Goal: Task Accomplishment & Management: Manage account settings

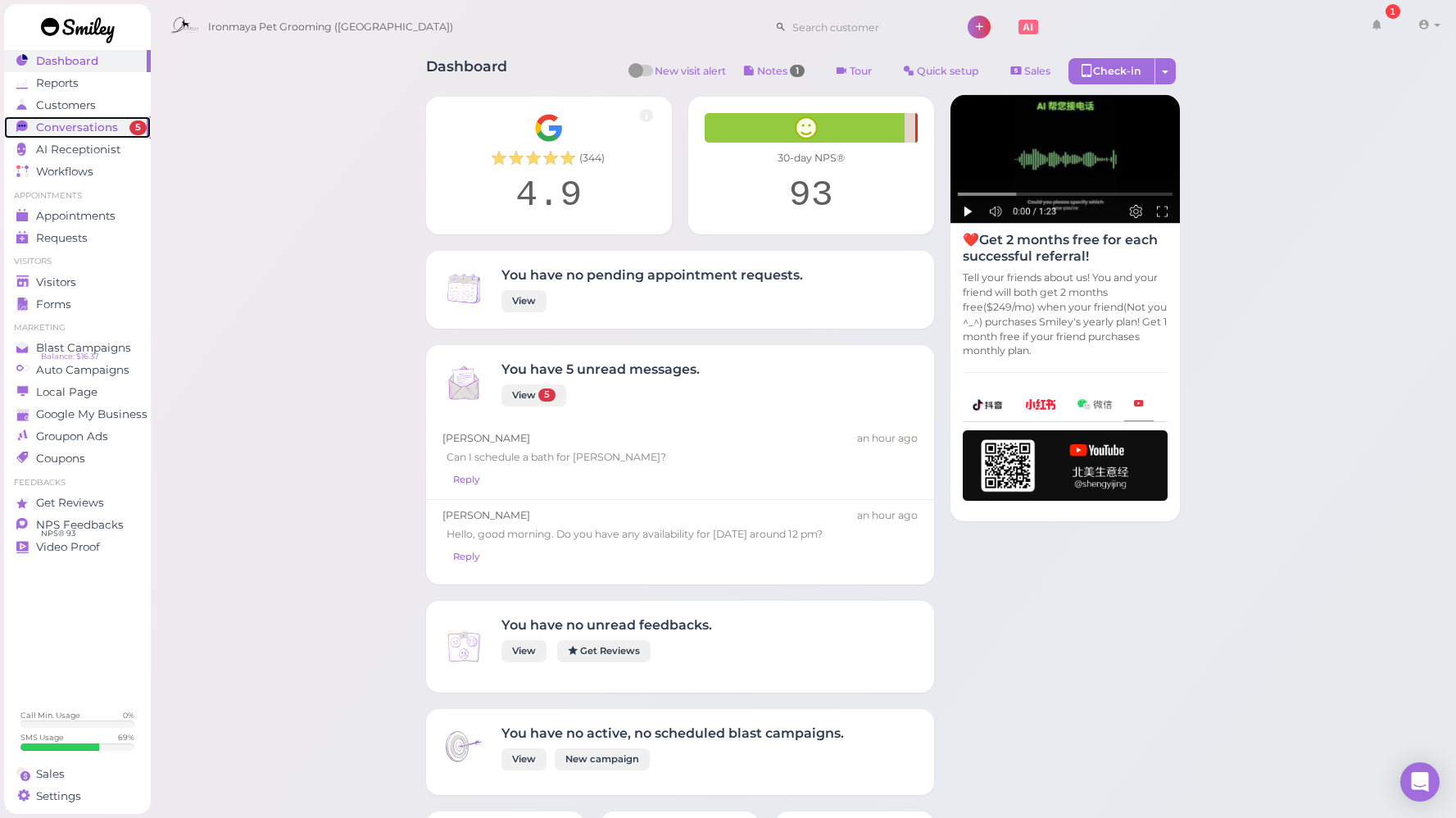
click at [91, 134] on span "Conversations" at bounding box center [77, 127] width 82 height 14
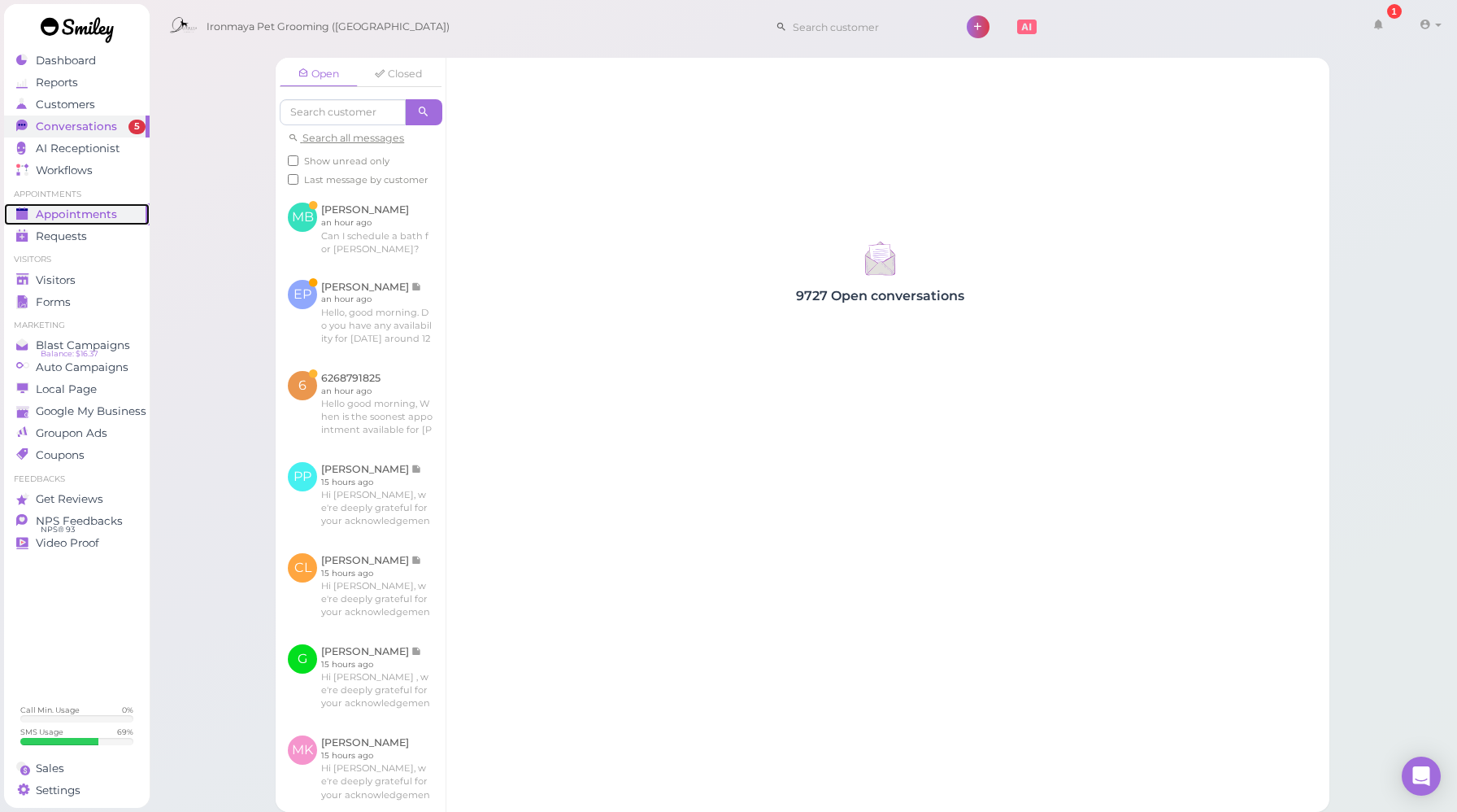
click at [96, 216] on span "Appointments" at bounding box center [76, 214] width 81 height 14
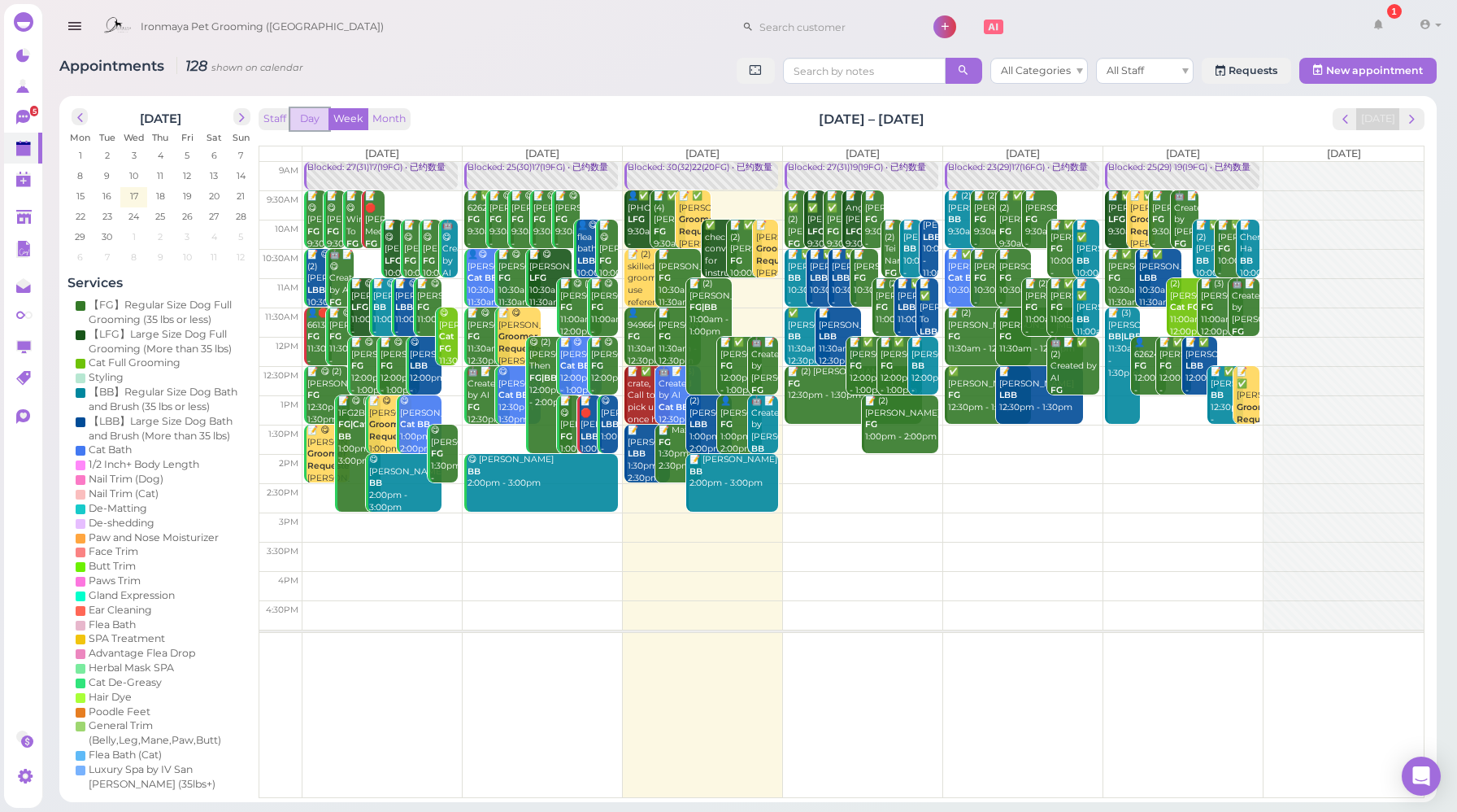
click at [306, 114] on button "Day" at bounding box center [309, 119] width 39 height 22
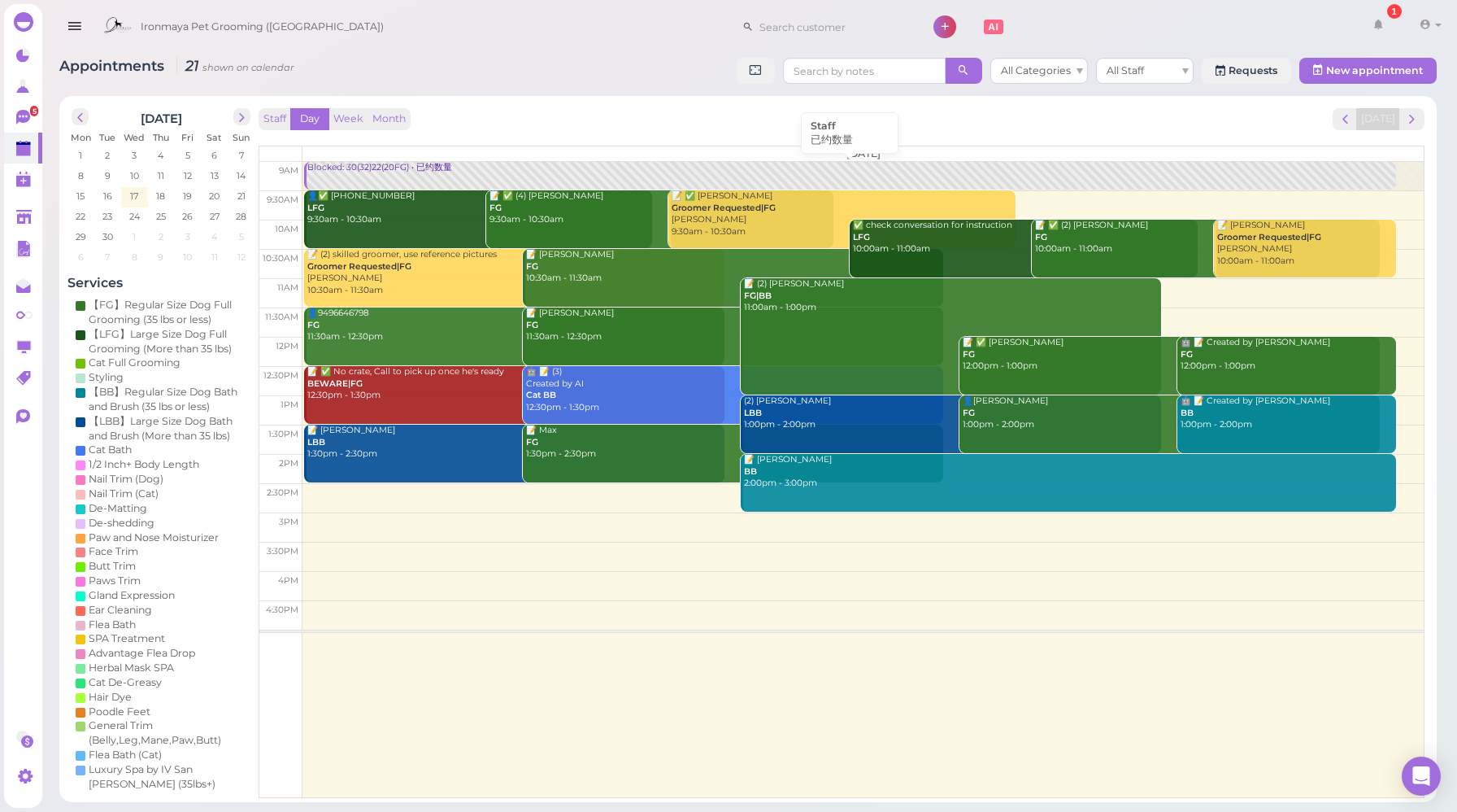
click at [434, 171] on div "Blocked: 30(32)22(20FG) • 已约数量" at bounding box center [851, 168] width 1089 height 12
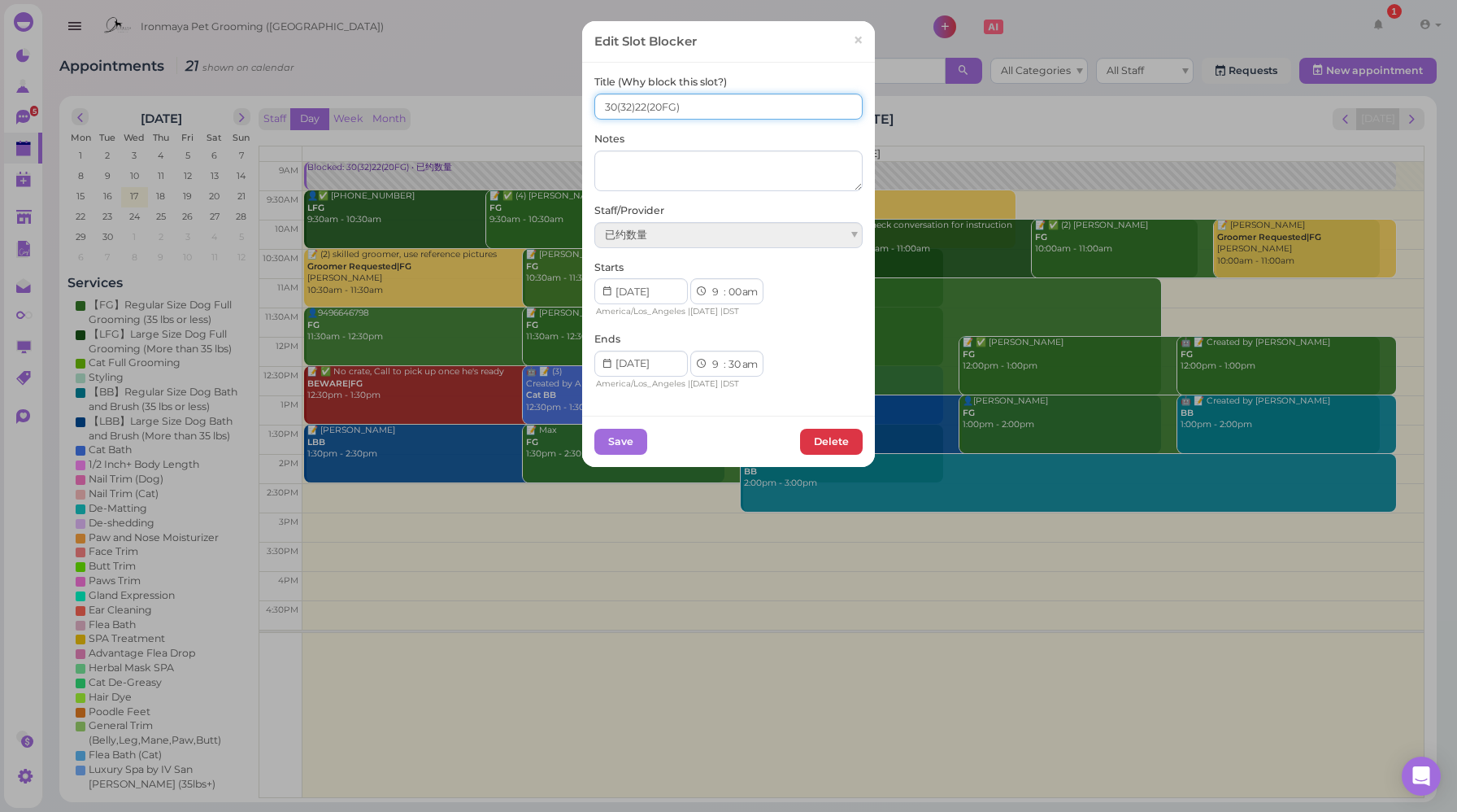
click at [612, 106] on input "30(32)22(20FG)" at bounding box center [728, 107] width 269 height 26
type input "31(32)22(20FG)"
click at [630, 446] on button "Save" at bounding box center [621, 441] width 53 height 26
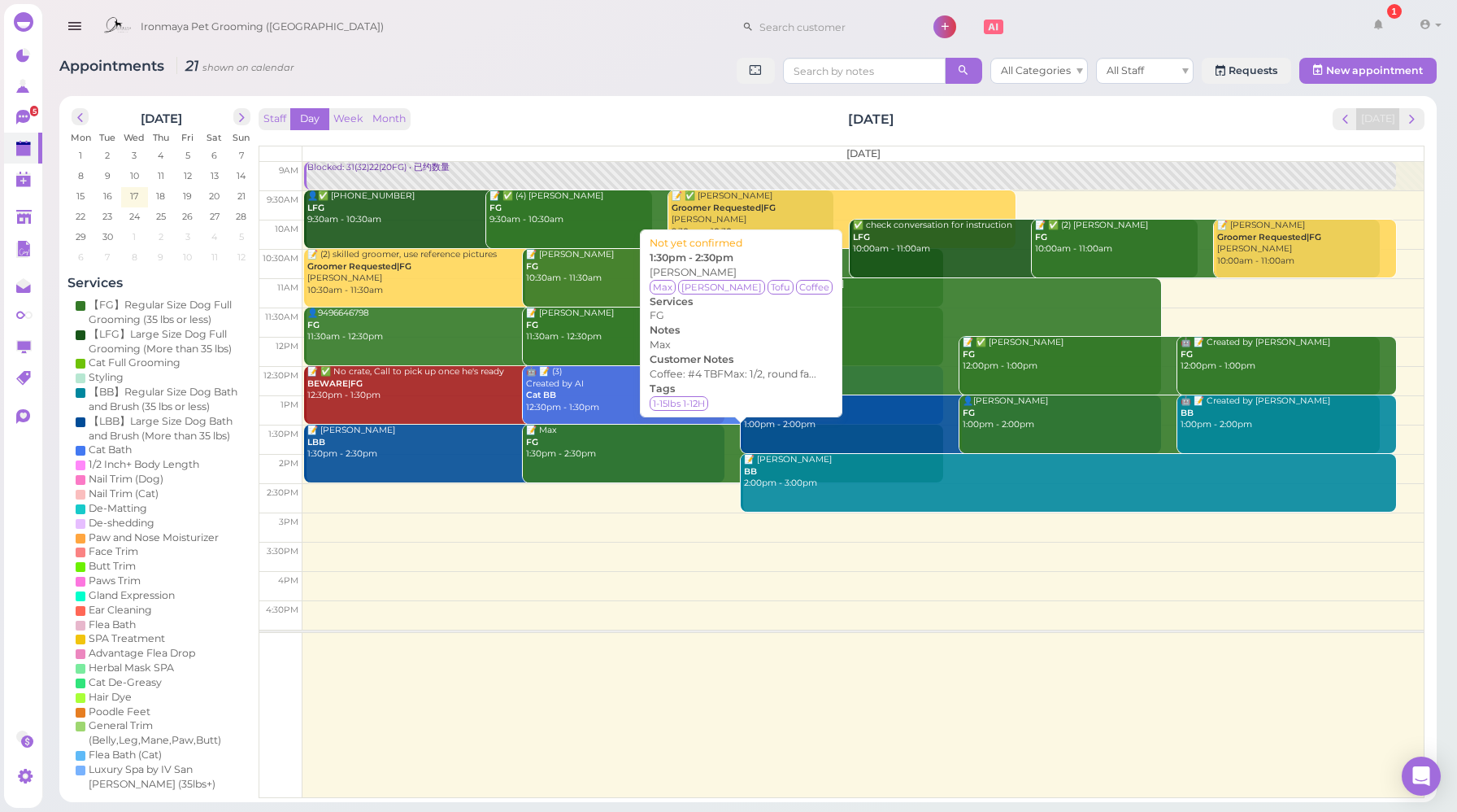
click at [580, 119] on div "Staff Day Week Month [DATE] [DATE]" at bounding box center [841, 119] width 1167 height 22
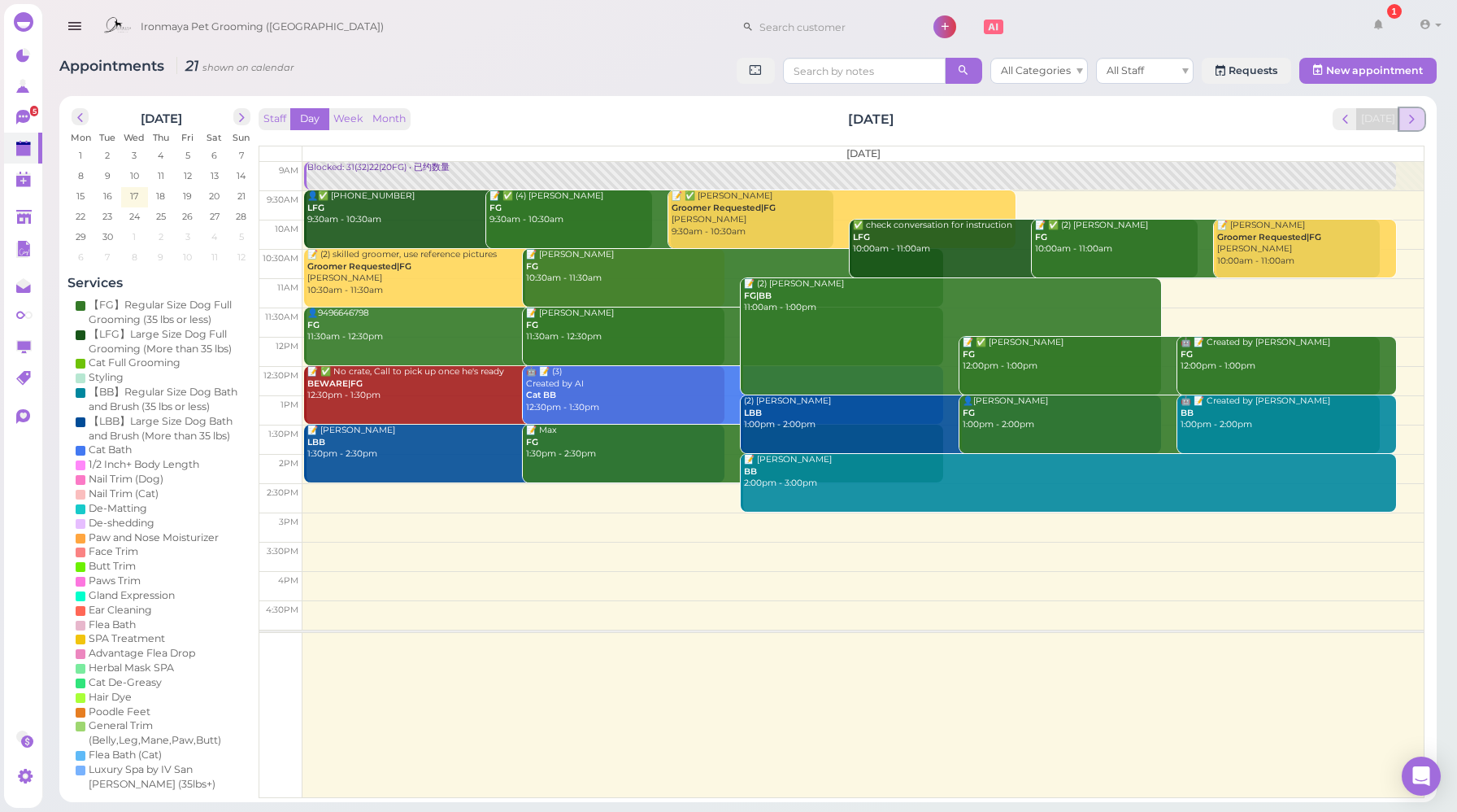
click at [1407, 124] on span "next" at bounding box center [1412, 119] width 15 height 15
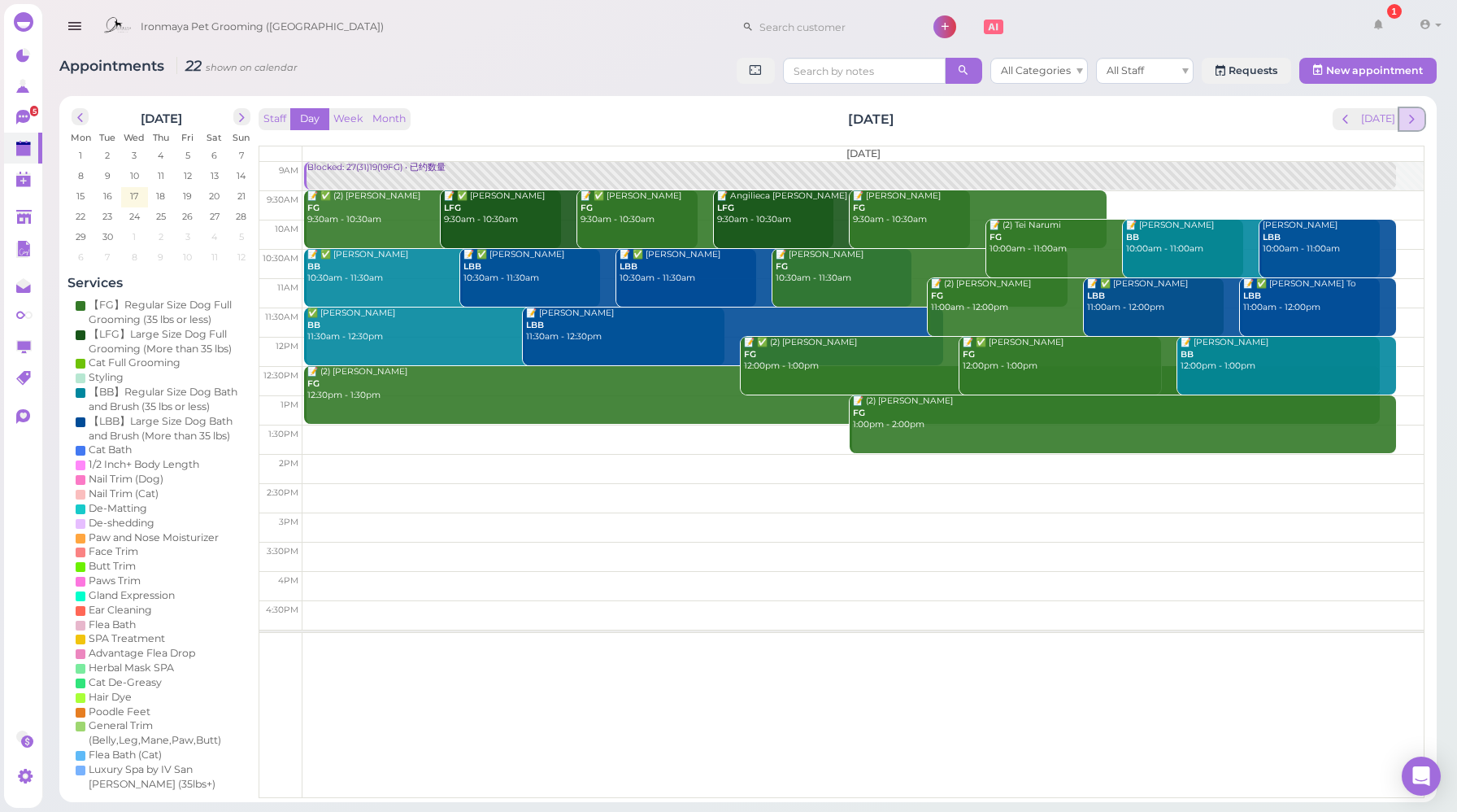
click at [1416, 127] on button "next" at bounding box center [1412, 119] width 25 height 22
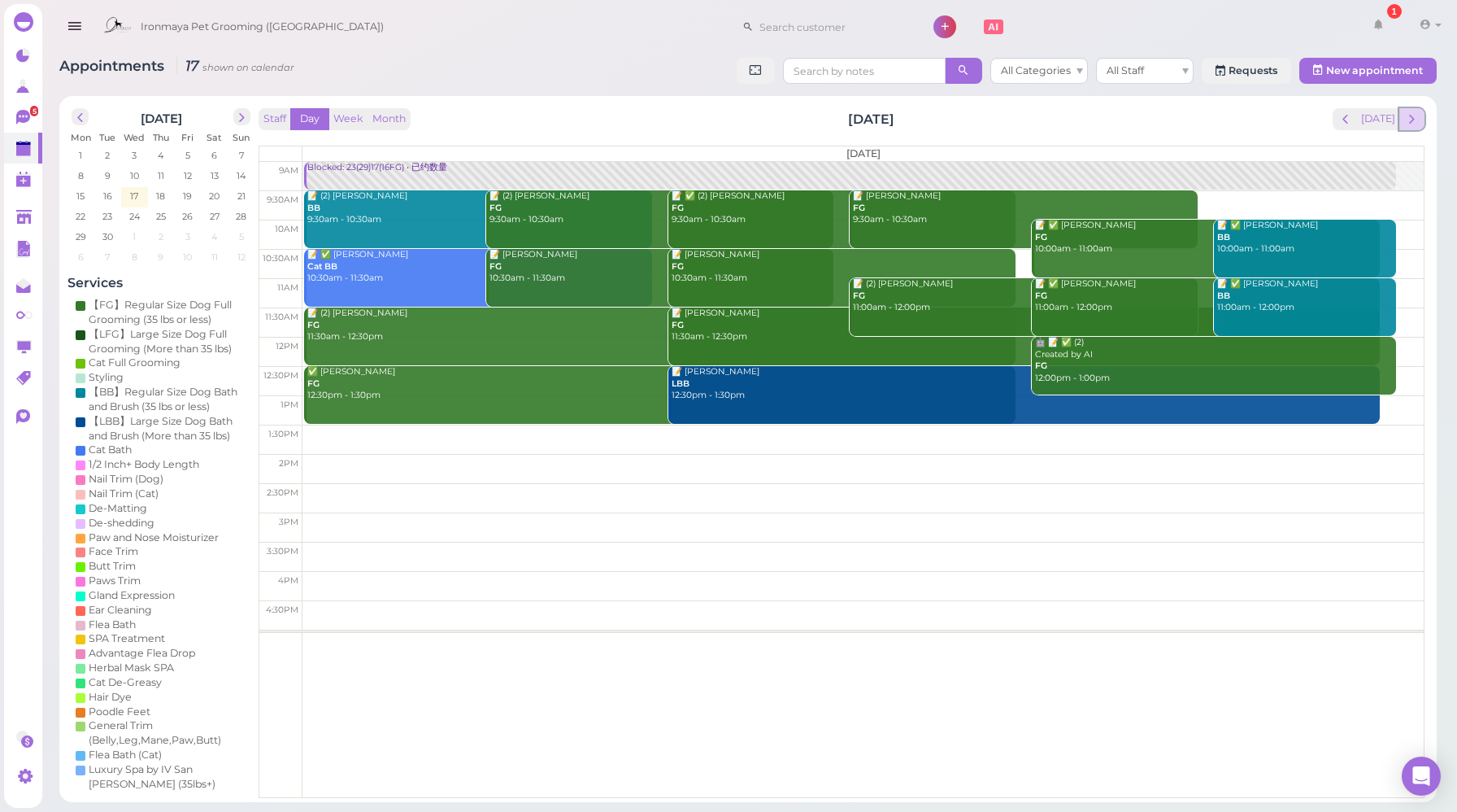
click at [1410, 120] on span "next" at bounding box center [1412, 119] width 15 height 15
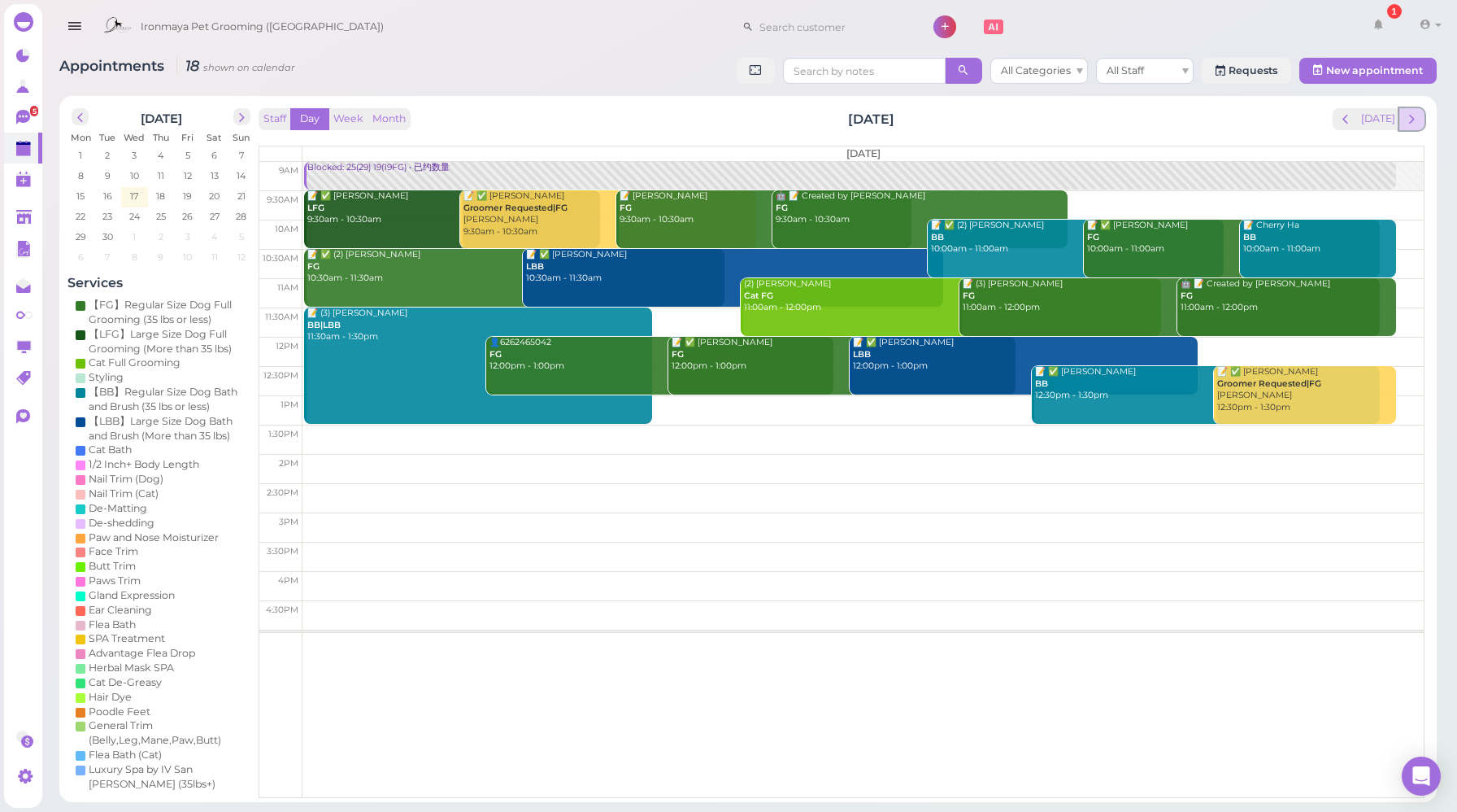
click at [1421, 120] on button "next" at bounding box center [1412, 119] width 25 height 22
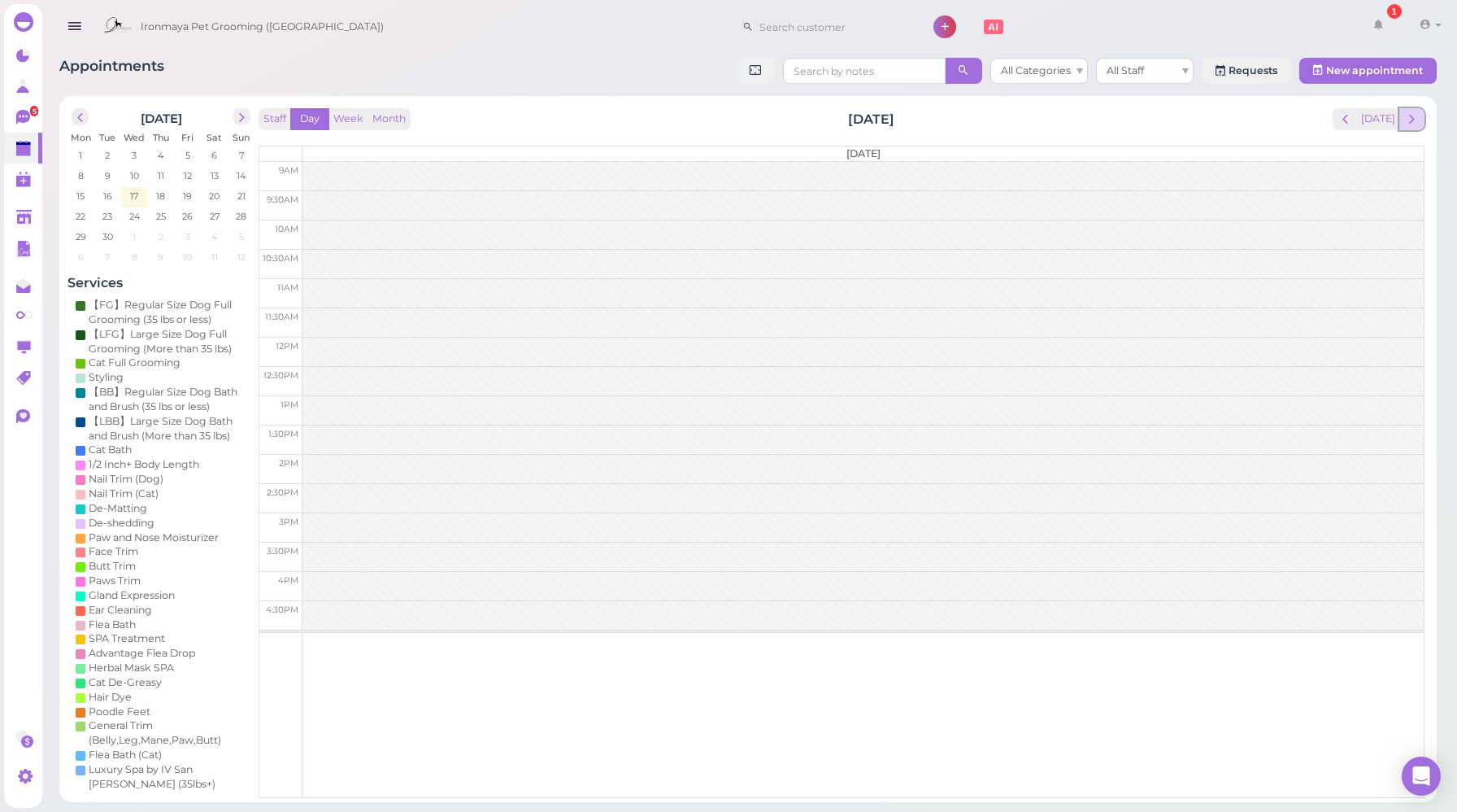
click at [1416, 127] on span "next" at bounding box center [1412, 119] width 15 height 15
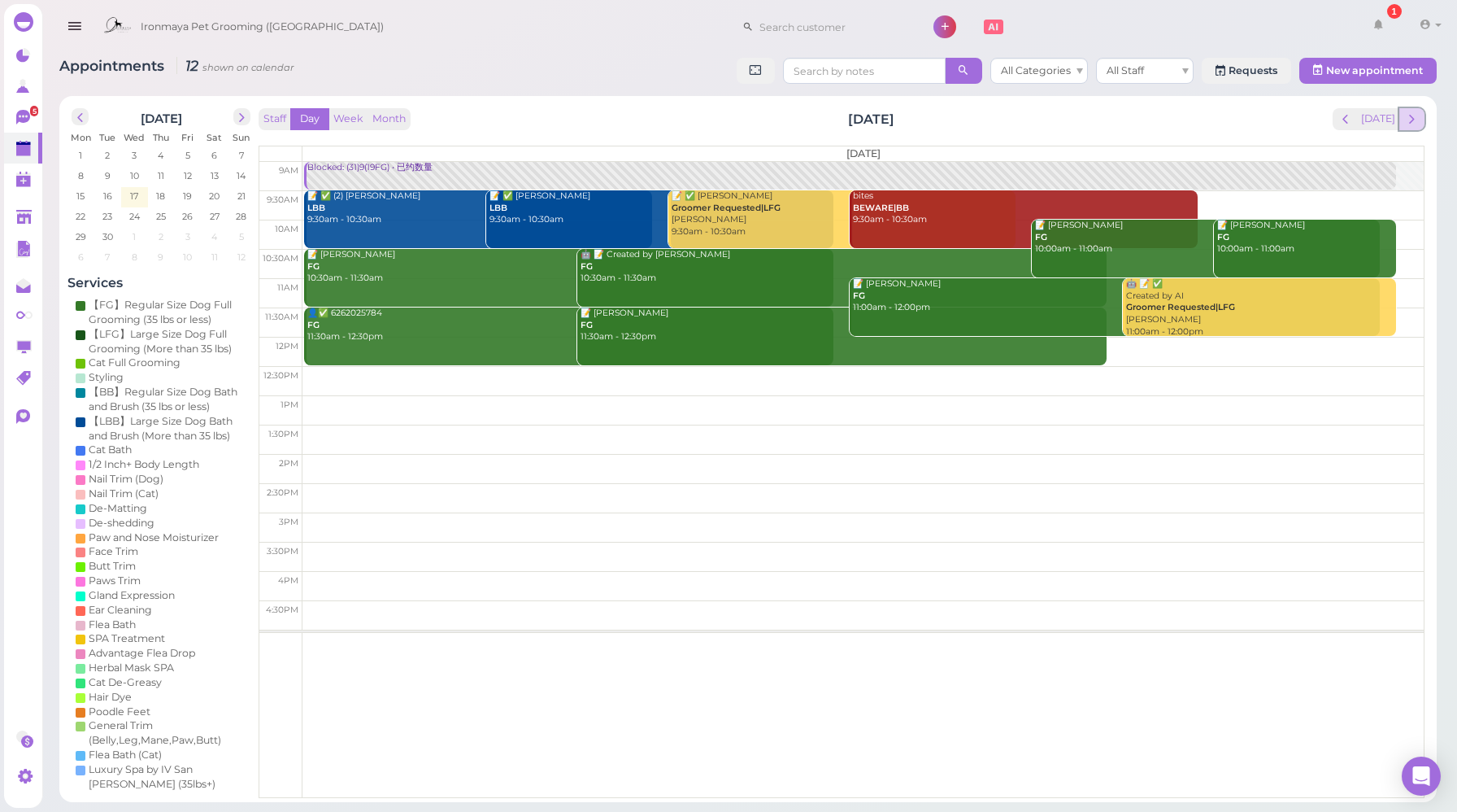
click at [1413, 124] on span "next" at bounding box center [1412, 119] width 15 height 15
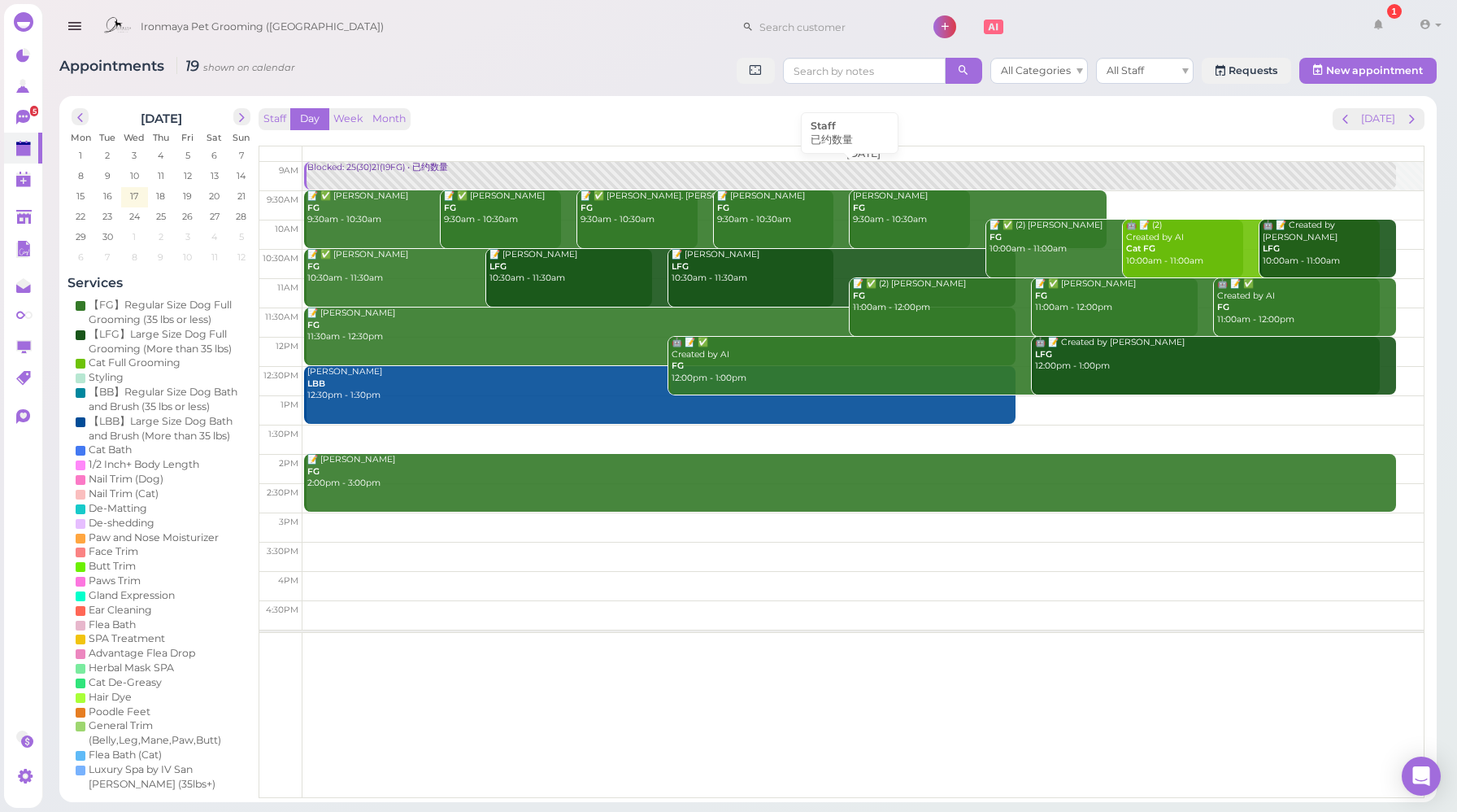
click at [352, 180] on link "Blocked: 25(30)21(19FG) • 已约数量" at bounding box center [850, 176] width 1091 height 28
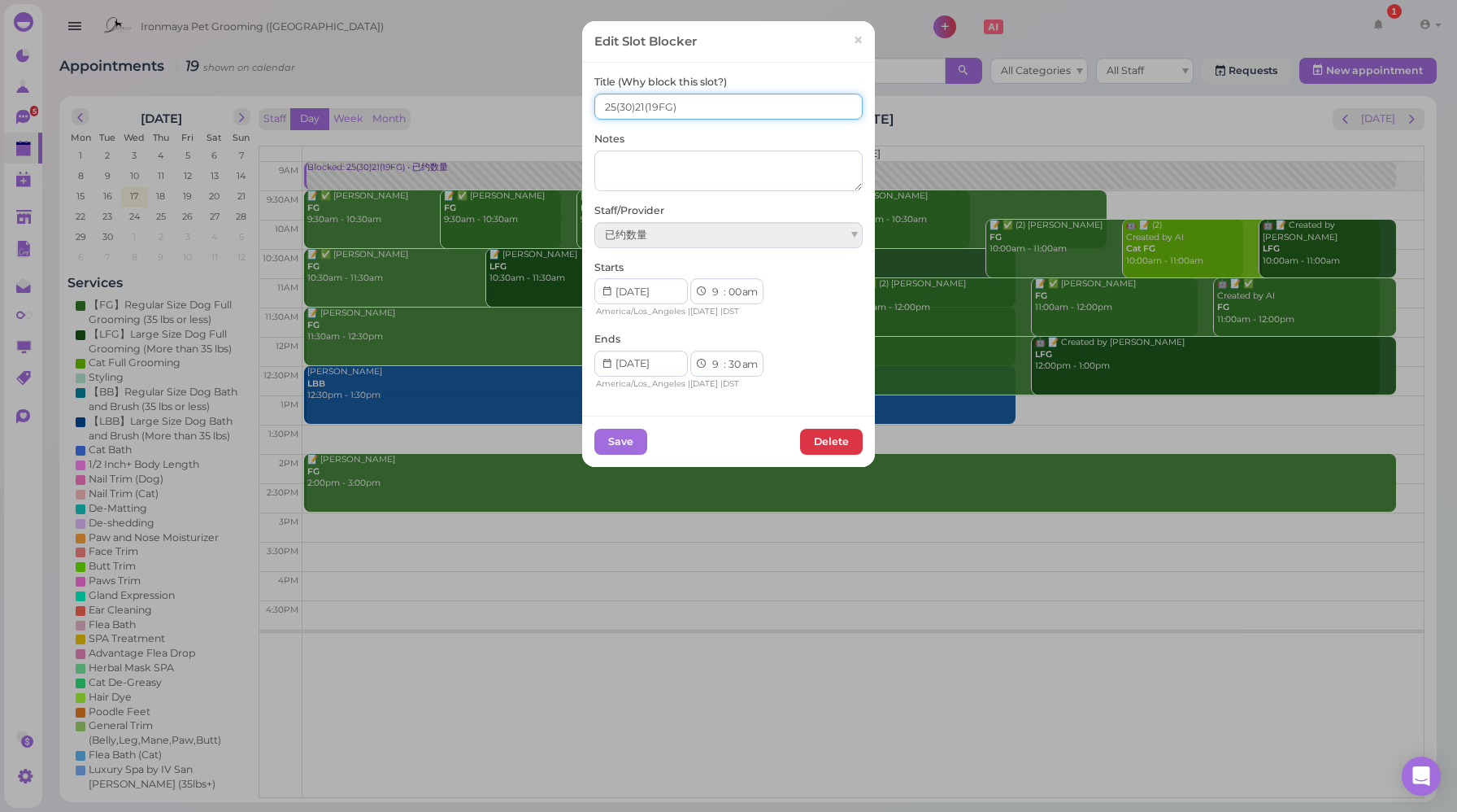
click at [604, 105] on input "25(30)21(19FG)" at bounding box center [728, 107] width 269 height 26
type input "22(30)21(19FG)"
click at [618, 440] on button "Save" at bounding box center [621, 441] width 53 height 26
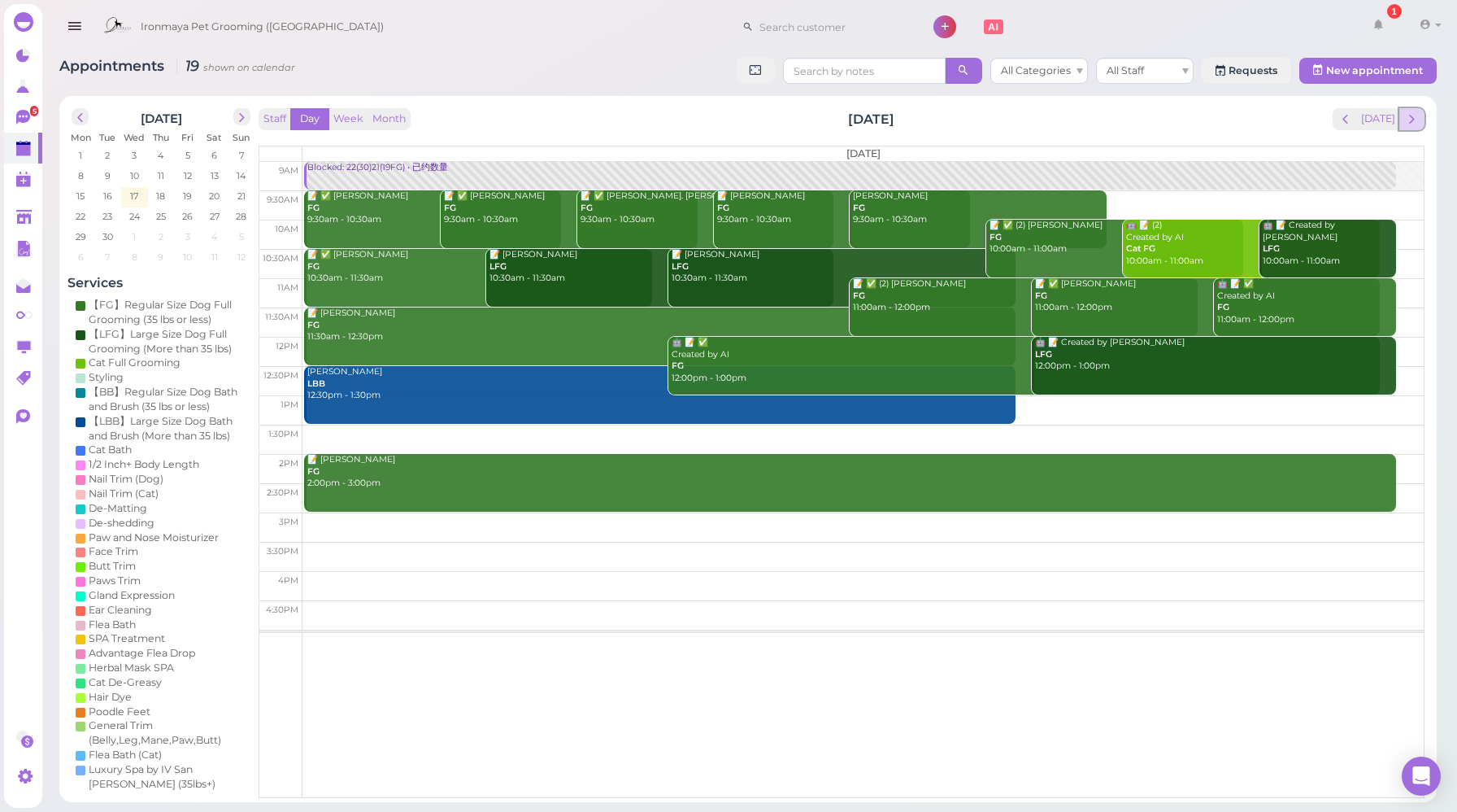
click at [1410, 124] on span "next" at bounding box center [1412, 119] width 15 height 15
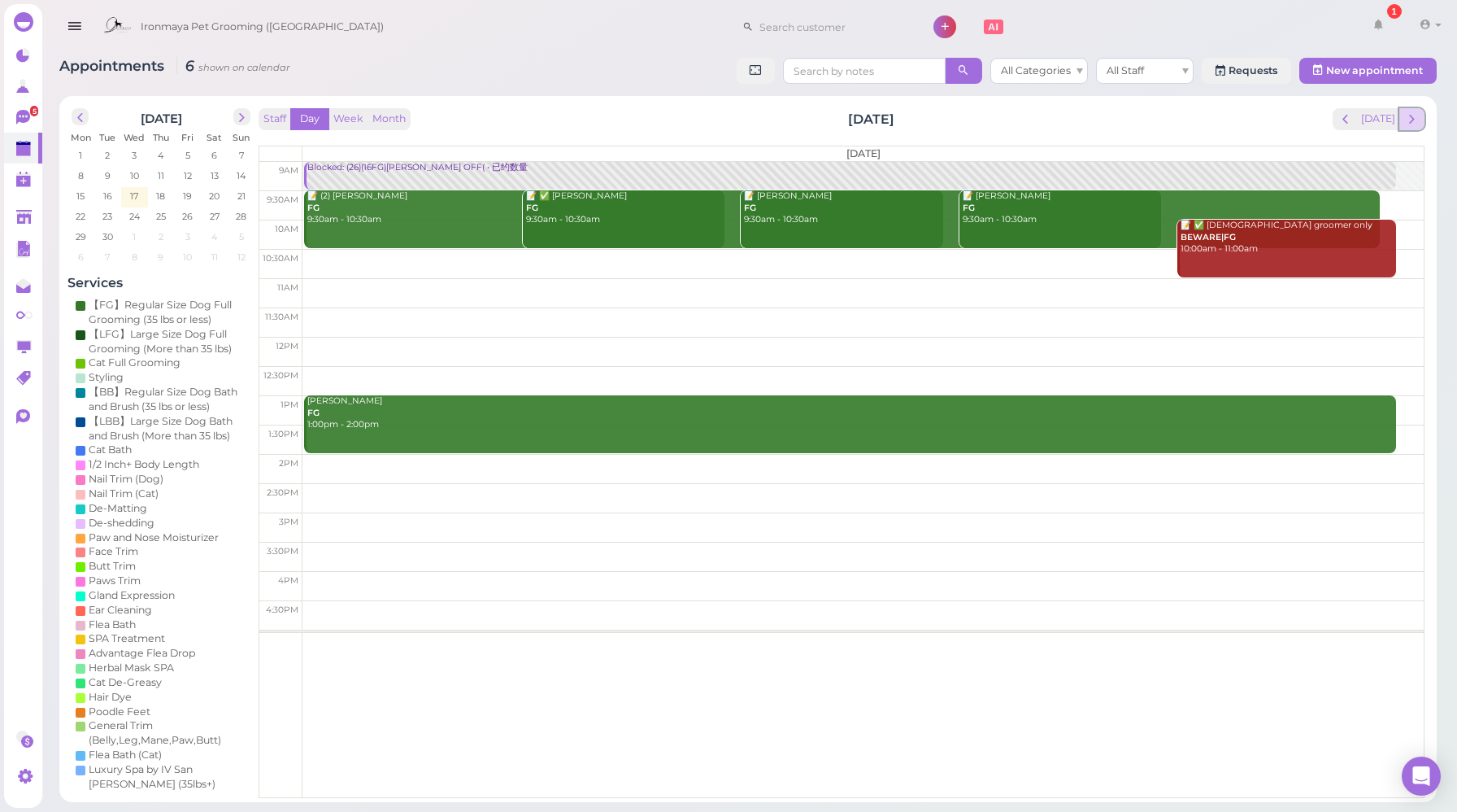
click at [1411, 124] on span "next" at bounding box center [1412, 119] width 15 height 15
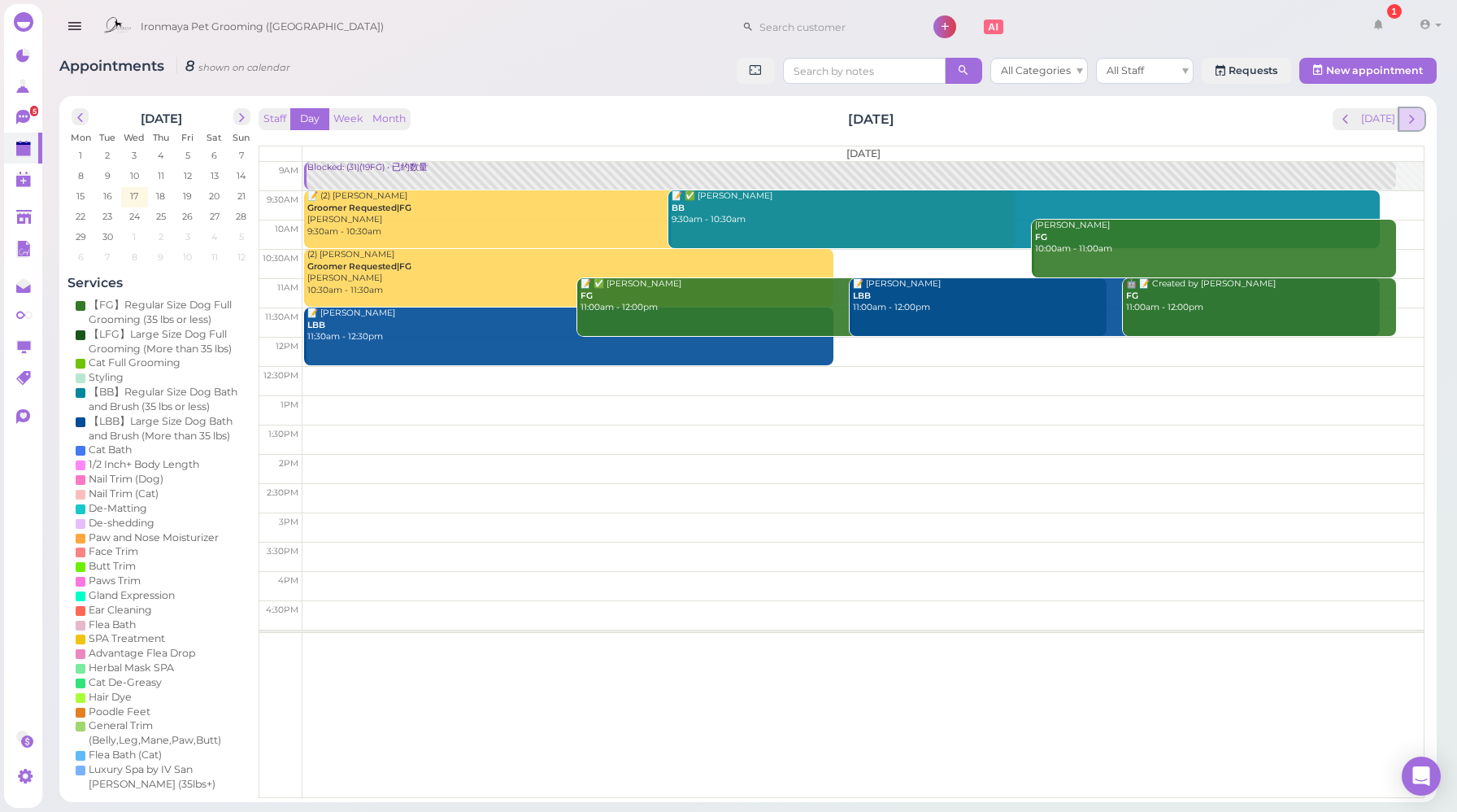
click at [1416, 121] on span "next" at bounding box center [1412, 119] width 15 height 15
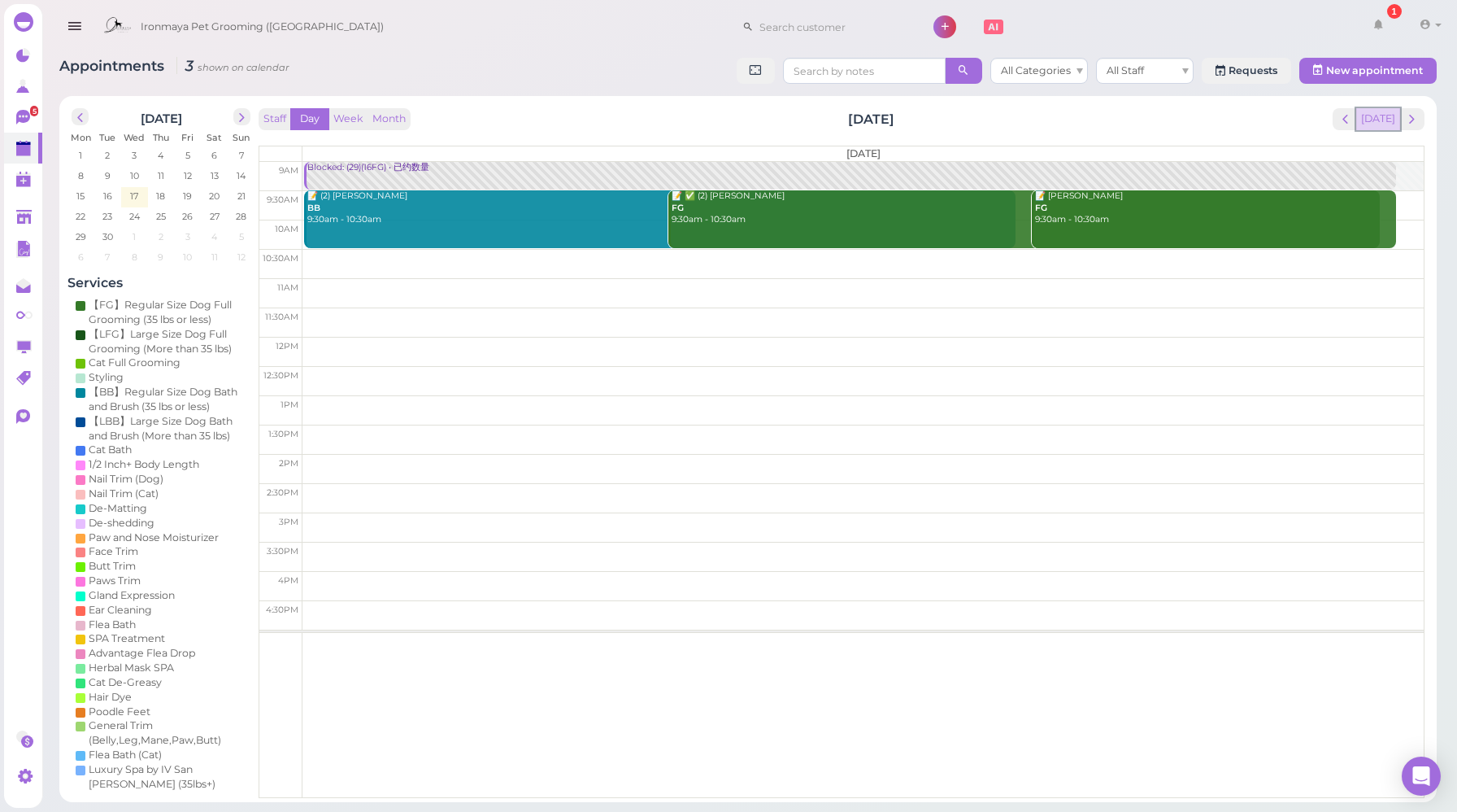
click at [1378, 121] on button "[DATE]" at bounding box center [1378, 119] width 44 height 22
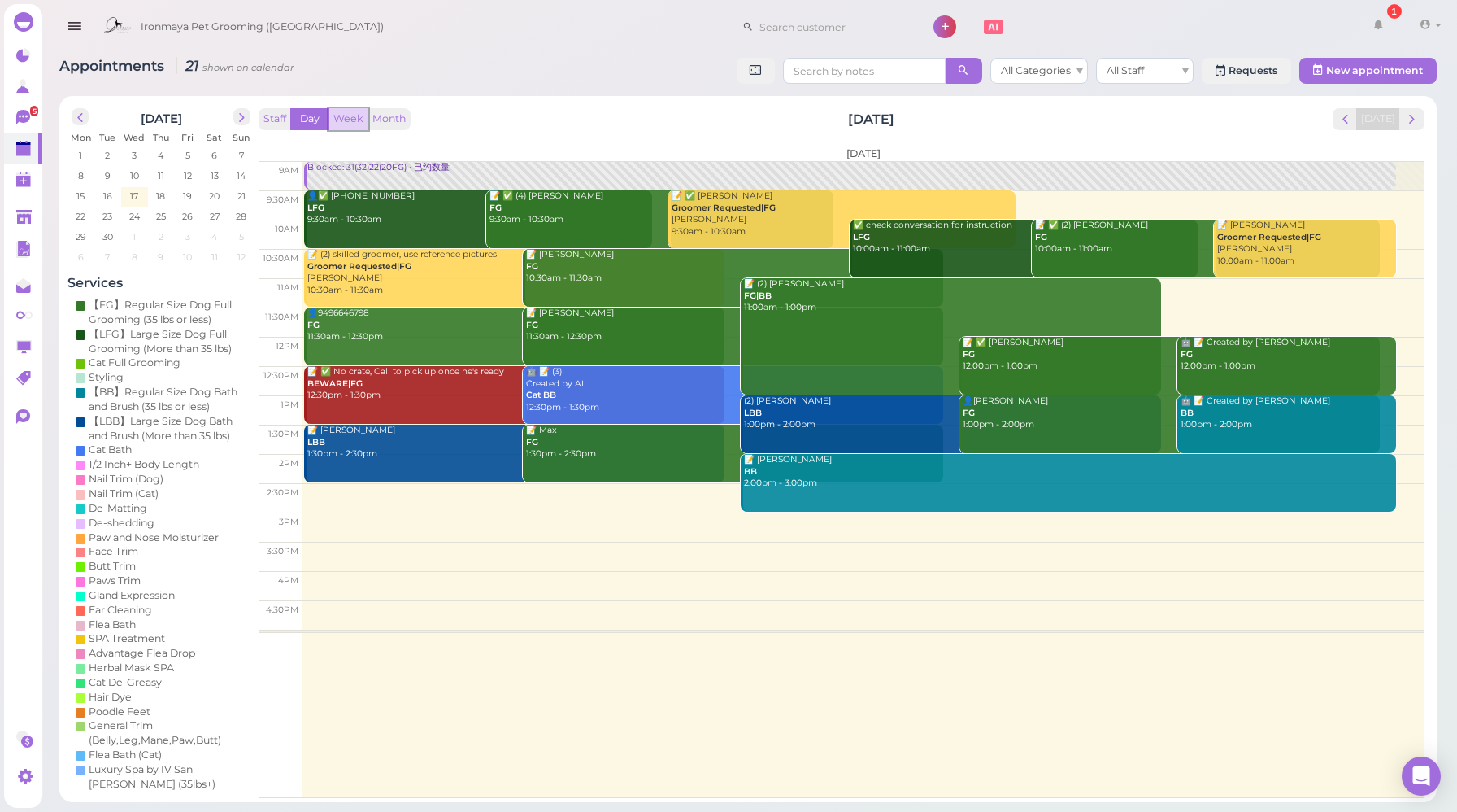
click at [343, 119] on button "Week" at bounding box center [348, 119] width 40 height 22
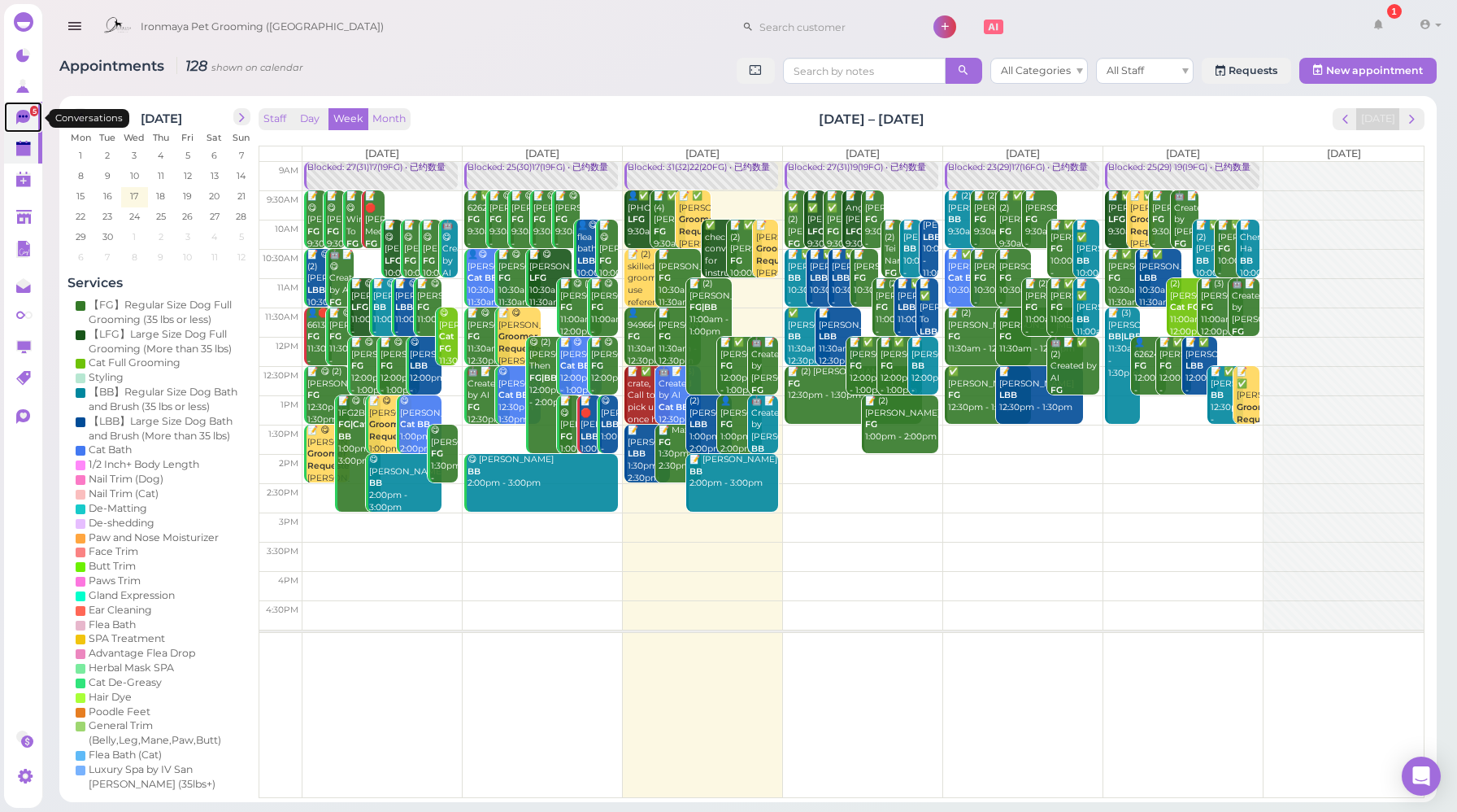
click at [29, 117] on icon at bounding box center [23, 117] width 14 height 15
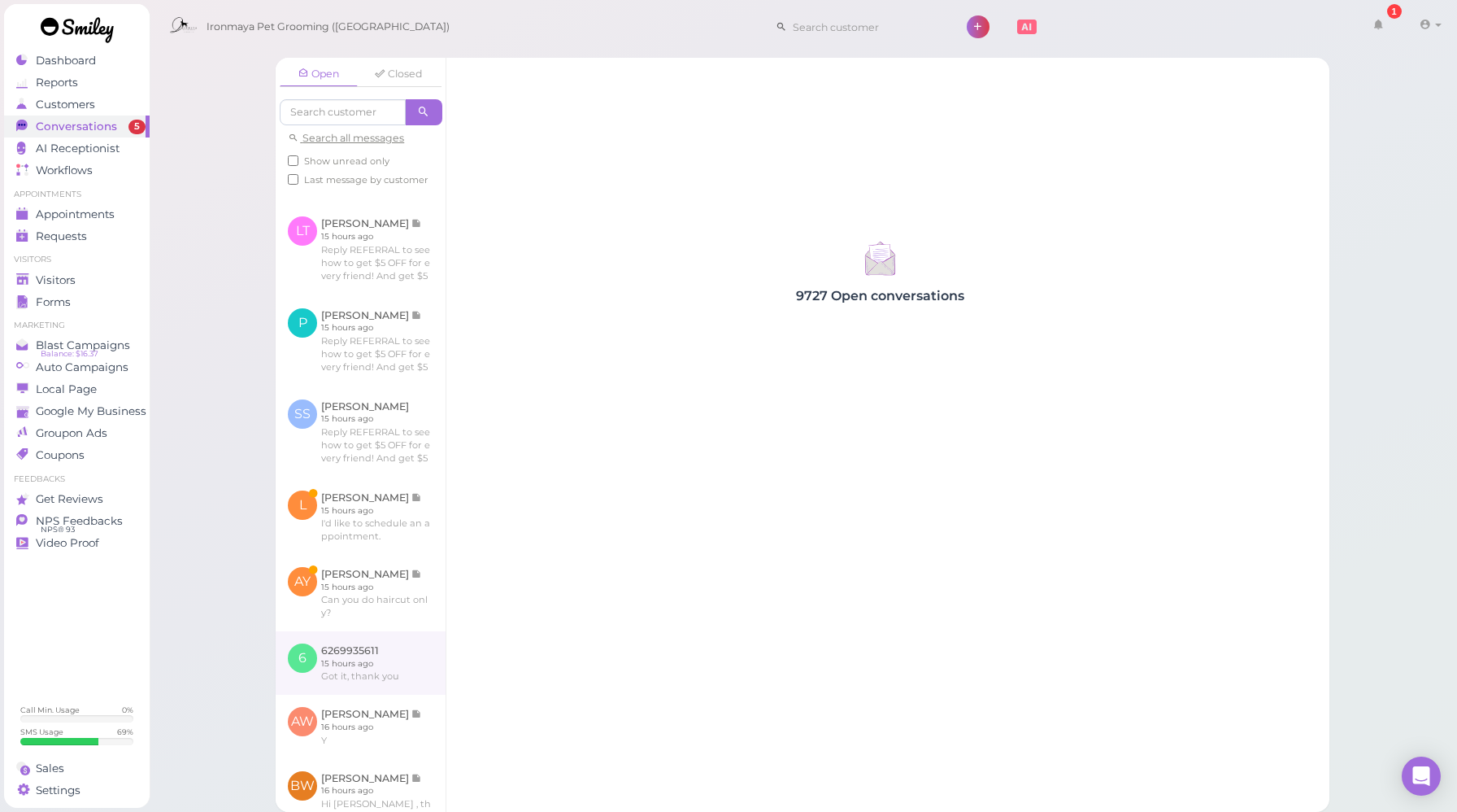
scroll to position [614, 0]
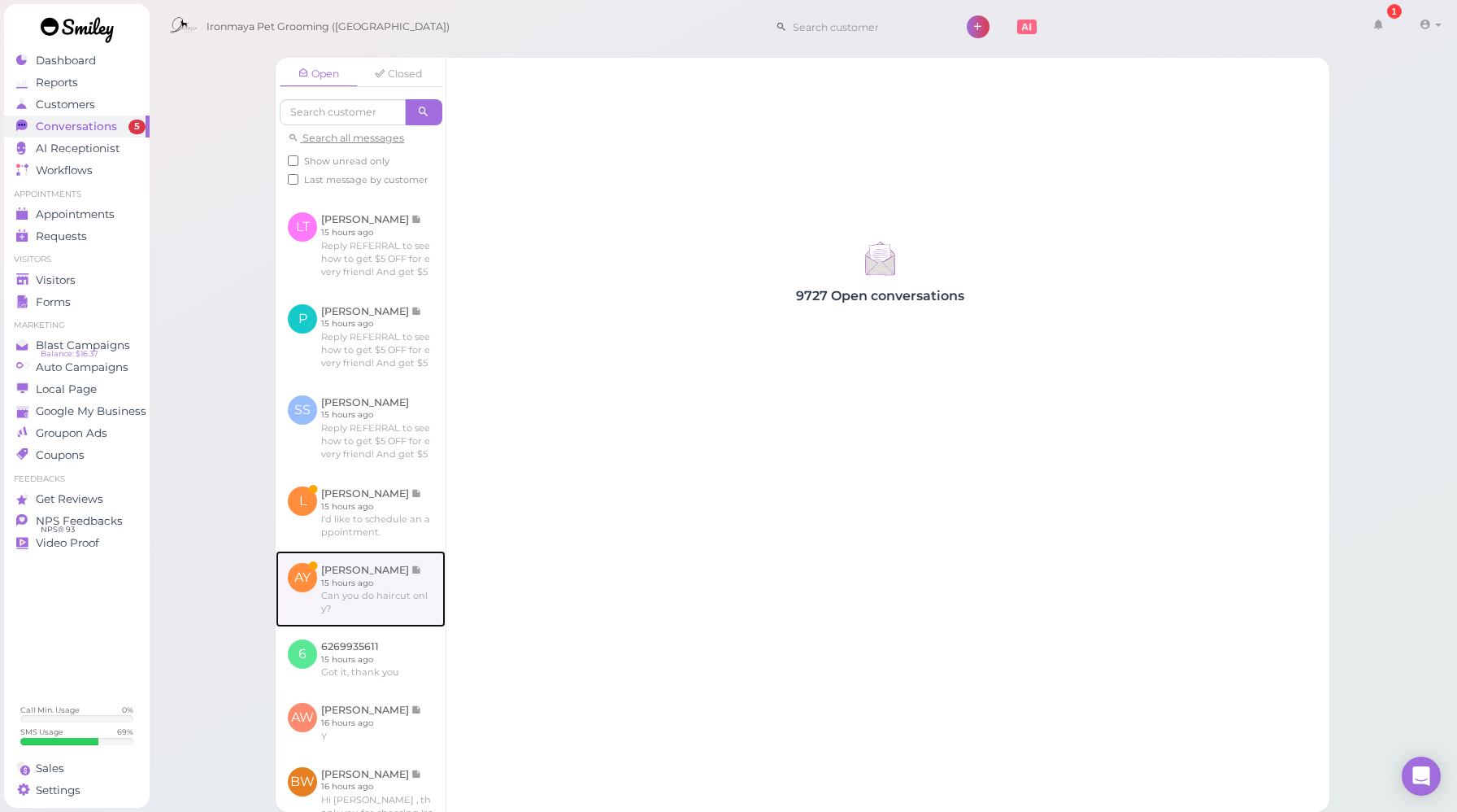
click at [396, 627] on link at bounding box center [360, 588] width 170 height 76
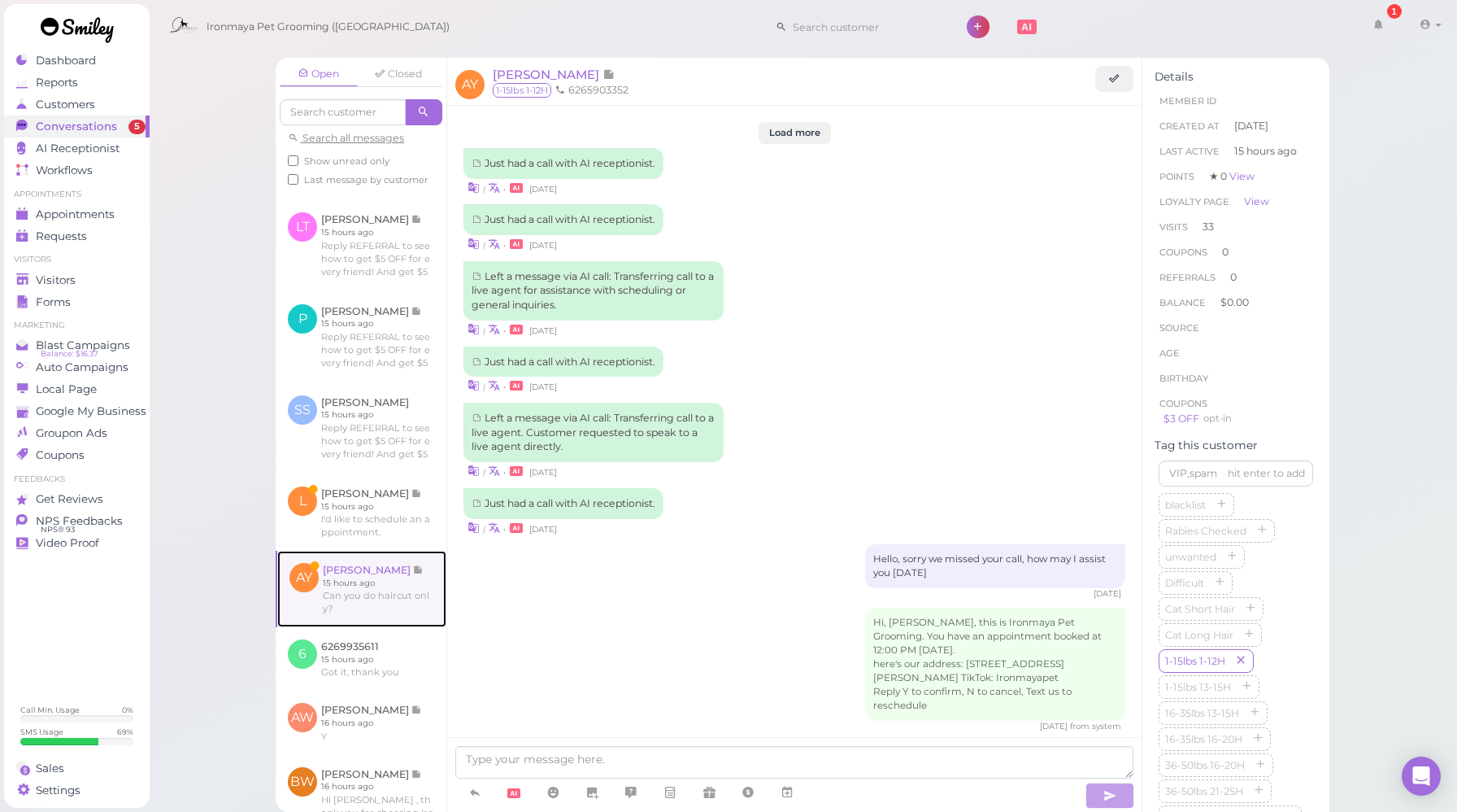
scroll to position [2004, 0]
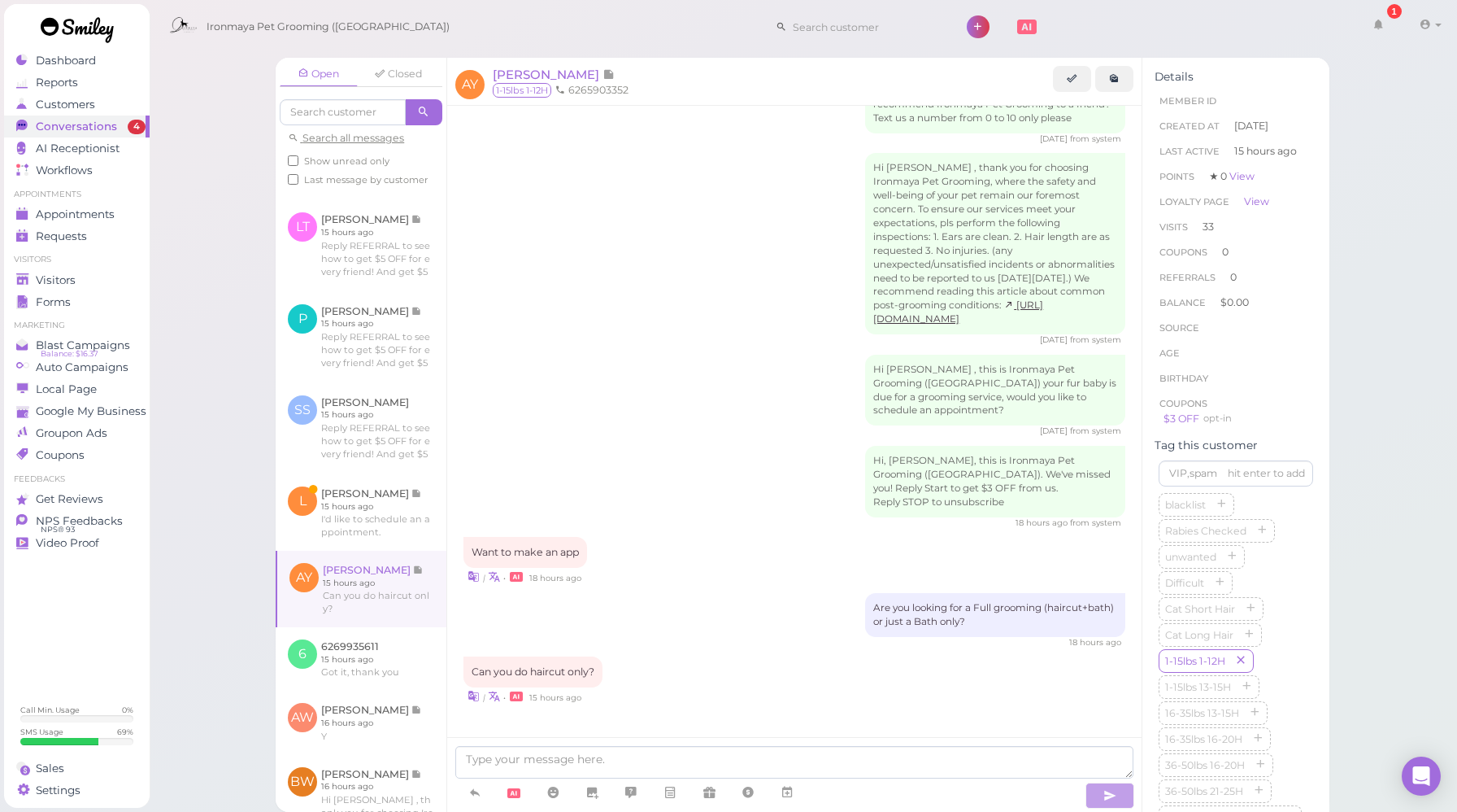
click at [1117, 83] on icon at bounding box center [1114, 78] width 10 height 12
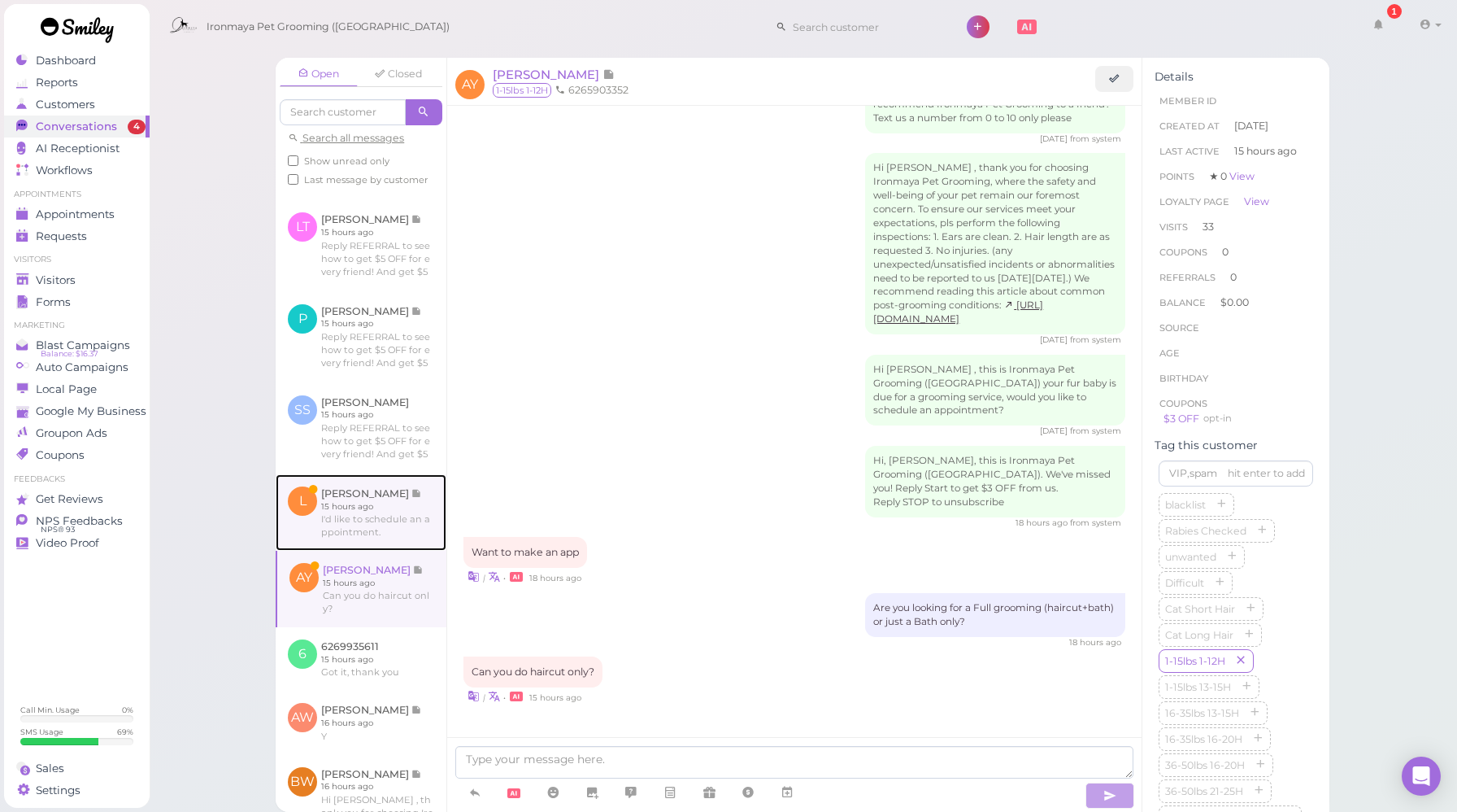
click at [399, 551] on link at bounding box center [360, 512] width 171 height 76
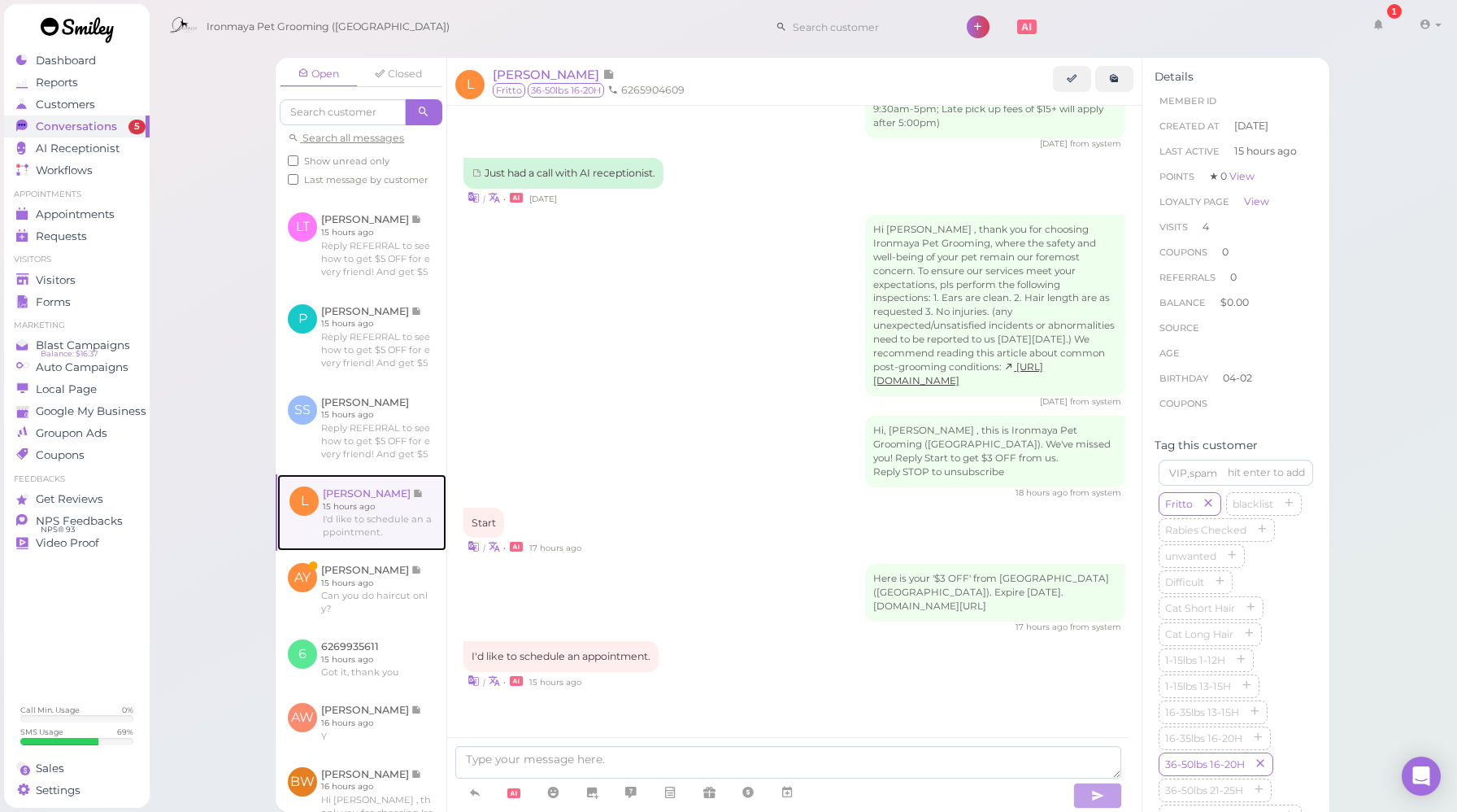
scroll to position [1906, 0]
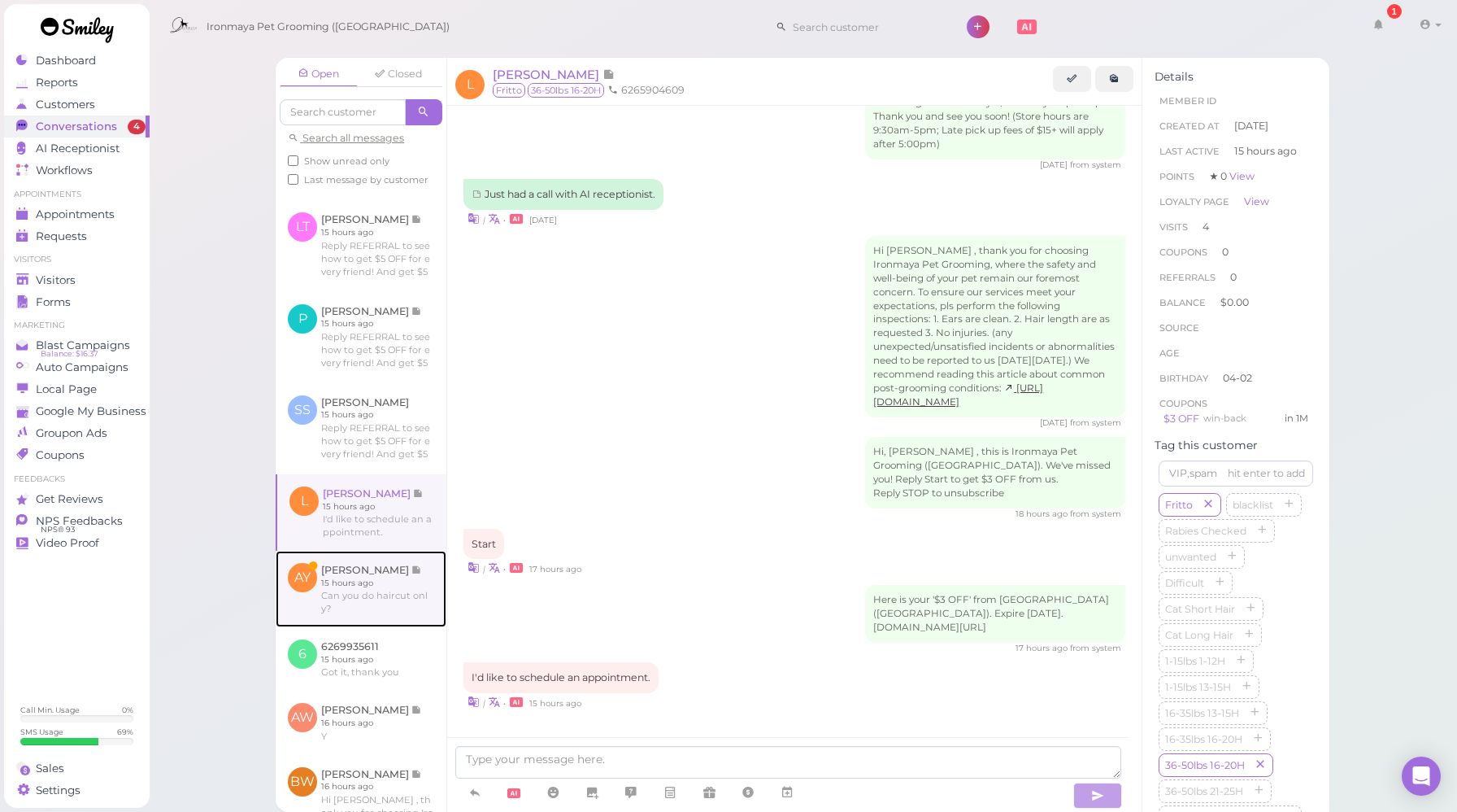
click at [382, 617] on link at bounding box center [360, 588] width 171 height 76
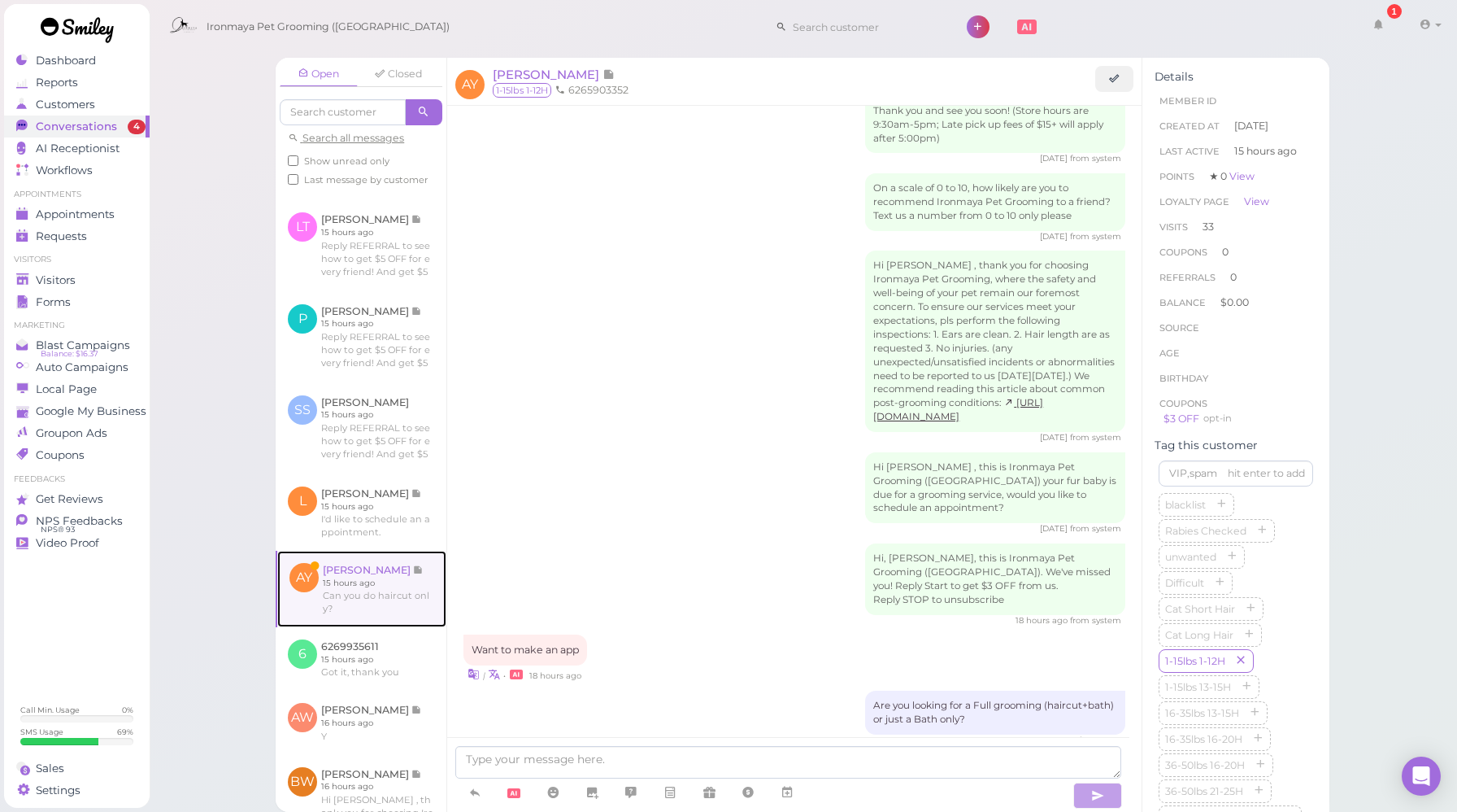
scroll to position [2004, 0]
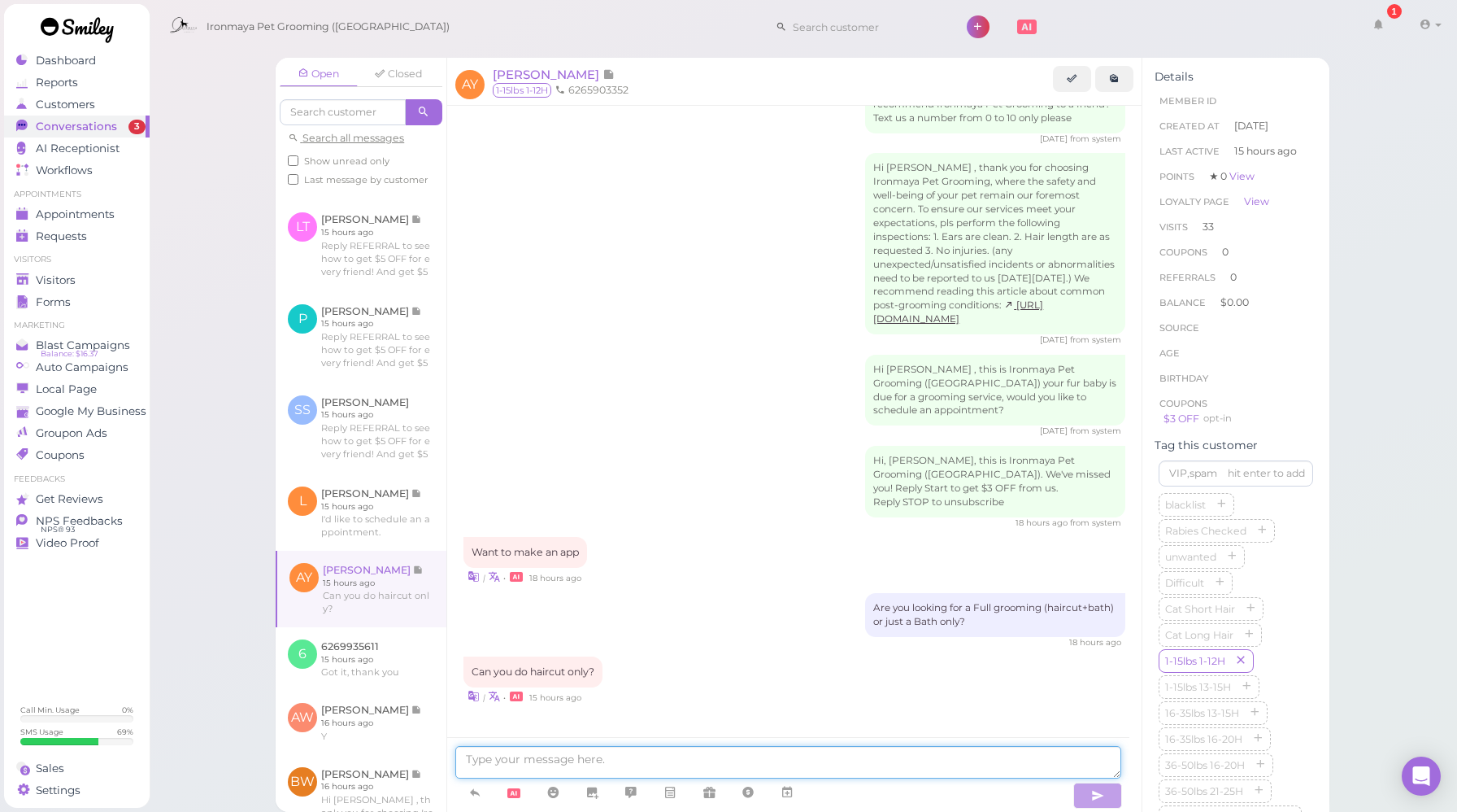
click at [658, 760] on textarea at bounding box center [788, 762] width 666 height 32
click at [518, 759] on textarea "We offer service" at bounding box center [788, 762] width 666 height 32
click at [702, 767] on textarea "We offer add on trimming service" at bounding box center [788, 762] width 666 height 32
type textarea "We offer add on trimming services, yes."
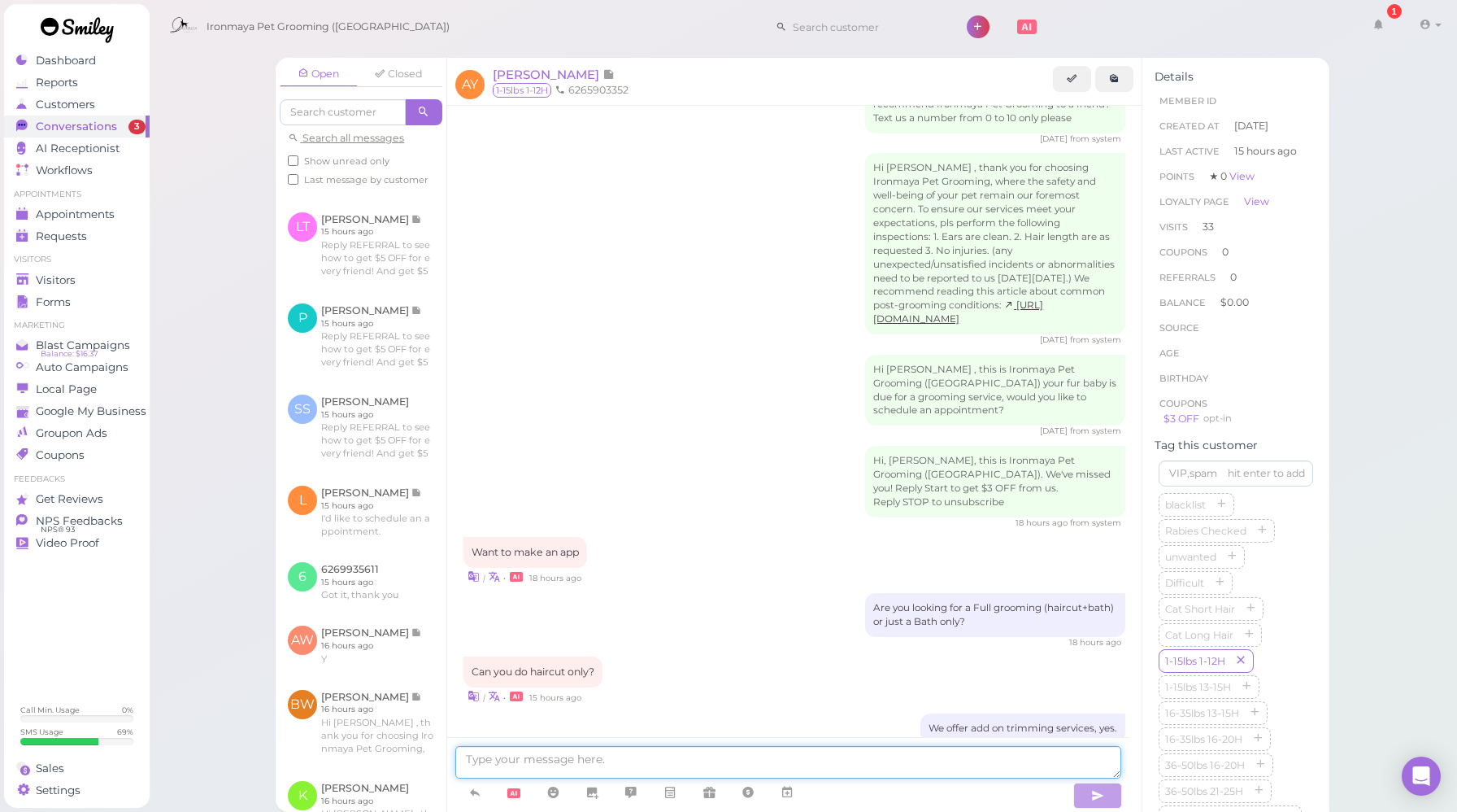
scroll to position [2042, 0]
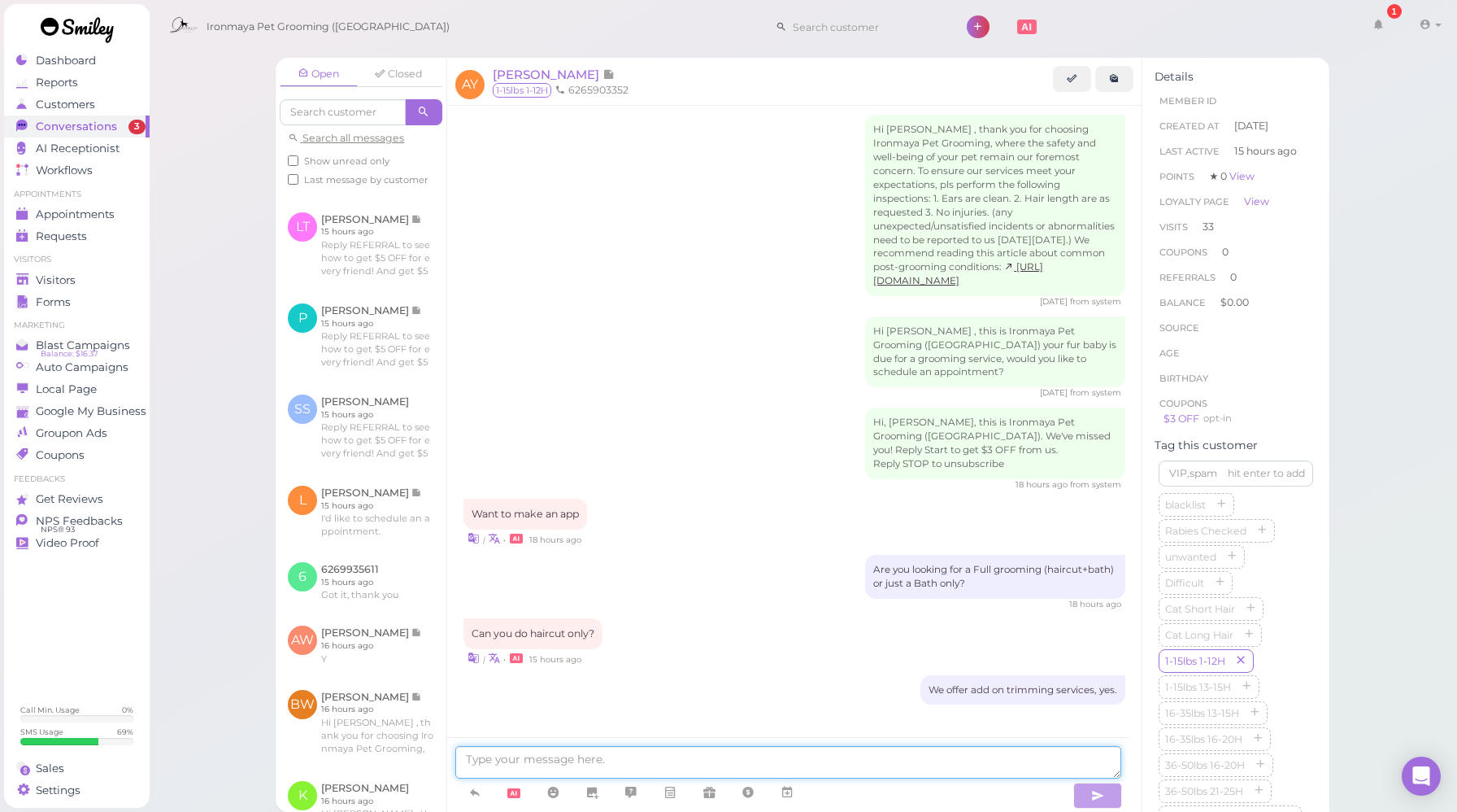
click at [671, 760] on textarea at bounding box center [788, 762] width 666 height 32
click at [952, 756] on textarea "But if you only do full body trim with add on services, the price would be high…" at bounding box center [788, 762] width 666 height 32
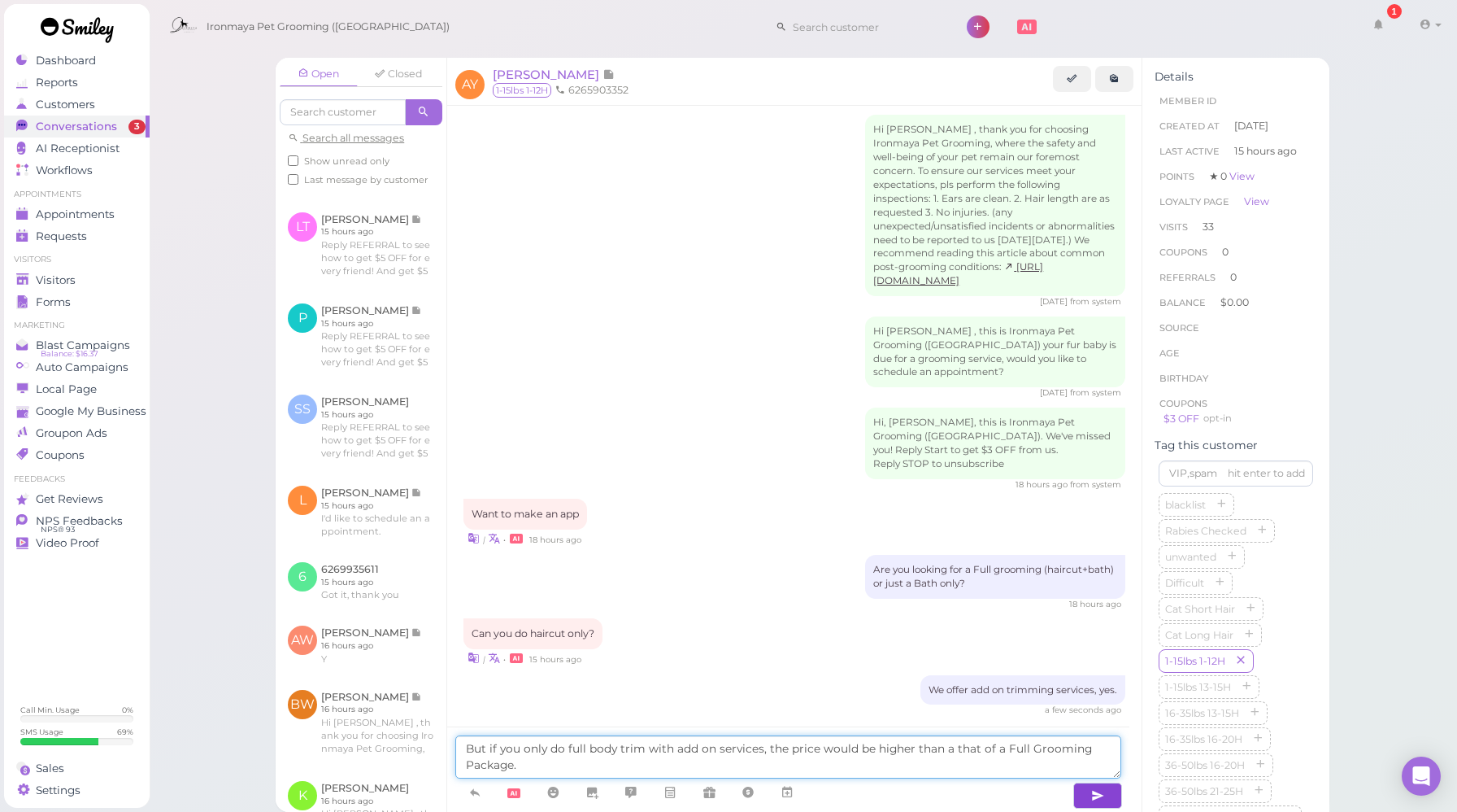
type textarea "But if you only do full body trim with add on services, the price would be high…"
click at [1112, 797] on button "button" at bounding box center [1098, 796] width 49 height 26
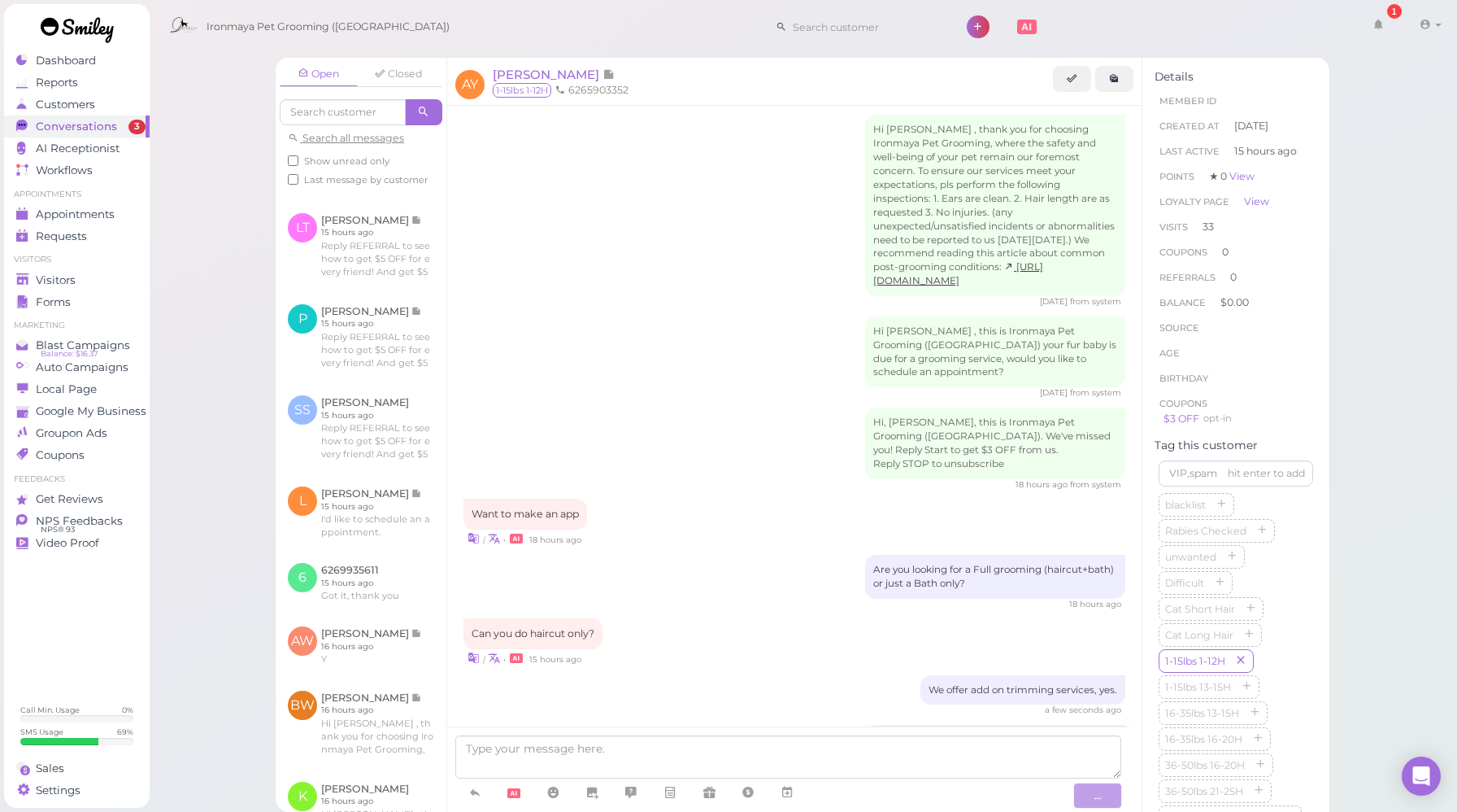
scroll to position [2119, 0]
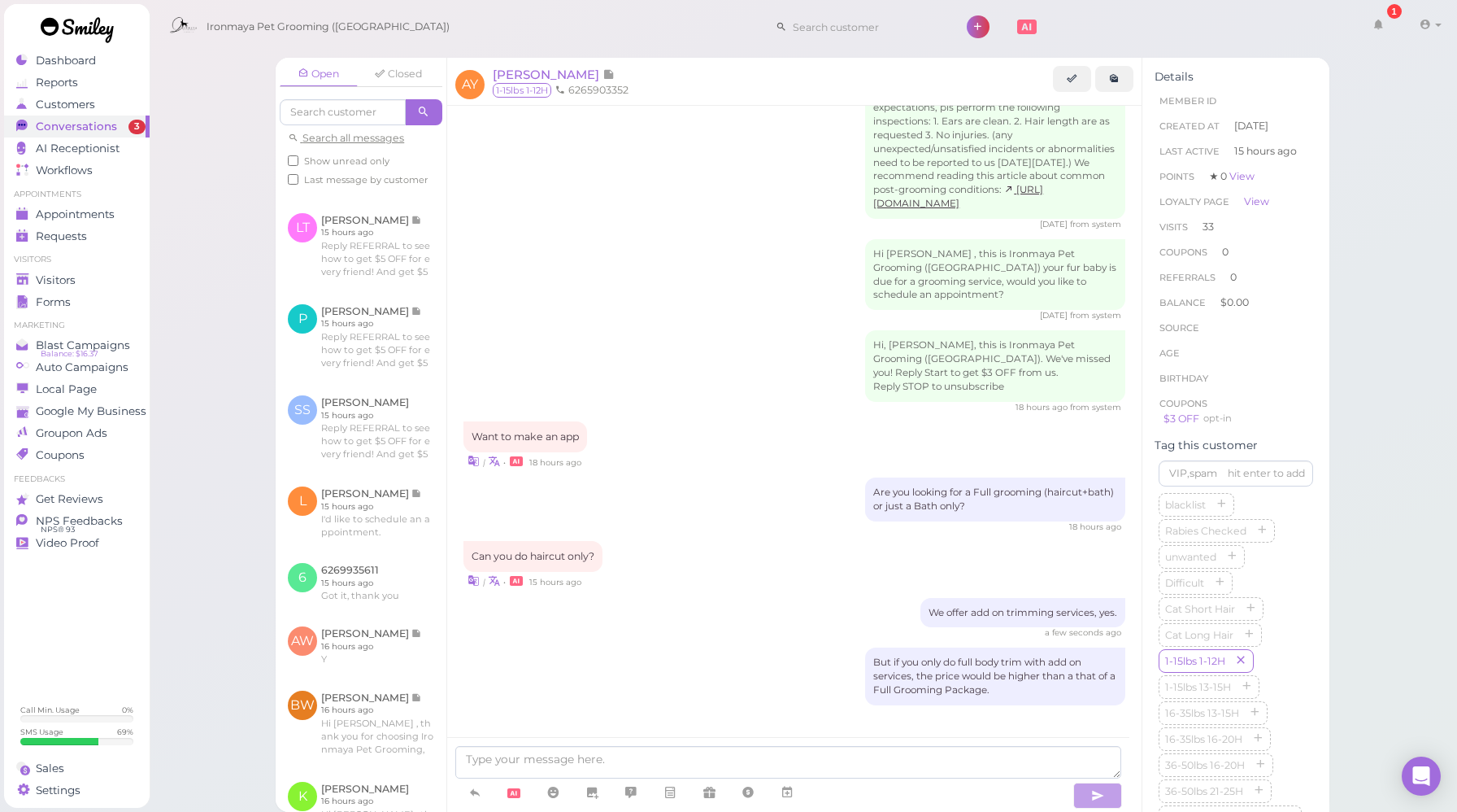
click at [726, 522] on div "18 hours ago" at bounding box center [795, 527] width 662 height 11
click at [629, 748] on textarea at bounding box center [788, 762] width 666 height 32
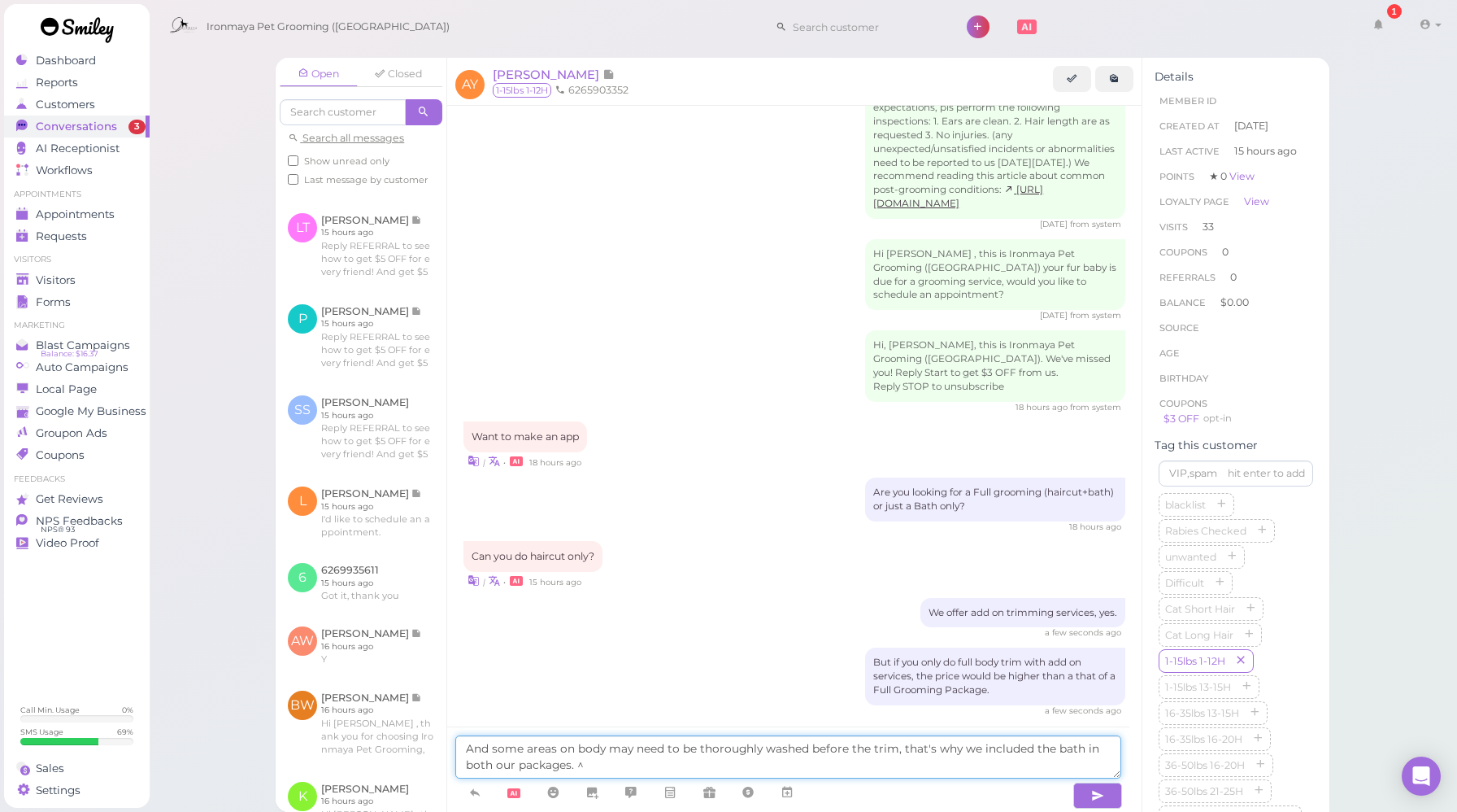
type textarea "And some areas on body may need to be thoroughly washed before the trim, that's…"
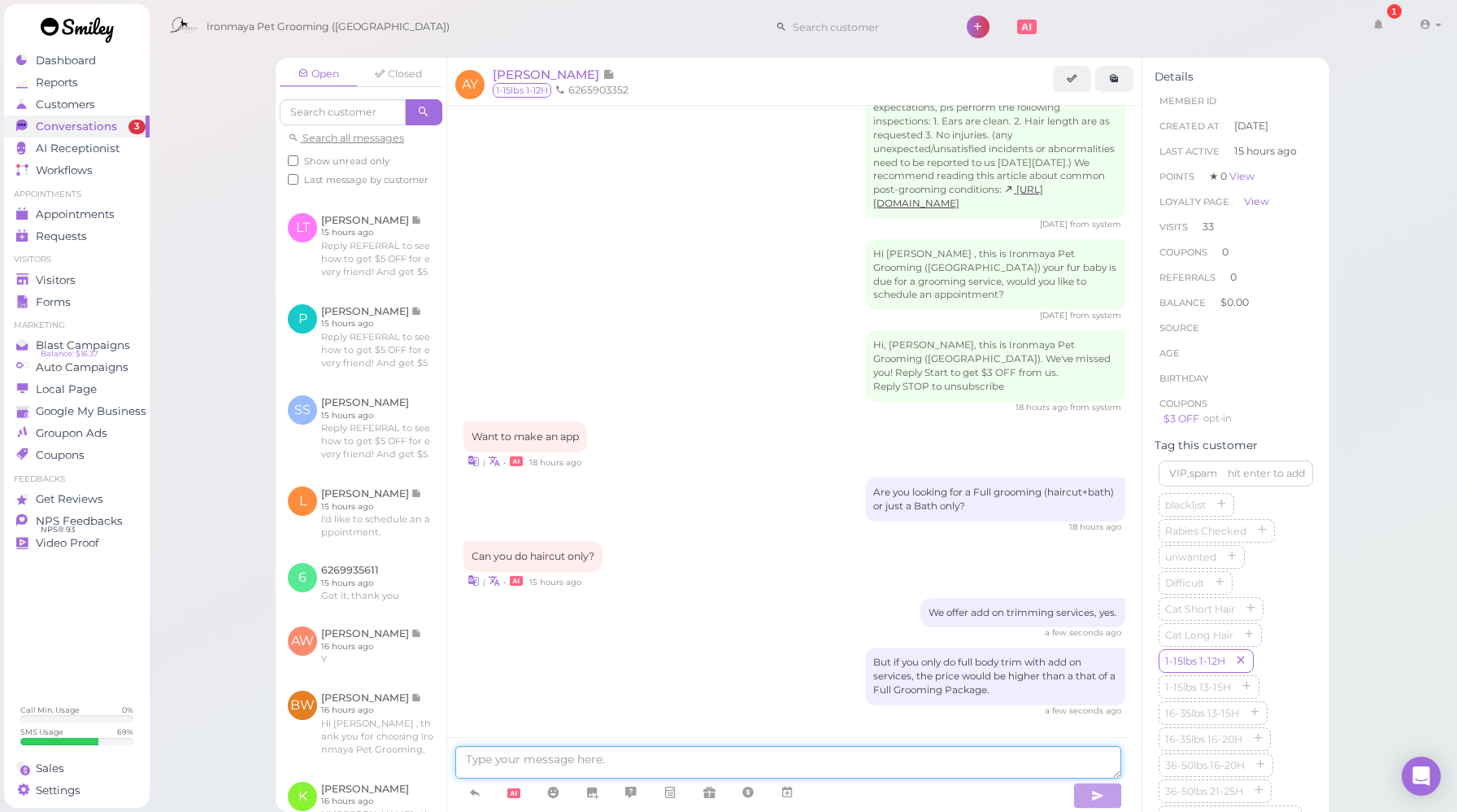
scroll to position [2197, 0]
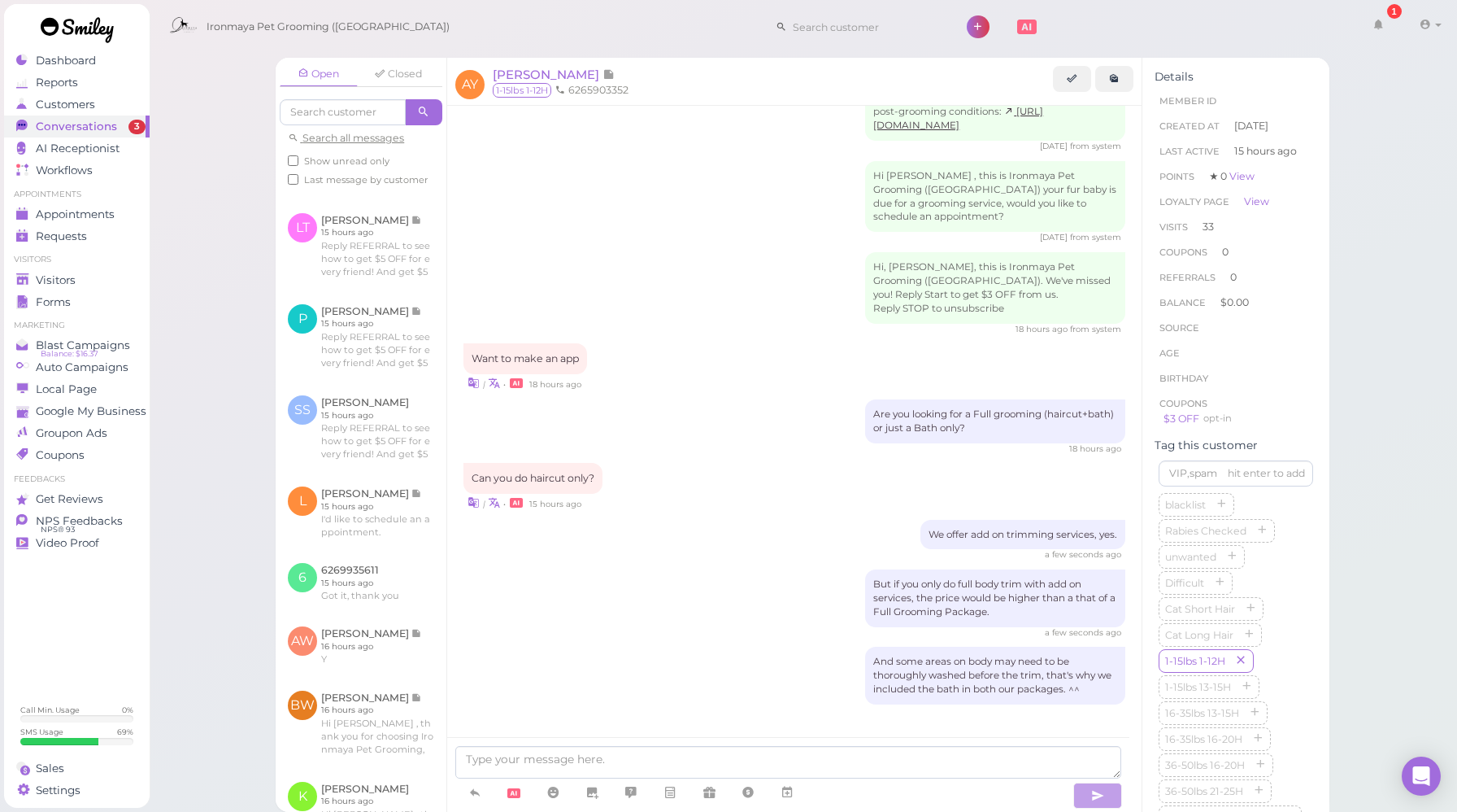
click at [576, 627] on div "a few seconds ago" at bounding box center [795, 633] width 662 height 11
click at [594, 627] on div "a few seconds ago" at bounding box center [795, 633] width 662 height 11
click at [677, 627] on div "a few seconds ago" at bounding box center [795, 633] width 662 height 11
click at [662, 627] on div "a few seconds ago" at bounding box center [795, 633] width 662 height 11
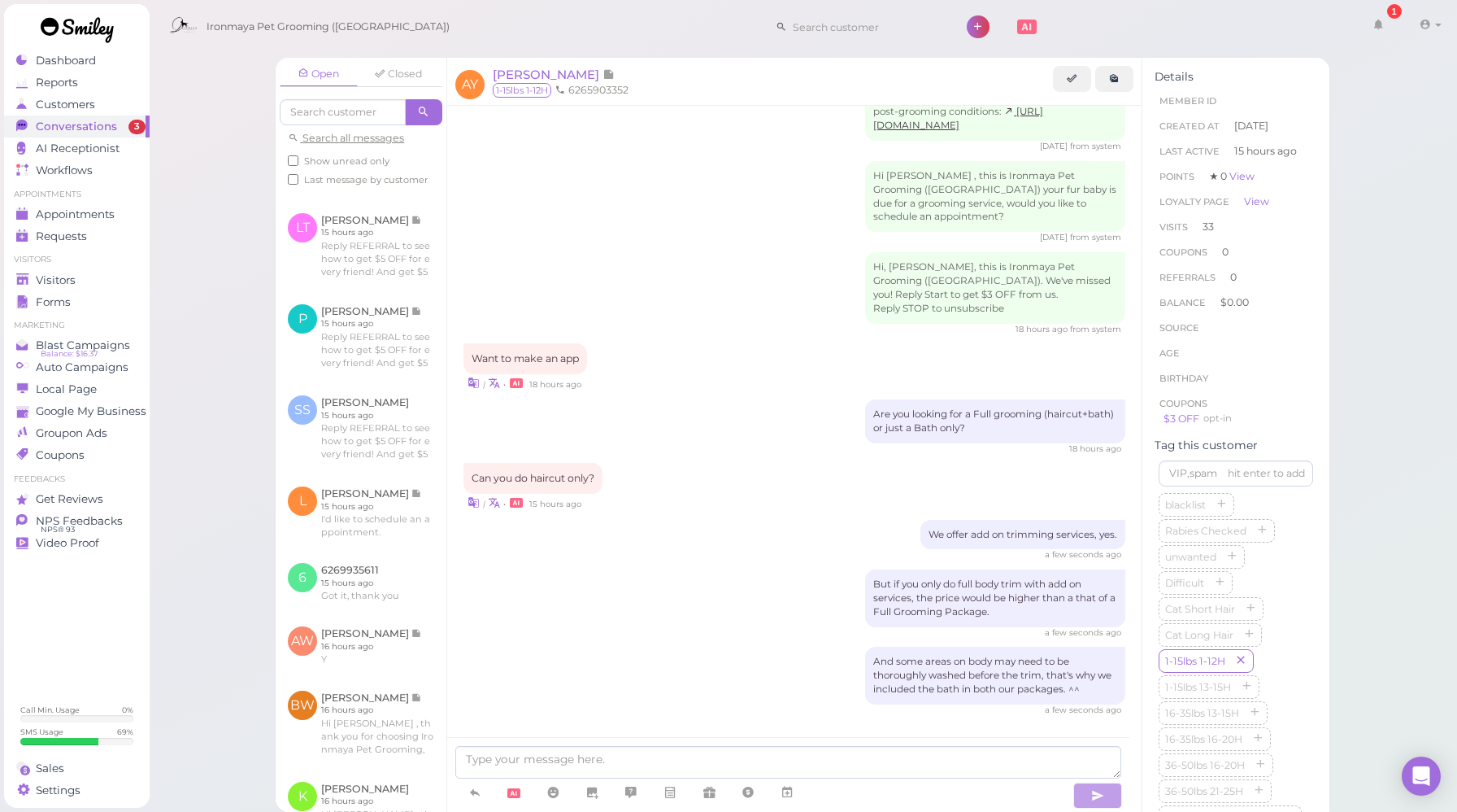
click at [651, 652] on div "And some areas on body may need to be thoroughly washed before the trim, that's…" at bounding box center [795, 681] width 662 height 69
click at [586, 651] on div "And some areas on body may need to be thoroughly washed before the trim, that's…" at bounding box center [795, 681] width 662 height 69
drag, startPoint x: 1084, startPoint y: 674, endPoint x: 860, endPoint y: 643, distance: 226.1
click at [866, 647] on div "And some areas on body may need to be thoroughly washed before the trim, that's…" at bounding box center [996, 675] width 260 height 58
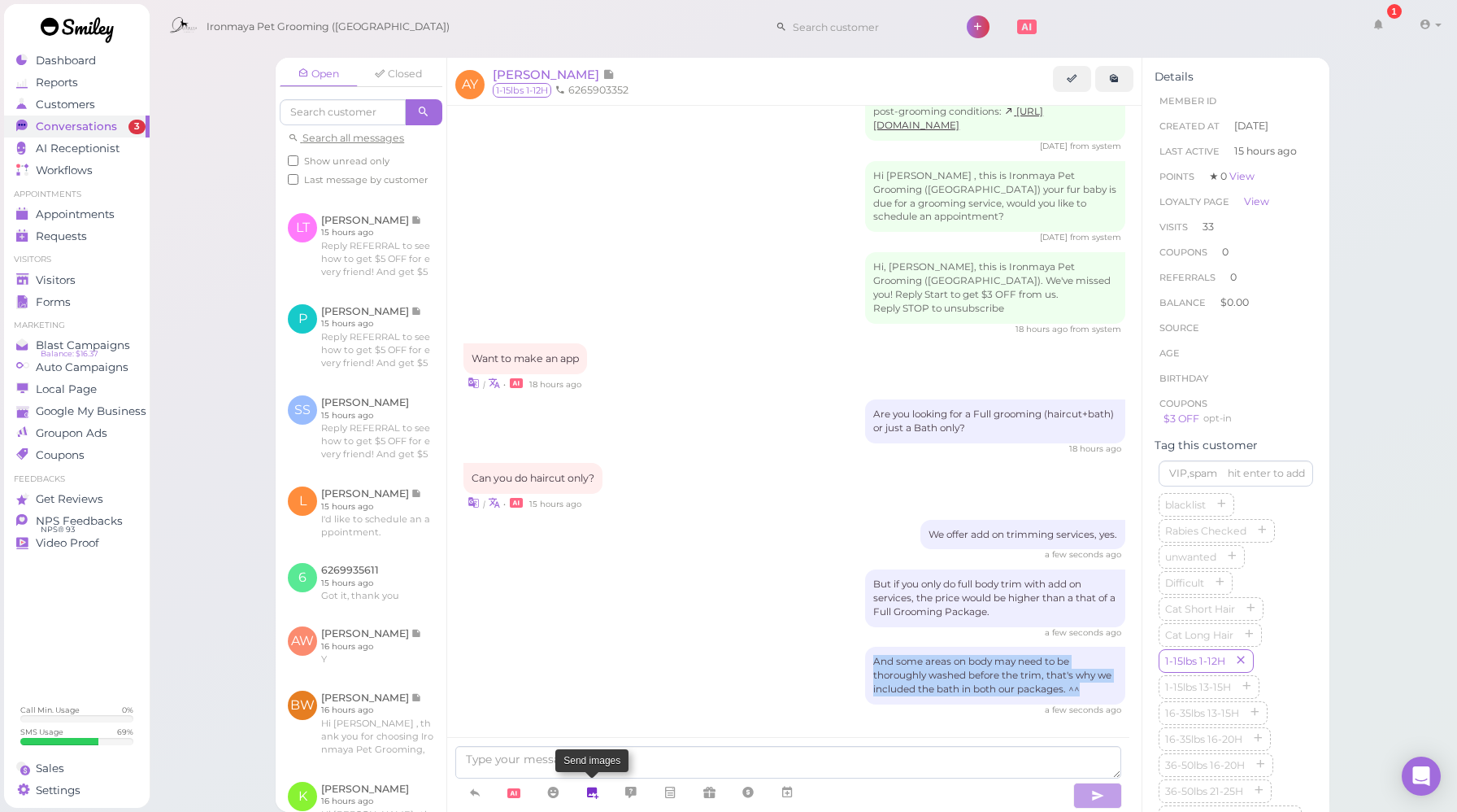
copy div "And some areas on body may need to be thoroughly washed before the trim, that's…"
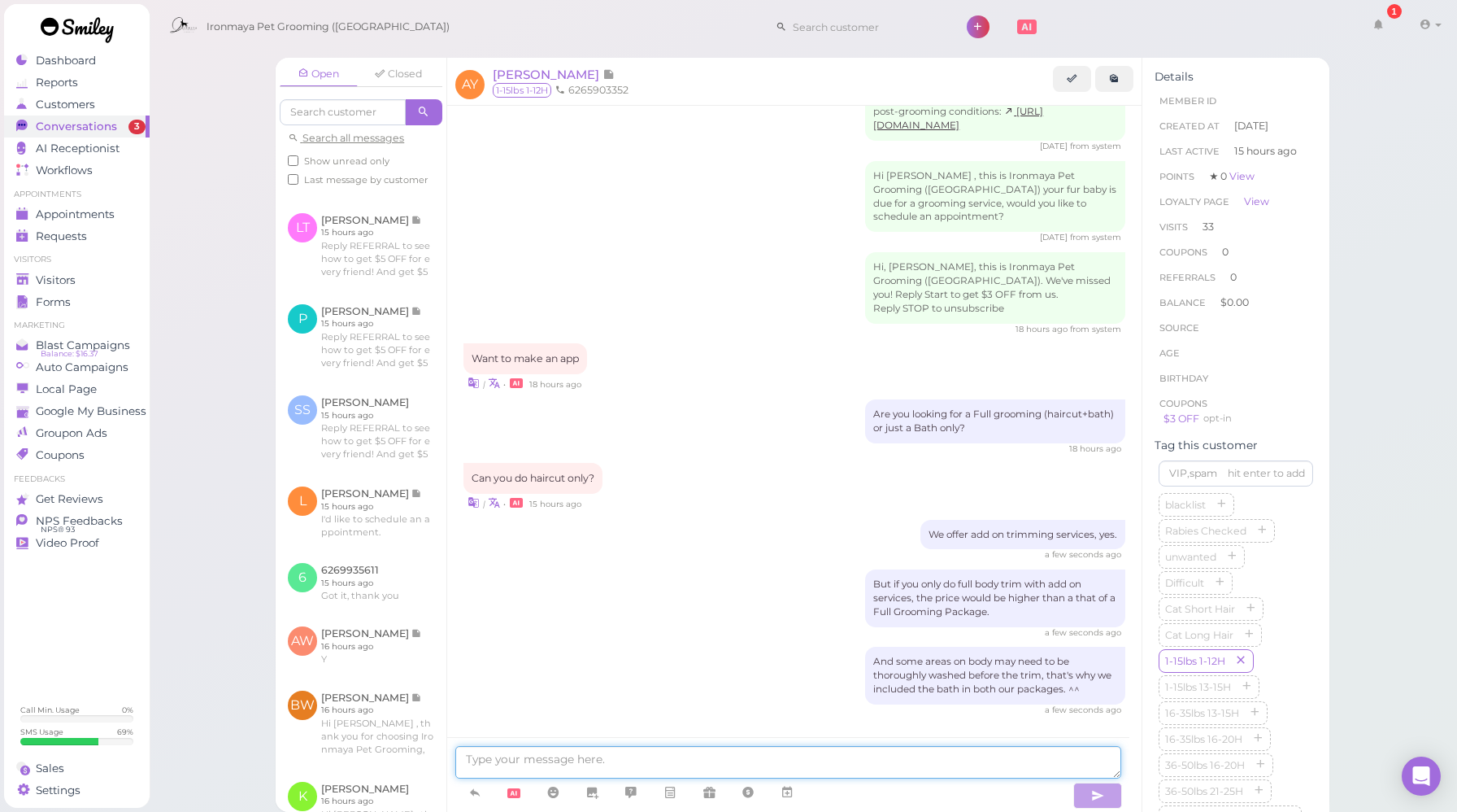
click at [571, 765] on textarea at bounding box center [788, 762] width 666 height 32
paste textarea "And some areas on body may need to be thoroughly washed before the trim, that's…"
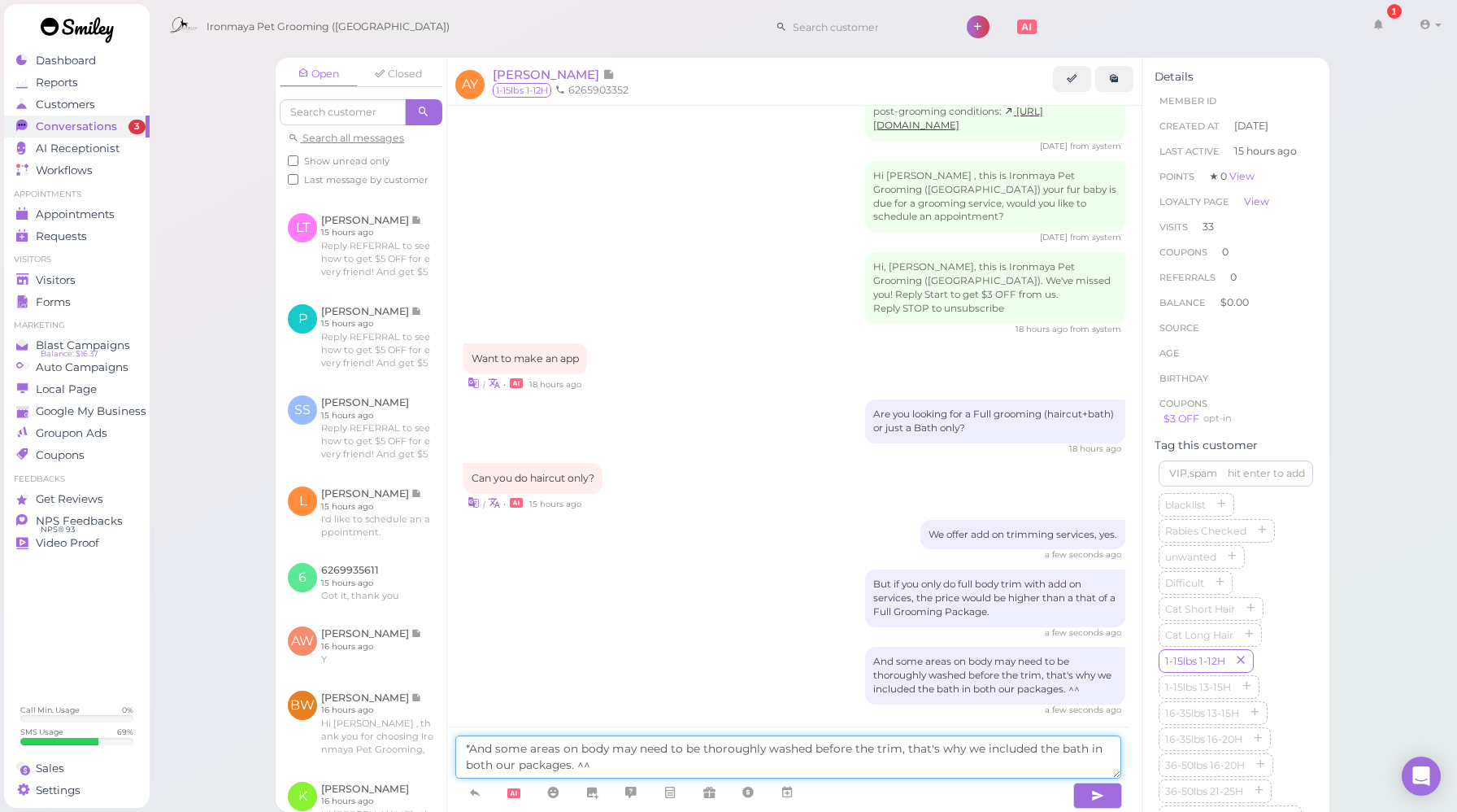
click at [482, 761] on textarea "*And some areas on body may need to be thoroughly washed before the trim, that'…" at bounding box center [788, 757] width 666 height 43
drag, startPoint x: 1019, startPoint y: 747, endPoint x: 1029, endPoint y: 746, distance: 10.0
click at [1029, 746] on textarea "*And some areas on body may need to be thoroughly washed before the trim, that'…" at bounding box center [788, 757] width 666 height 43
click at [1043, 748] on textarea "*And some areas on body may need to be thoroughly washed before the trim, that'…" at bounding box center [788, 757] width 666 height 43
click at [1015, 748] on textarea "*And some areas on body may need to be thoroughly washed before the trim, that'…" at bounding box center [788, 757] width 666 height 43
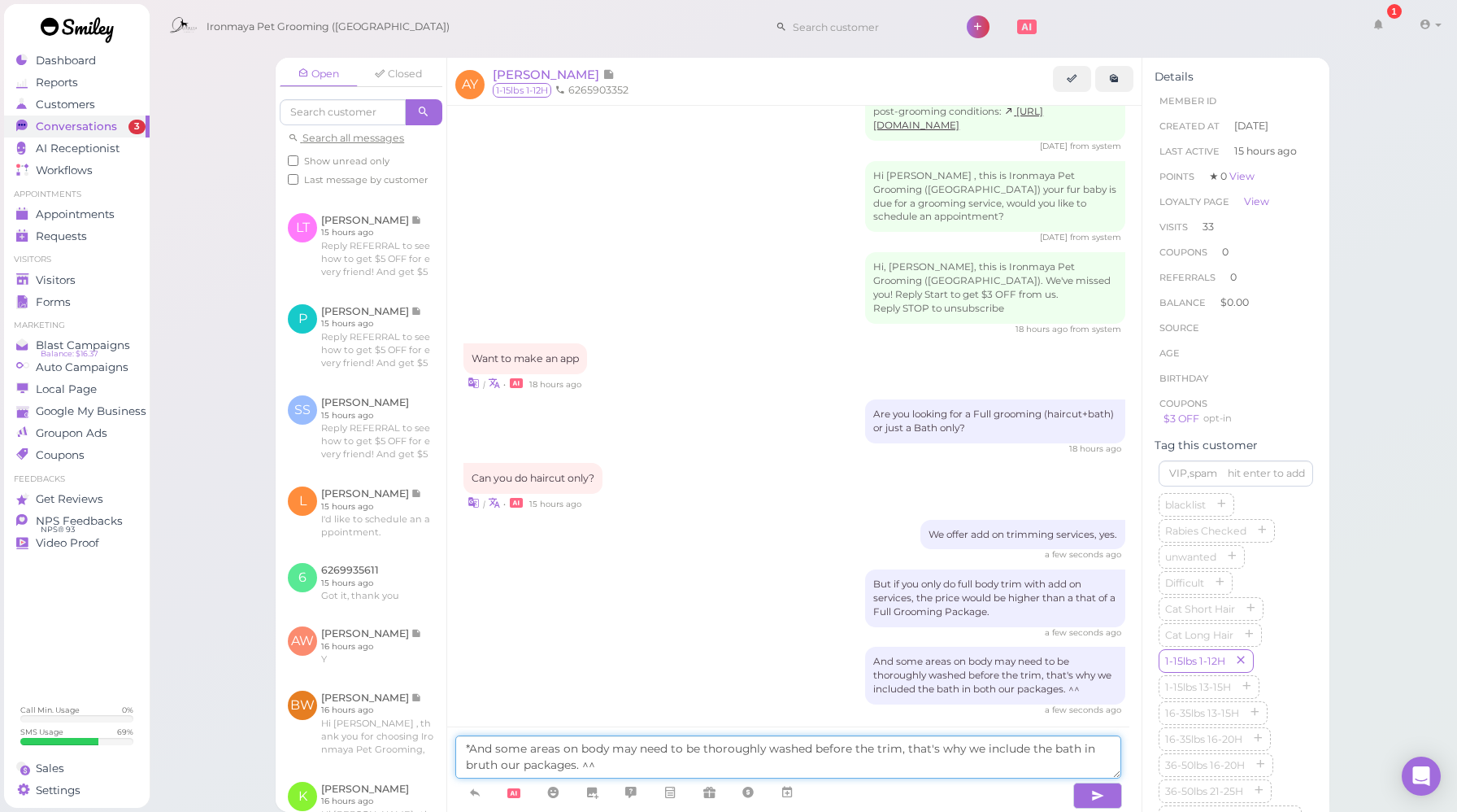
click at [1016, 759] on textarea "*And some areas on body may need to be thoroughly washed before the trim, that'…" at bounding box center [788, 757] width 666 height 43
click at [489, 766] on textarea "*And some areas on body may need to be thoroughly washed before the trim, that'…" at bounding box center [788, 757] width 666 height 43
click at [571, 762] on textarea "*And some areas on body may need to be thoroughly washed before the trim, that'…" at bounding box center [788, 757] width 666 height 43
drag, startPoint x: 500, startPoint y: 767, endPoint x: 450, endPoint y: 768, distance: 50.0
click at [450, 768] on div "*And some areas on body may need to be thoroughly washed before the trim, that'…" at bounding box center [788, 769] width 683 height 86
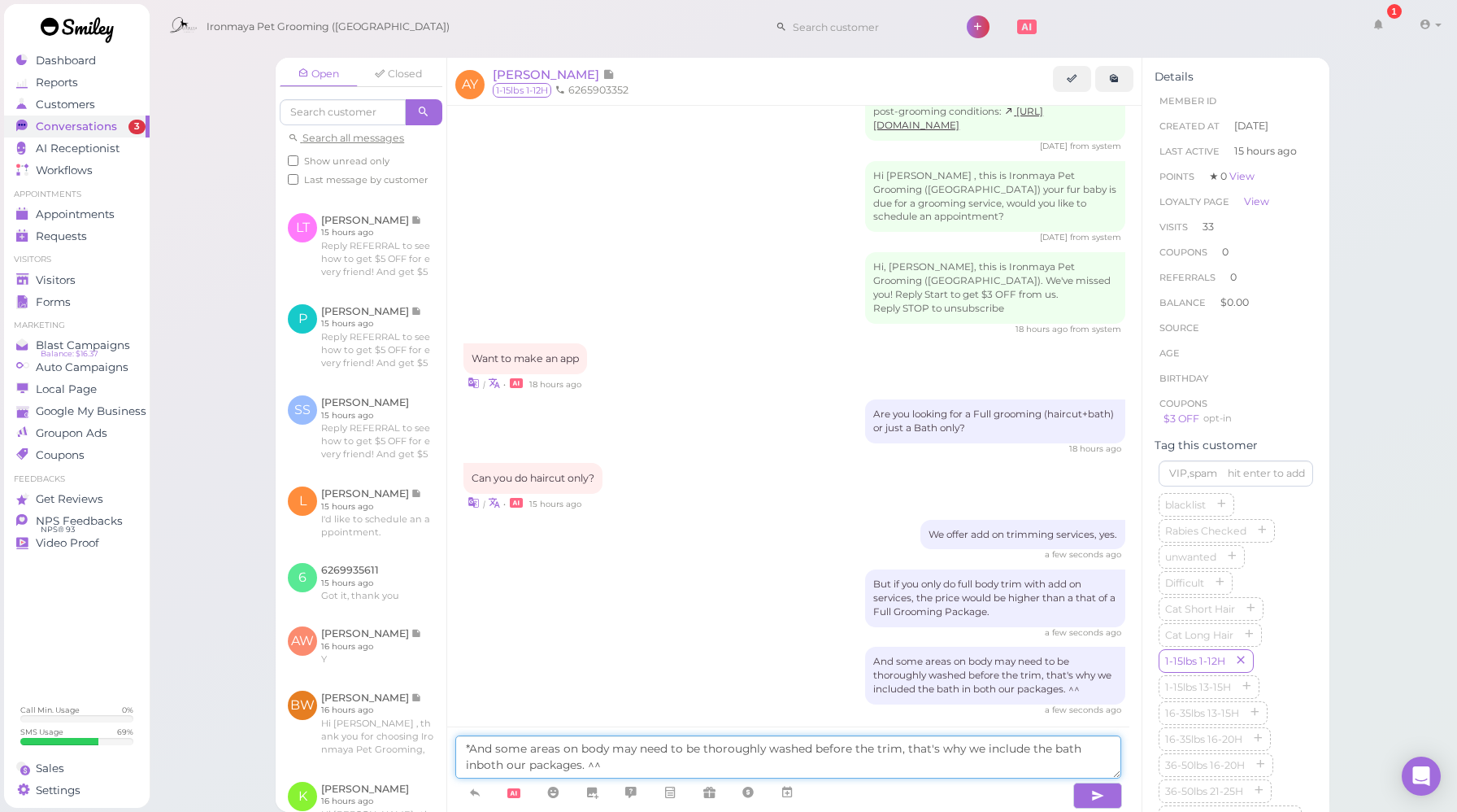
click at [477, 766] on textarea "*And some areas on body may need to be thoroughly washed before the trim, that'…" at bounding box center [788, 757] width 666 height 43
type textarea "*And some areas on body may need to be thoroughly washed before the trim, that'…"
click at [627, 762] on textarea "*And some areas on body may need to be thoroughly washed before the trim, that'…" at bounding box center [788, 757] width 666 height 43
drag, startPoint x: 915, startPoint y: 765, endPoint x: 561, endPoint y: 740, distance: 354.9
click at [561, 740] on textarea "*And some areas on body may need to be thoroughly washed before the trim, that'…" at bounding box center [788, 757] width 666 height 43
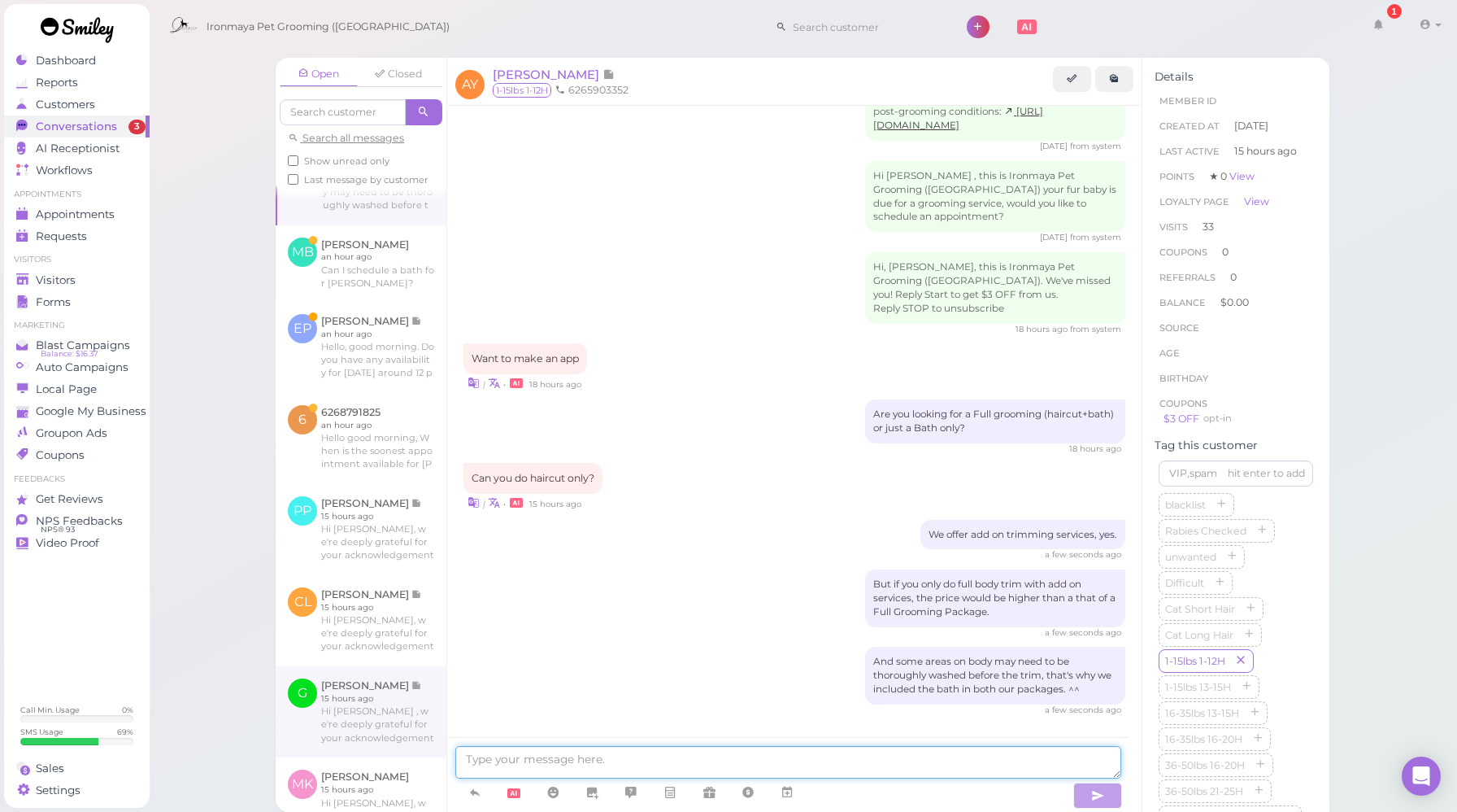
scroll to position [51, 0]
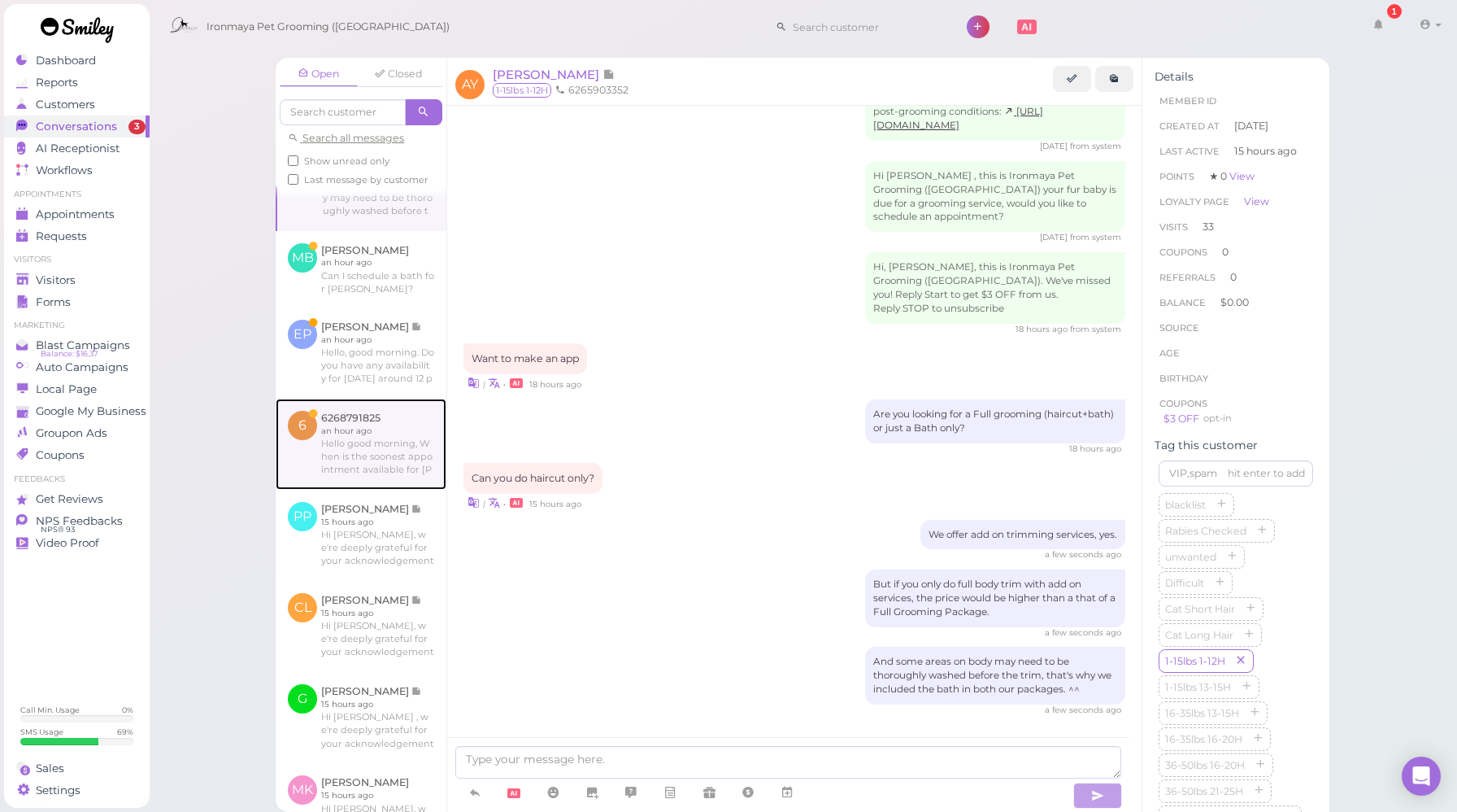
click at [376, 488] on link at bounding box center [360, 444] width 171 height 91
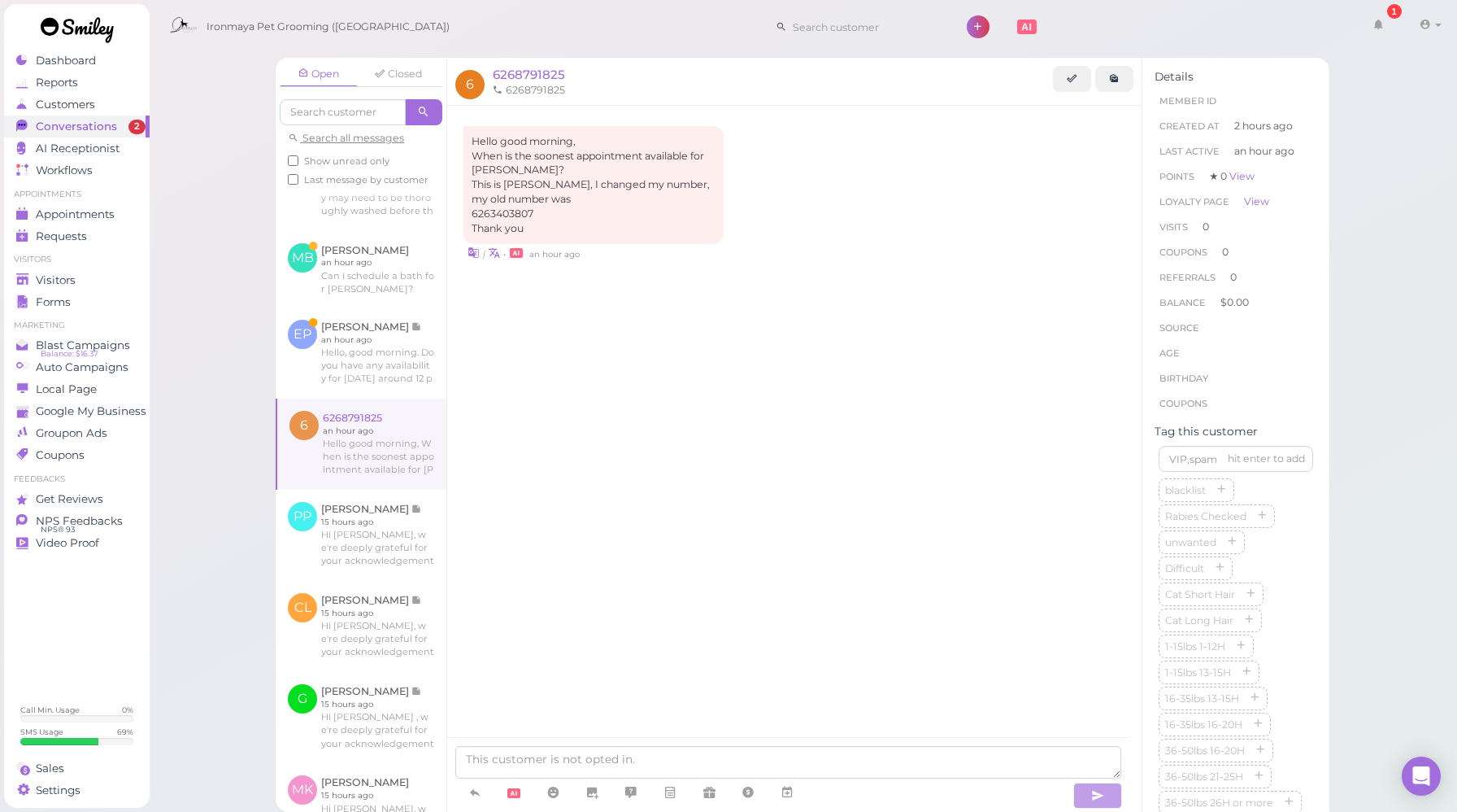
click at [671, 612] on div "Hello good morning, When is the soonest appointment available for [PERSON_NAME]…" at bounding box center [794, 444] width 694 height 677
drag, startPoint x: 533, startPoint y: 211, endPoint x: 472, endPoint y: 211, distance: 61.0
click at [472, 211] on div "Hello good morning, When is the soonest appointment available for [PERSON_NAME]…" at bounding box center [594, 185] width 260 height 118
click at [803, 409] on div "Hello good morning, When is the soonest appointment available for [PERSON_NAME]…" at bounding box center [794, 444] width 694 height 677
drag, startPoint x: 534, startPoint y: 212, endPoint x: 470, endPoint y: 210, distance: 64.0
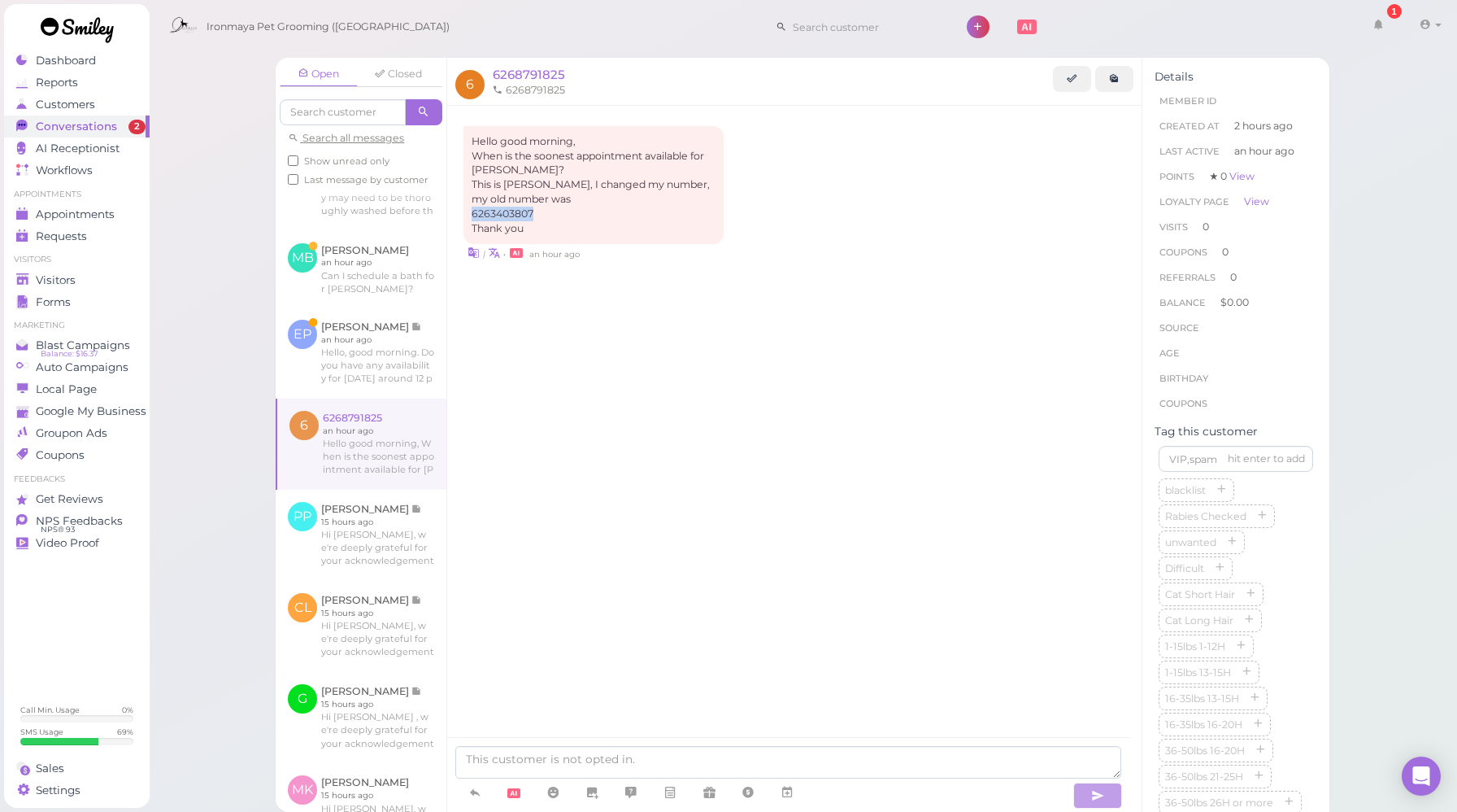
click at [470, 210] on div "Hello good morning, When is the soonest appointment available for [PERSON_NAME]…" at bounding box center [594, 185] width 260 height 118
copy div "6263403807"
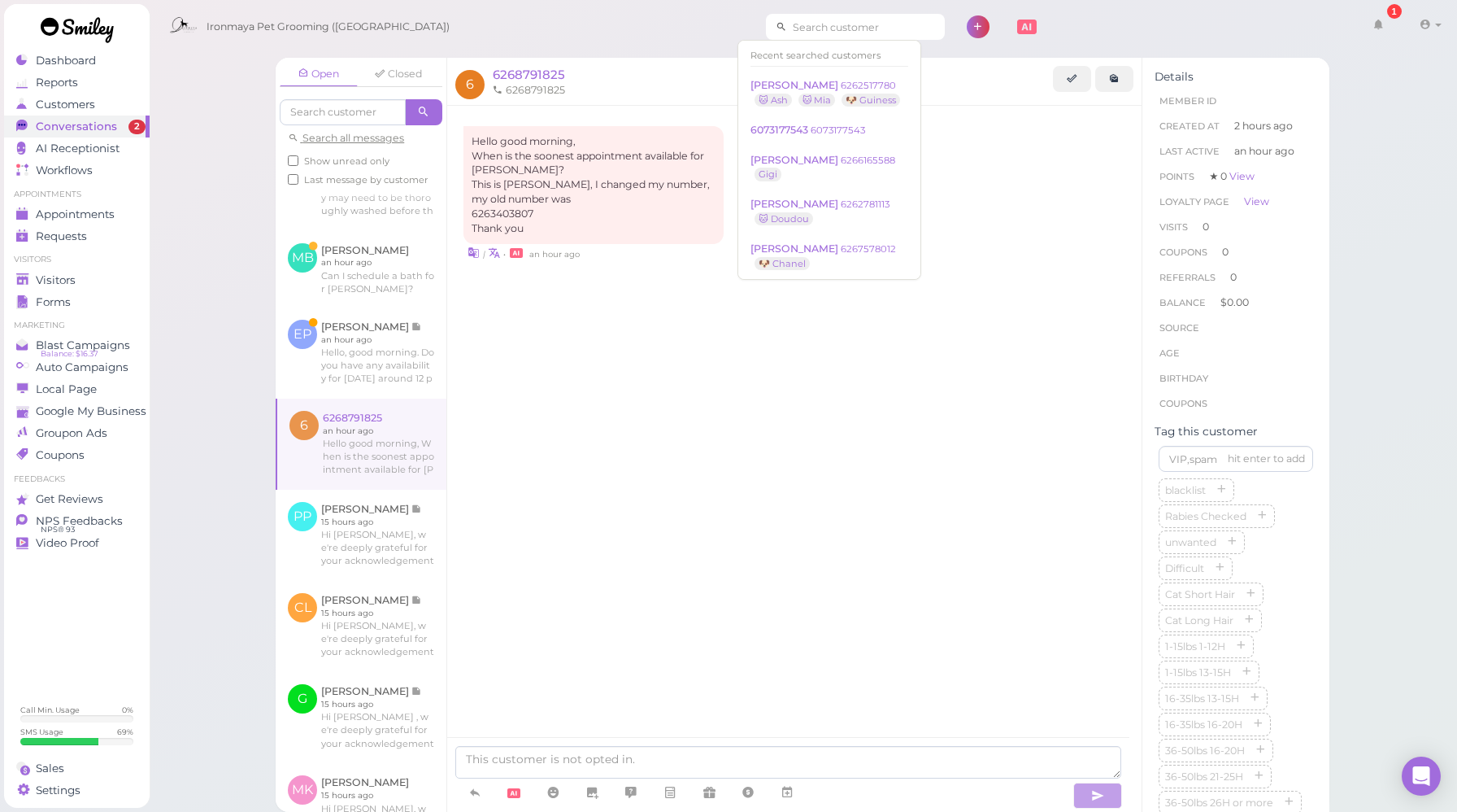
click at [837, 26] on input at bounding box center [866, 27] width 157 height 26
paste input "6263403807"
type input "6263403807"
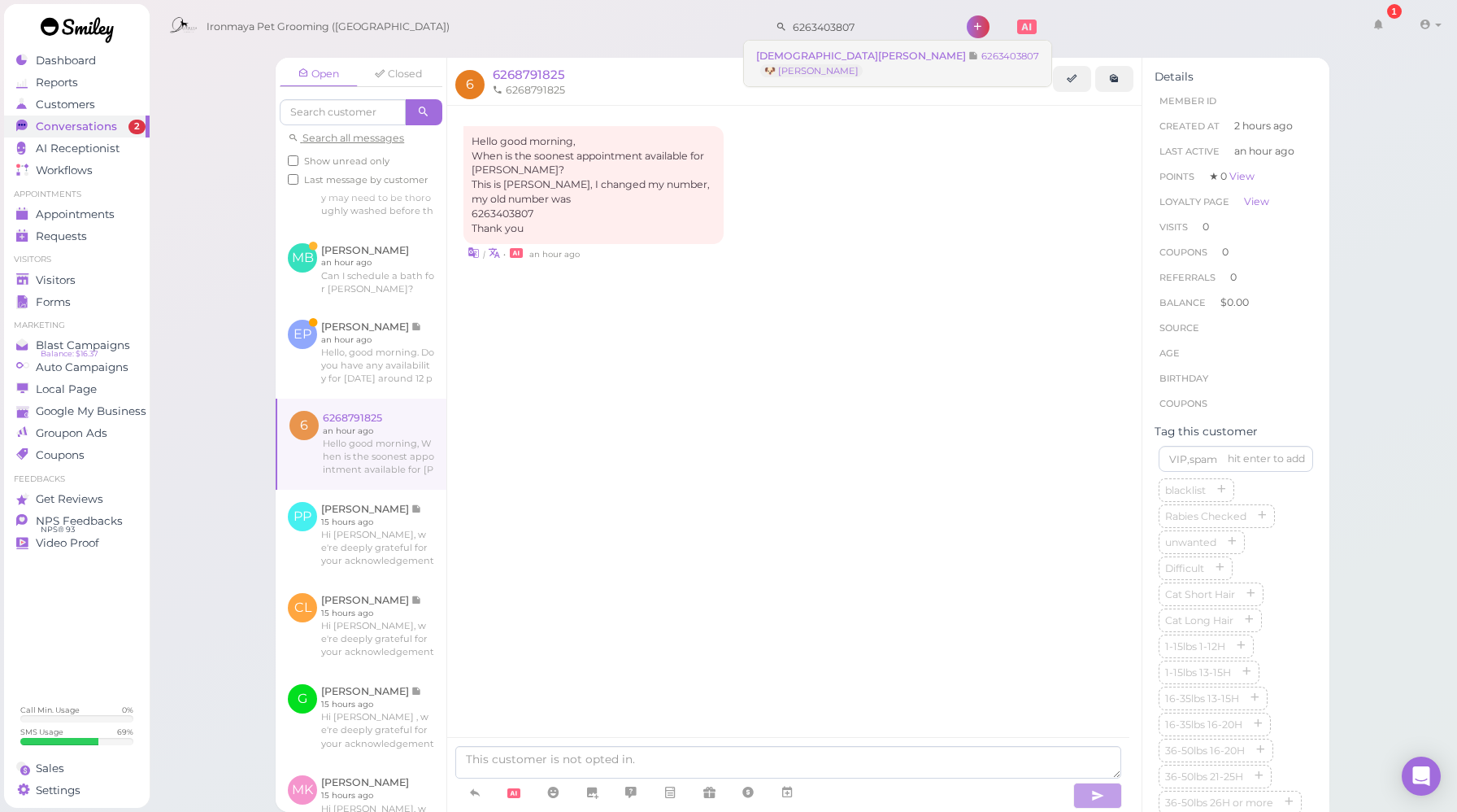
click at [837, 70] on link "[DEMOGRAPHIC_DATA][PERSON_NAME] 6263403807 🐶 [PERSON_NAME]" at bounding box center [898, 63] width 307 height 45
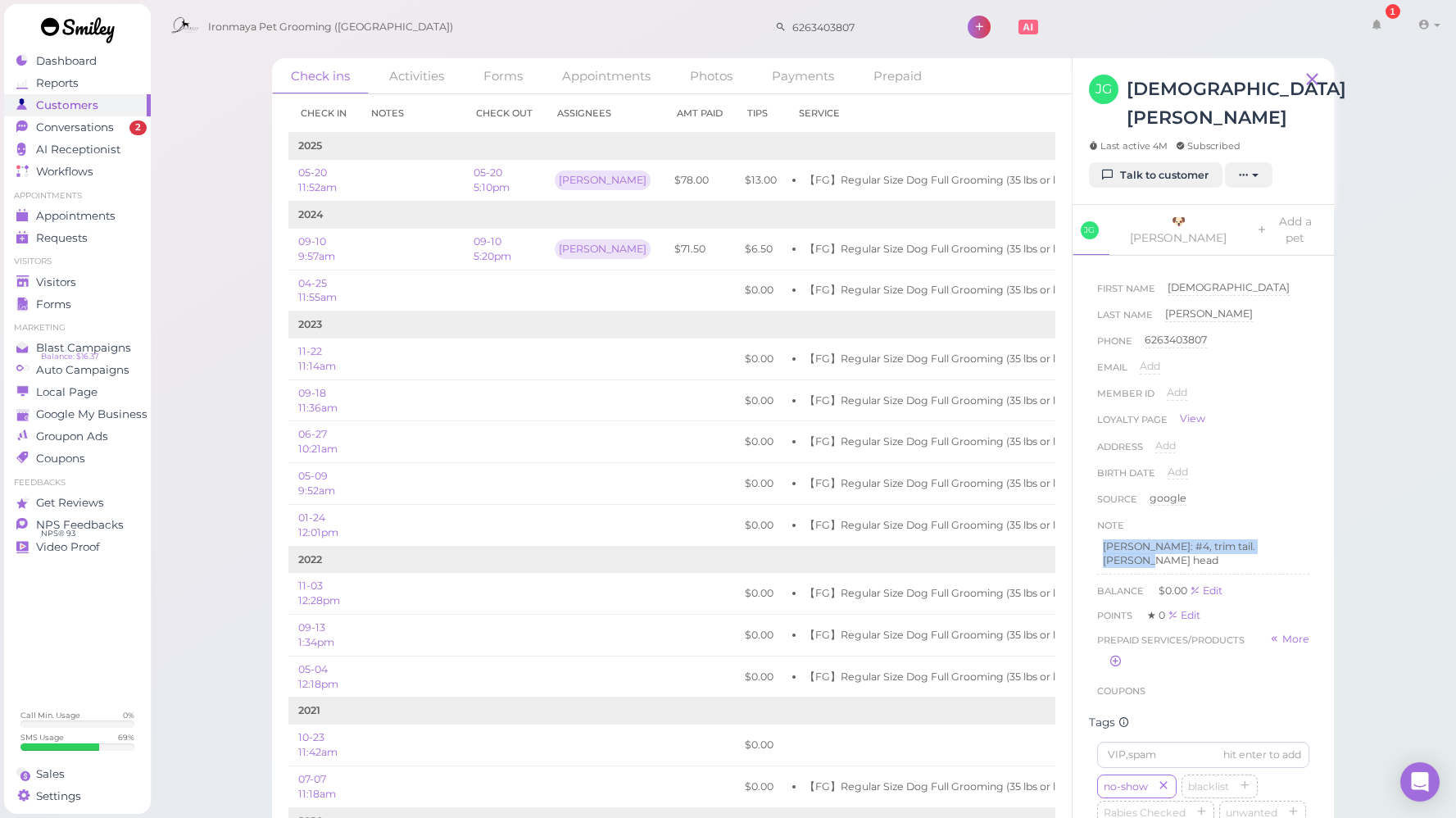
drag, startPoint x: 1294, startPoint y: 504, endPoint x: 1095, endPoint y: 506, distance: 199.0
click at [1095, 506] on div "First Name [DEMOGRAPHIC_DATA] [PERSON_NAME] Last Name [PERSON_NAME] Phone [PHON…" at bounding box center [1203, 489] width 229 height 435
copy p "[PERSON_NAME]: #4, trim tail. [PERSON_NAME] head"
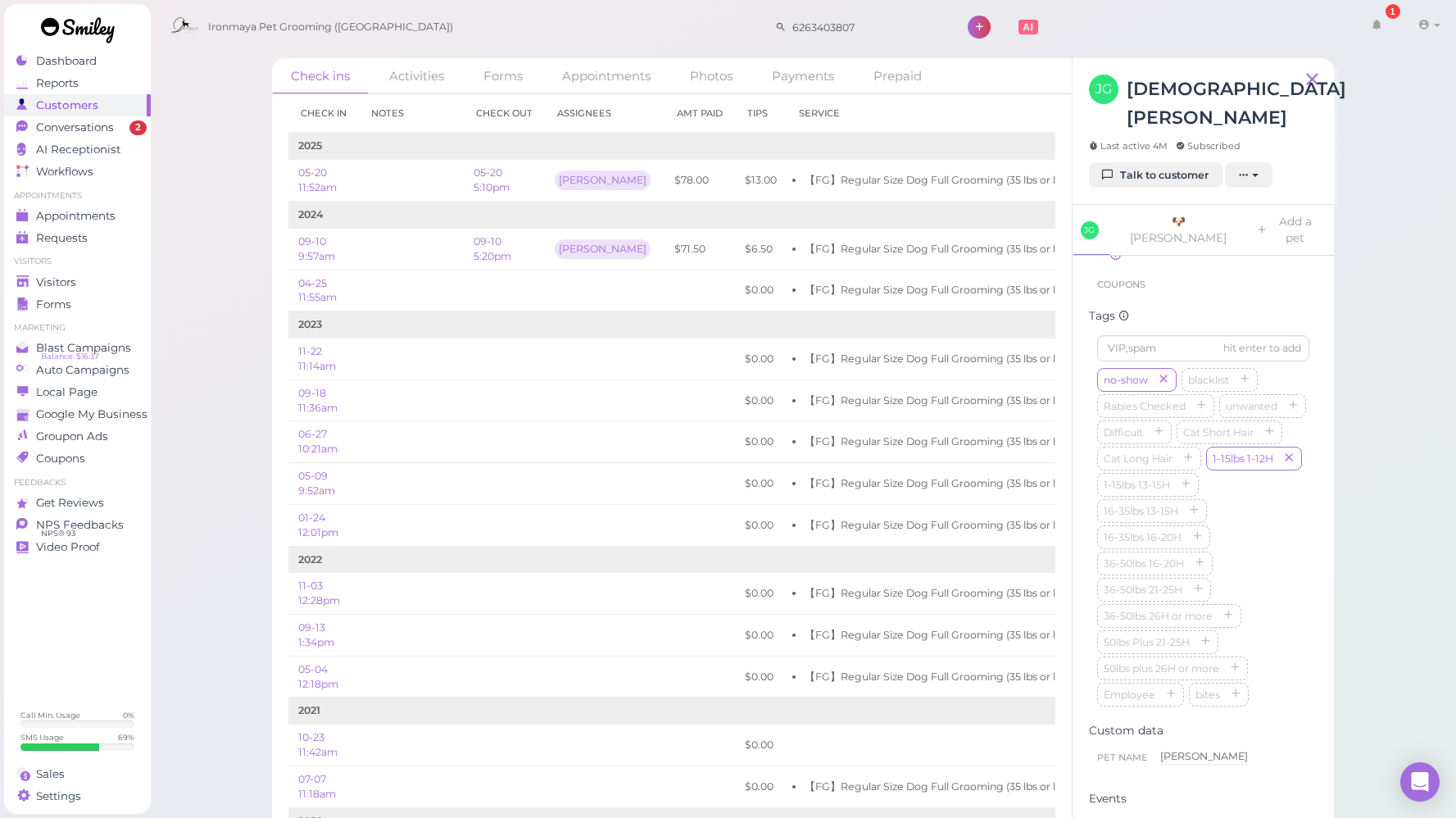
scroll to position [401, 0]
click at [73, 132] on span "Conversations" at bounding box center [77, 127] width 82 height 14
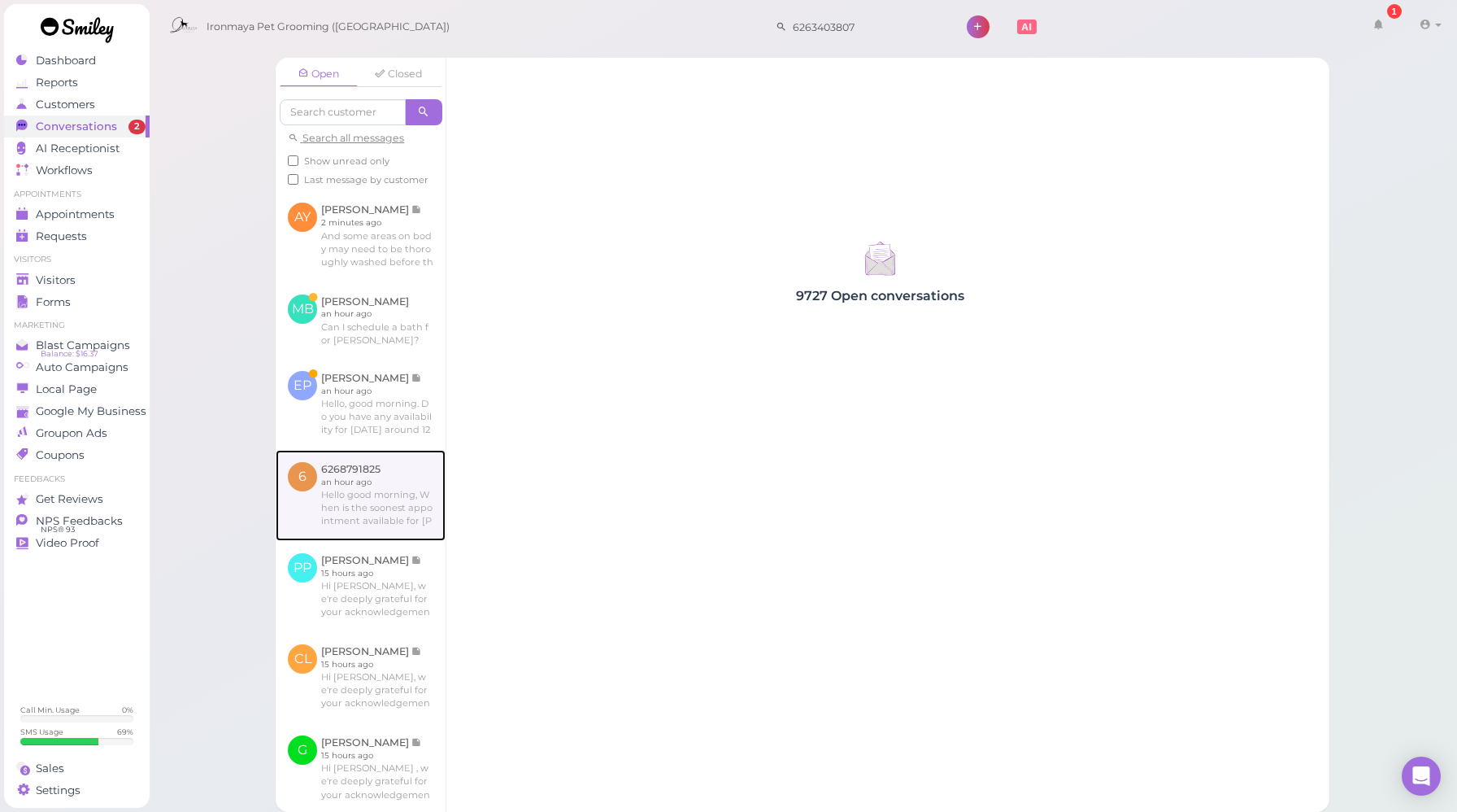
click at [401, 522] on link at bounding box center [360, 495] width 170 height 91
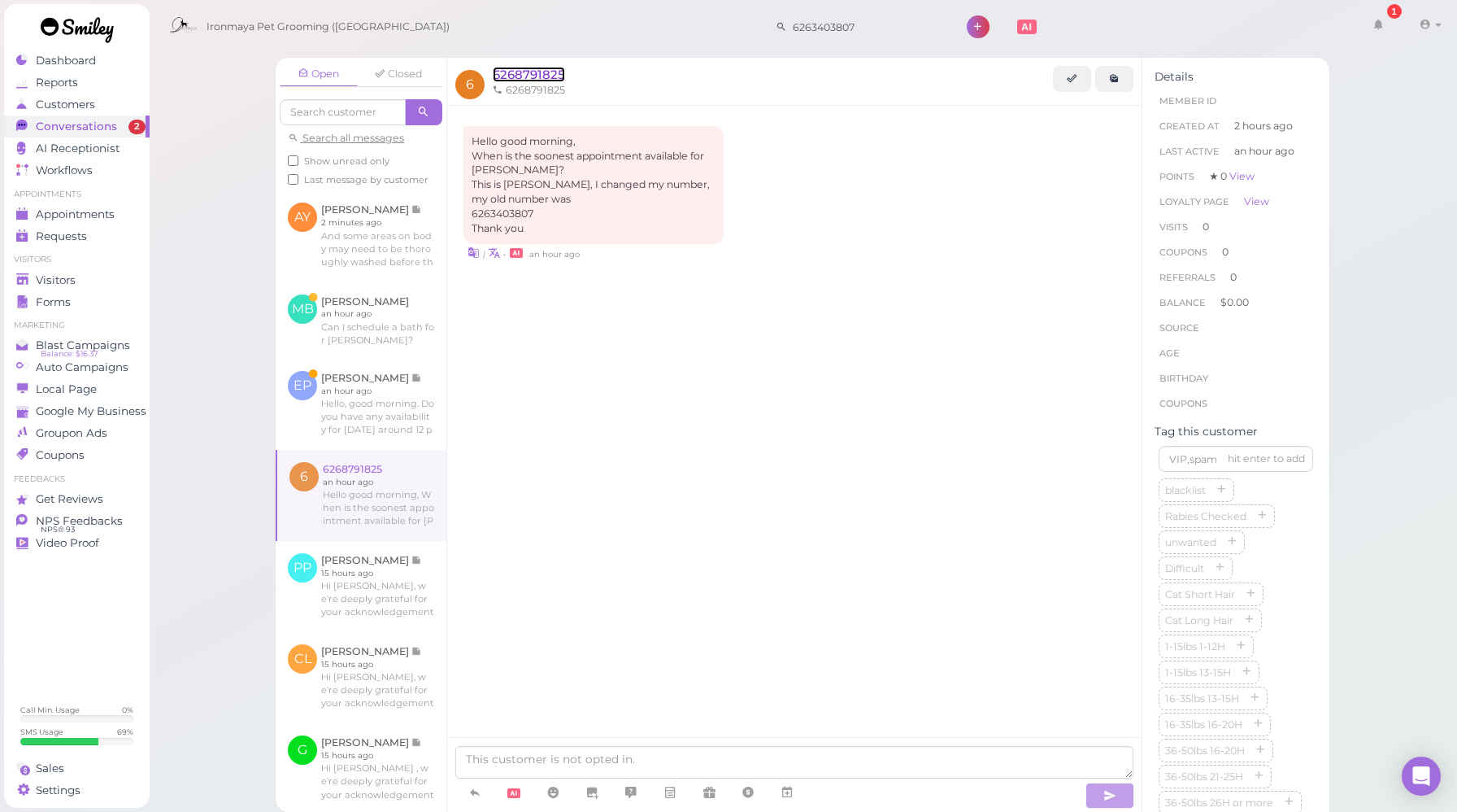
click at [540, 74] on span "6268791825" at bounding box center [529, 75] width 73 height 15
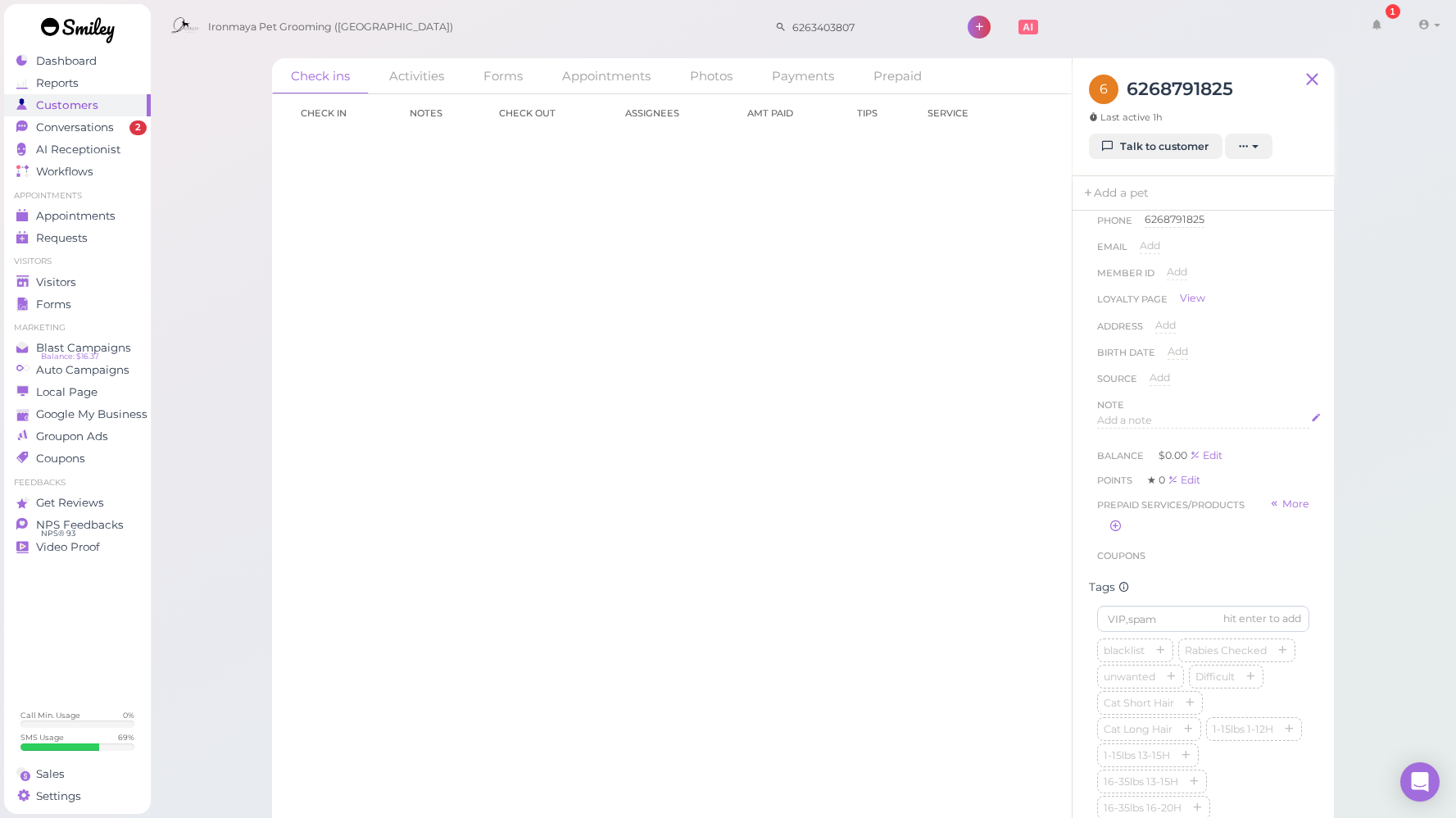
scroll to position [111, 0]
click at [1122, 379] on span "Add a note" at bounding box center [1125, 384] width 55 height 12
click at [1141, 400] on div at bounding box center [1204, 427] width 211 height 98
click at [1118, 540] on button "Done" at bounding box center [1116, 542] width 36 height 17
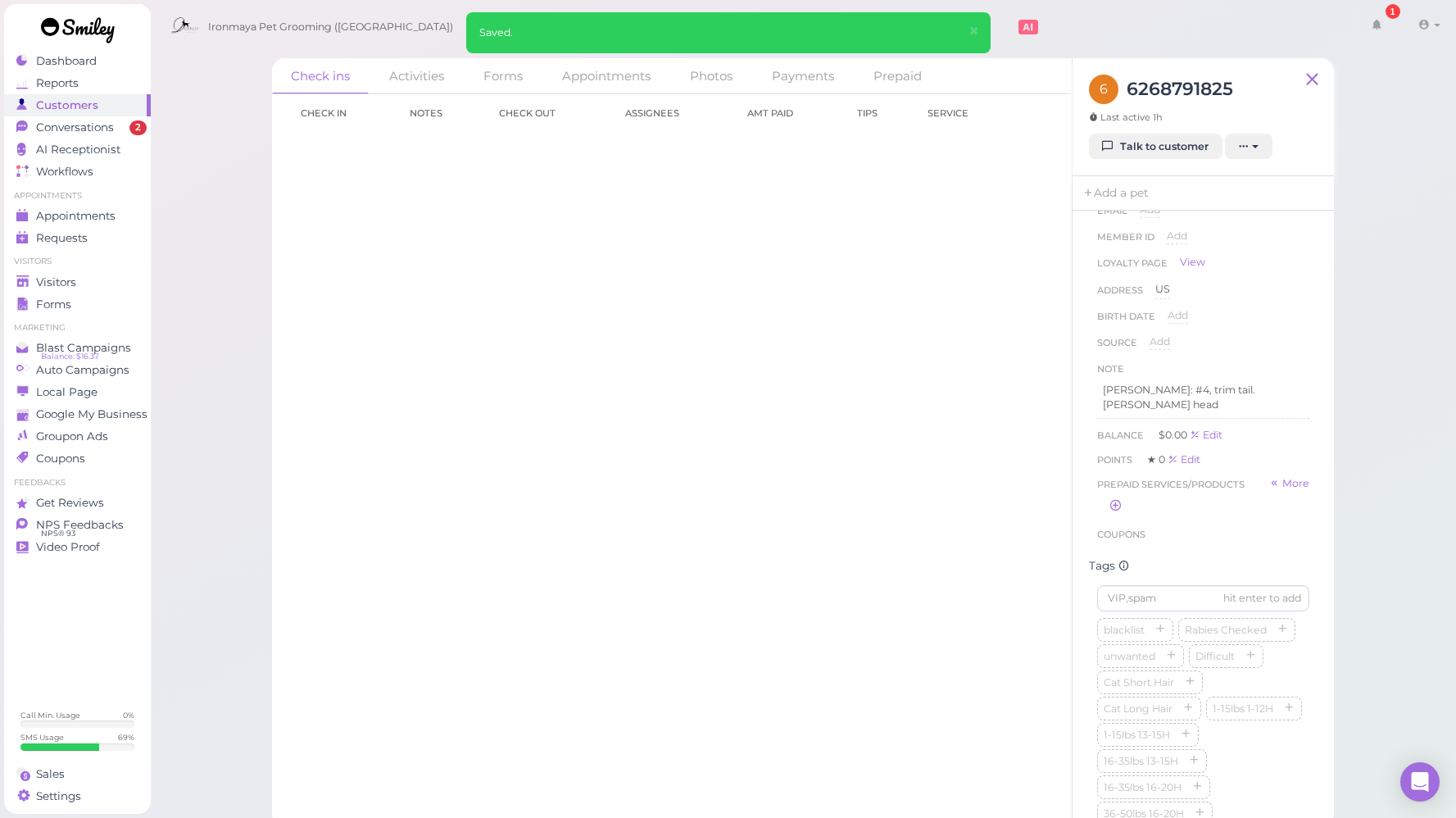
scroll to position [390, 0]
click at [1284, 437] on icon "button" at bounding box center [1289, 431] width 10 height 11
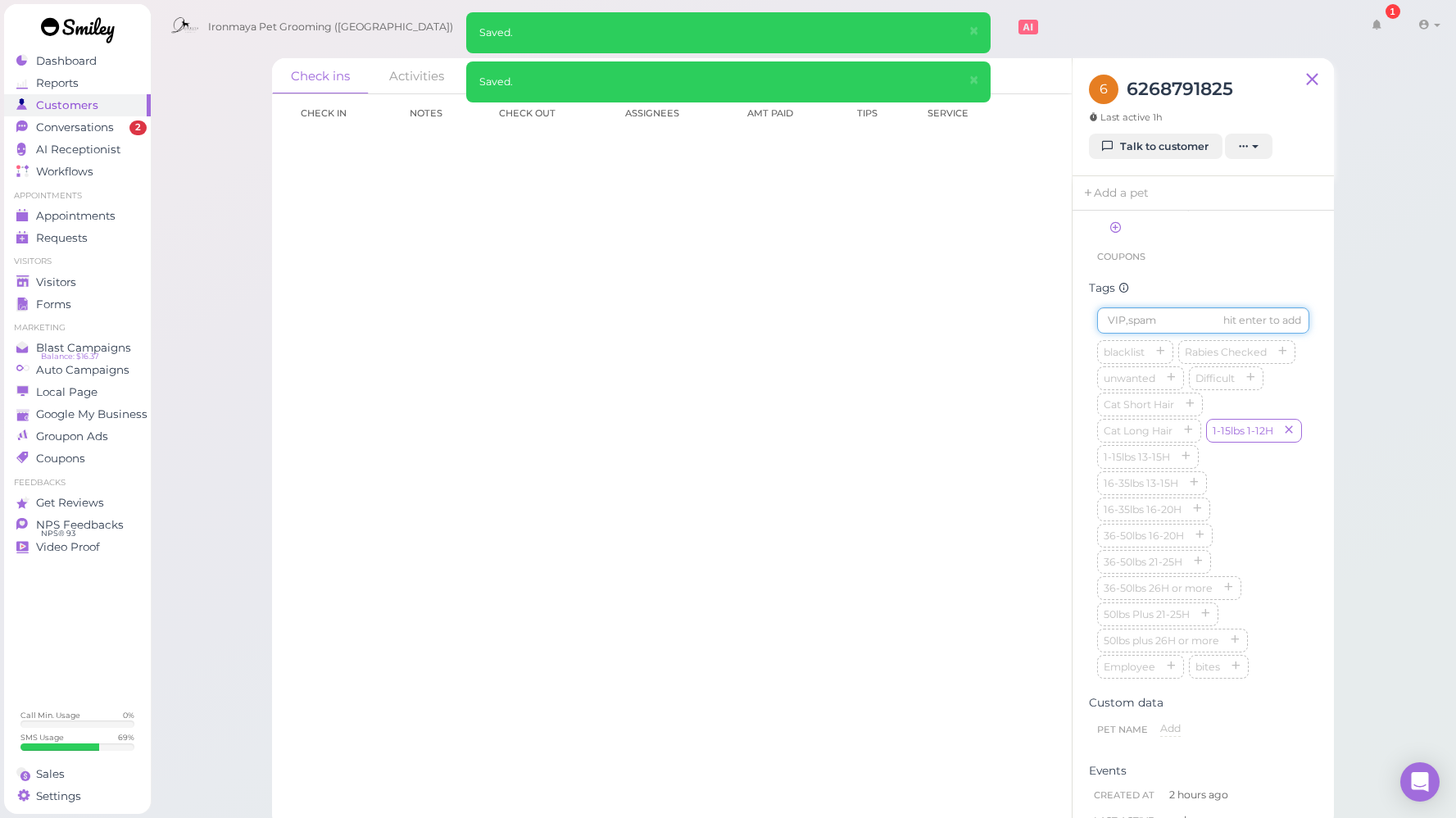
click at [1185, 318] on input at bounding box center [1203, 320] width 212 height 27
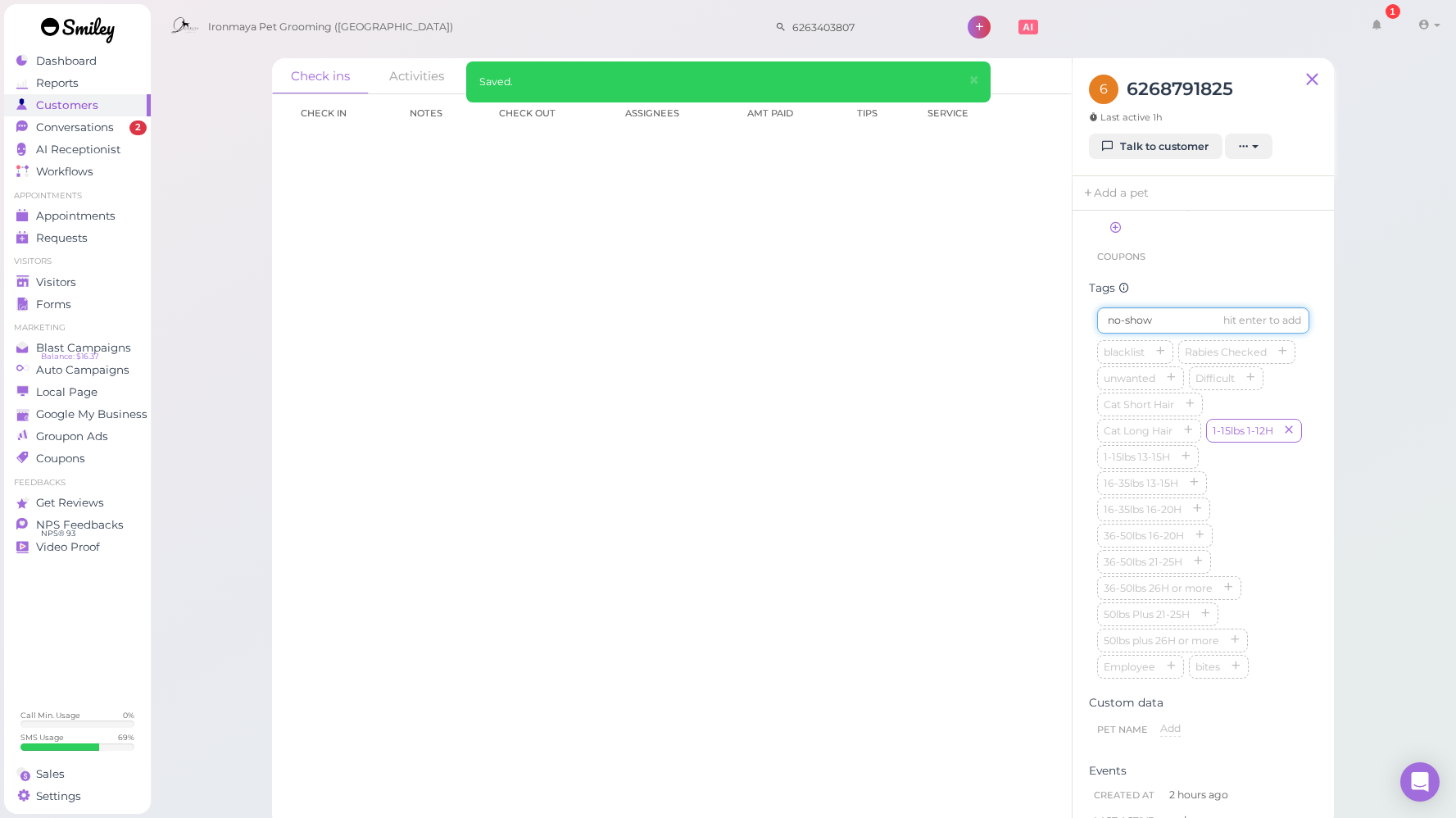
type input "no-show"
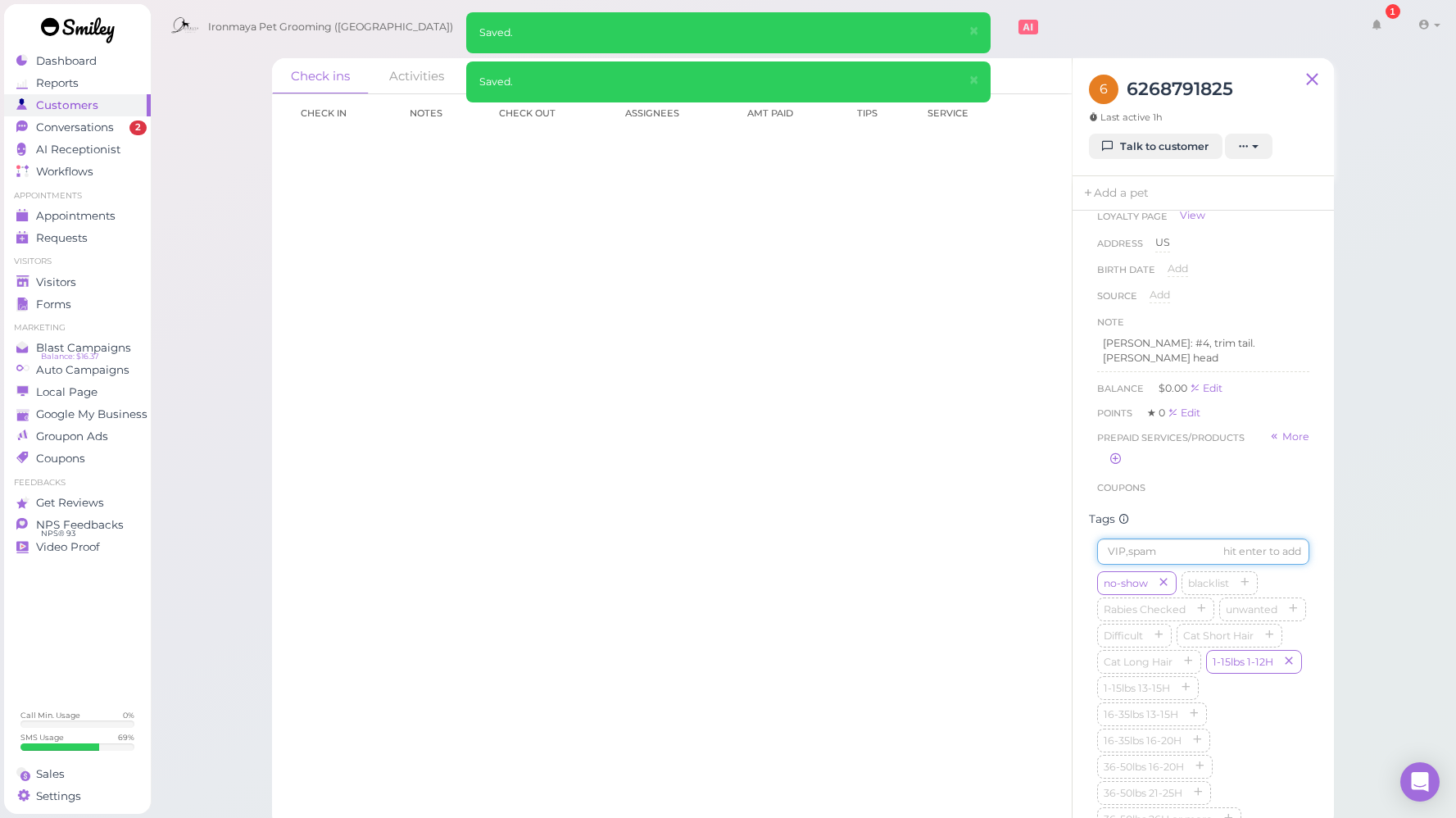
scroll to position [0, 0]
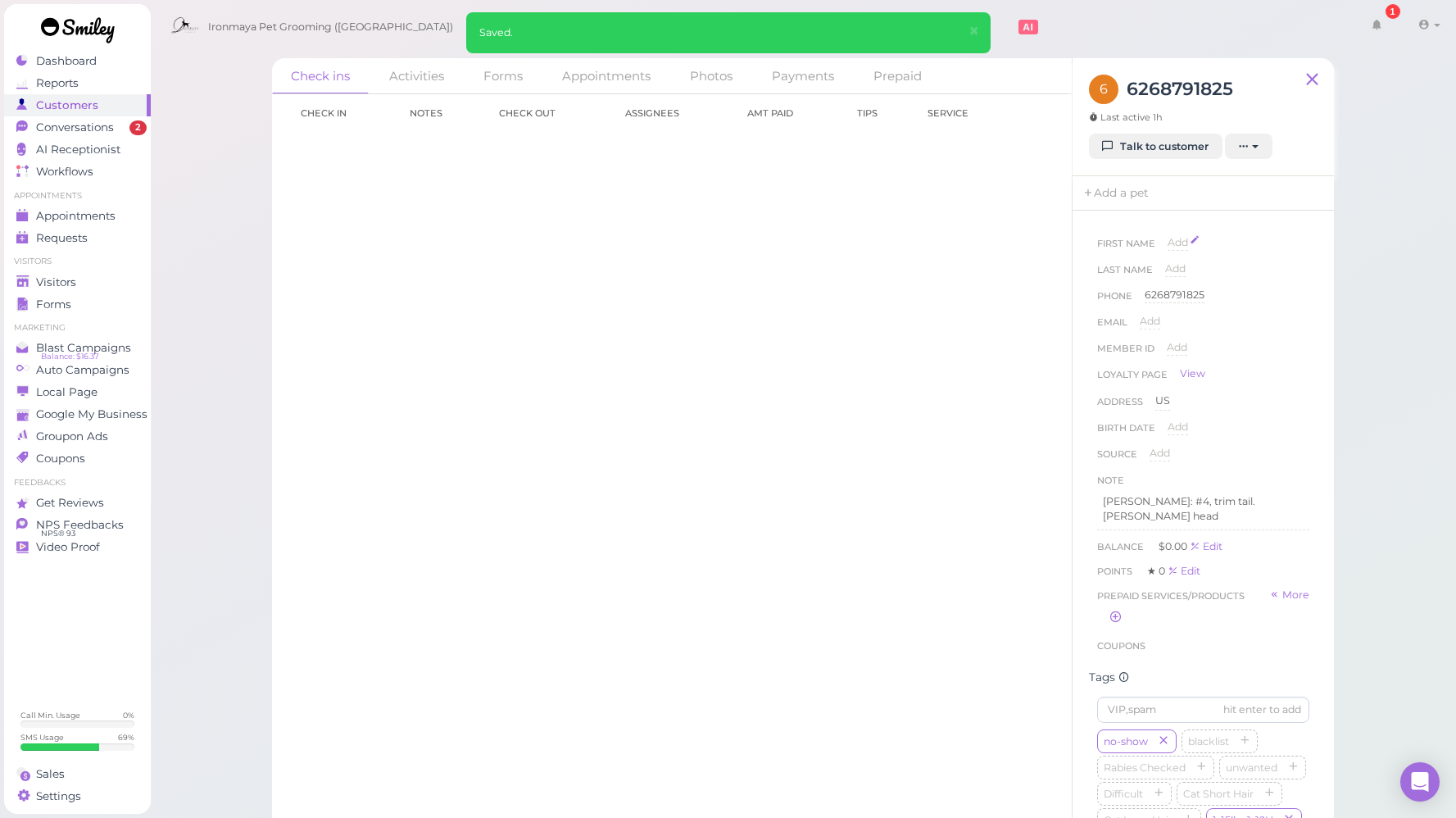
click at [1179, 241] on span "Add" at bounding box center [1178, 241] width 21 height 12
type input "[DEMOGRAPHIC_DATA]"
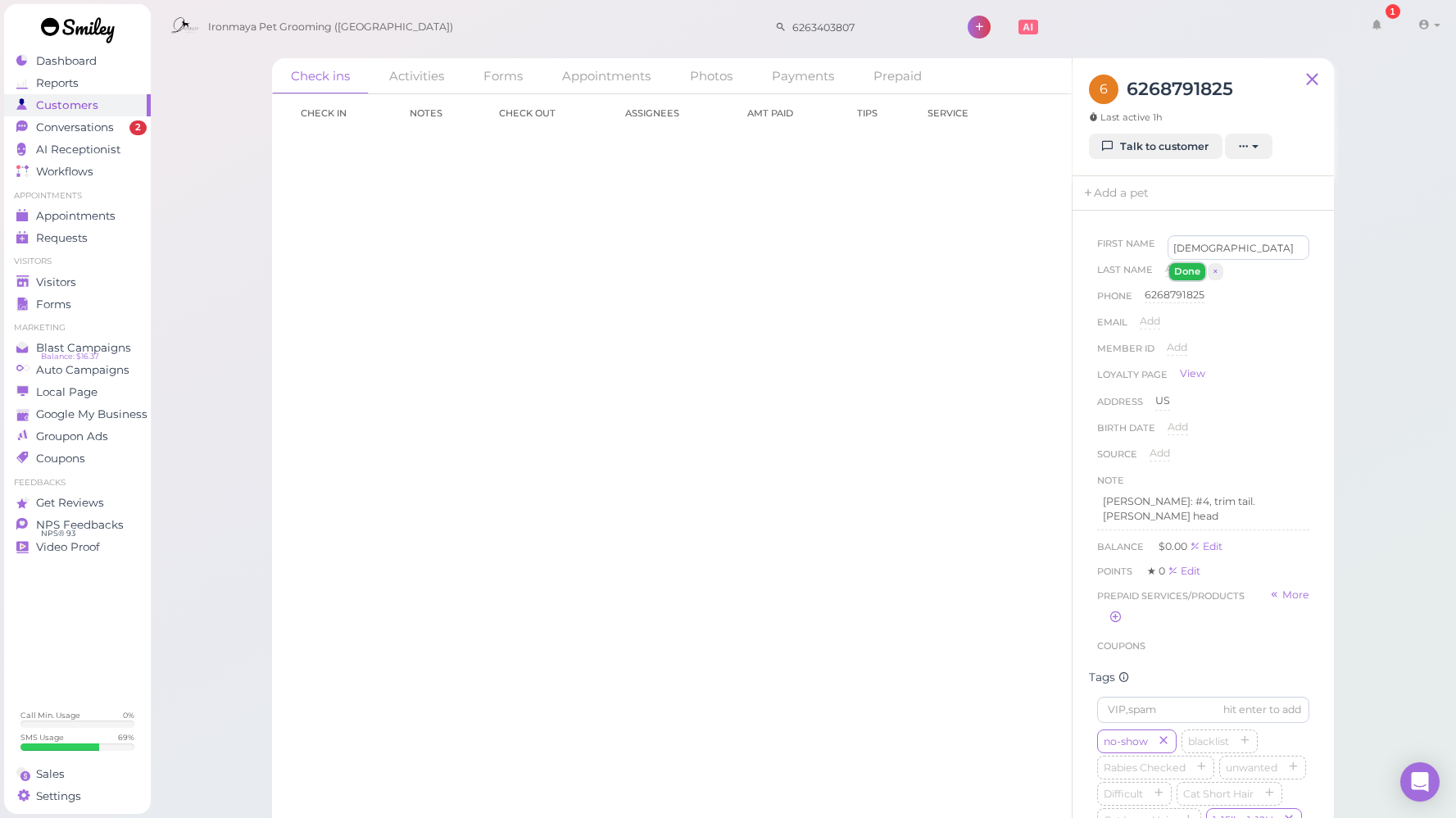
click at [1190, 271] on button "Done" at bounding box center [1188, 272] width 36 height 17
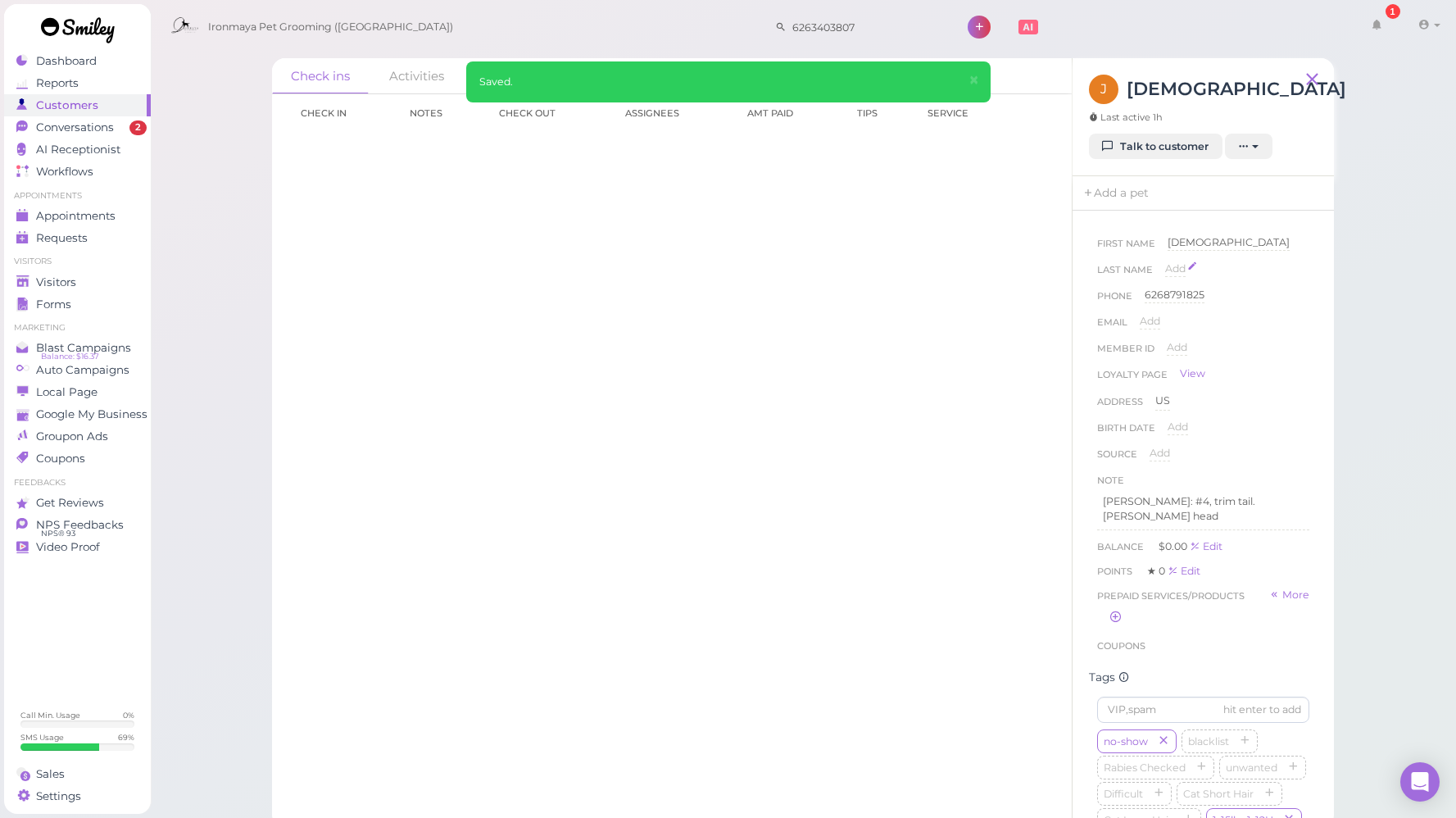
click at [1177, 270] on span "Add" at bounding box center [1176, 268] width 21 height 12
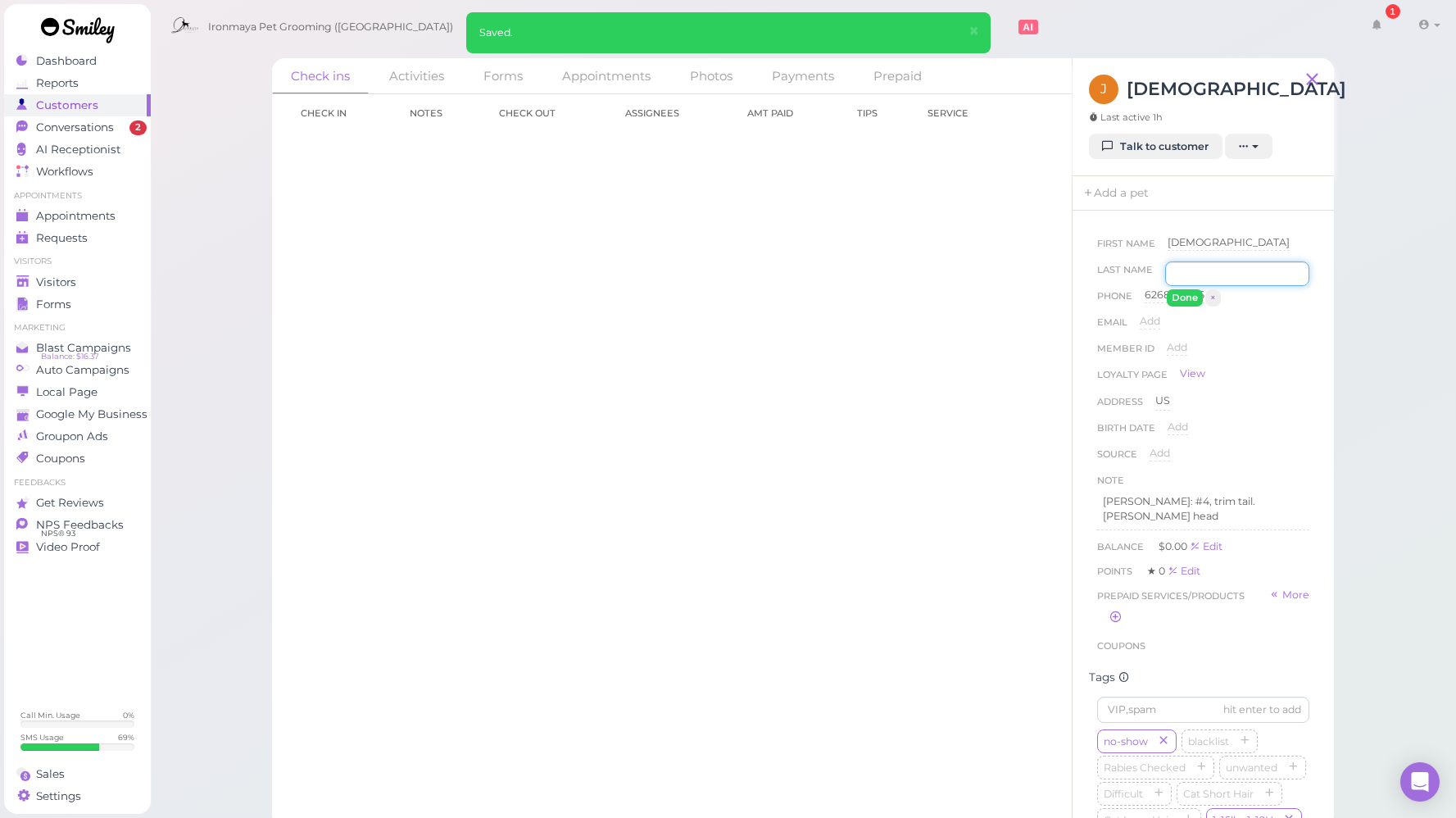
click at [1197, 275] on input at bounding box center [1237, 274] width 144 height 25
click at [1218, 273] on input at bounding box center [1237, 274] width 144 height 25
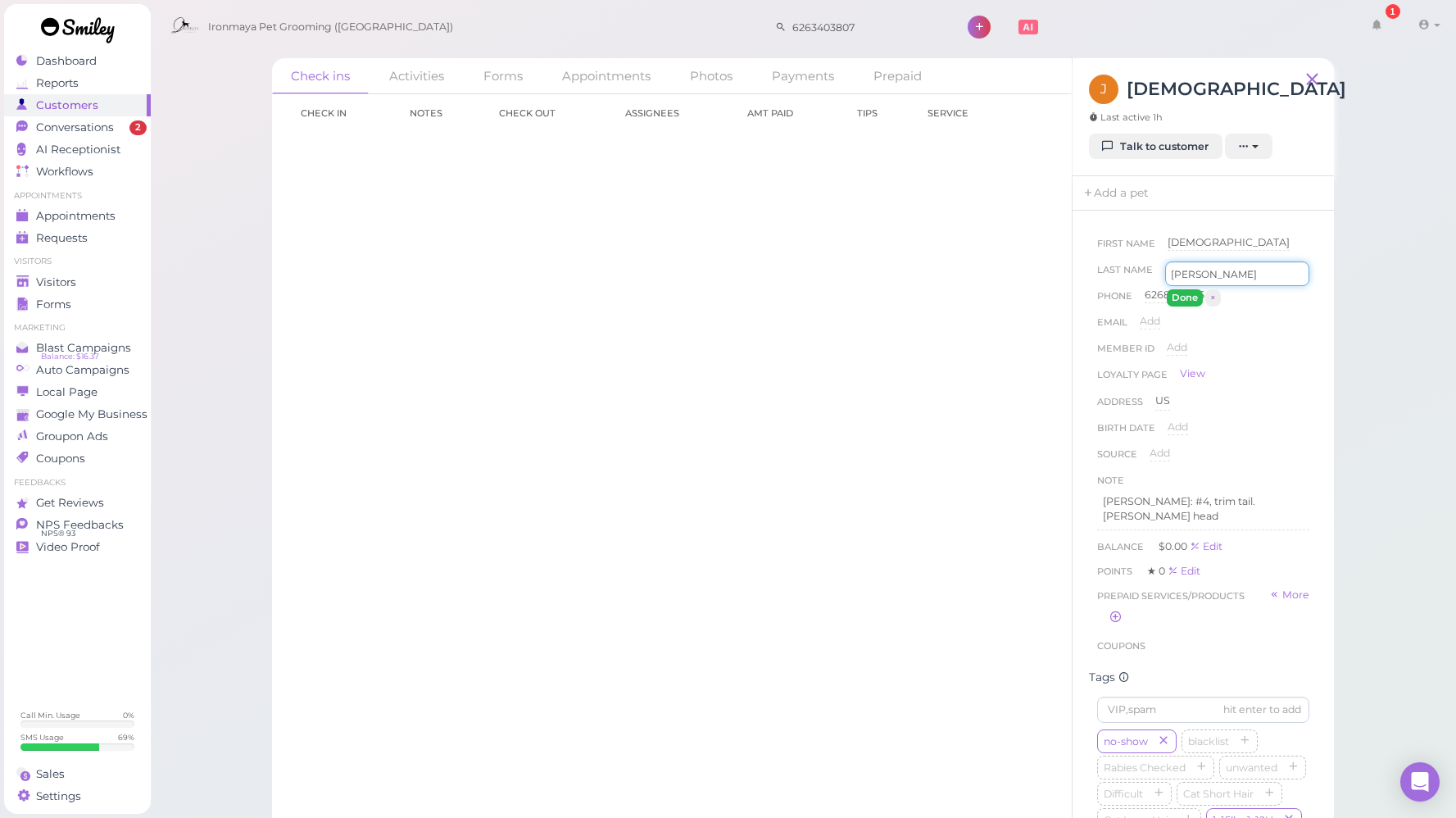
type input "[PERSON_NAME]"
click at [1195, 300] on button "Done" at bounding box center [1185, 297] width 36 height 17
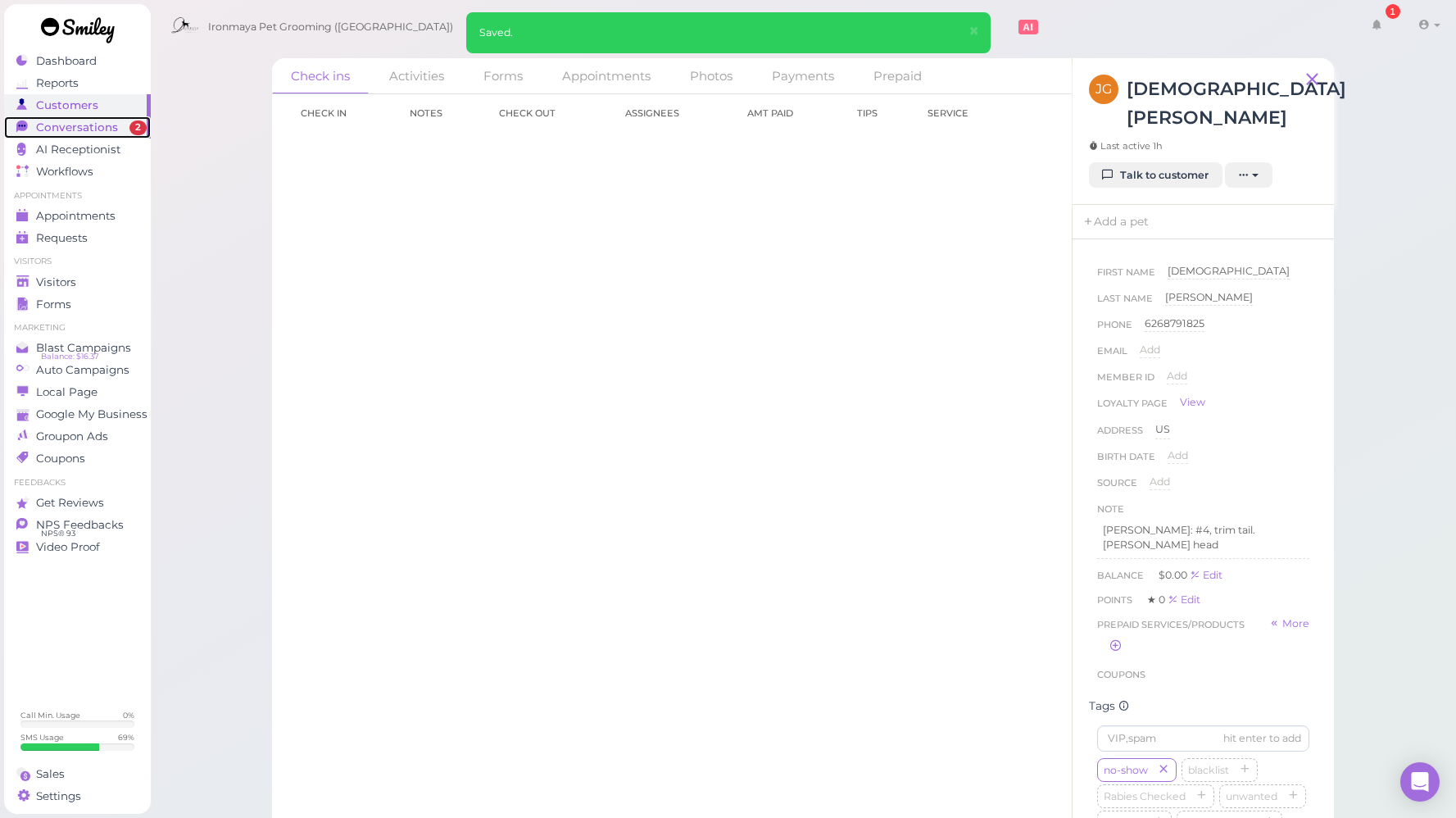
click at [95, 128] on span "Conversations" at bounding box center [77, 127] width 82 height 14
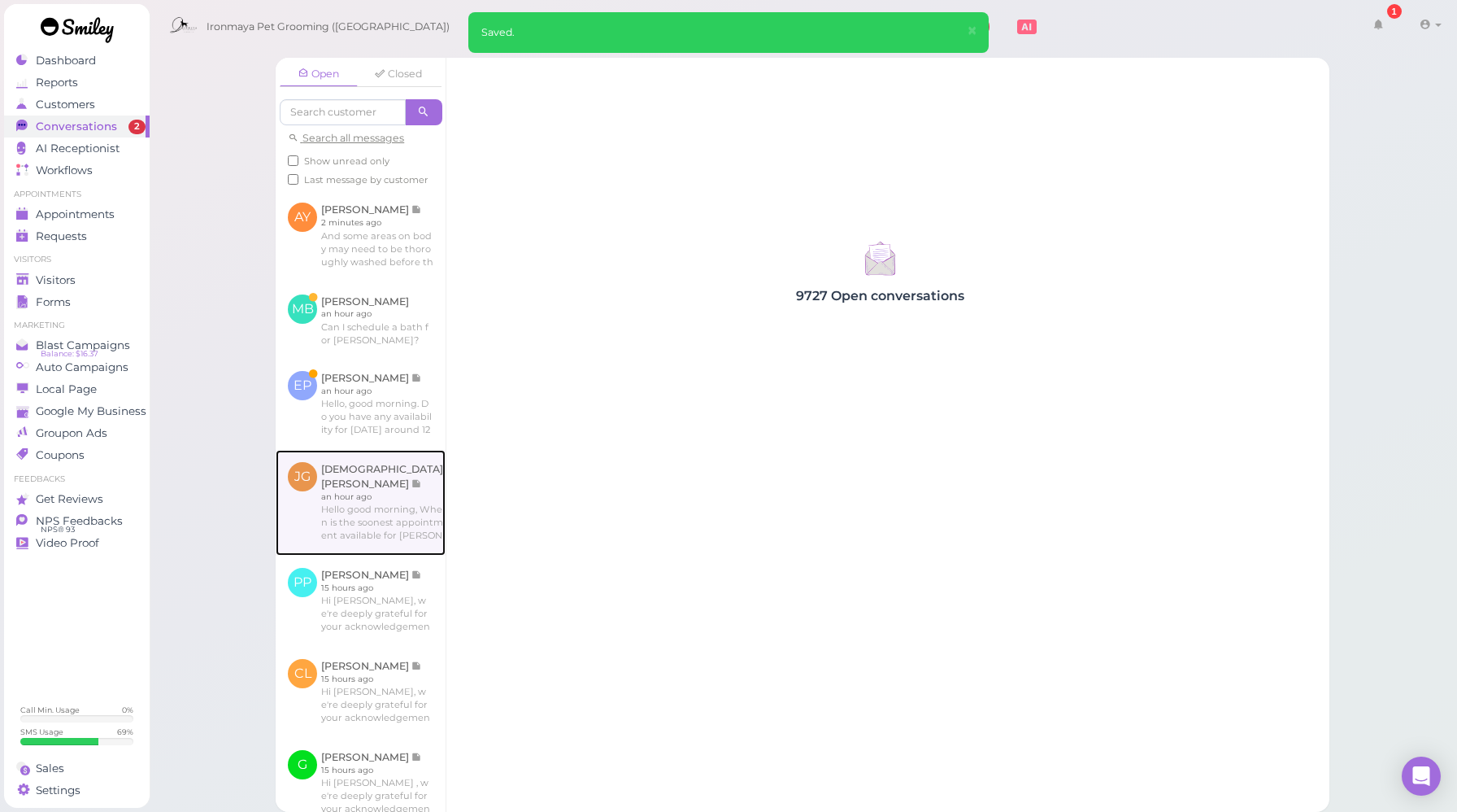
click at [356, 509] on link at bounding box center [360, 503] width 170 height 106
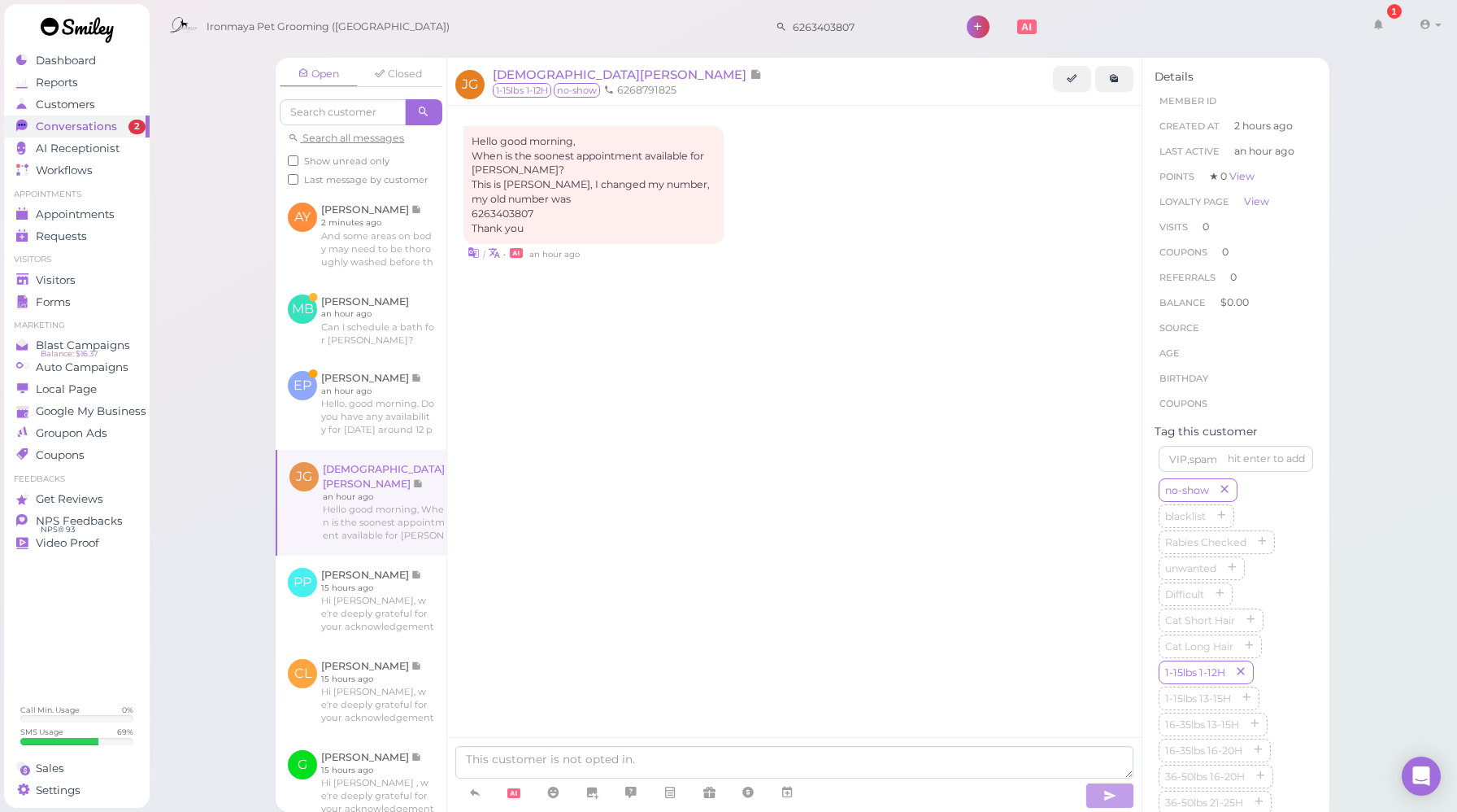
click at [831, 234] on div "Hello good morning, When is the soonest appointment available for [PERSON_NAME]…" at bounding box center [795, 193] width 662 height 135
drag, startPoint x: 536, startPoint y: 214, endPoint x: 469, endPoint y: 213, distance: 67.0
click at [469, 213] on div "Hello good morning, When is the soonest appointment available for [PERSON_NAME]…" at bounding box center [594, 185] width 260 height 118
copy div "6263403807"
click at [858, 26] on input "6263403807" at bounding box center [866, 27] width 157 height 26
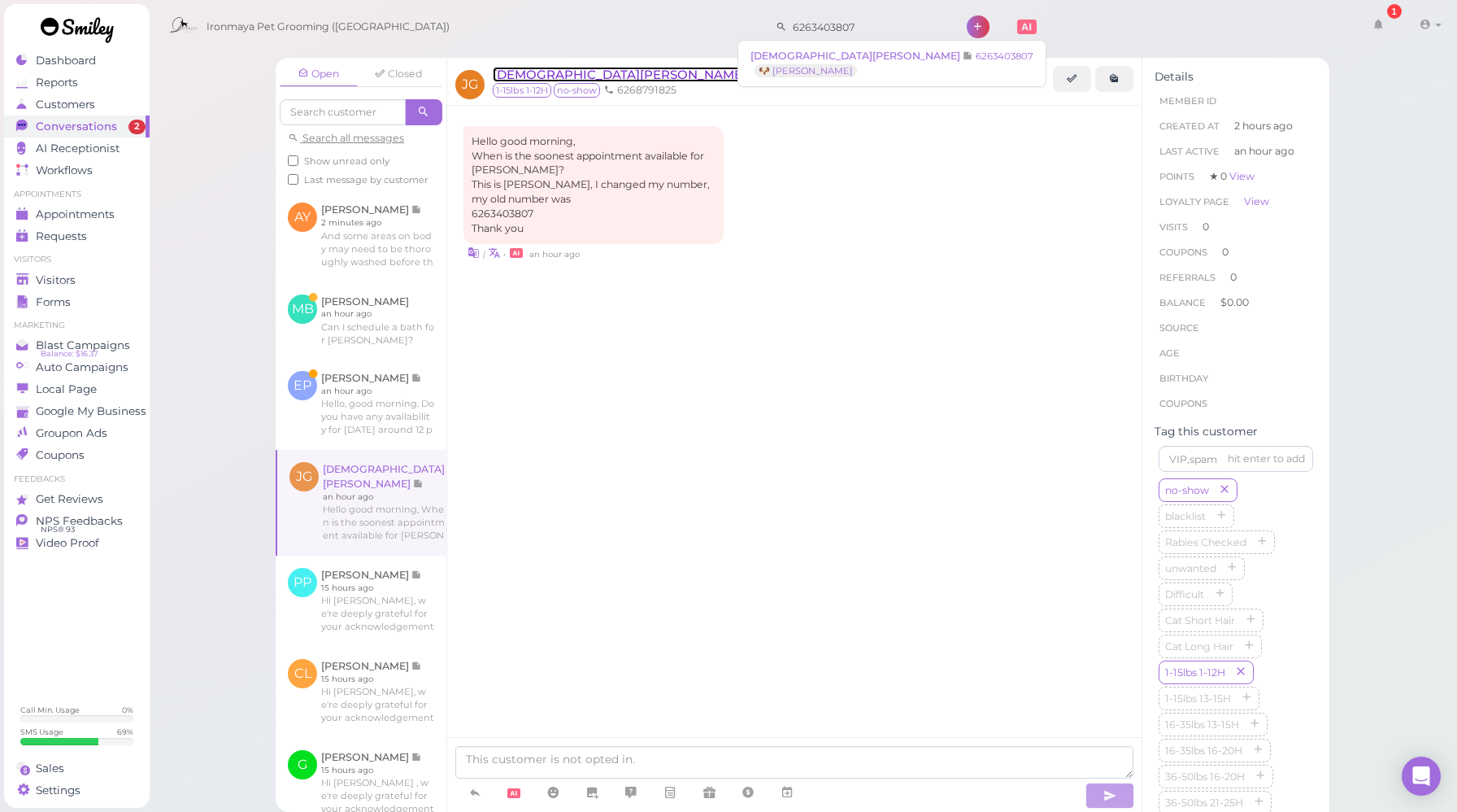
click at [529, 75] on span "[DEMOGRAPHIC_DATA][PERSON_NAME]" at bounding box center [621, 75] width 257 height 15
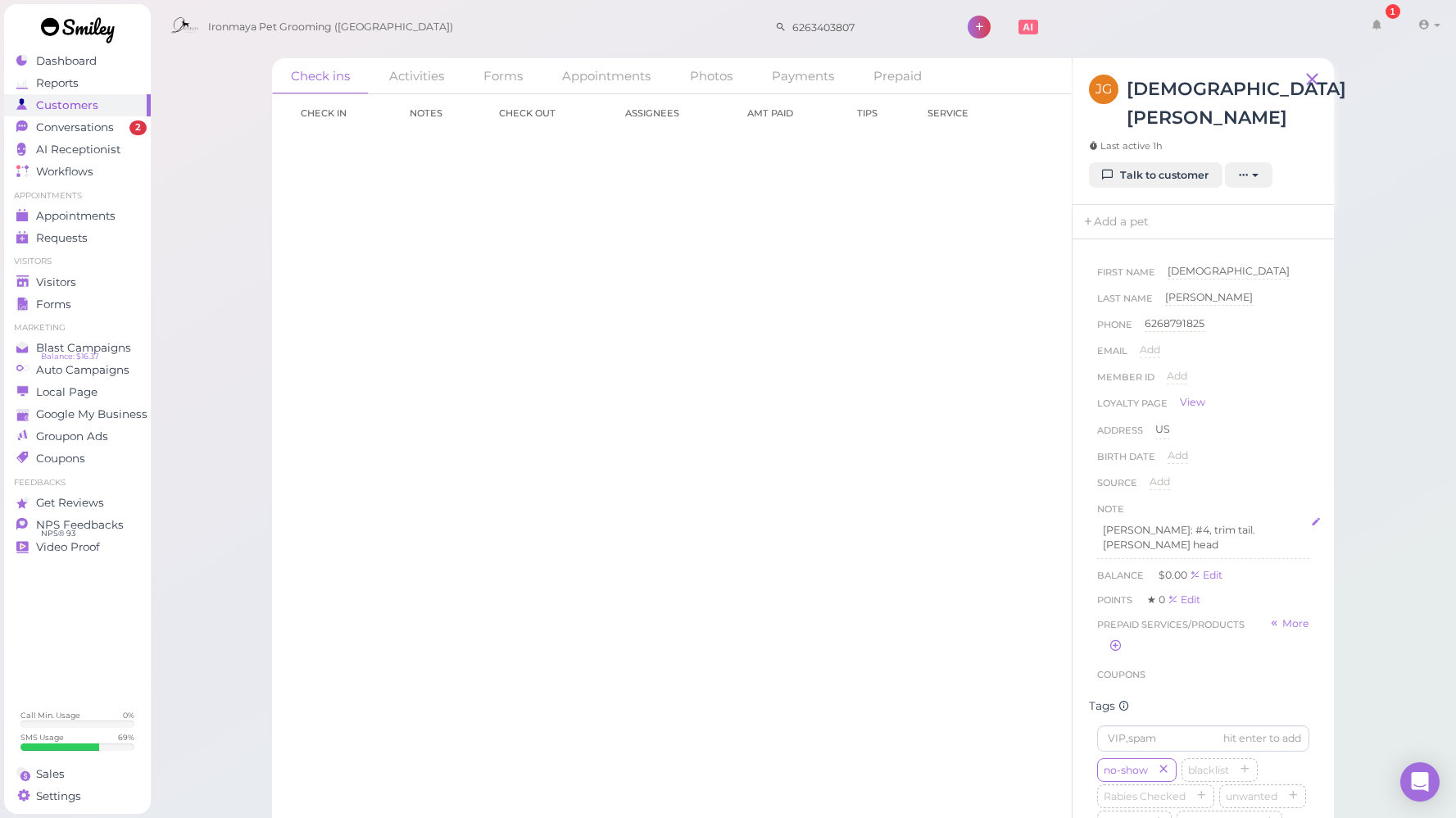
click at [1290, 523] on p "[PERSON_NAME]: #4, trim tail. [PERSON_NAME] head" at bounding box center [1203, 537] width 201 height 29
click at [1184, 567] on span "6263403807 oldnumber" at bounding box center [1164, 573] width 122 height 12
click at [1238, 566] on p "6263403807 old number" at bounding box center [1203, 574] width 201 height 15
click at [1119, 674] on button "Done" at bounding box center [1116, 682] width 36 height 17
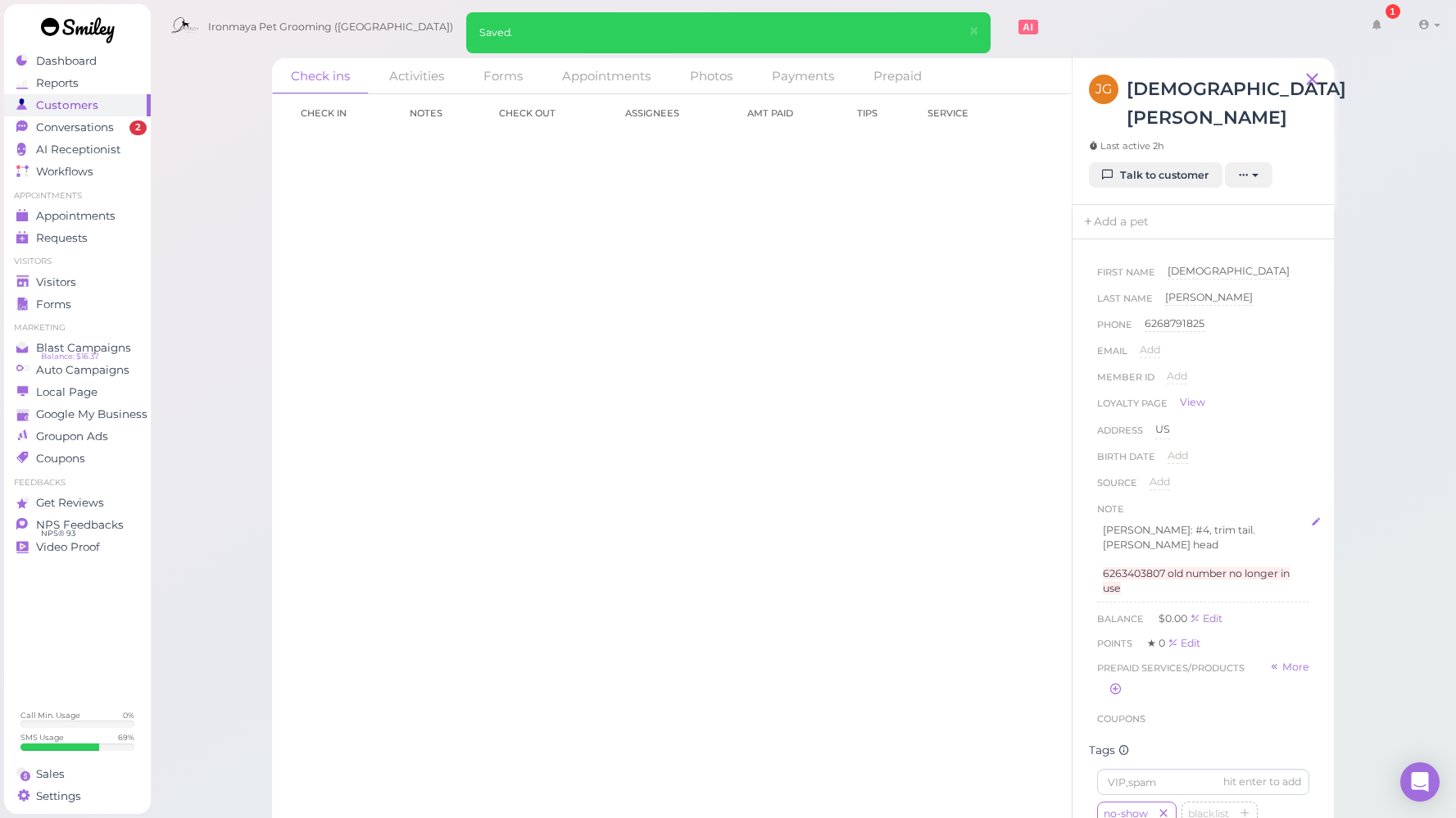
click at [1142, 566] on p "6263403807 old number no longer in use" at bounding box center [1203, 580] width 201 height 29
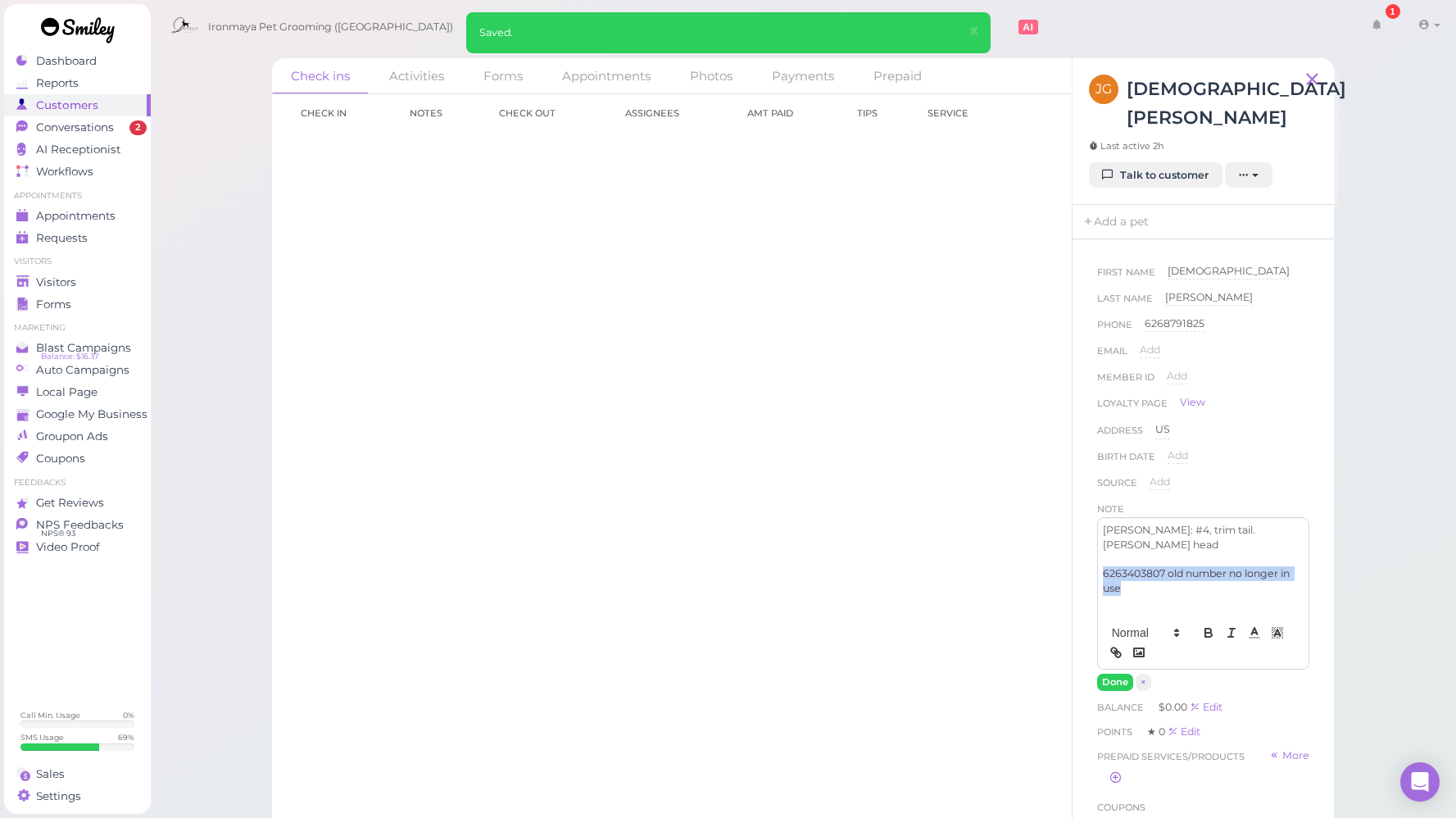
drag, startPoint x: 1152, startPoint y: 542, endPoint x: 1097, endPoint y: 527, distance: 57.0
click at [1098, 527] on div "[PERSON_NAME]: #4, trim tail. [PERSON_NAME] head 6263403807 old number no longe…" at bounding box center [1203, 593] width 212 height 152
click at [1274, 629] on polyline at bounding box center [1277, 632] width 6 height 7
click at [1273, 663] on span at bounding box center [1279, 670] width 13 height 13
click at [1164, 582] on div "[PERSON_NAME]: #4, trim tail. [PERSON_NAME] head 6263403807 old number no longe…" at bounding box center [1204, 566] width 211 height 98
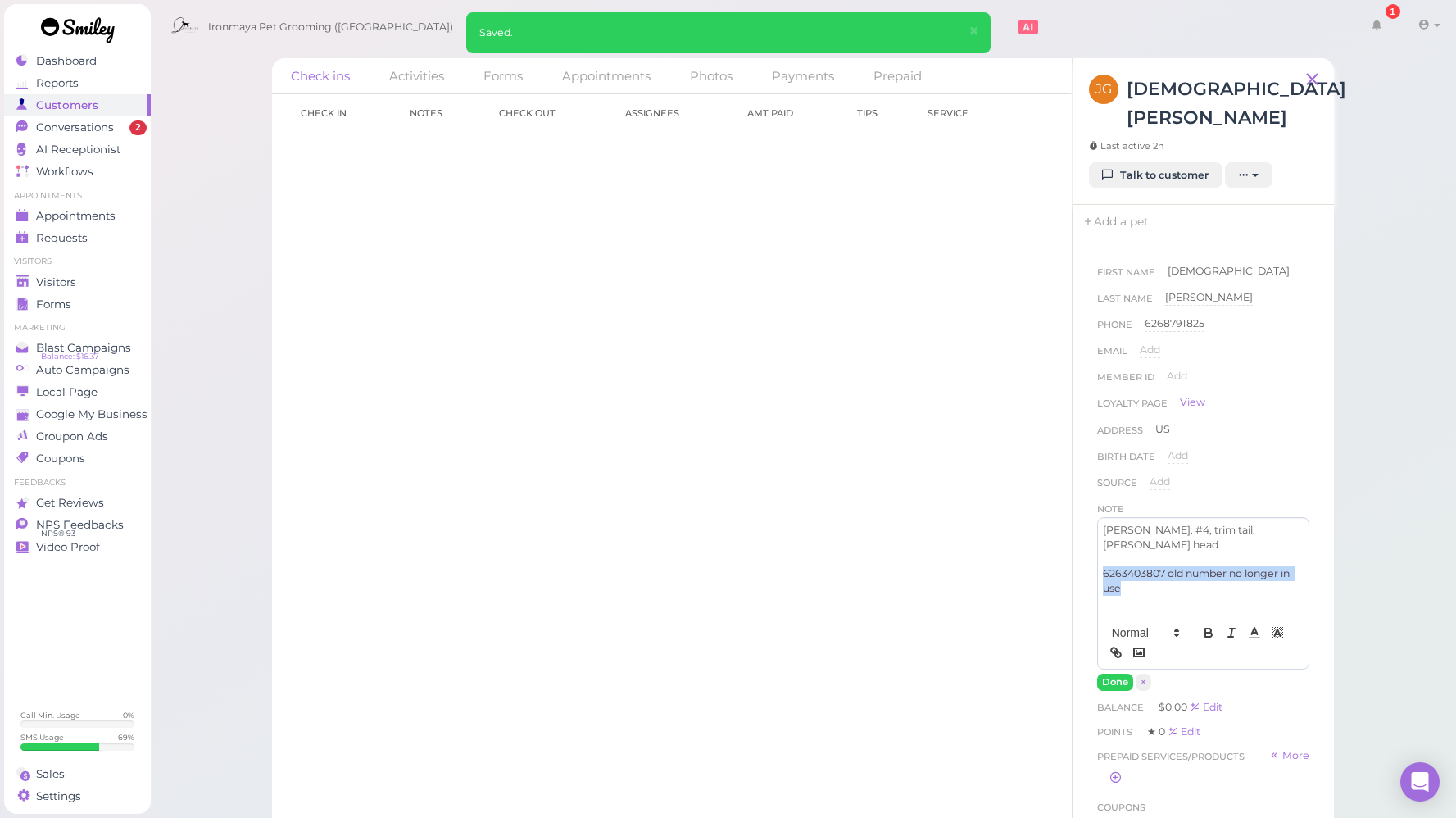
drag, startPoint x: 1136, startPoint y: 551, endPoint x: 1097, endPoint y: 551, distance: 39.0
click at [1087, 527] on div "First Name [DEMOGRAPHIC_DATA] [PERSON_NAME] Last Name [PERSON_NAME] Phone [PHON…" at bounding box center [1203, 547] width 261 height 617
click at [1224, 625] on icon "button" at bounding box center [1232, 633] width 15 height 15
click at [1117, 674] on button "Done" at bounding box center [1116, 682] width 36 height 17
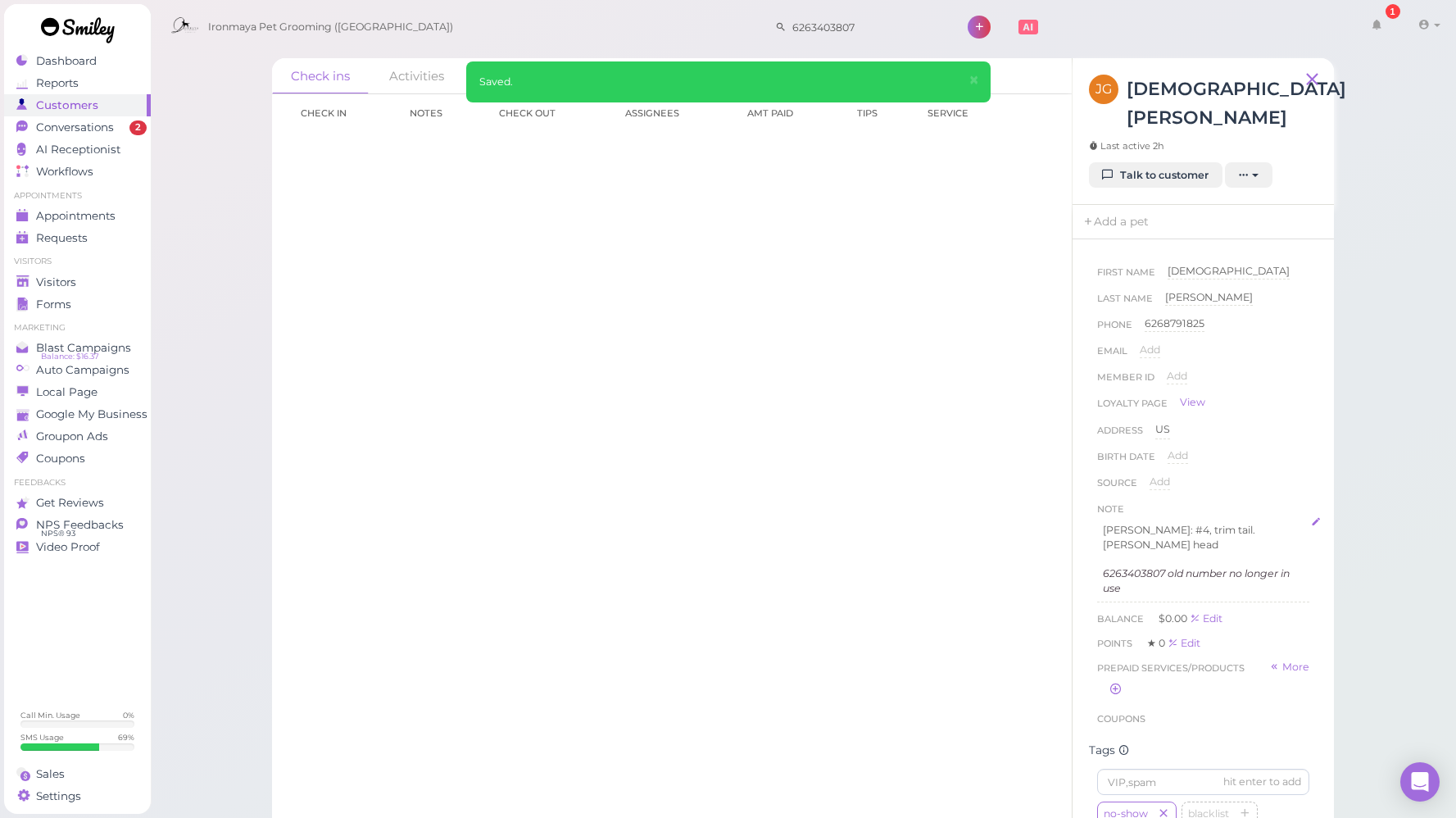
click at [1155, 567] on em "6263403807 old number no longer in use" at bounding box center [1197, 580] width 187 height 27
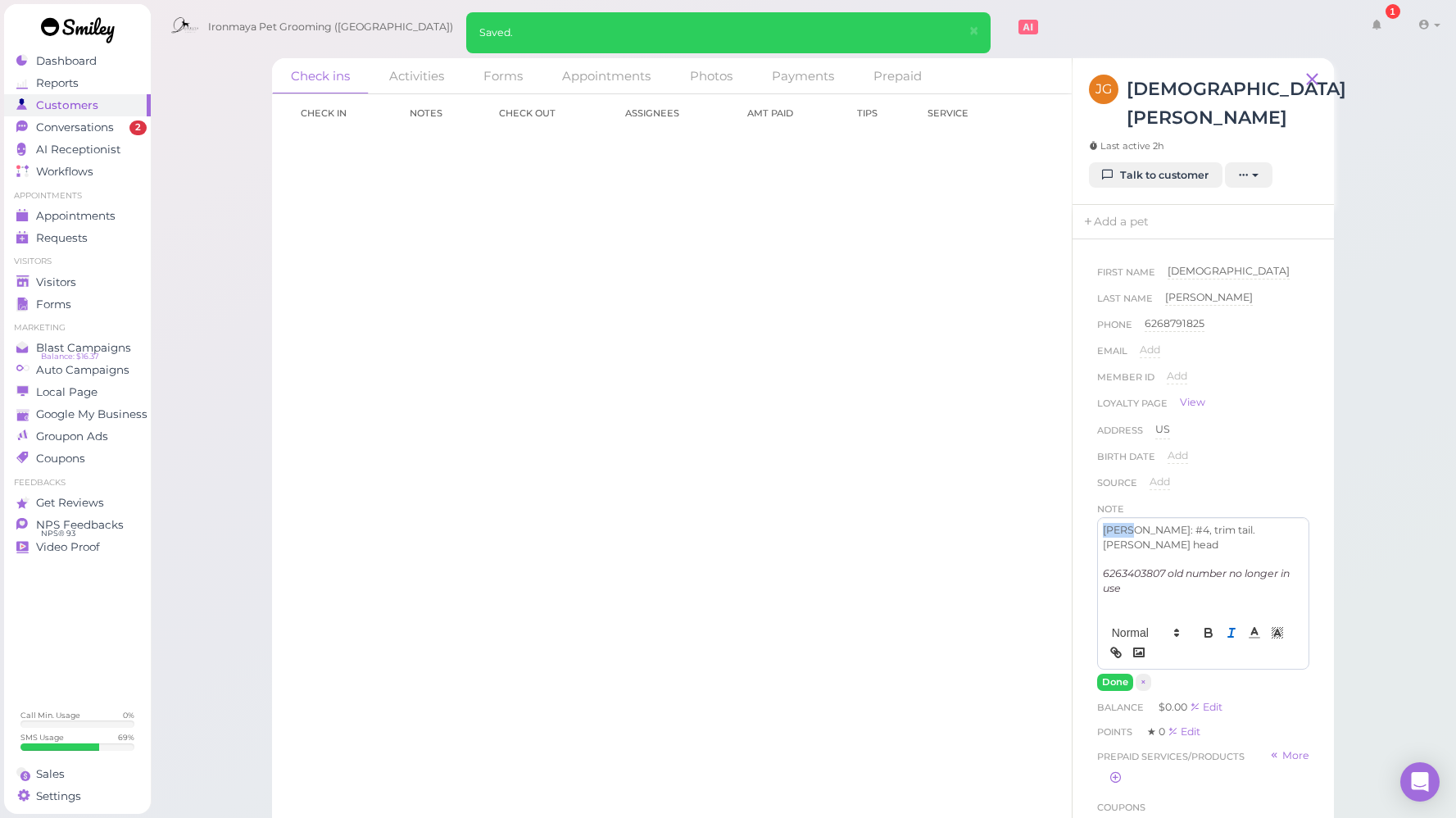
drag, startPoint x: 1130, startPoint y: 499, endPoint x: 1080, endPoint y: 513, distance: 51.9
click at [1081, 500] on div "First Name [DEMOGRAPHIC_DATA] [PERSON_NAME] Last Name [PERSON_NAME] Phone [PHON…" at bounding box center [1203, 547] width 261 height 617
click at [1201, 625] on icon "button" at bounding box center [1209, 633] width 15 height 15
click at [1119, 674] on button "Done" at bounding box center [1116, 682] width 36 height 17
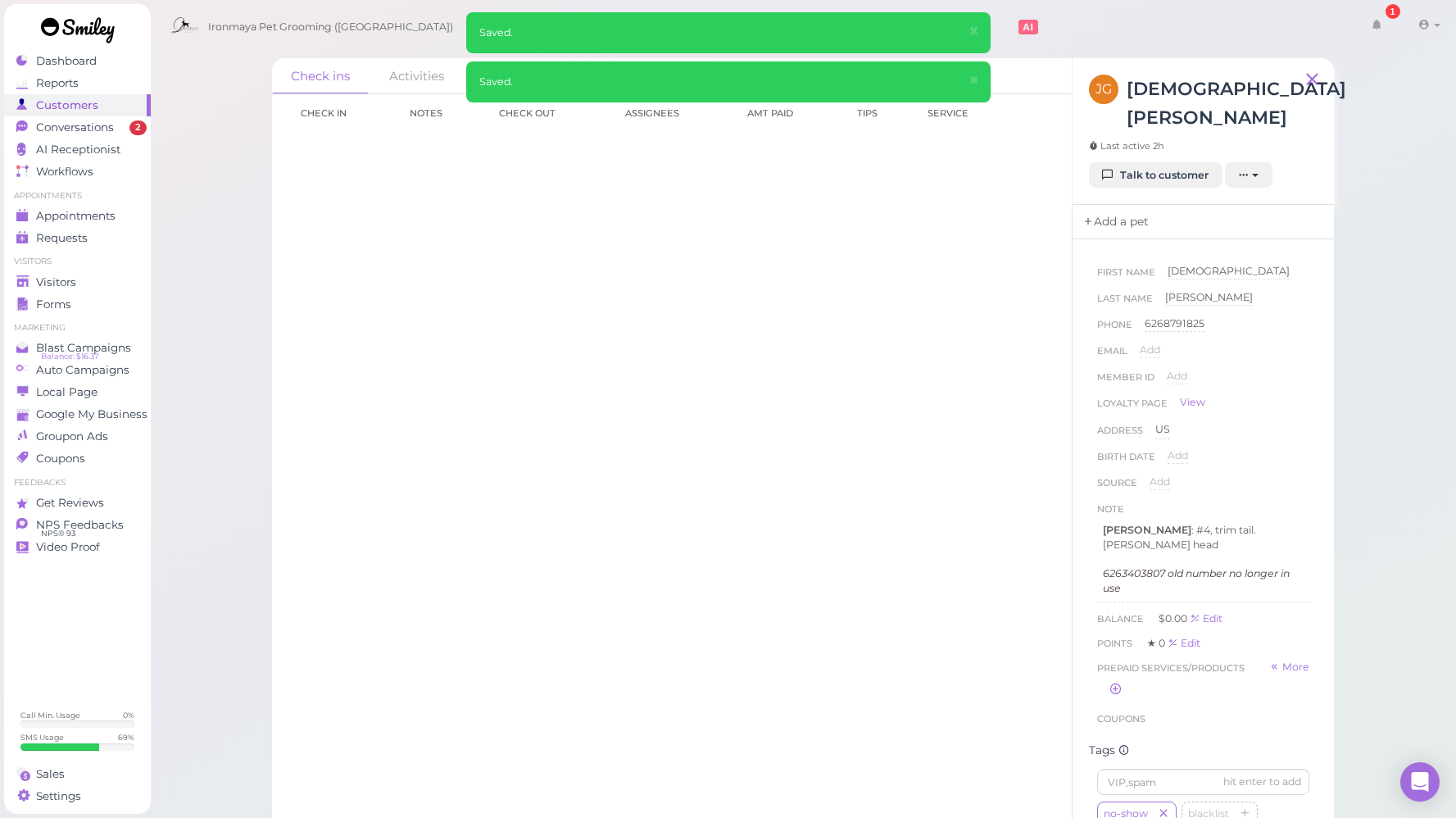
click at [1105, 205] on link "Add a pet" at bounding box center [1116, 222] width 86 height 34
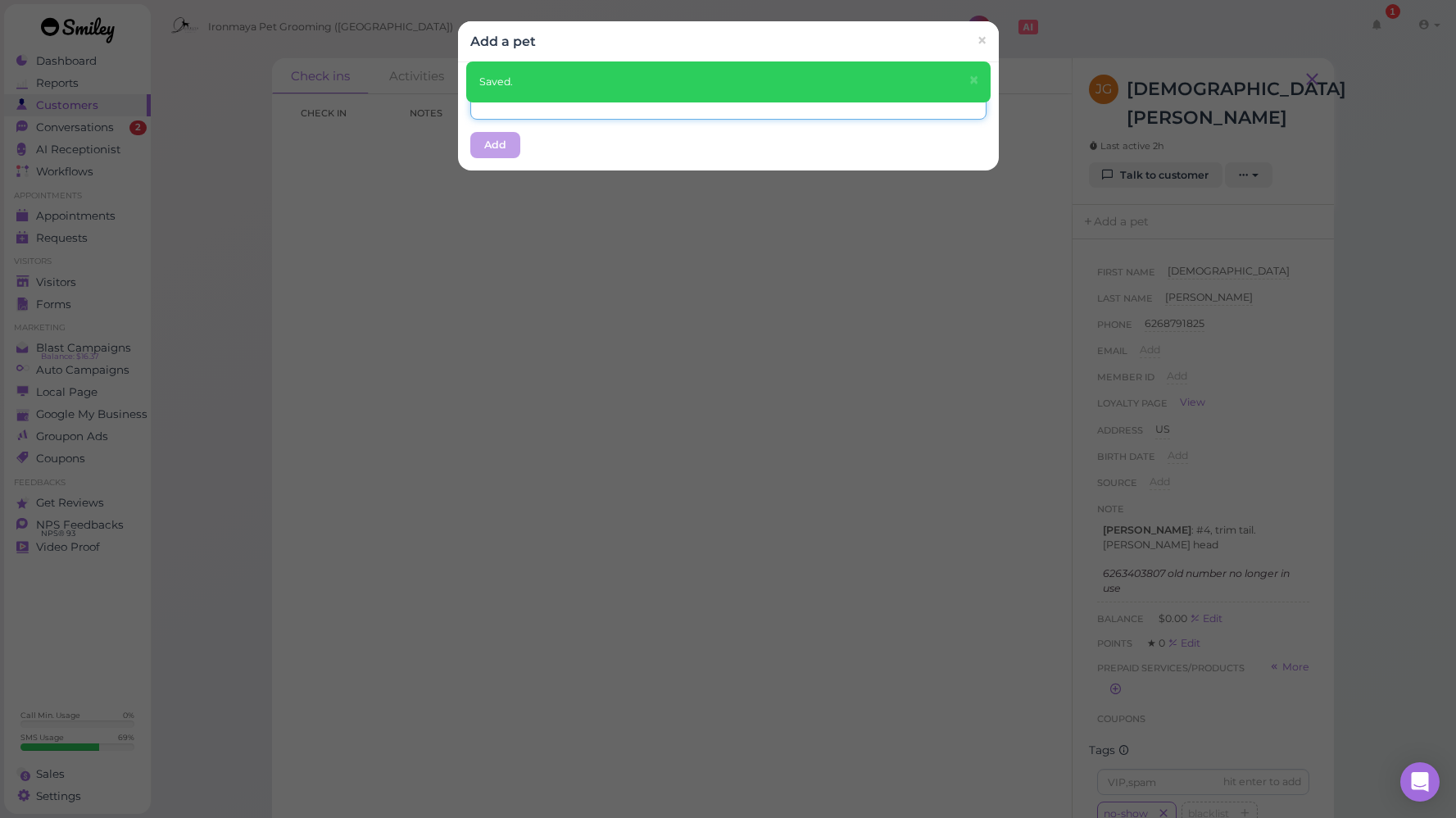
click at [864, 109] on input "text" at bounding box center [728, 106] width 516 height 27
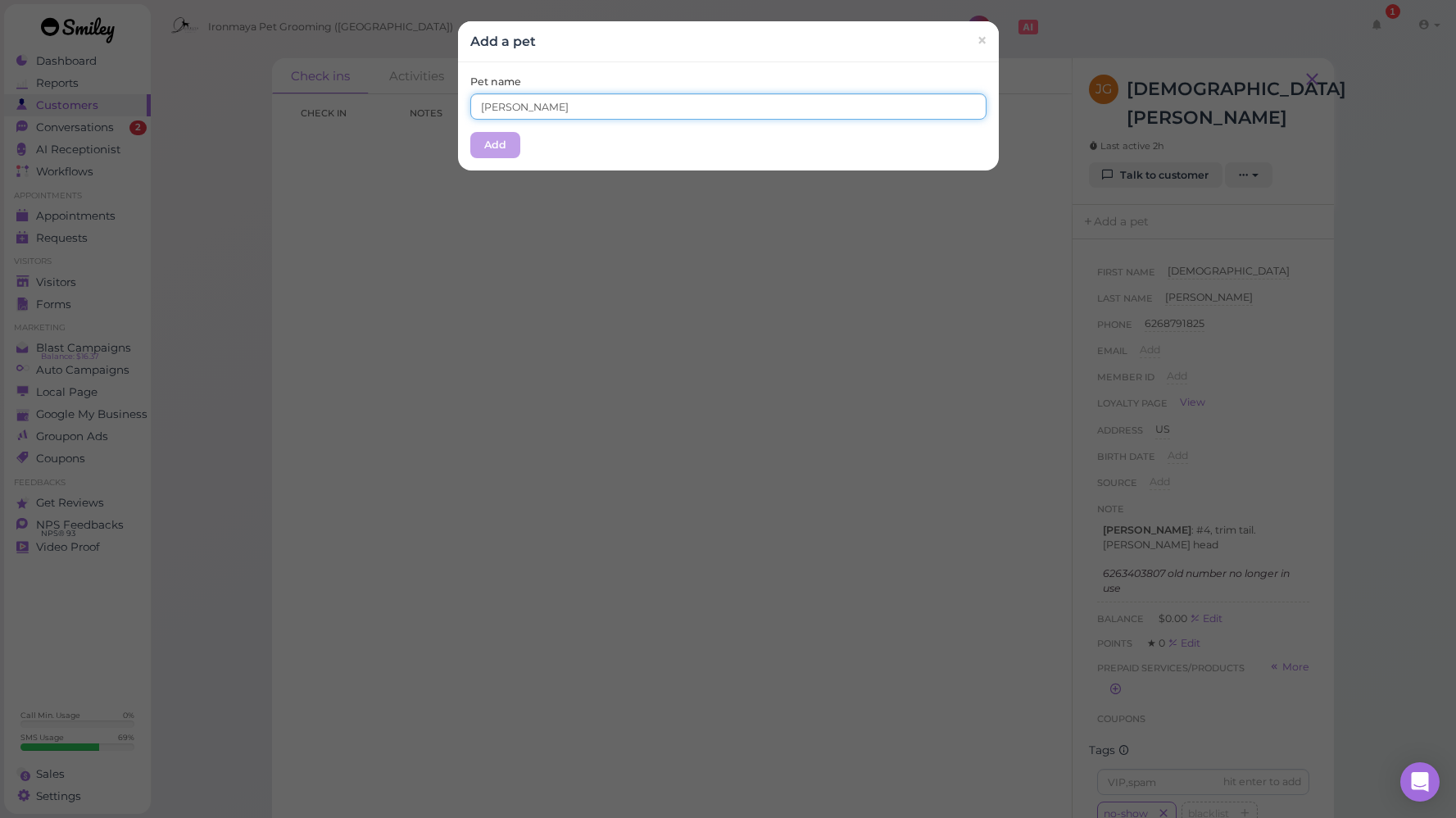
type input "[PERSON_NAME]"
click at [538, 164] on div "Pet name [PERSON_NAME] Add" at bounding box center [728, 117] width 541 height 108
click at [491, 151] on button "Add" at bounding box center [495, 145] width 50 height 27
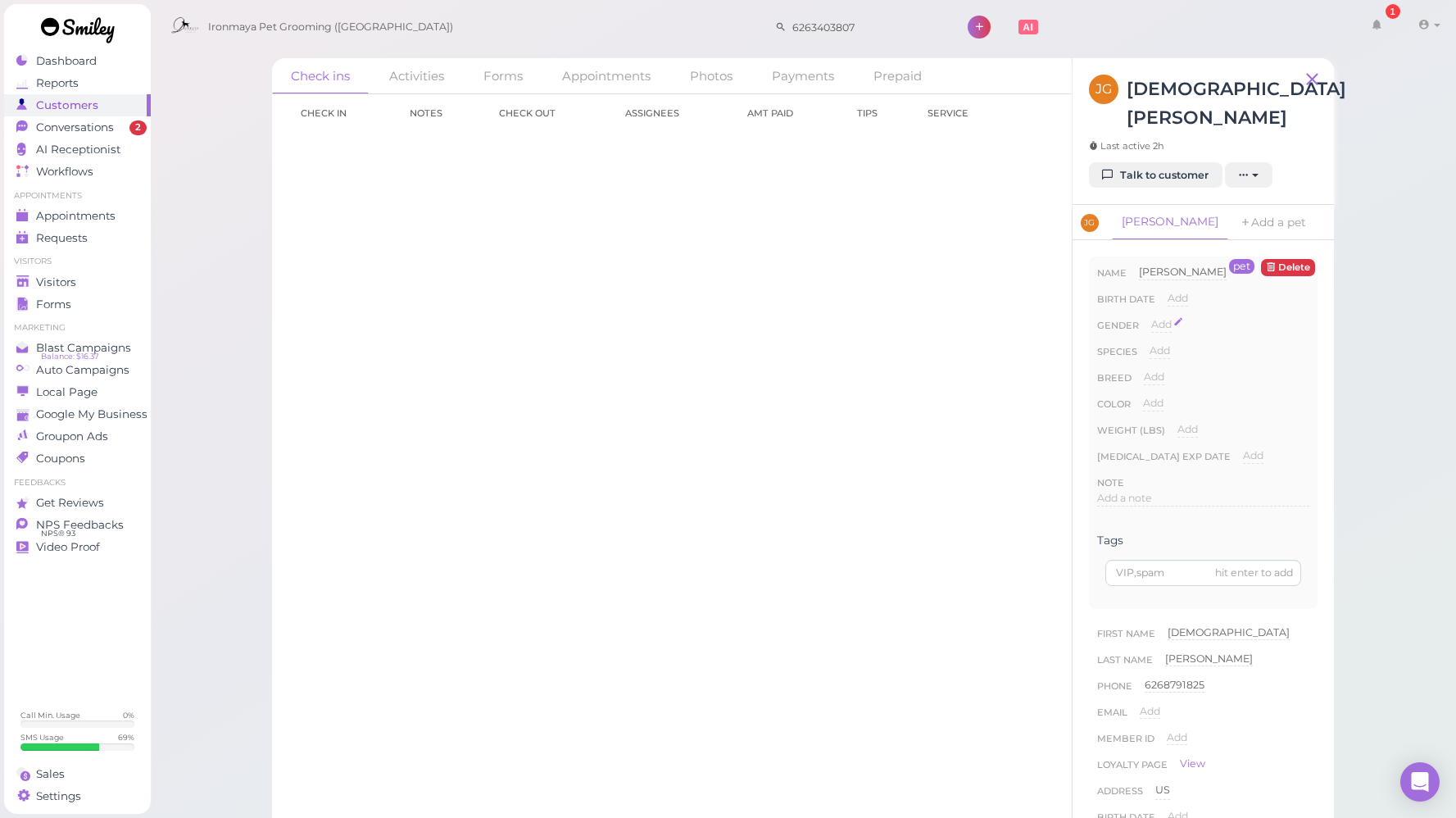
click at [1159, 318] on span "Add" at bounding box center [1162, 324] width 21 height 12
click at [1159, 317] on select "[DEMOGRAPHIC_DATA] [DEMOGRAPHIC_DATA]" at bounding box center [1231, 330] width 158 height 25
click at [1290, 317] on select "[DEMOGRAPHIC_DATA] [DEMOGRAPHIC_DATA]" at bounding box center [1231, 330] width 158 height 25
click at [1198, 348] on span "×" at bounding box center [1199, 353] width 6 height 11
click at [1153, 344] on span "Add" at bounding box center [1160, 350] width 21 height 12
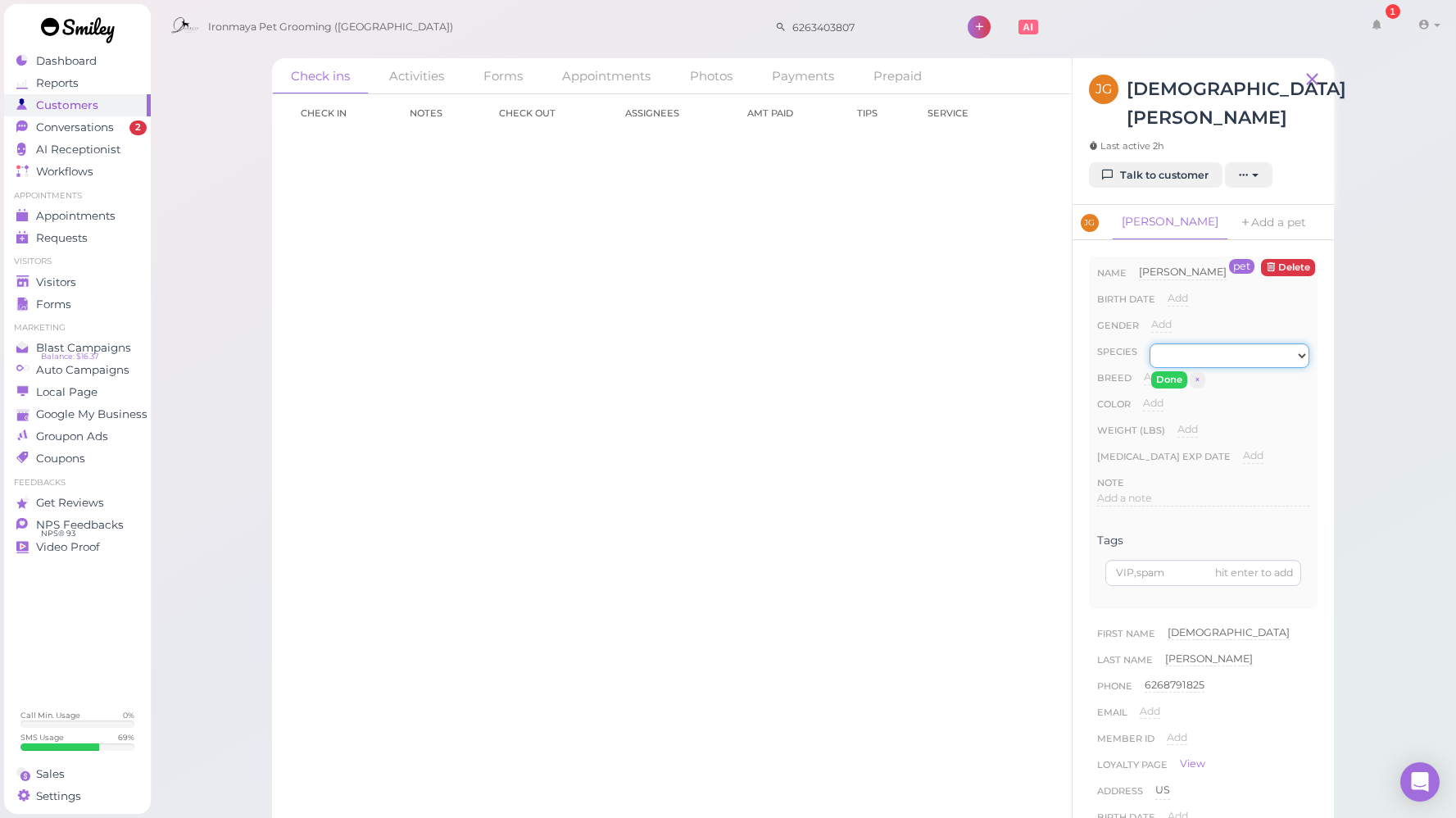
click at [1176, 343] on select "Dog Cat Bird Other" at bounding box center [1230, 355] width 160 height 25
select select "Dog"
click at [1150, 343] on select "Dog Cat Bird Other" at bounding box center [1230, 355] width 160 height 25
click at [1167, 371] on button "Done" at bounding box center [1170, 380] width 36 height 17
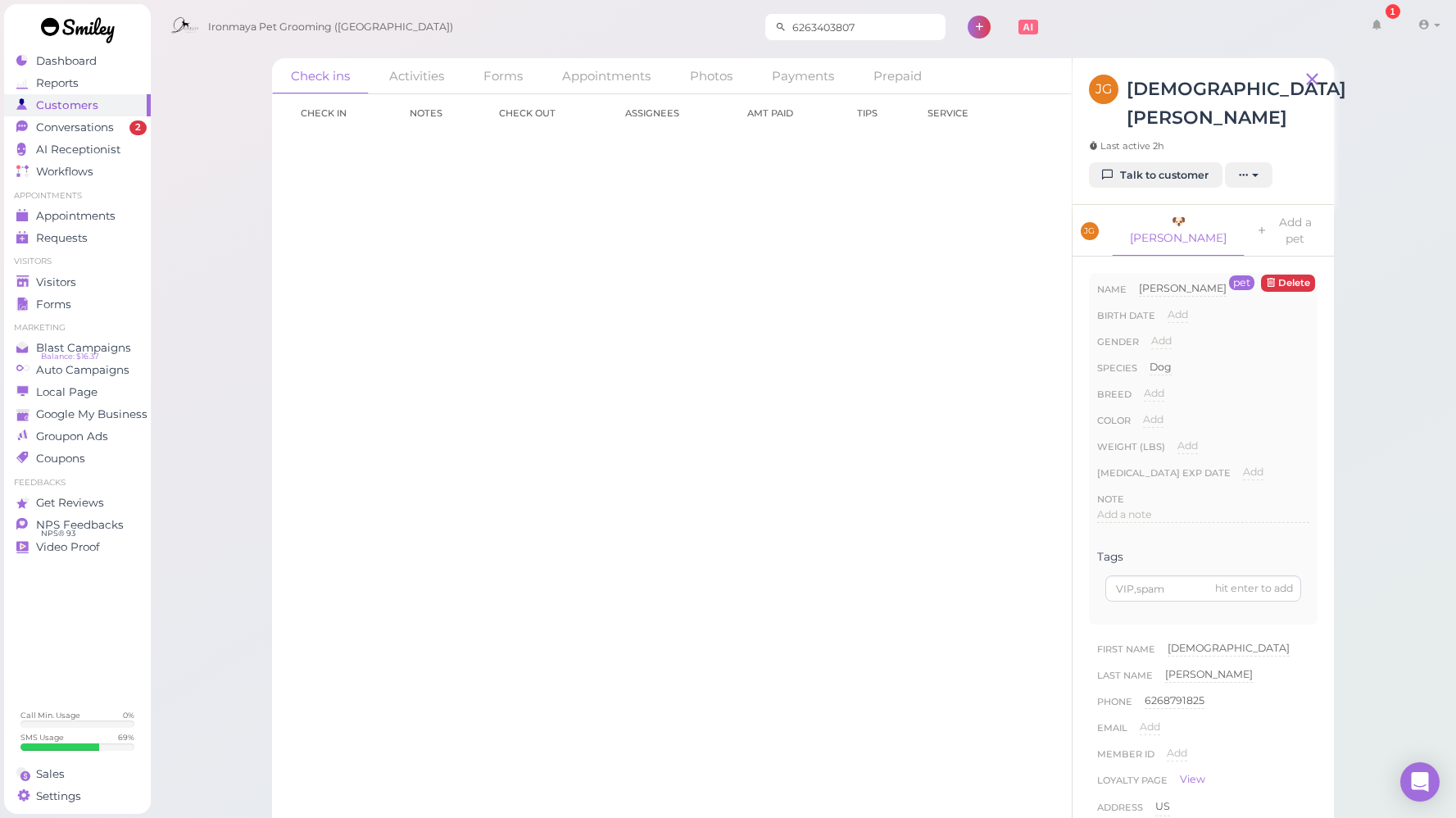
click at [833, 26] on input "6263403807" at bounding box center [866, 28] width 159 height 27
click at [970, 61] on span at bounding box center [977, 56] width 13 height 12
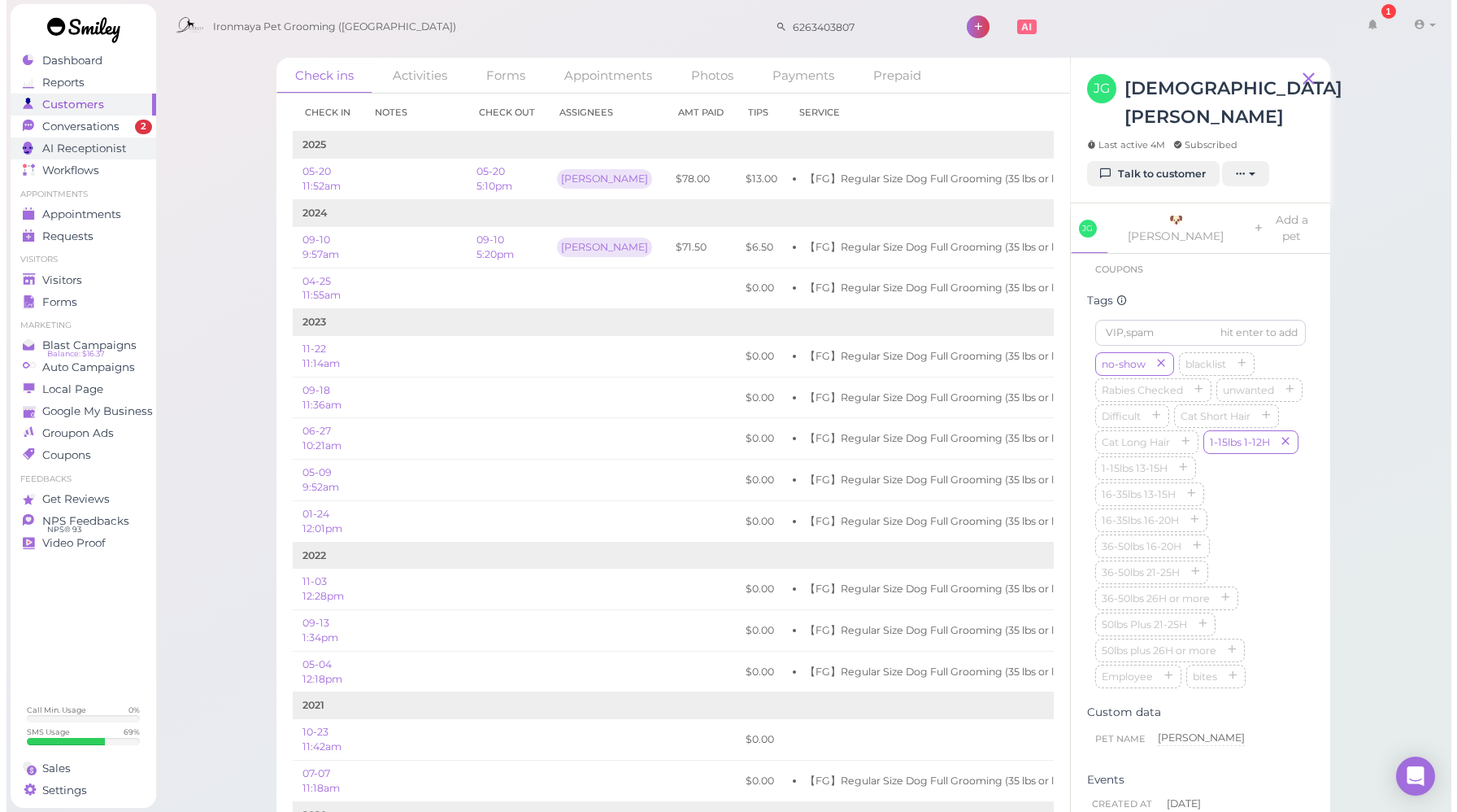
scroll to position [319, 0]
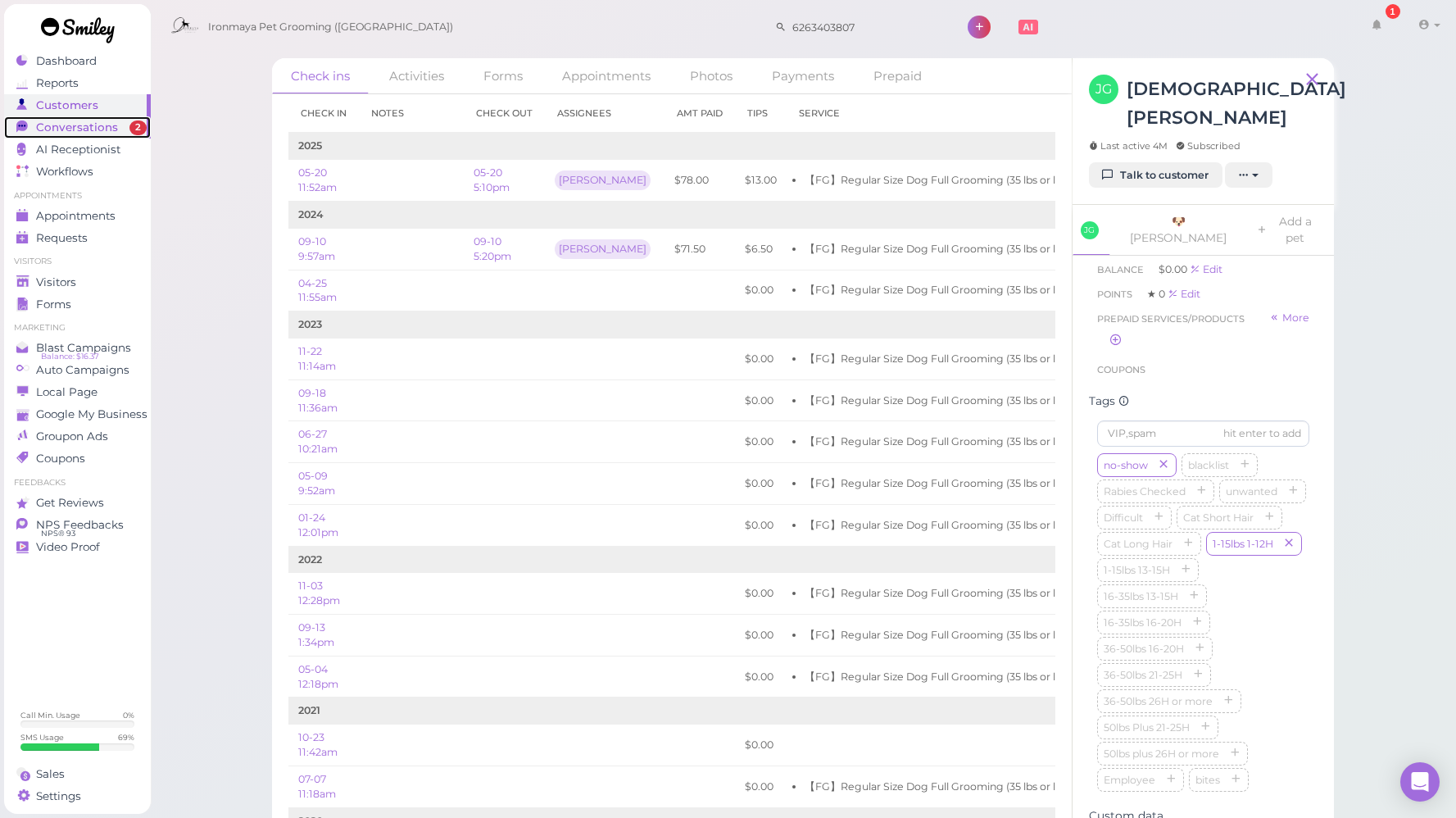
click at [70, 123] on span "Conversations" at bounding box center [77, 127] width 82 height 14
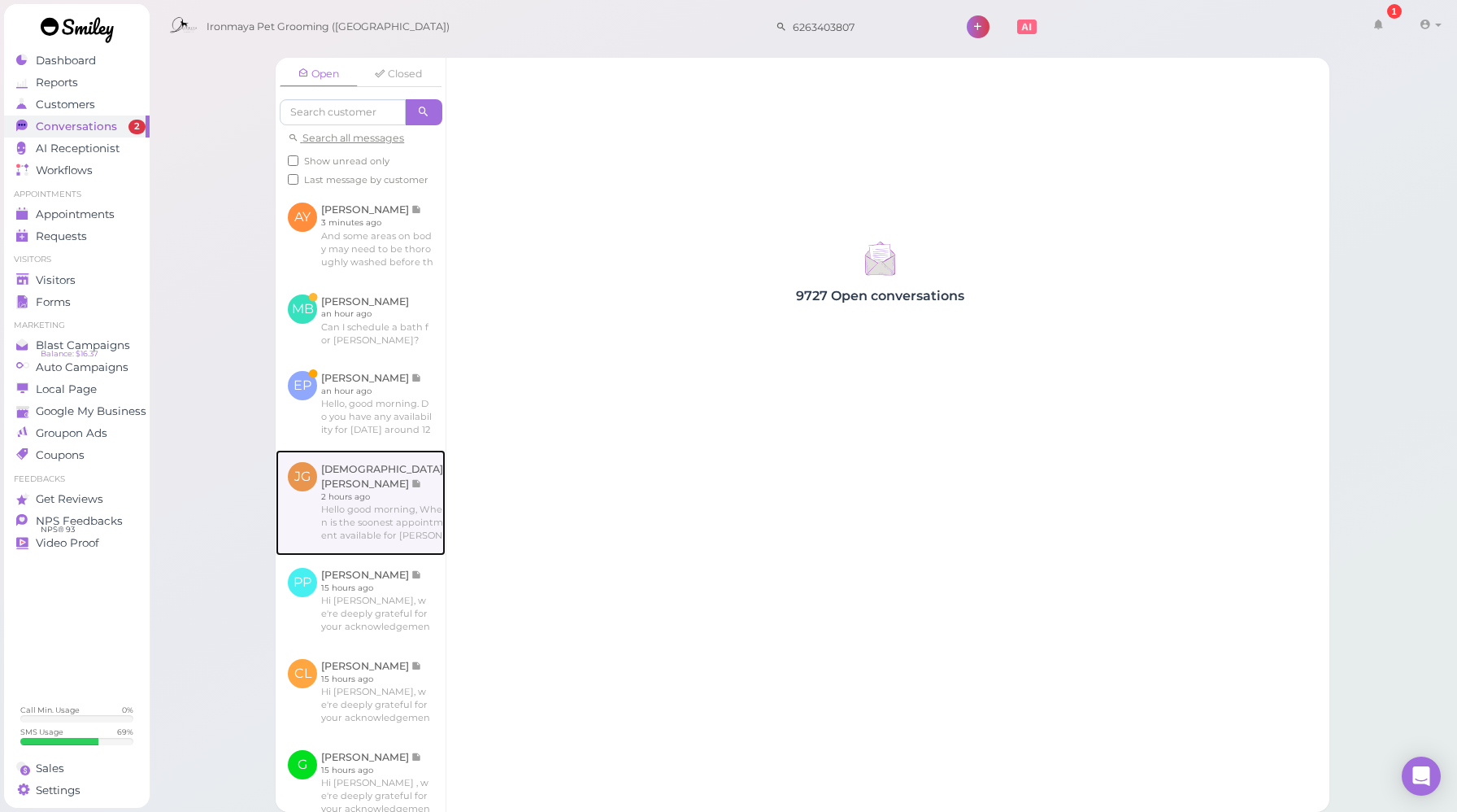
click at [356, 515] on link at bounding box center [360, 503] width 170 height 106
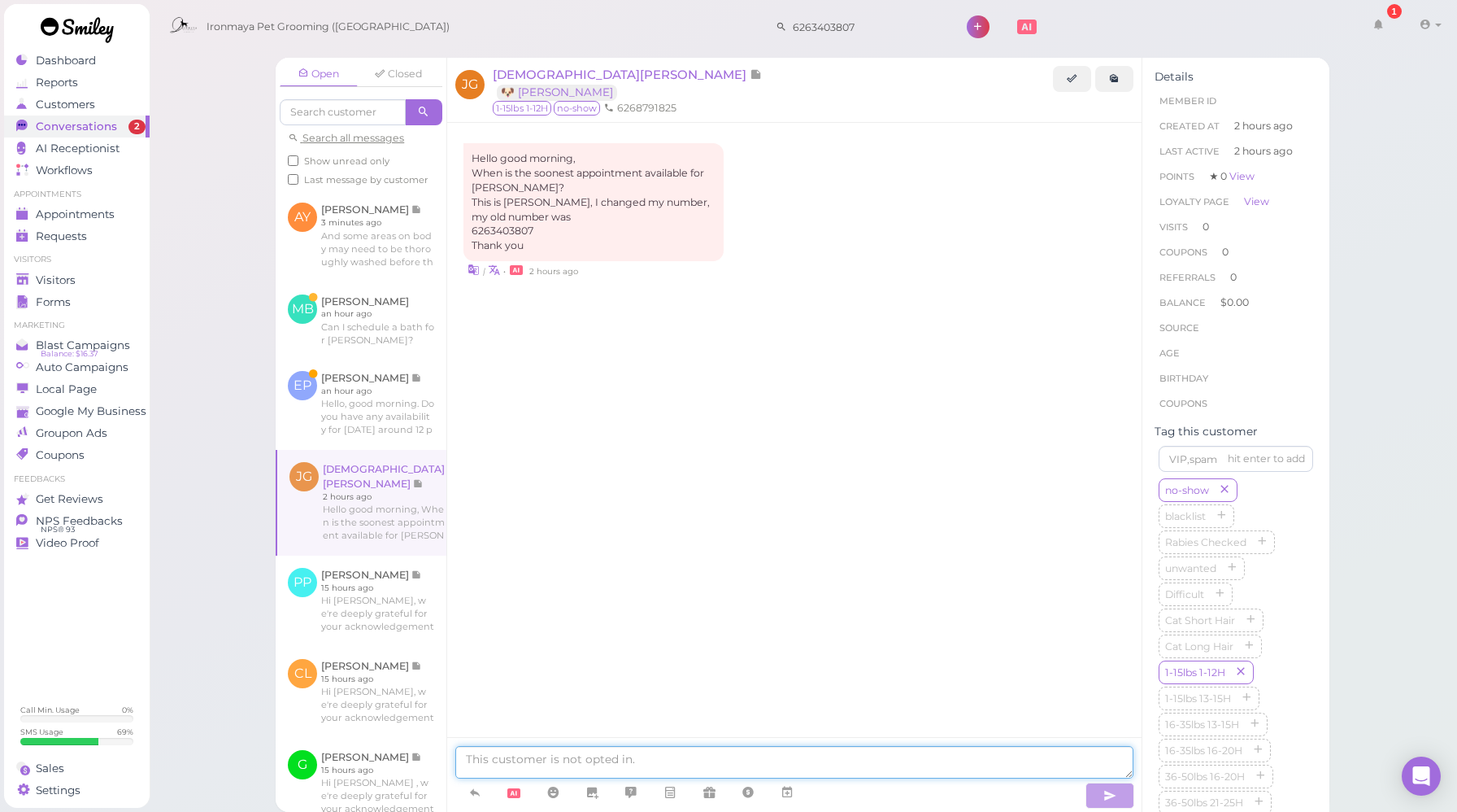
click at [683, 764] on textarea at bounding box center [794, 762] width 678 height 32
click at [871, 759] on textarea "Good morning [PERSON_NAME], what service are you looking to book? Bath & Brusth…" at bounding box center [794, 762] width 678 height 32
type textarea "Good morning [PERSON_NAME], what service are you looking to book? Bath & Brush …"
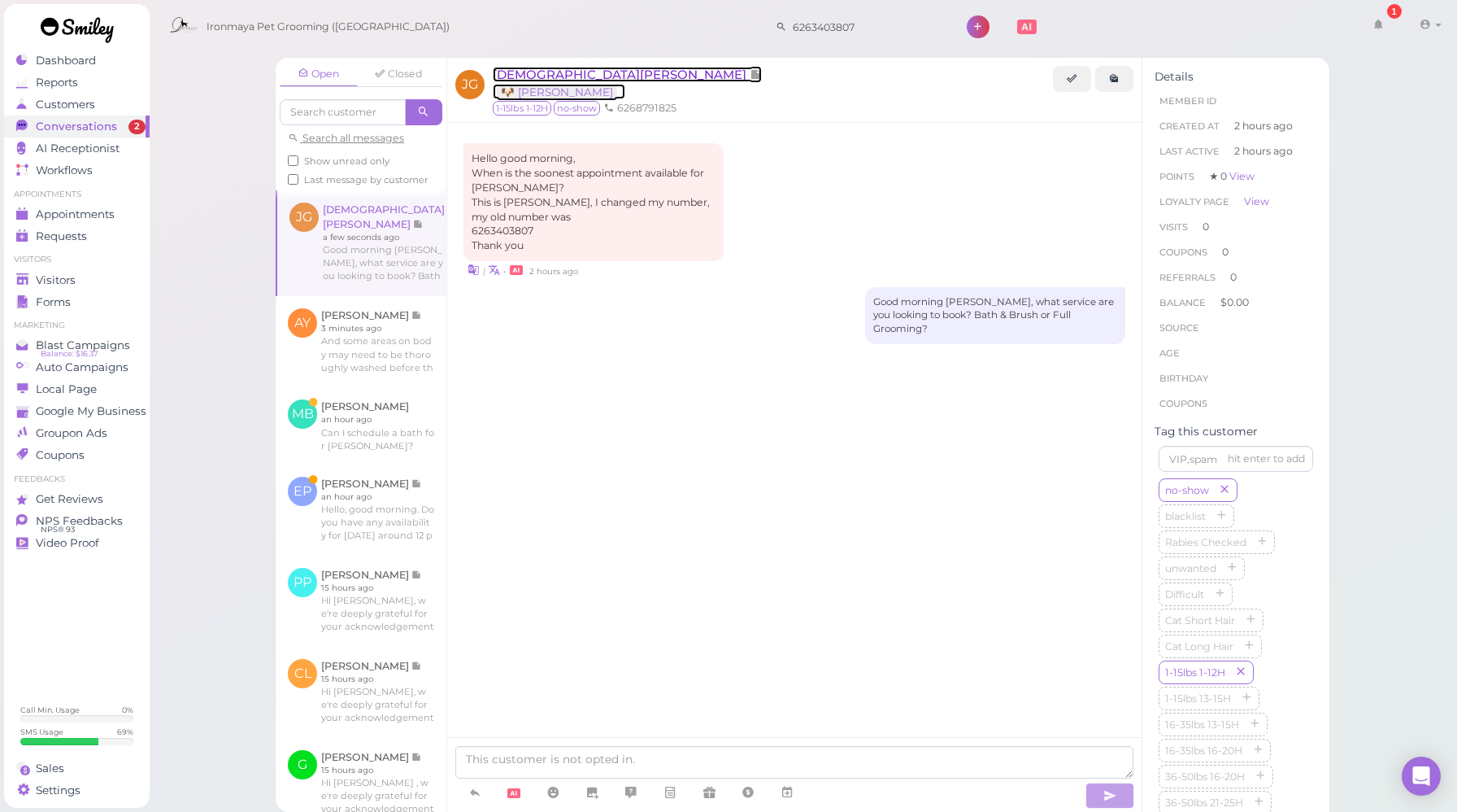
click at [529, 70] on span "[DEMOGRAPHIC_DATA][PERSON_NAME]" at bounding box center [621, 75] width 257 height 15
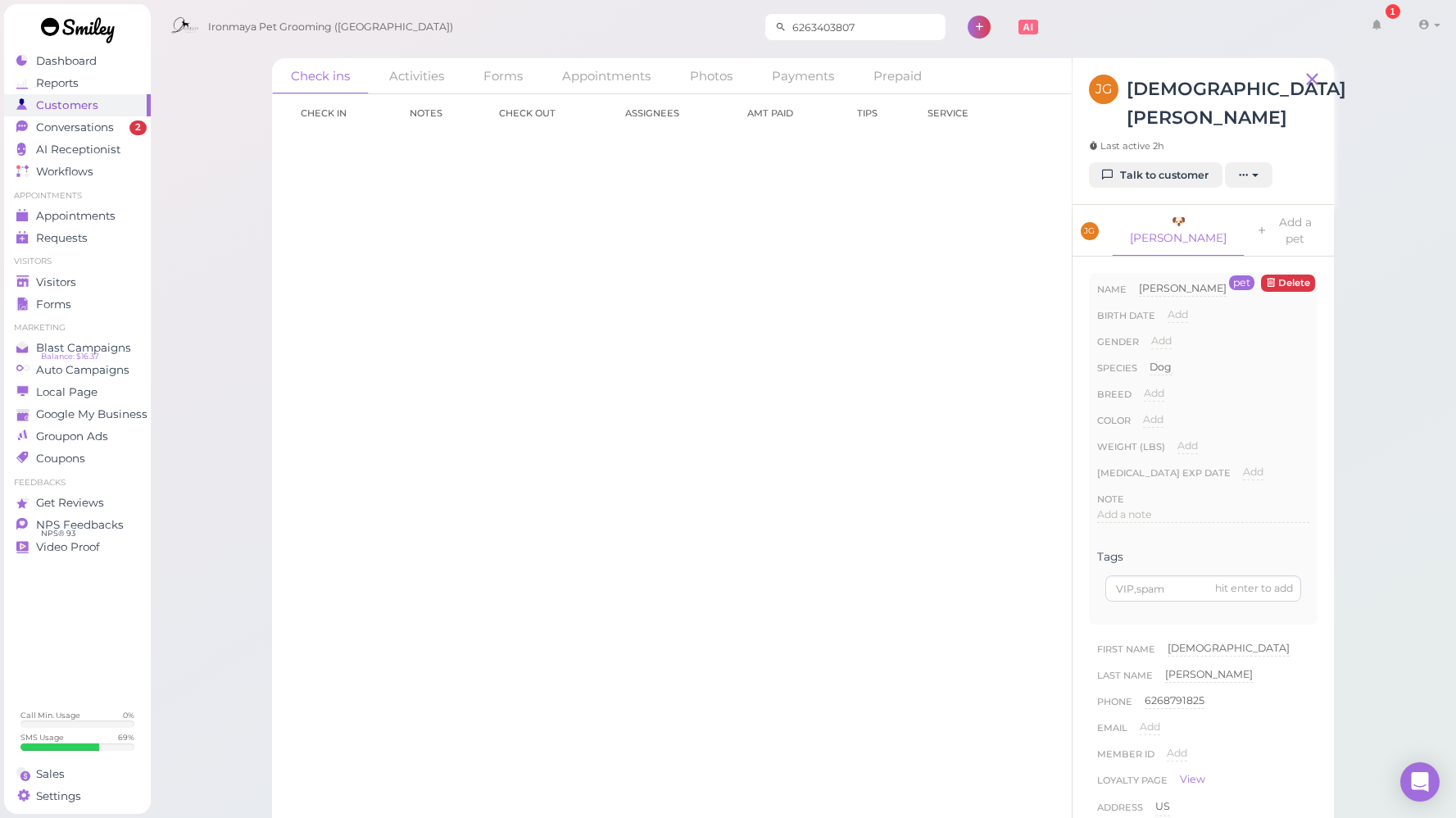
click at [856, 27] on input "6263403807" at bounding box center [866, 28] width 159 height 27
click at [970, 57] on icon at bounding box center [975, 56] width 10 height 12
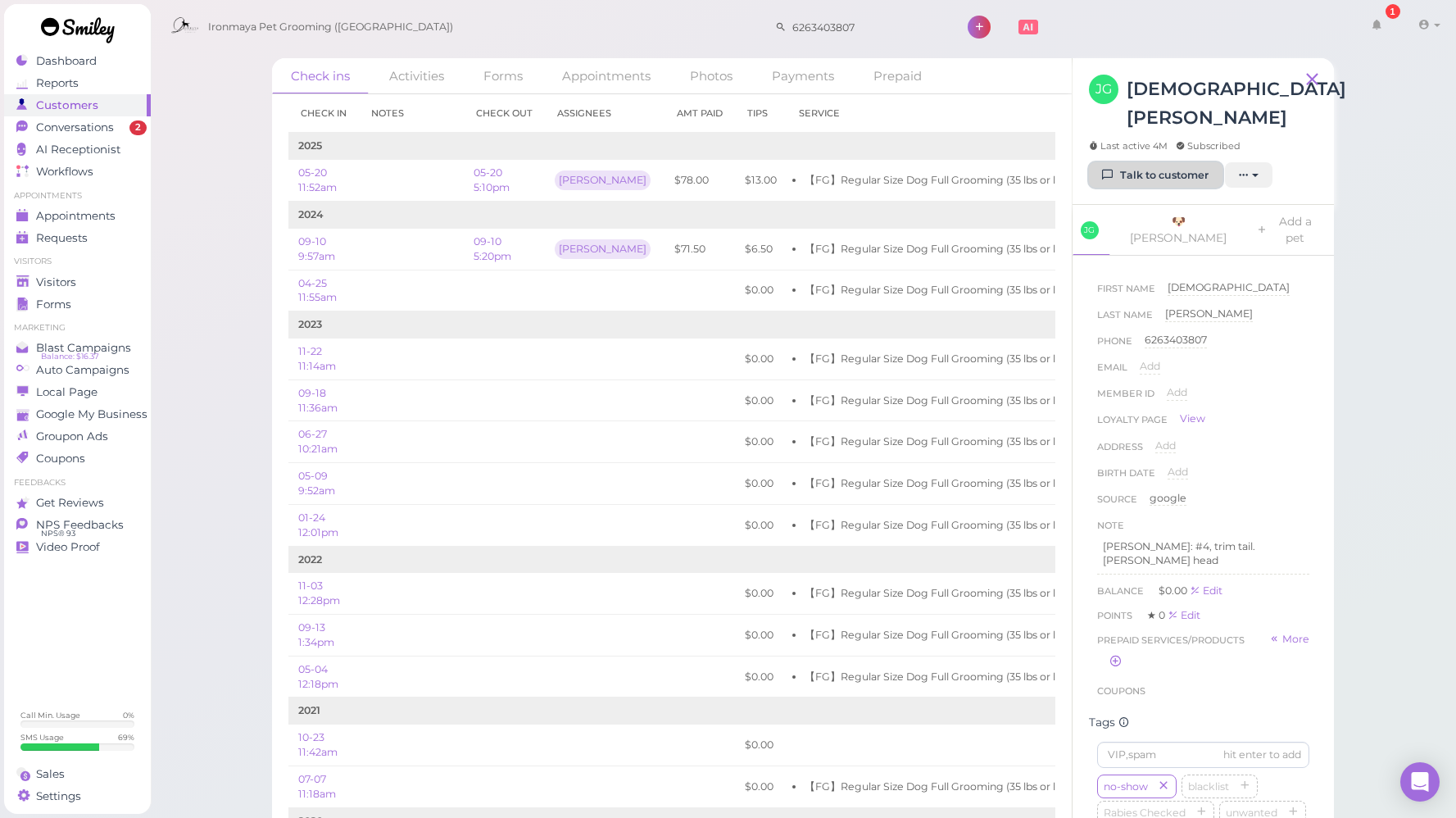
click at [1170, 162] on link "Talk to customer" at bounding box center [1156, 176] width 134 height 27
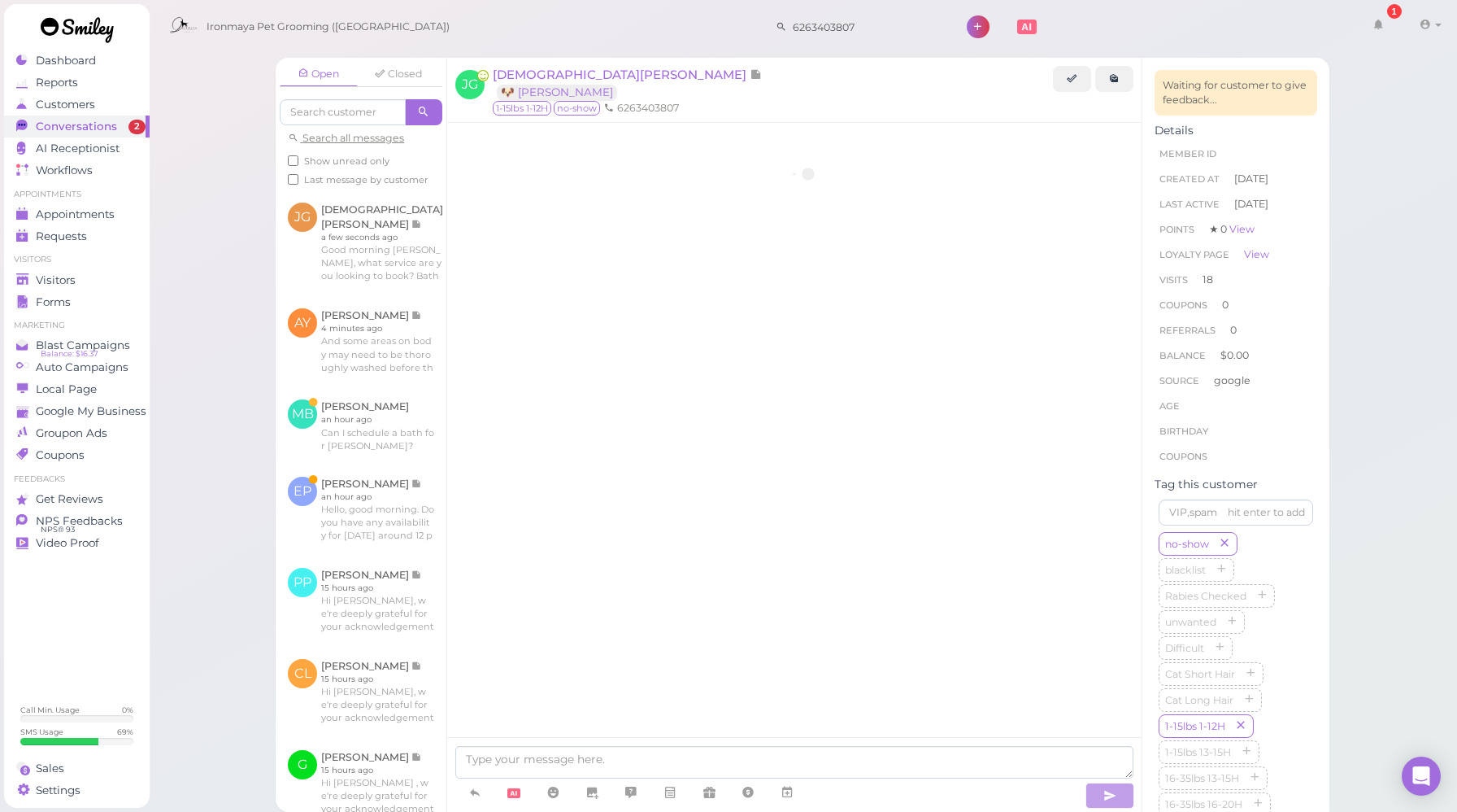
scroll to position [1649, 0]
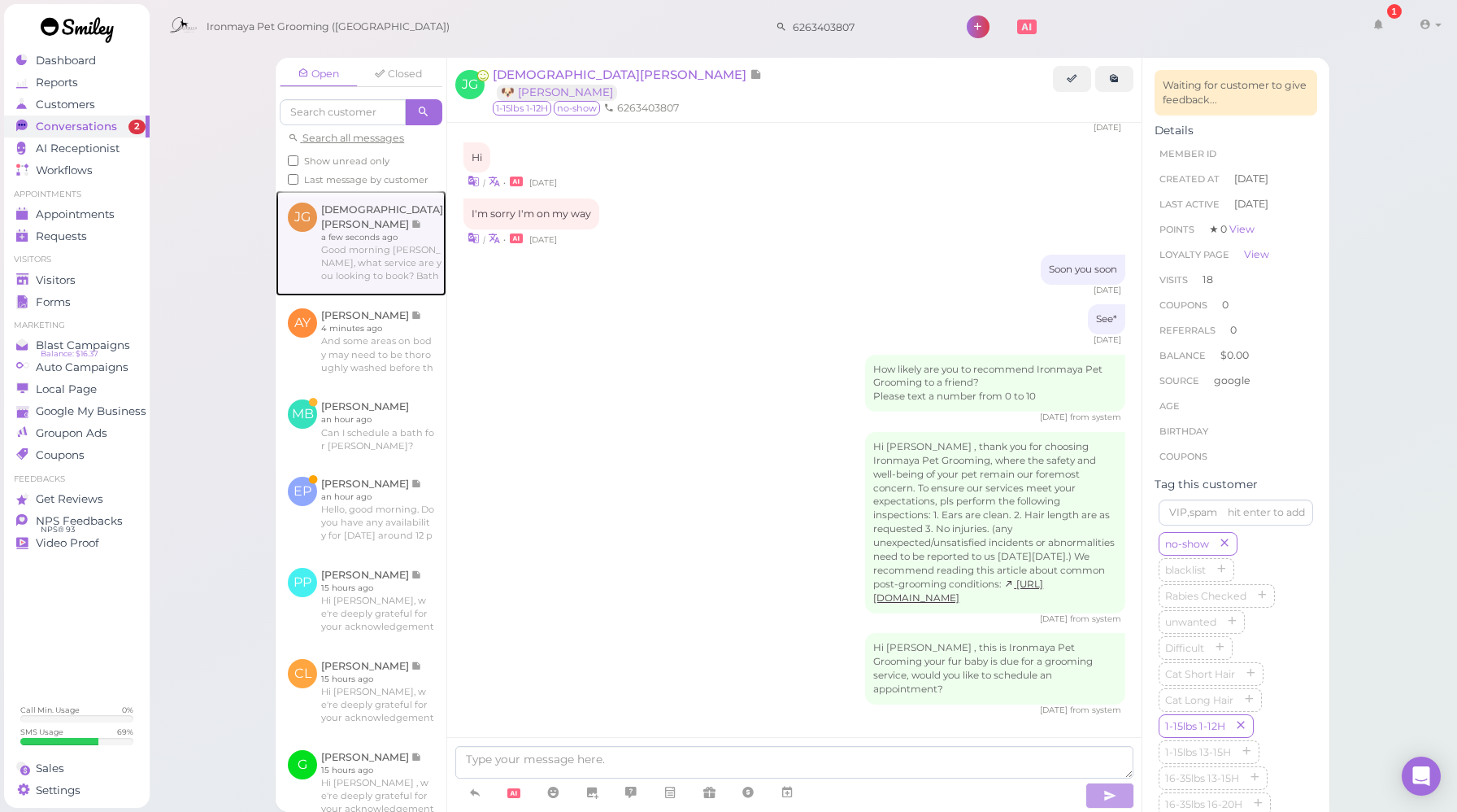
click at [346, 252] on link at bounding box center [360, 243] width 171 height 106
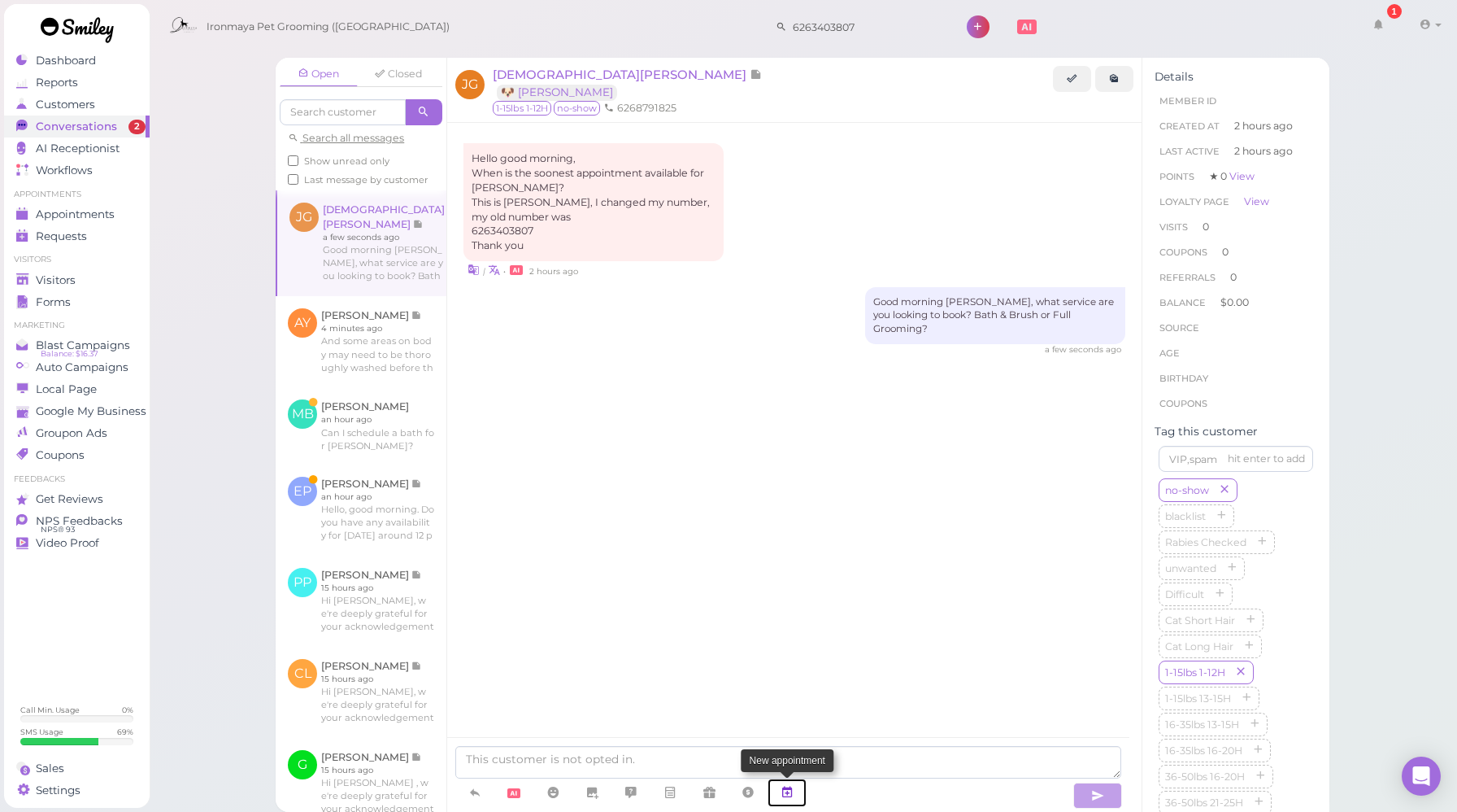
click at [790, 788] on icon at bounding box center [787, 791] width 13 height 16
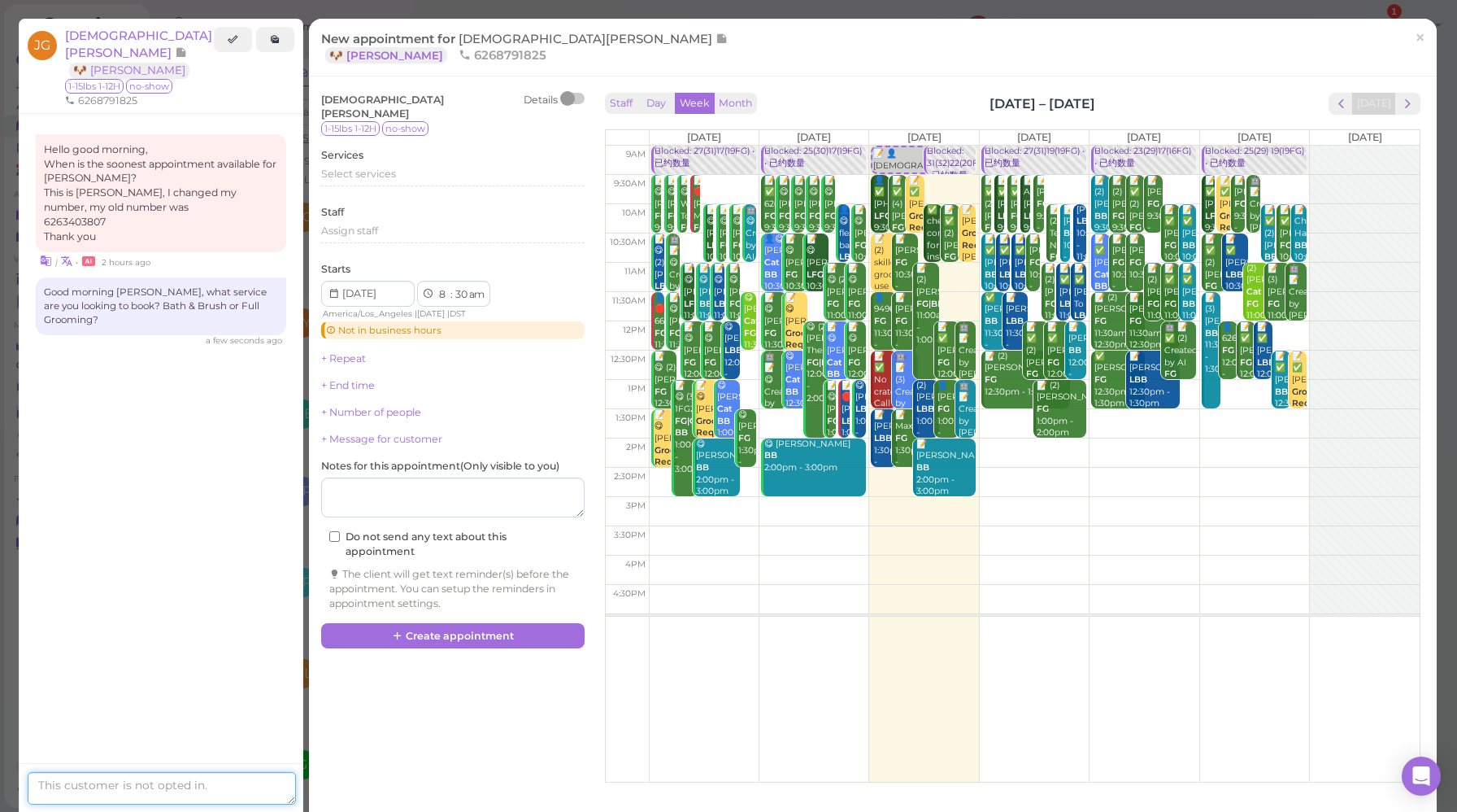
click at [110, 776] on textarea at bounding box center [161, 787] width 269 height 32
click at [112, 789] on textarea "If it's the Full Grooming you need, the soonest availibity" at bounding box center [161, 783] width 269 height 43
click at [127, 791] on textarea "If it's the Full Grooming you need, the soonest availabity" at bounding box center [161, 783] width 269 height 43
click at [157, 799] on textarea "If it's the Full Grooming you need, the soonest availability" at bounding box center [161, 783] width 269 height 43
type textarea "If it's the Full Grooming you need, the soonest availability is [DATE]."
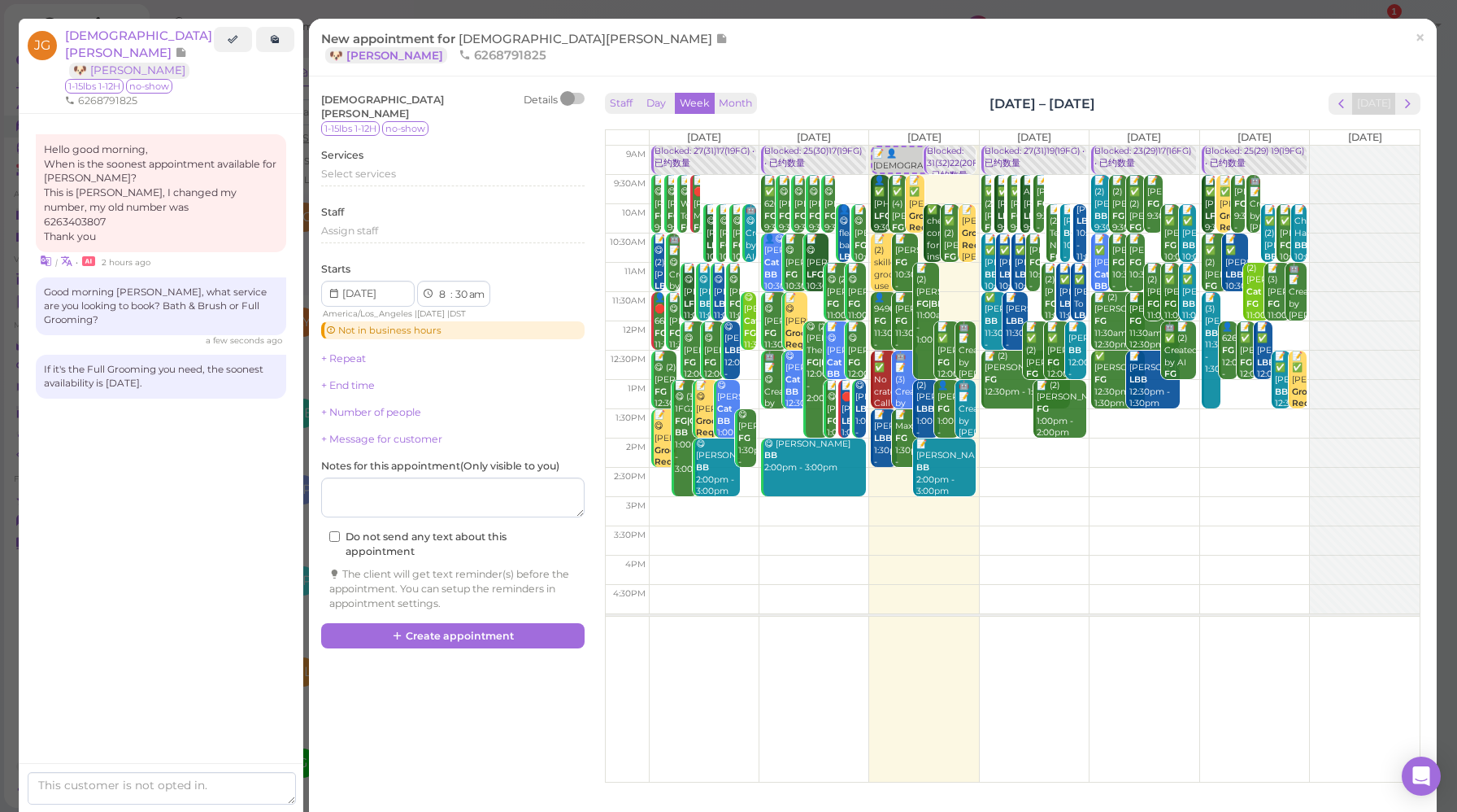
click at [152, 421] on div "Hello good morning, When is the soonest appointment available for [PERSON_NAME]…" at bounding box center [161, 299] width 283 height 370
click at [1416, 43] on span "×" at bounding box center [1420, 38] width 10 height 23
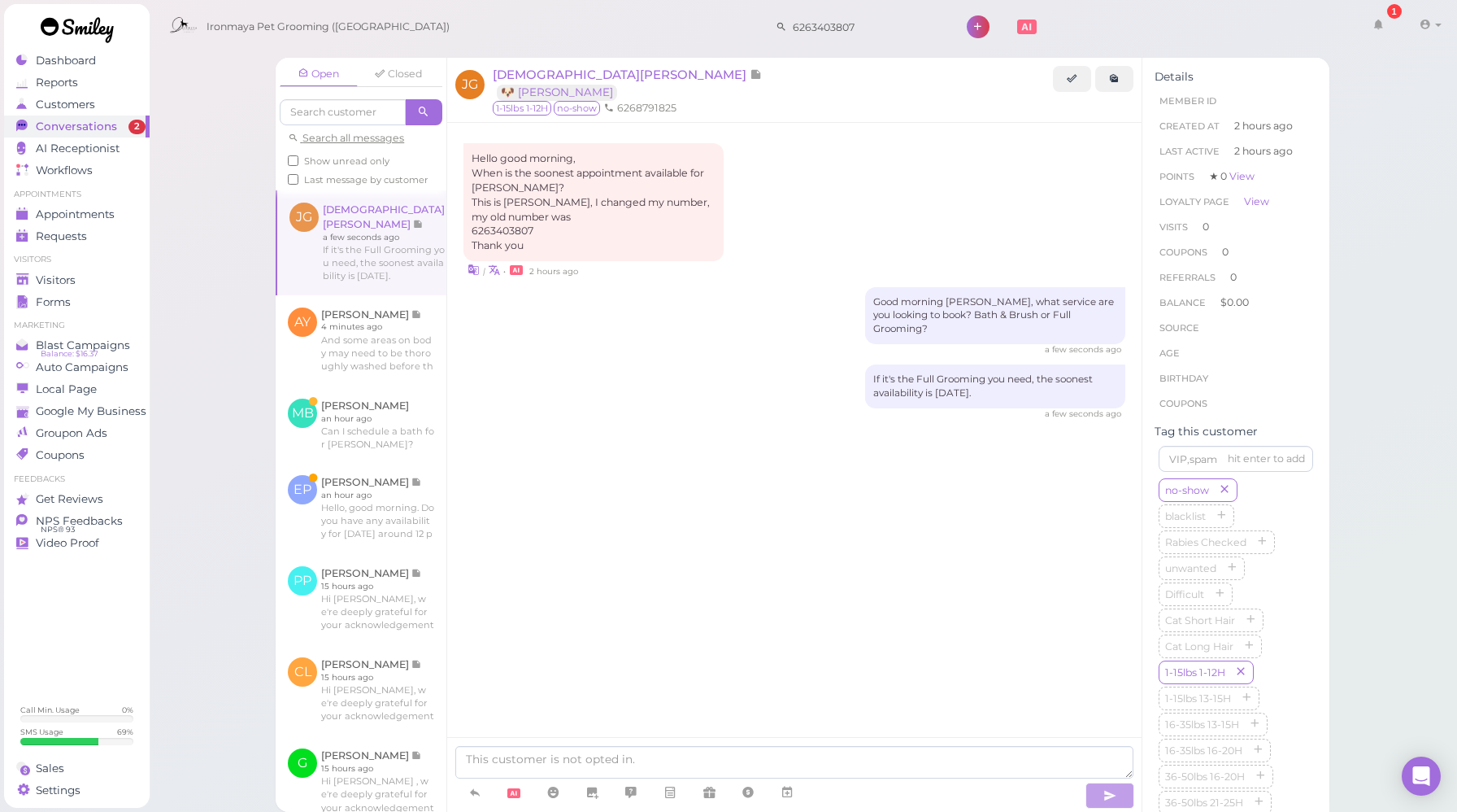
click at [870, 229] on div "Hello good morning, When is the soonest appointment available for [PERSON_NAME]…" at bounding box center [795, 210] width 662 height 135
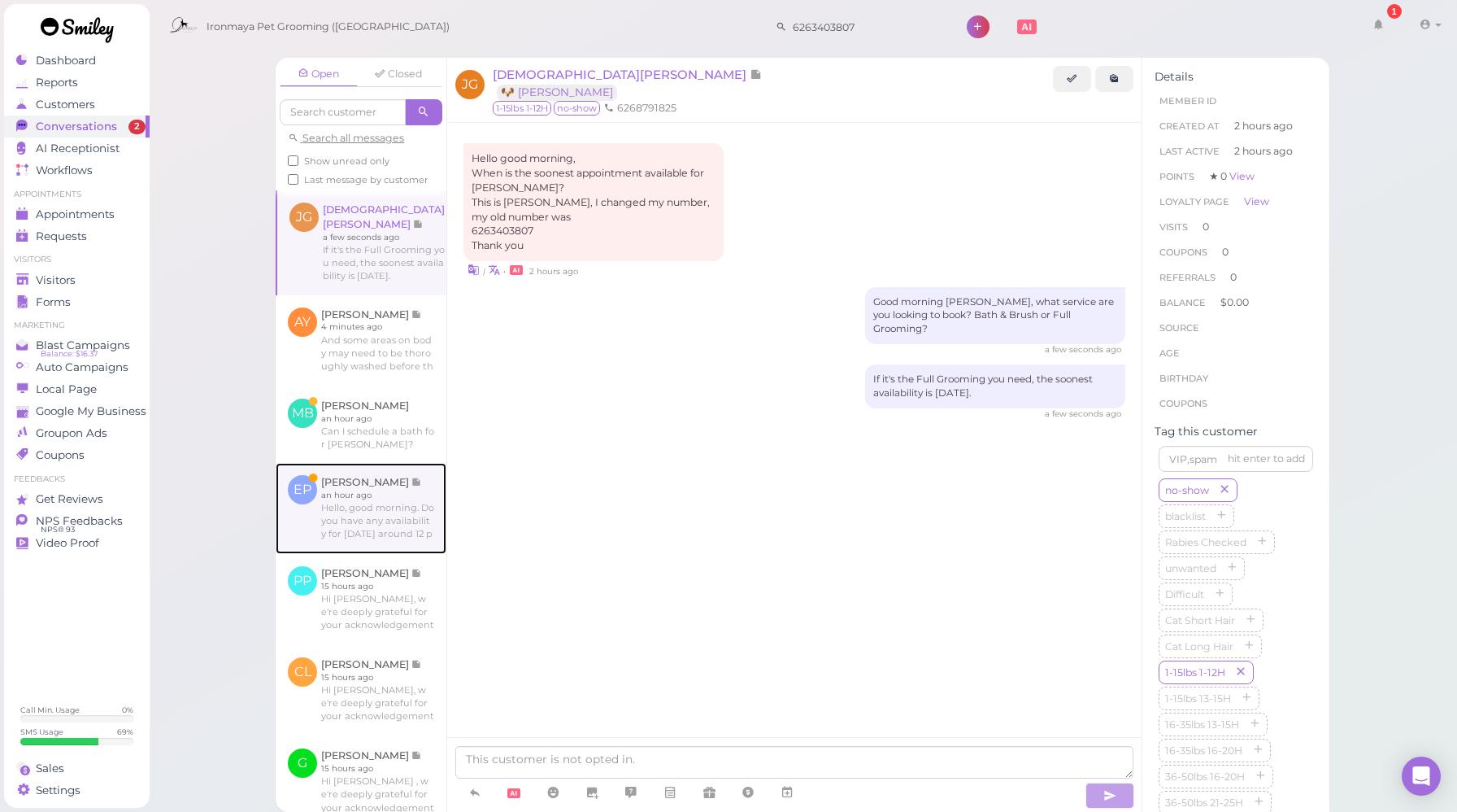
click at [388, 516] on link at bounding box center [360, 508] width 171 height 91
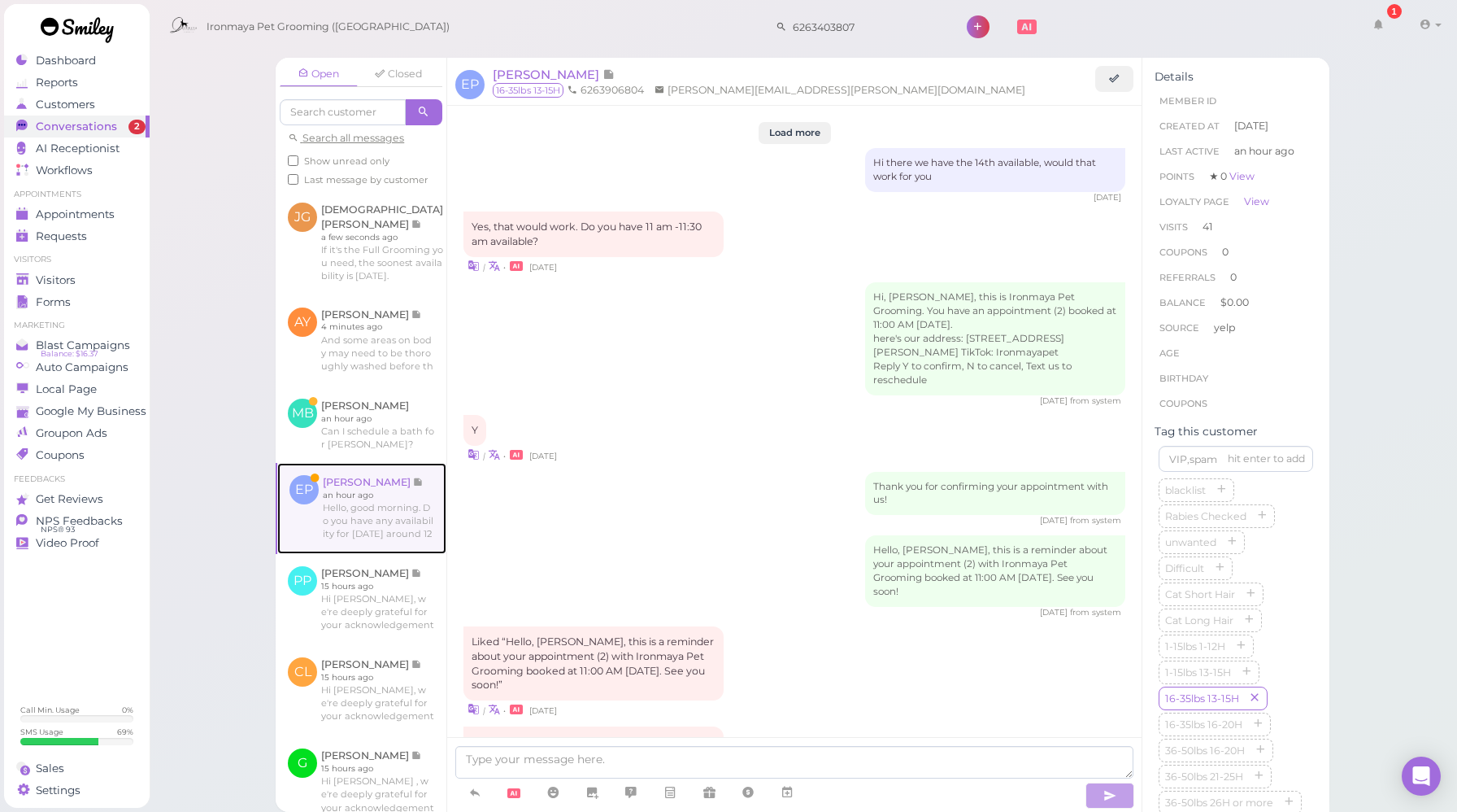
scroll to position [2284, 0]
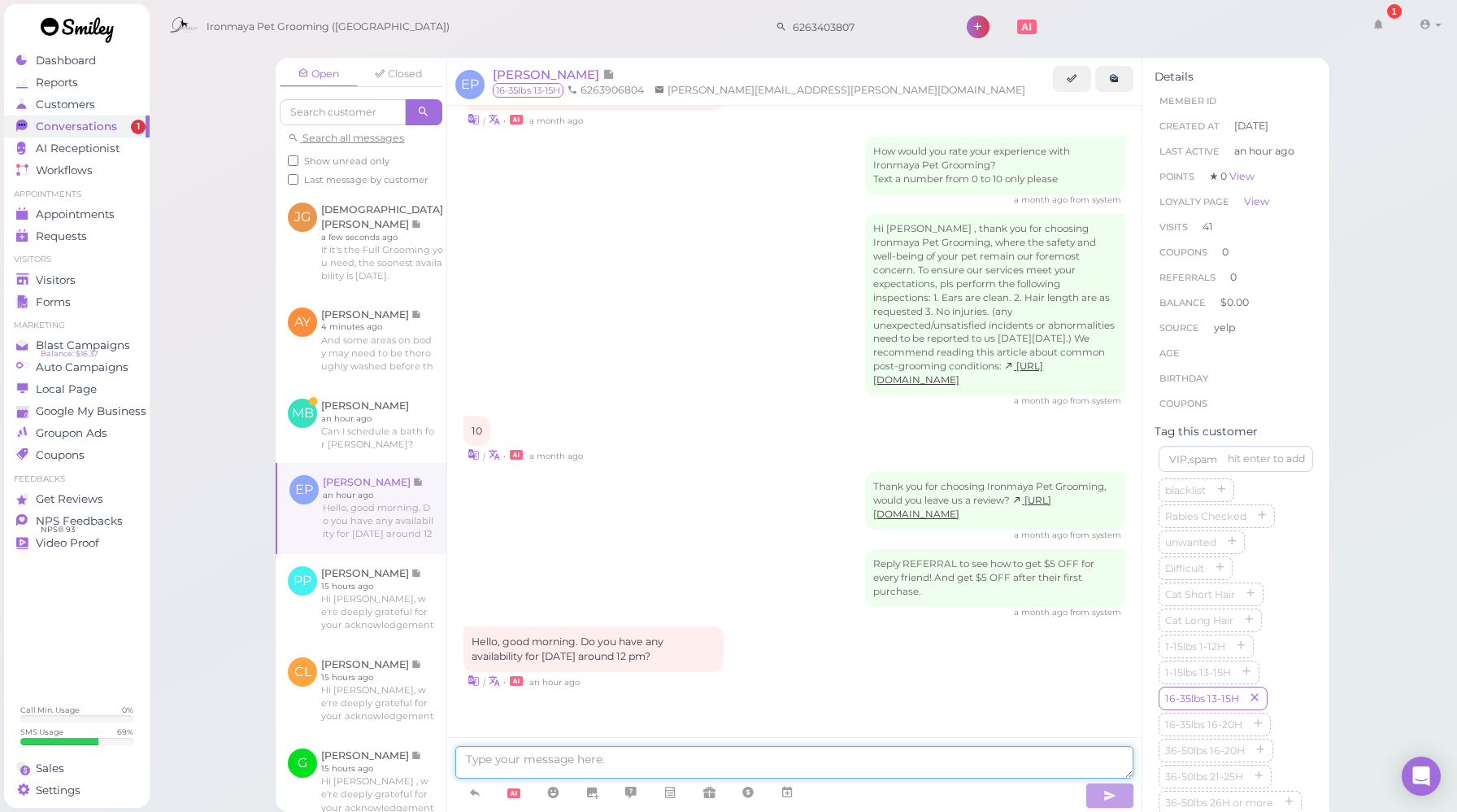
click at [663, 760] on textarea at bounding box center [794, 762] width 678 height 32
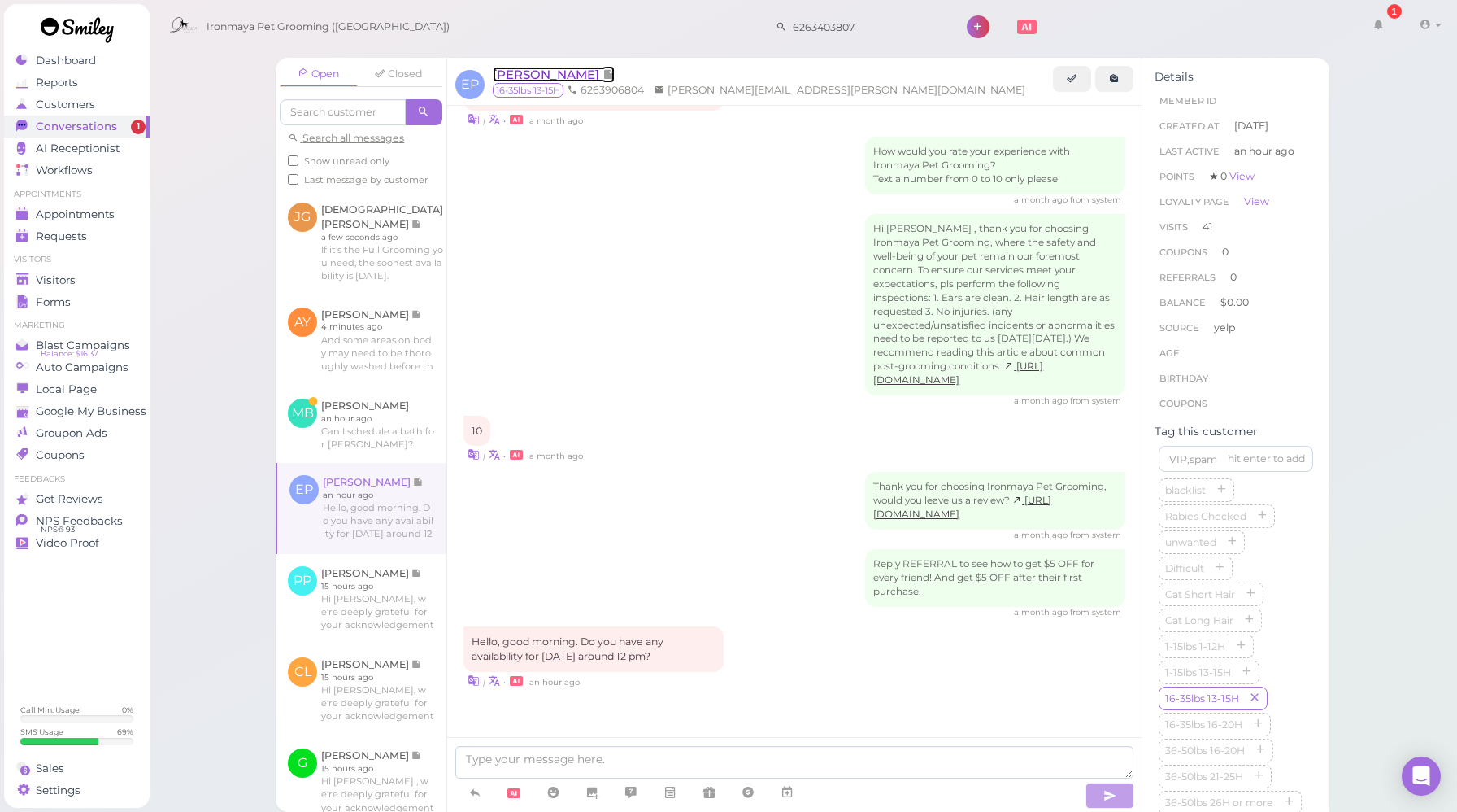
click at [535, 74] on span "[PERSON_NAME]" at bounding box center [548, 75] width 109 height 15
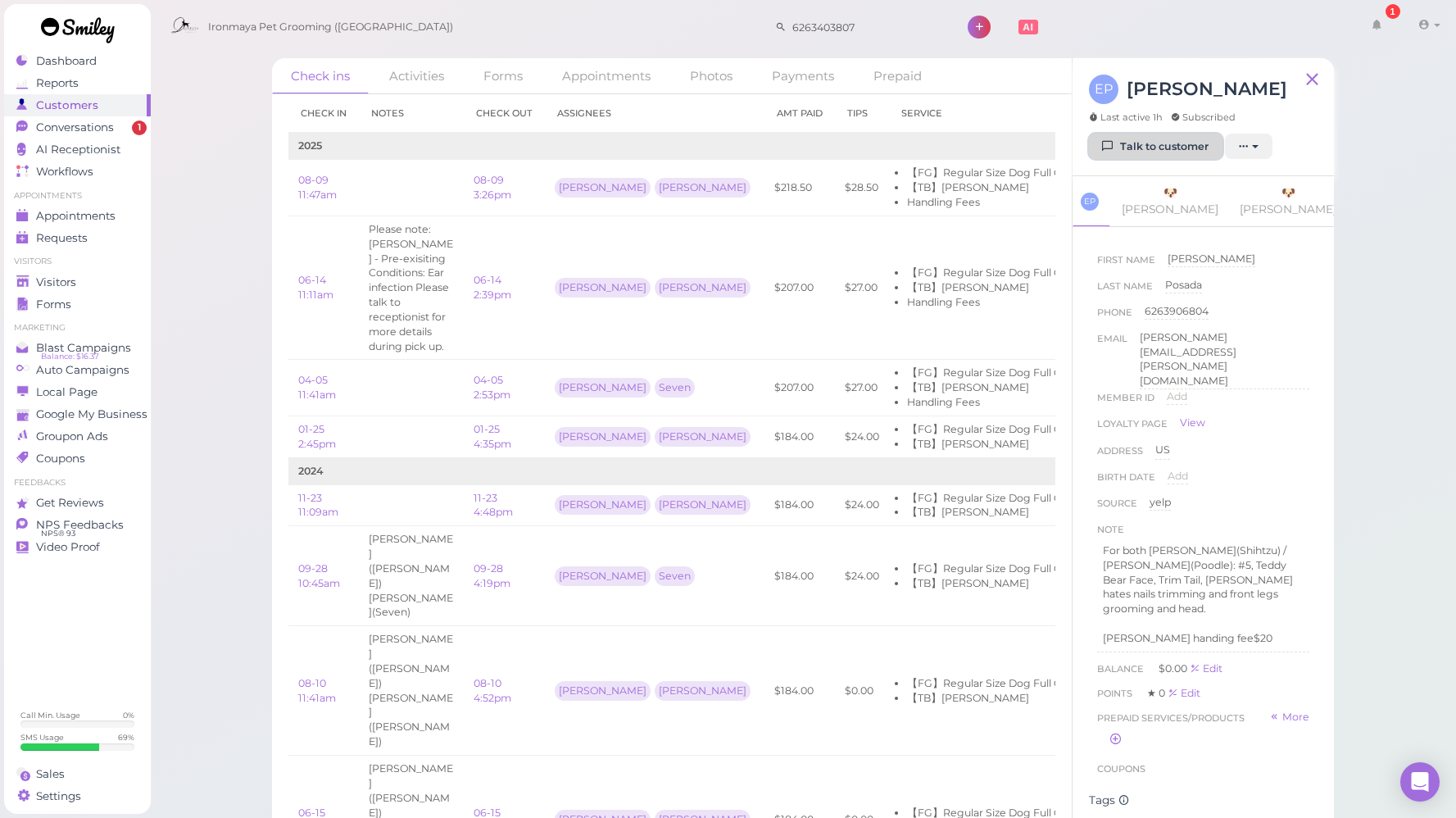
click at [1122, 146] on link "Talk to customer" at bounding box center [1156, 147] width 134 height 27
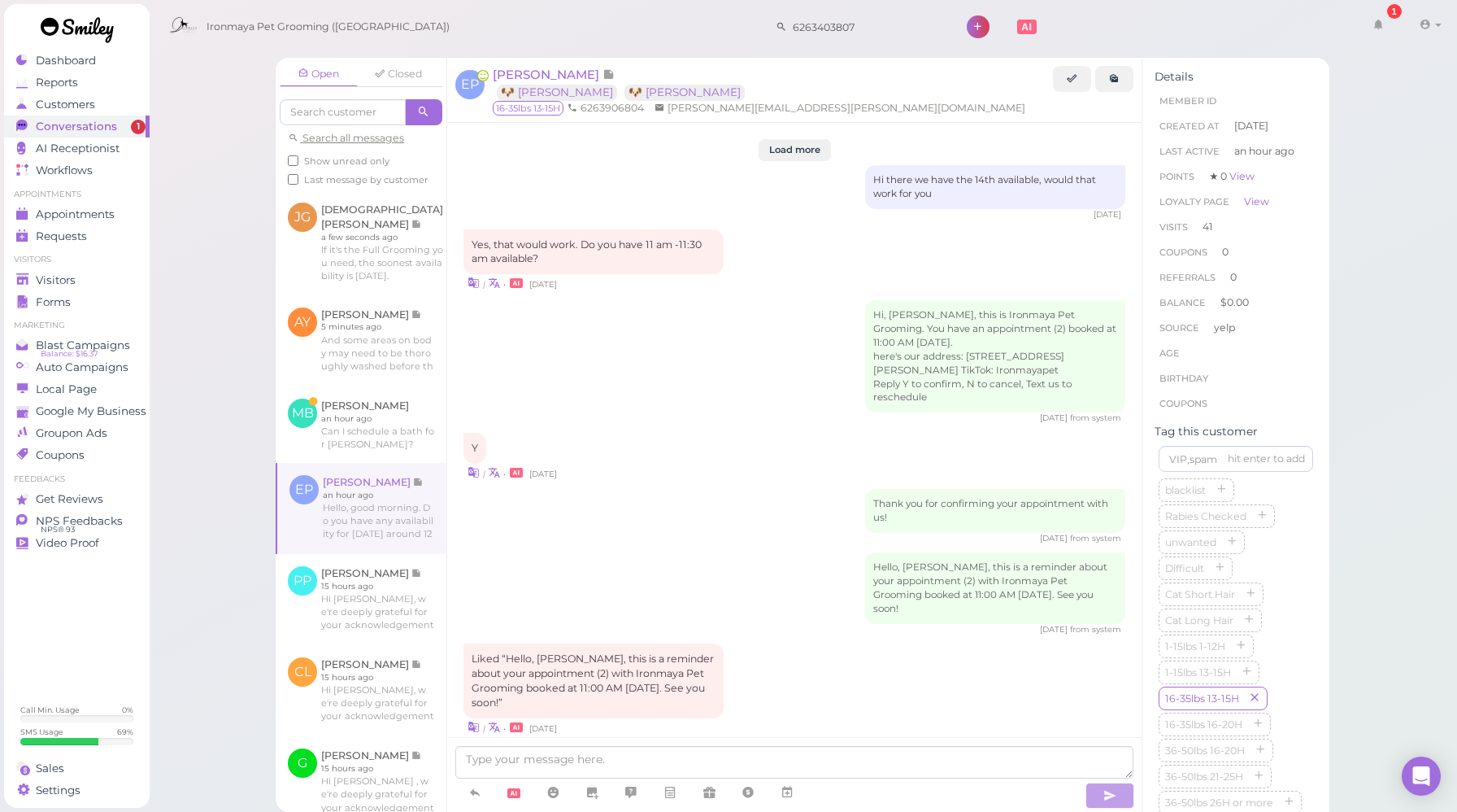
scroll to position [2284, 0]
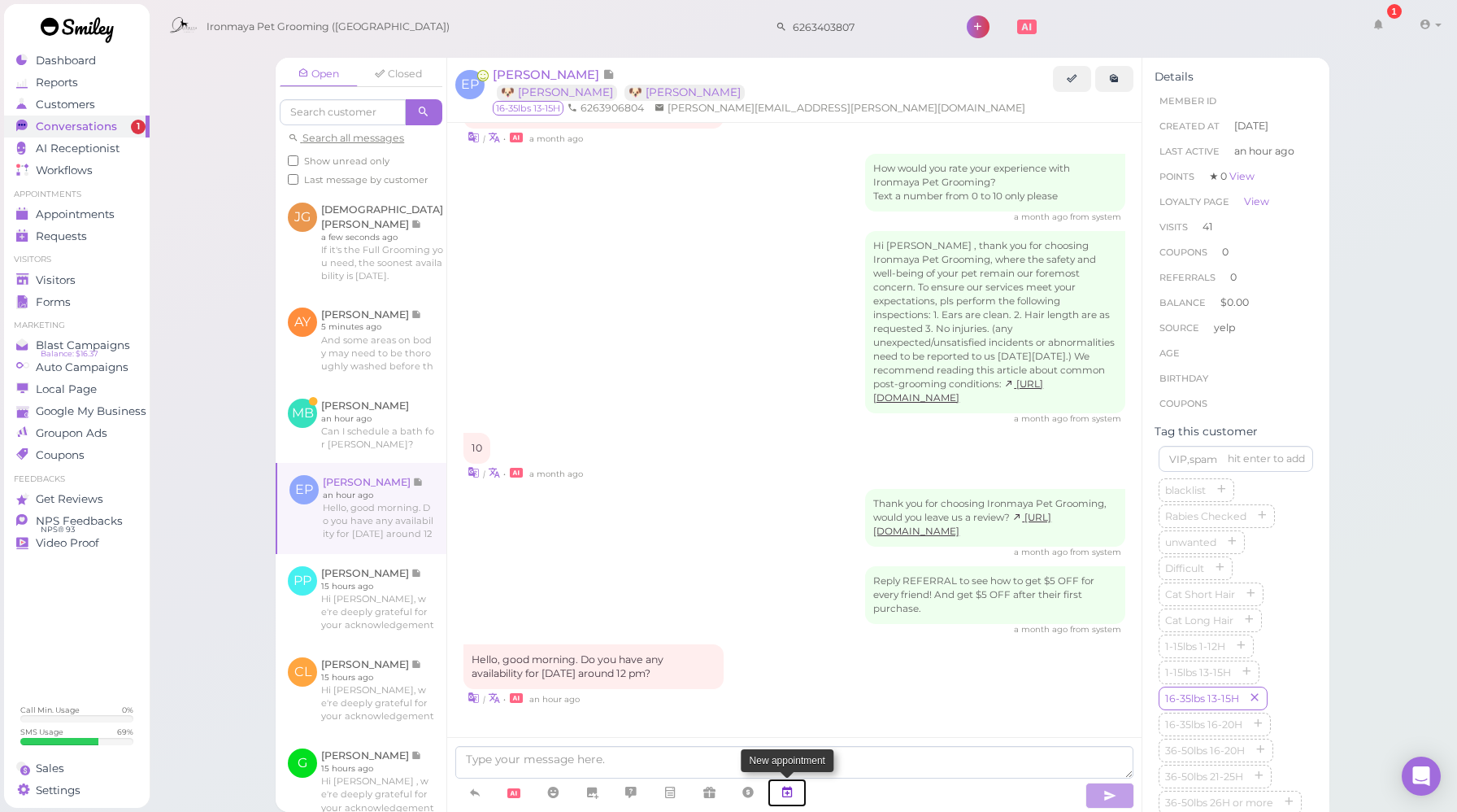
click at [792, 787] on icon at bounding box center [787, 791] width 13 height 16
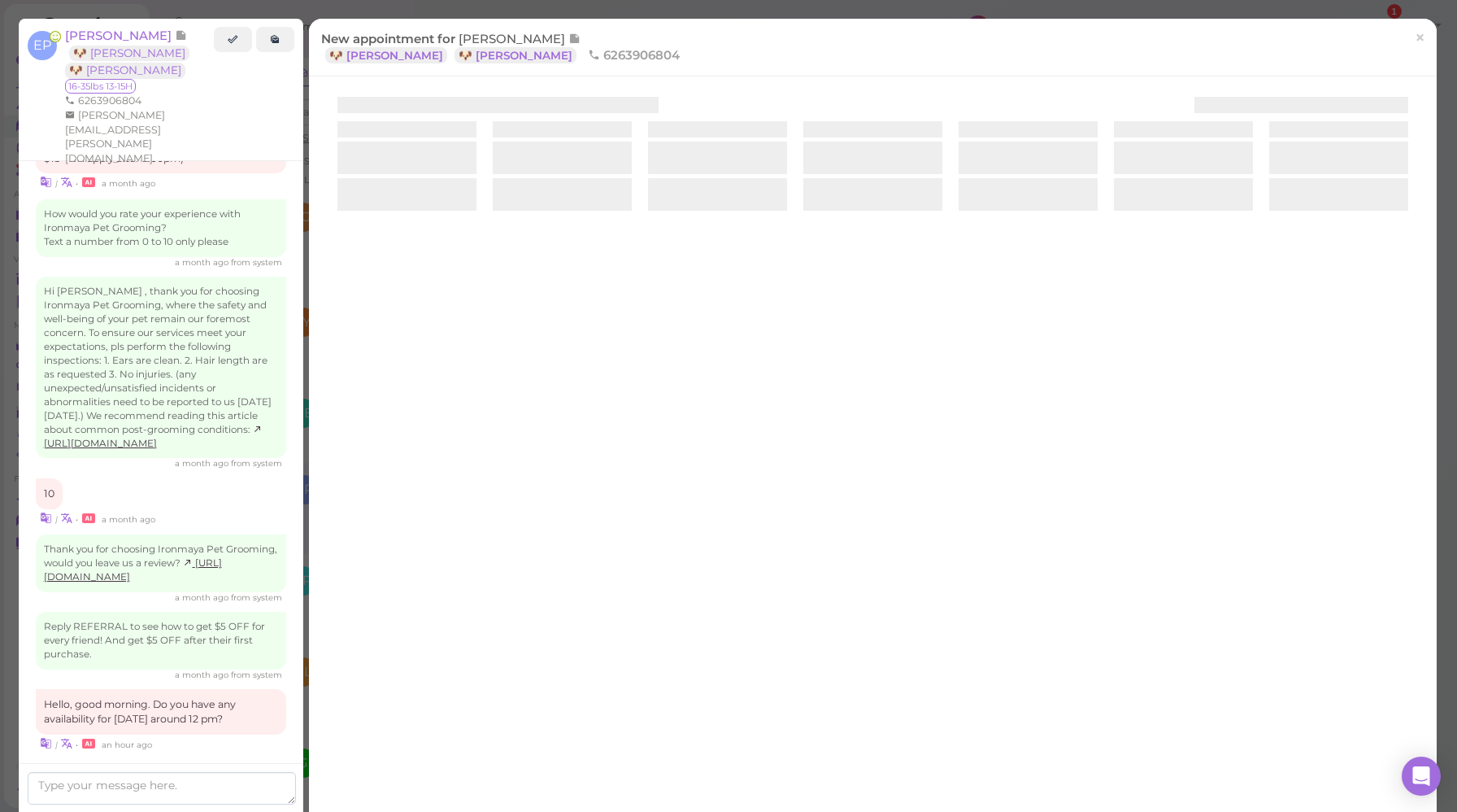
scroll to position [2352, 0]
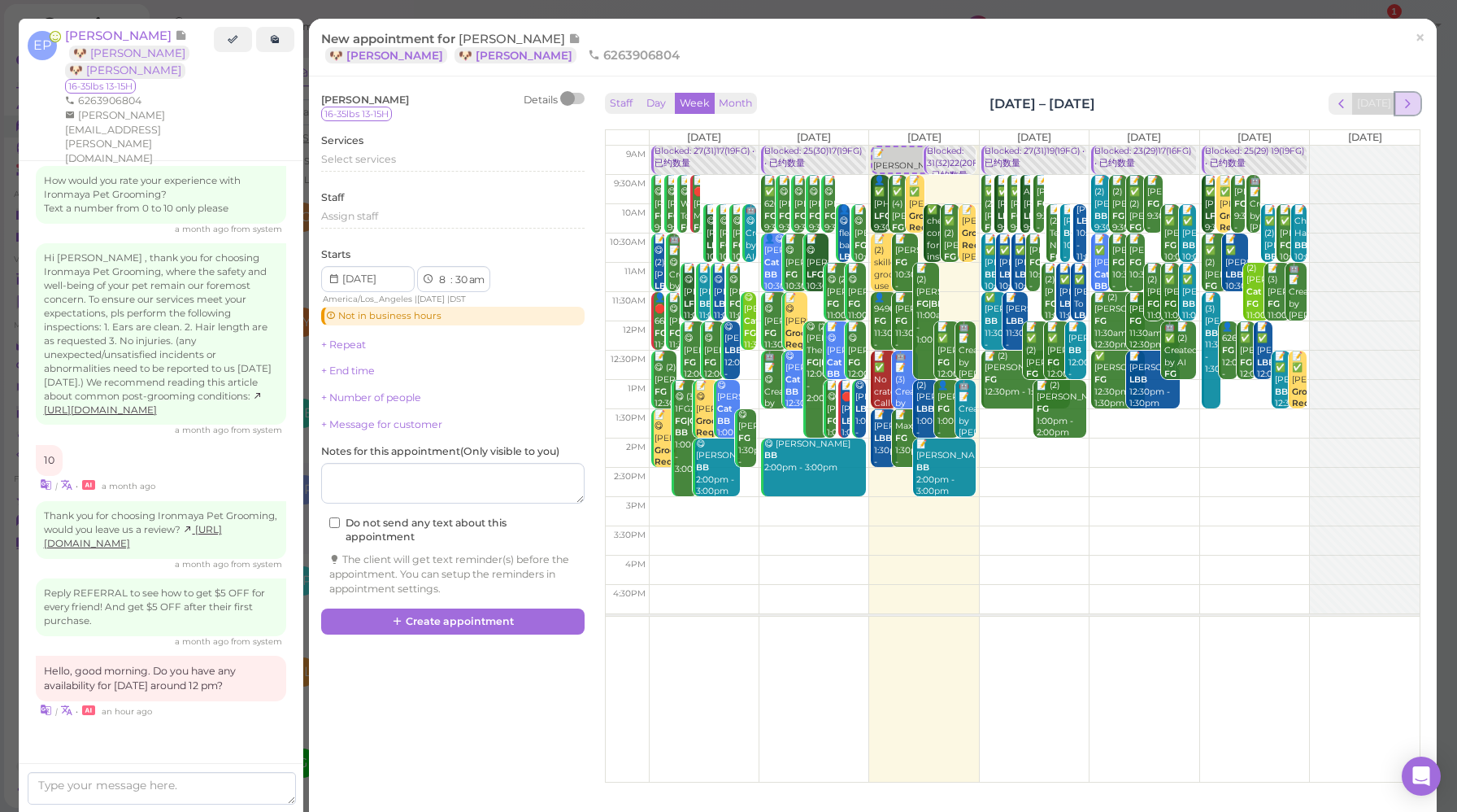
click at [1400, 100] on span "next" at bounding box center [1408, 104] width 15 height 15
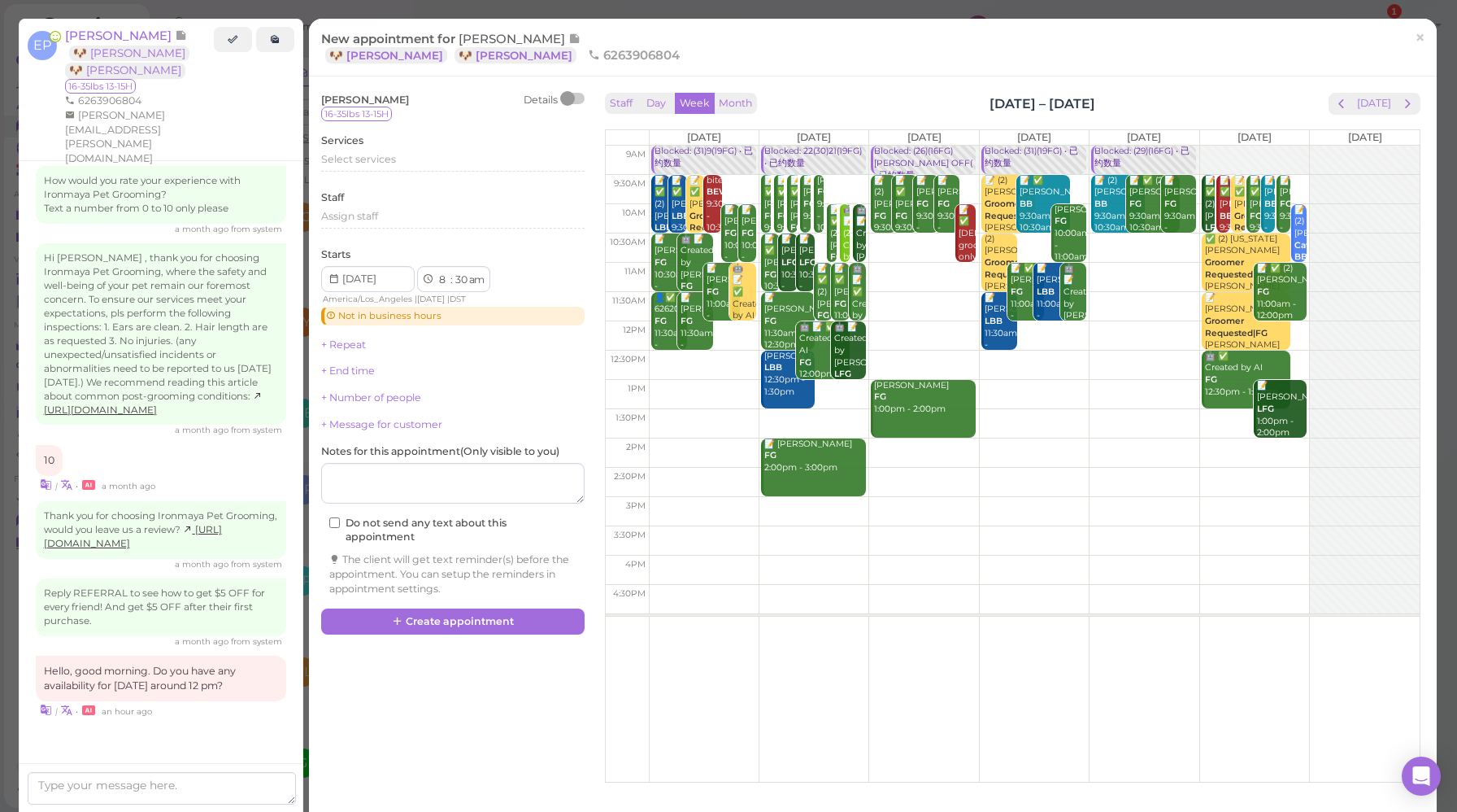
click at [1292, 326] on td at bounding box center [1035, 336] width 771 height 29
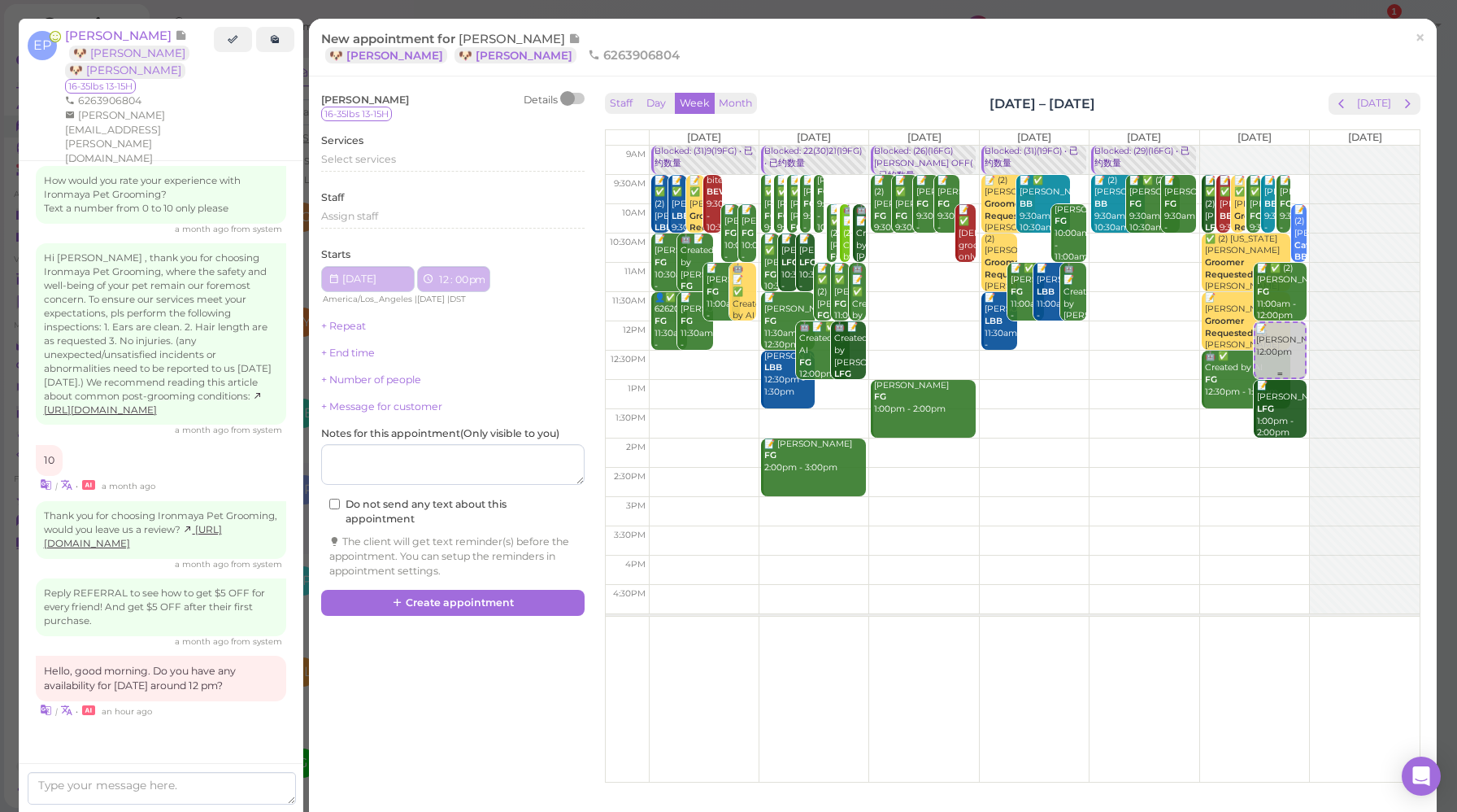
type input "[DATE]"
select select "12"
select select "00"
select select "pm"
click at [366, 163] on span "Select services" at bounding box center [358, 158] width 75 height 12
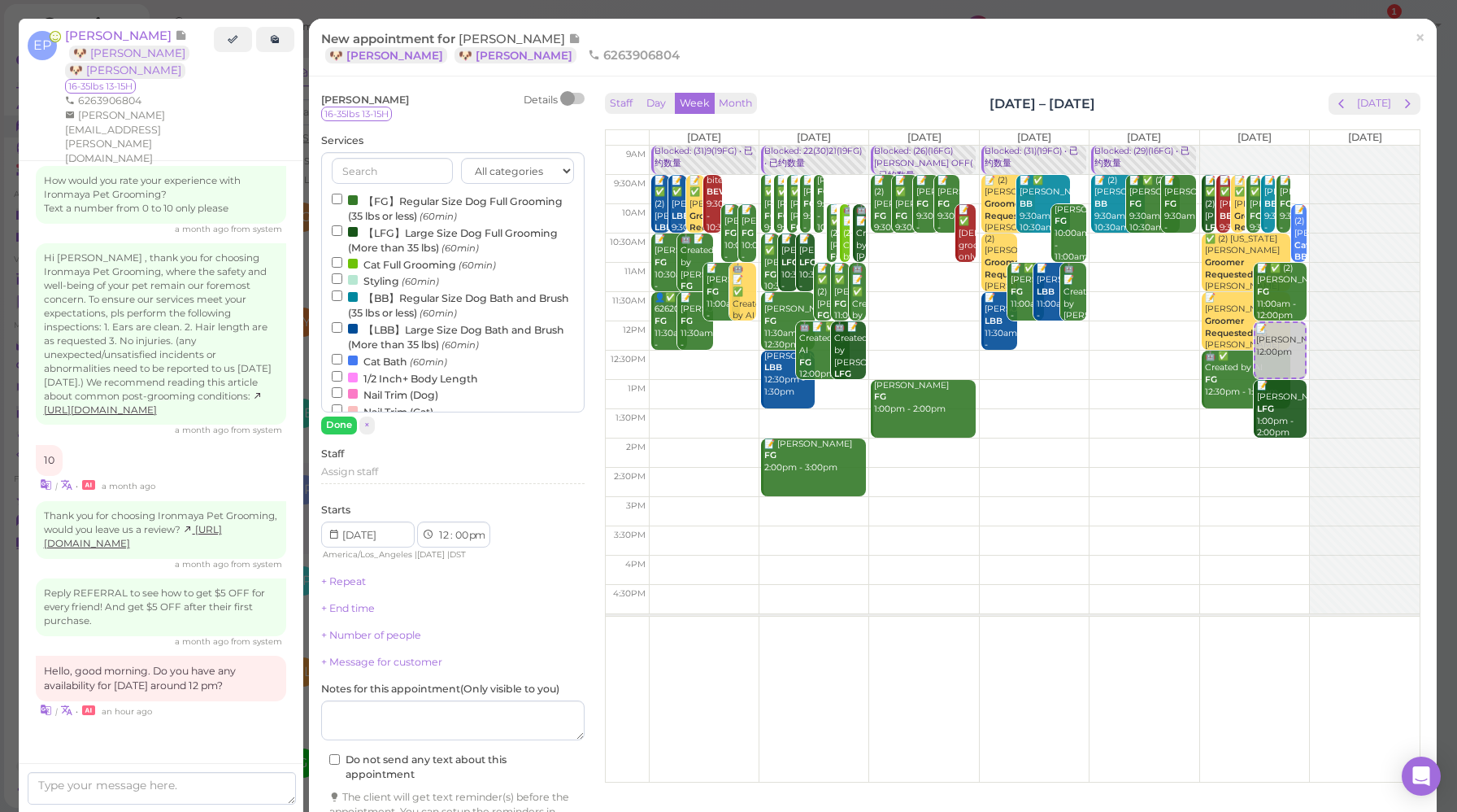
click at [399, 209] on label "【FG】Regular Size Dog Full Grooming (35 lbs or less) (60min)" at bounding box center [453, 208] width 242 height 32
click at [342, 204] on input "【FG】Regular Size Dog Full Grooming (35 lbs or less) (60min)" at bounding box center [337, 198] width 10 height 10
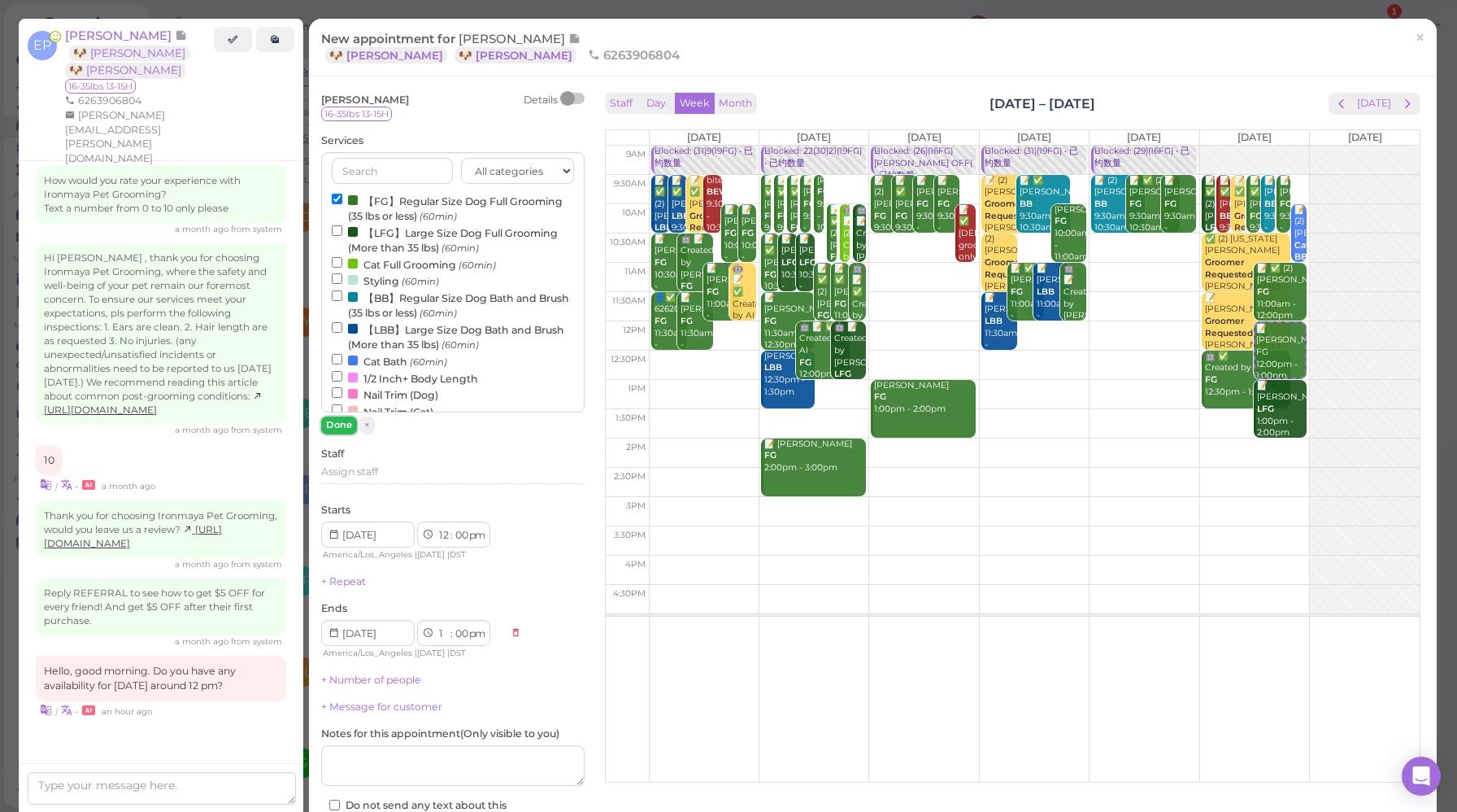
click at [343, 424] on button "Done" at bounding box center [339, 425] width 36 height 17
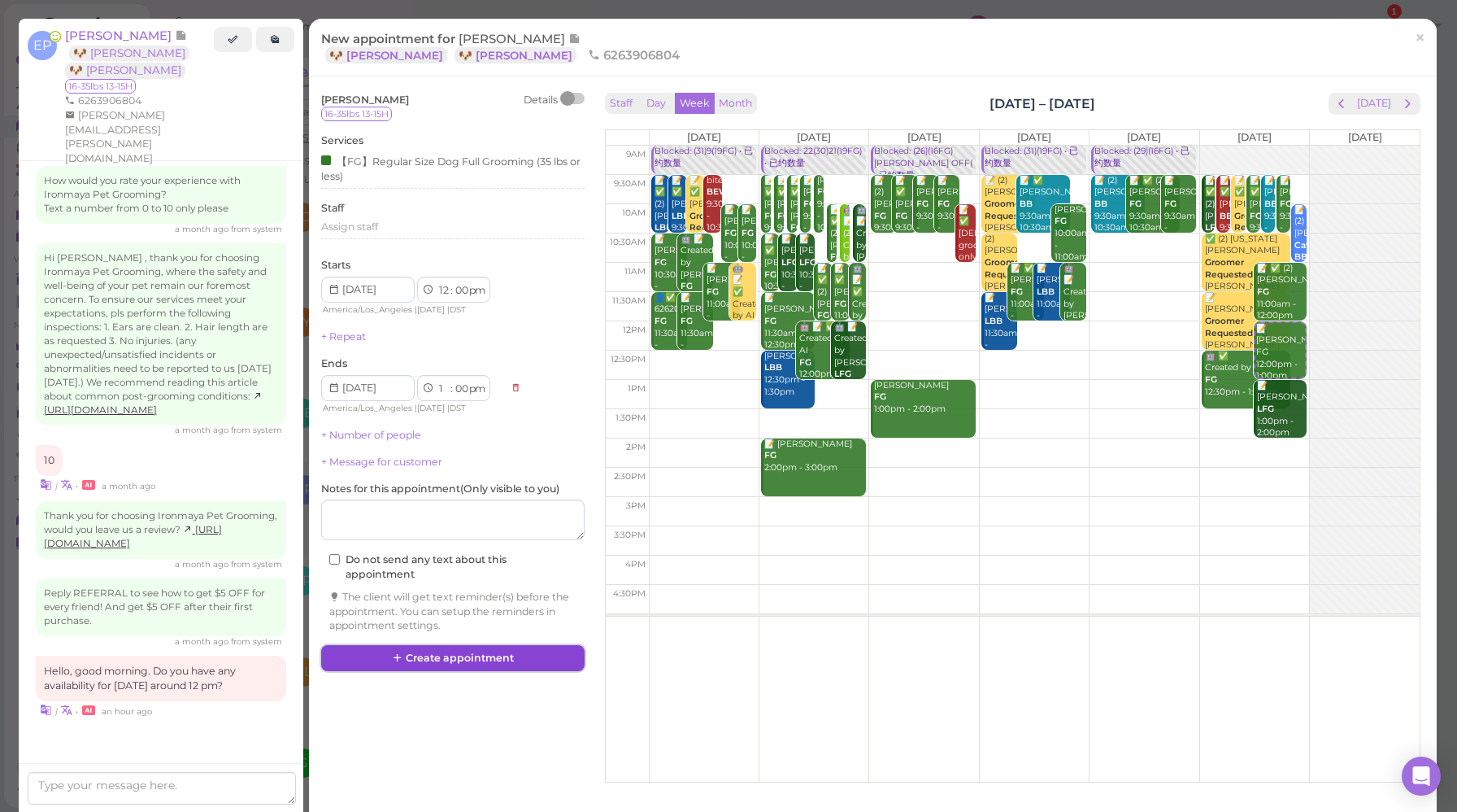
click at [428, 656] on button "Create appointment" at bounding box center [453, 658] width 263 height 26
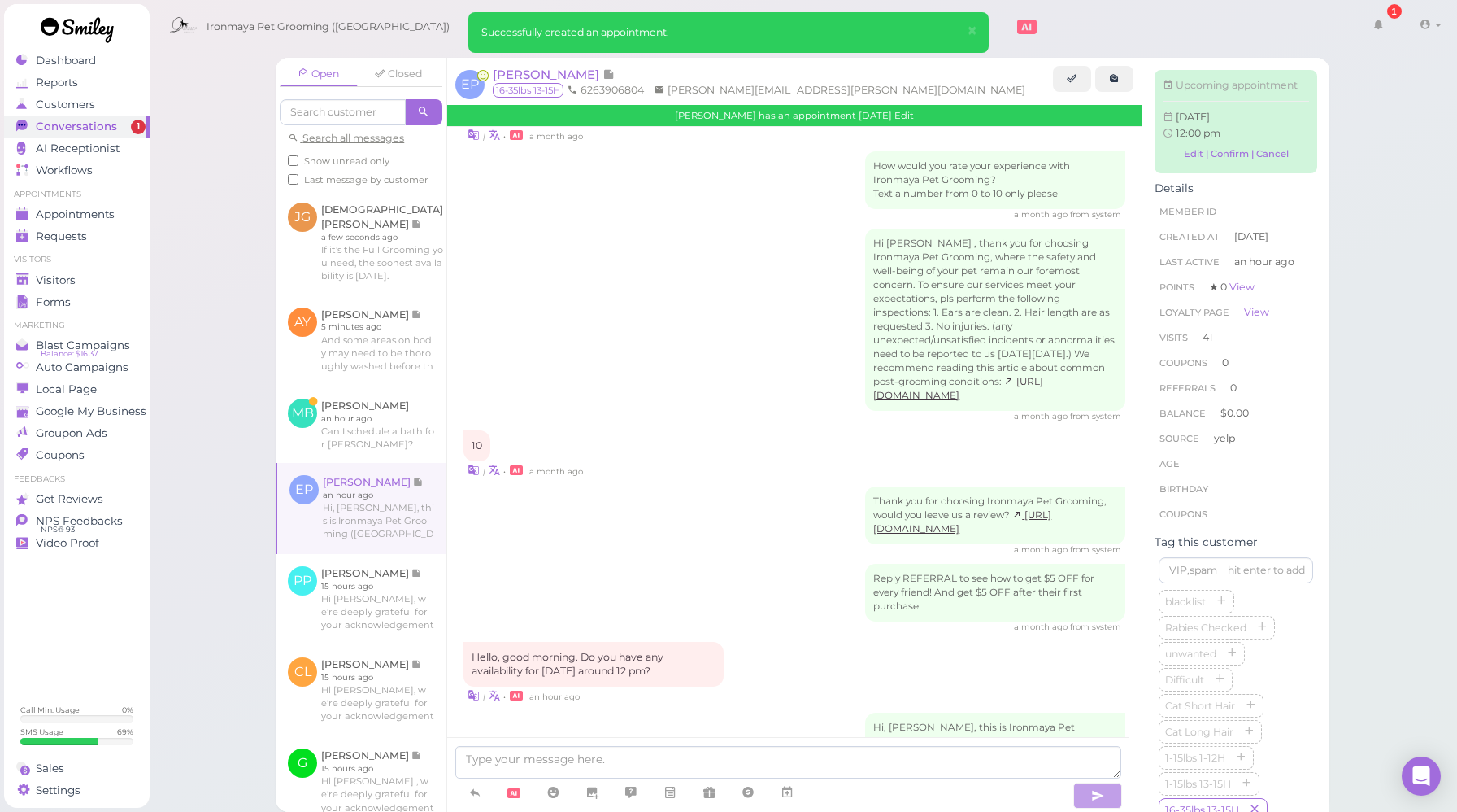
scroll to position [2444, 0]
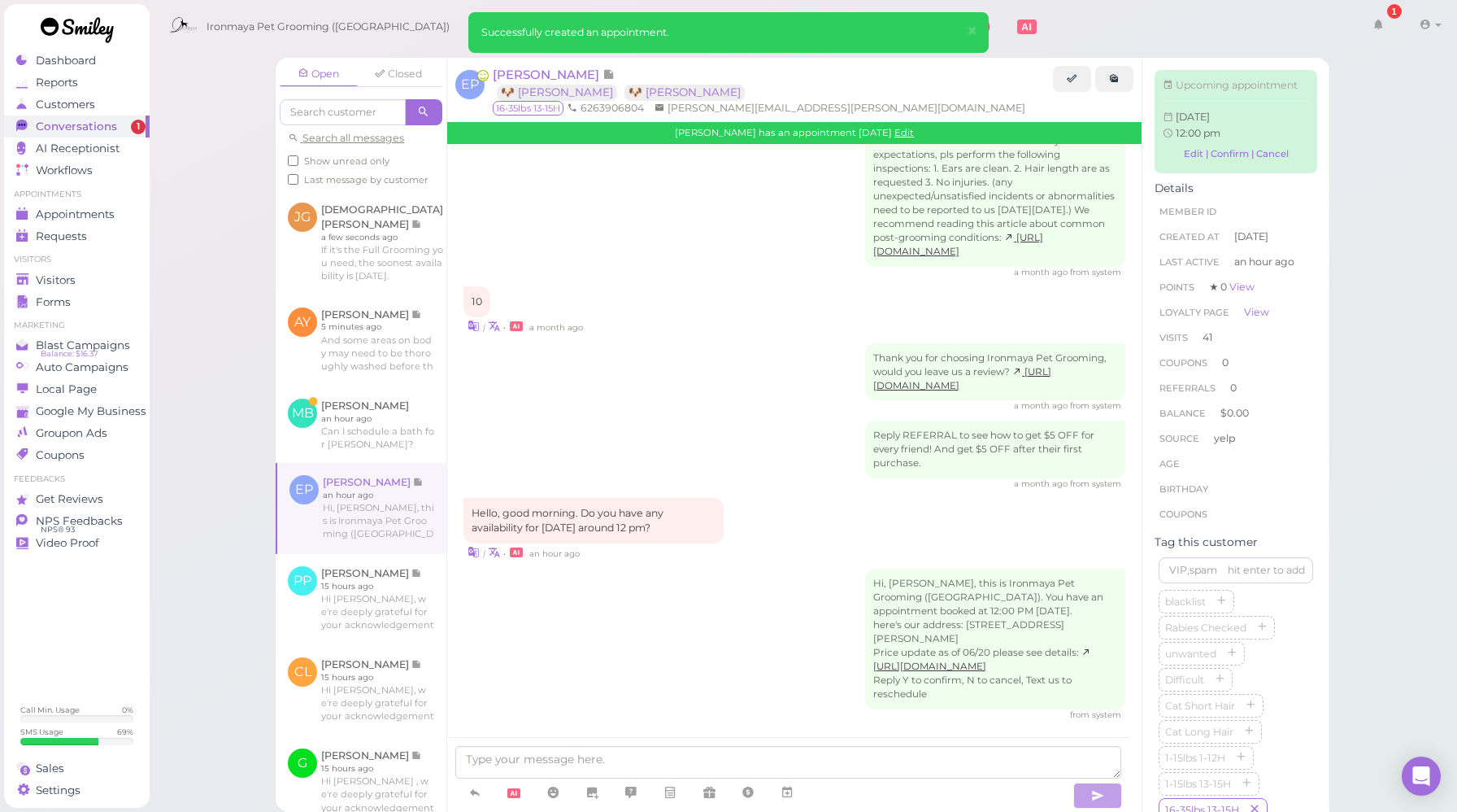
click at [750, 442] on div "Reply REFERRAL to see how to get $5 OFF for every friend! And get $5 OFF after …" at bounding box center [795, 455] width 662 height 69
click at [366, 456] on link at bounding box center [360, 424] width 171 height 76
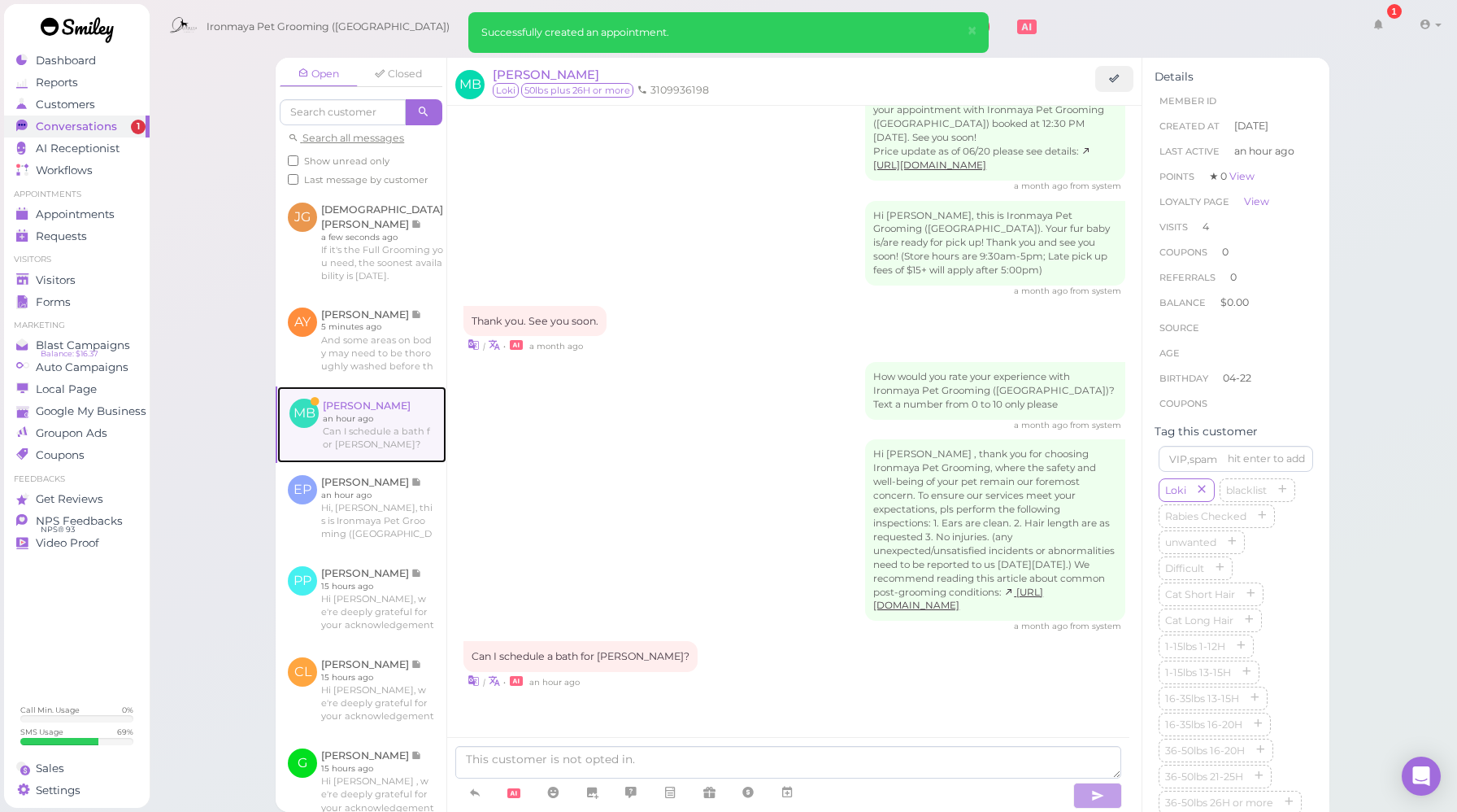
scroll to position [1913, 0]
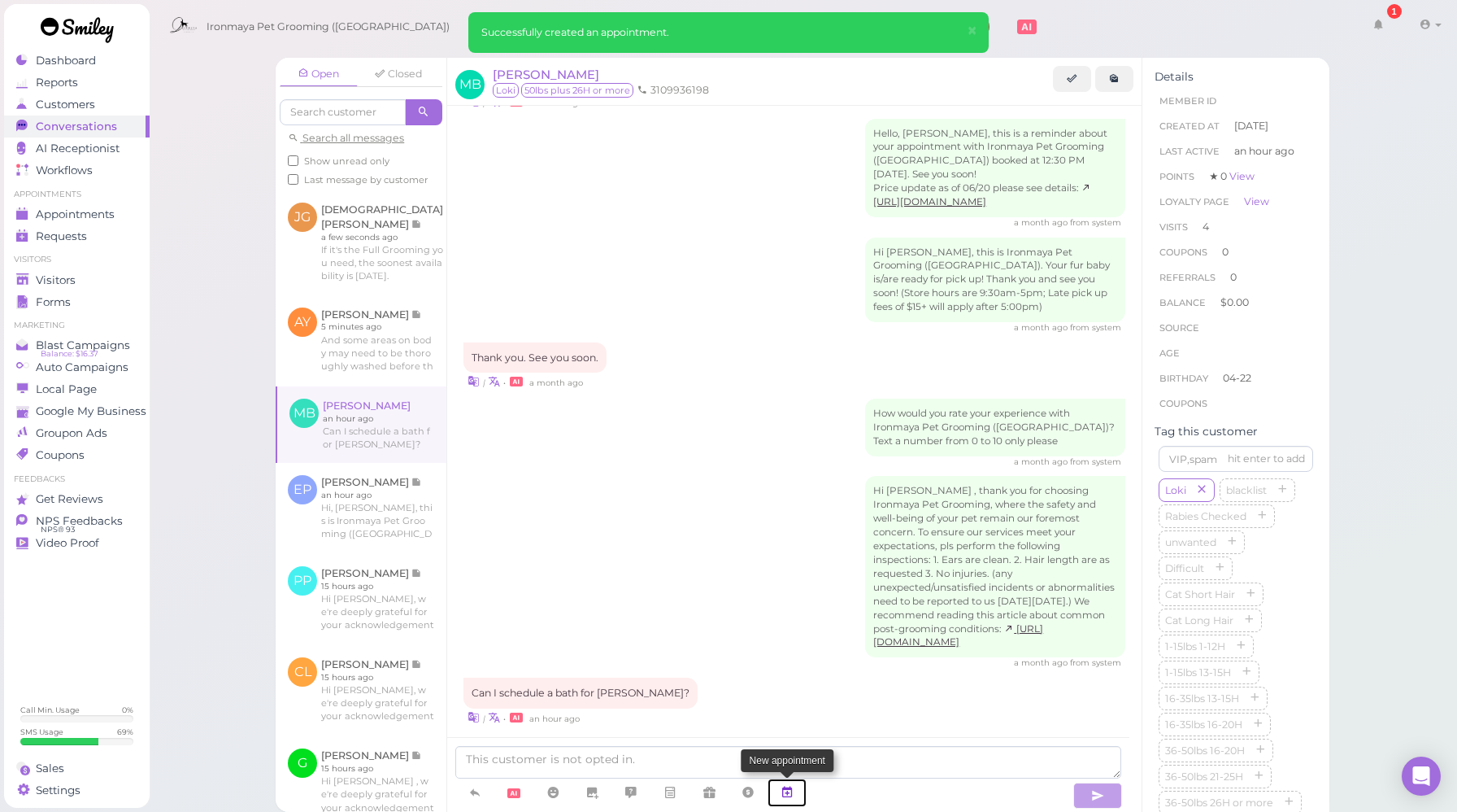
click at [786, 796] on icon at bounding box center [787, 791] width 13 height 16
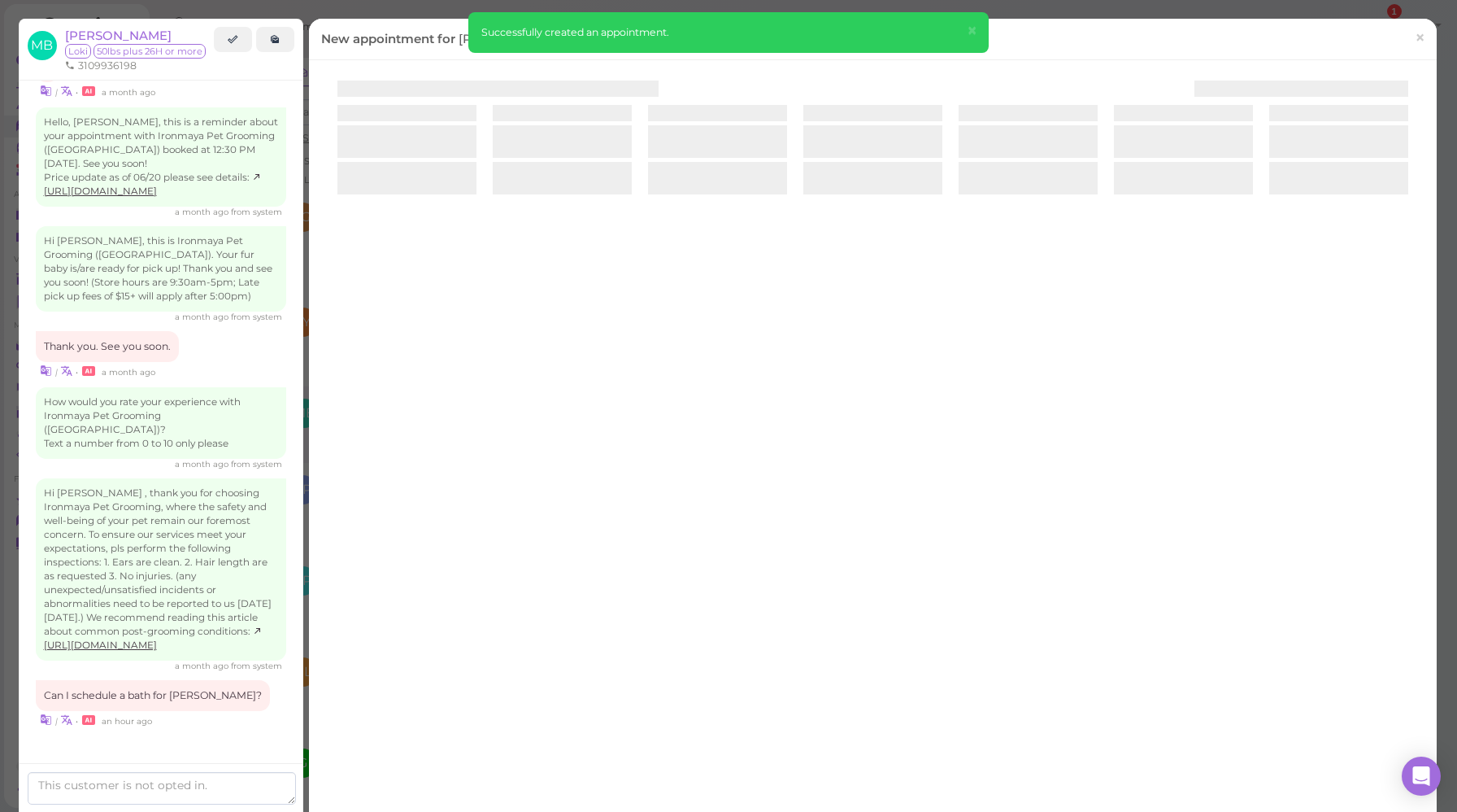
scroll to position [1998, 0]
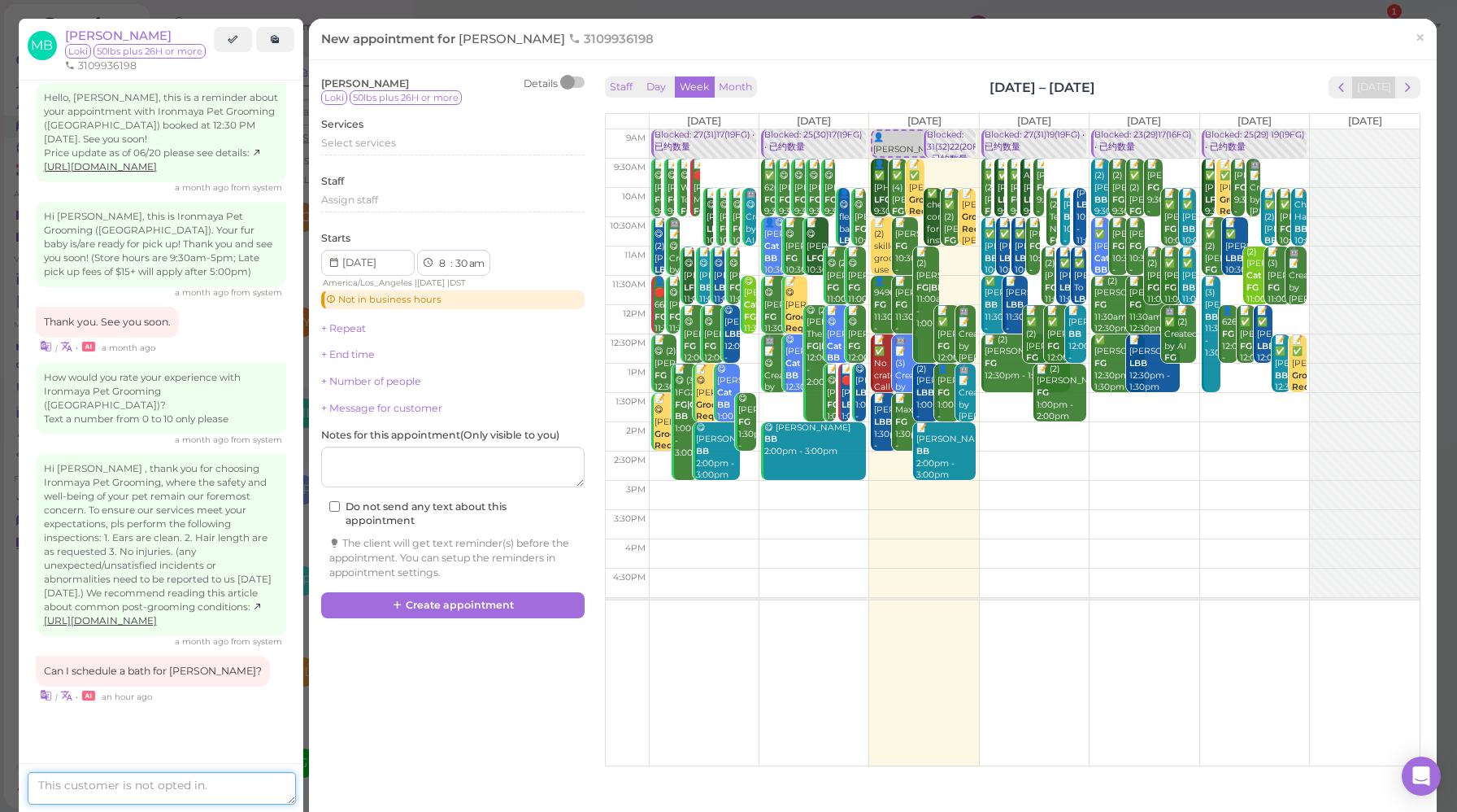
click at [114, 790] on textarea at bounding box center [161, 787] width 269 height 32
type textarea "Sure. How about [DATE]?([DATE])"
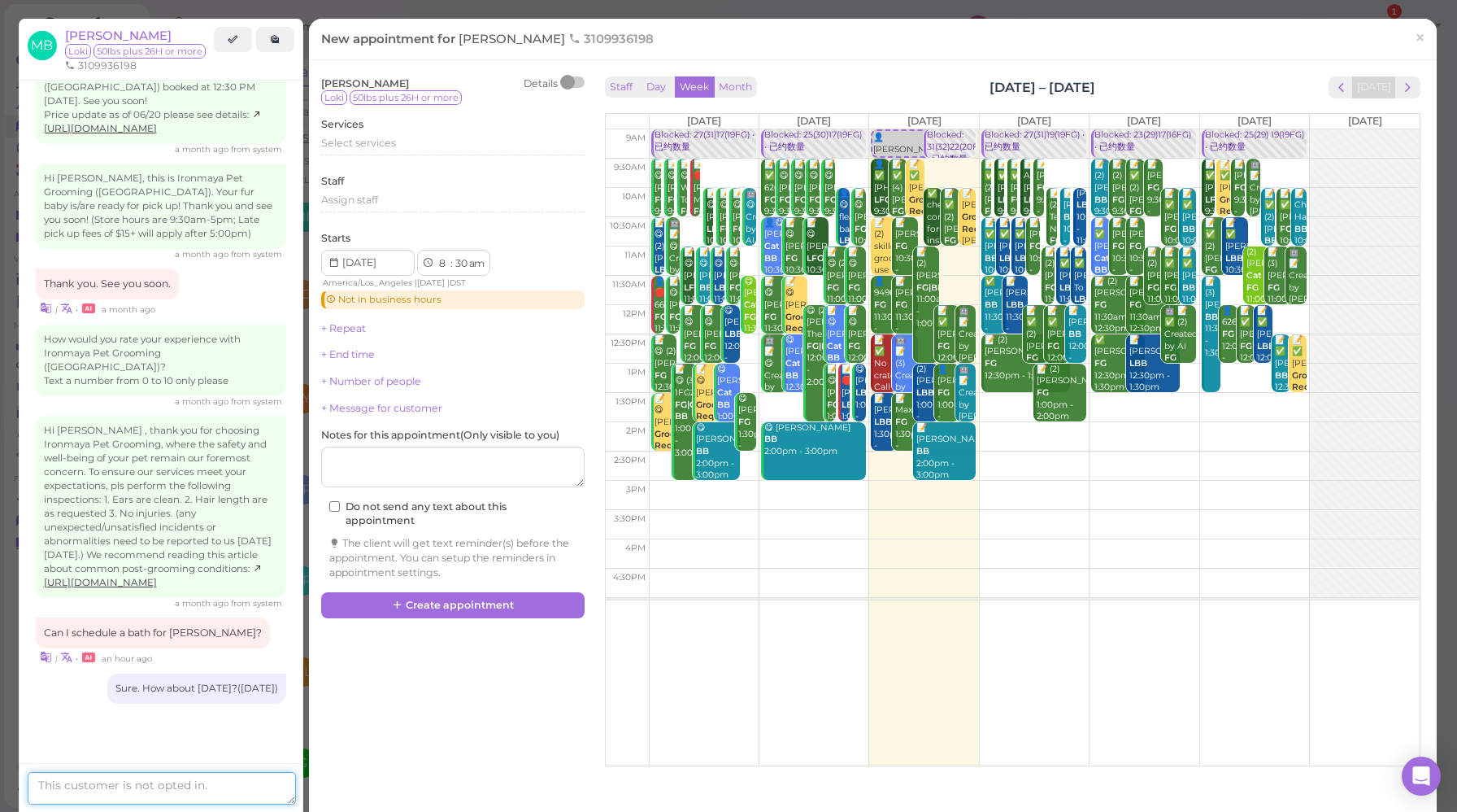
scroll to position [2036, 0]
click at [1416, 45] on span "×" at bounding box center [1420, 38] width 10 height 23
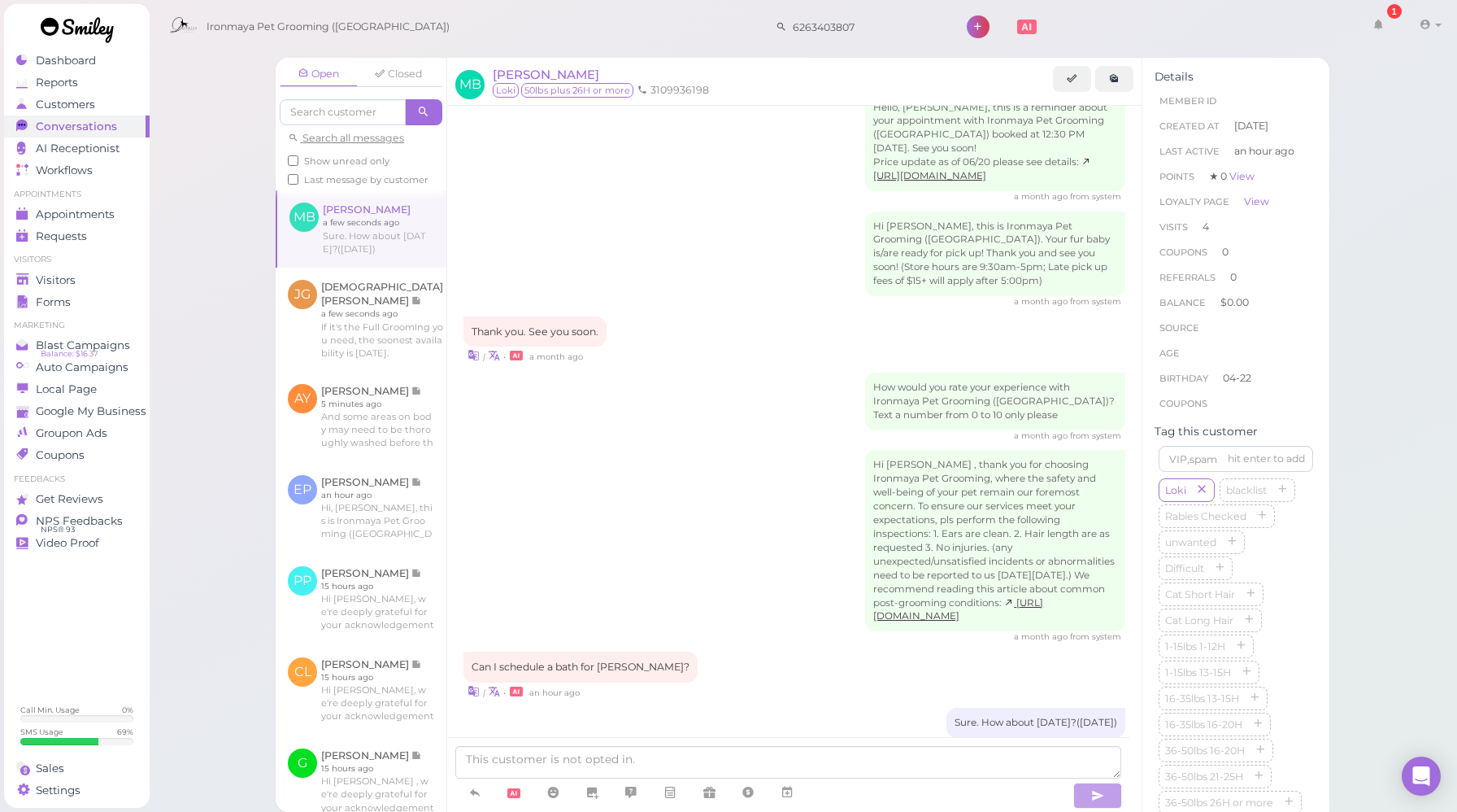
click at [698, 316] on div "Thank you. See you soon. | • a month ago" at bounding box center [795, 340] width 662 height 48
click at [98, 215] on span "Appointments" at bounding box center [76, 214] width 81 height 14
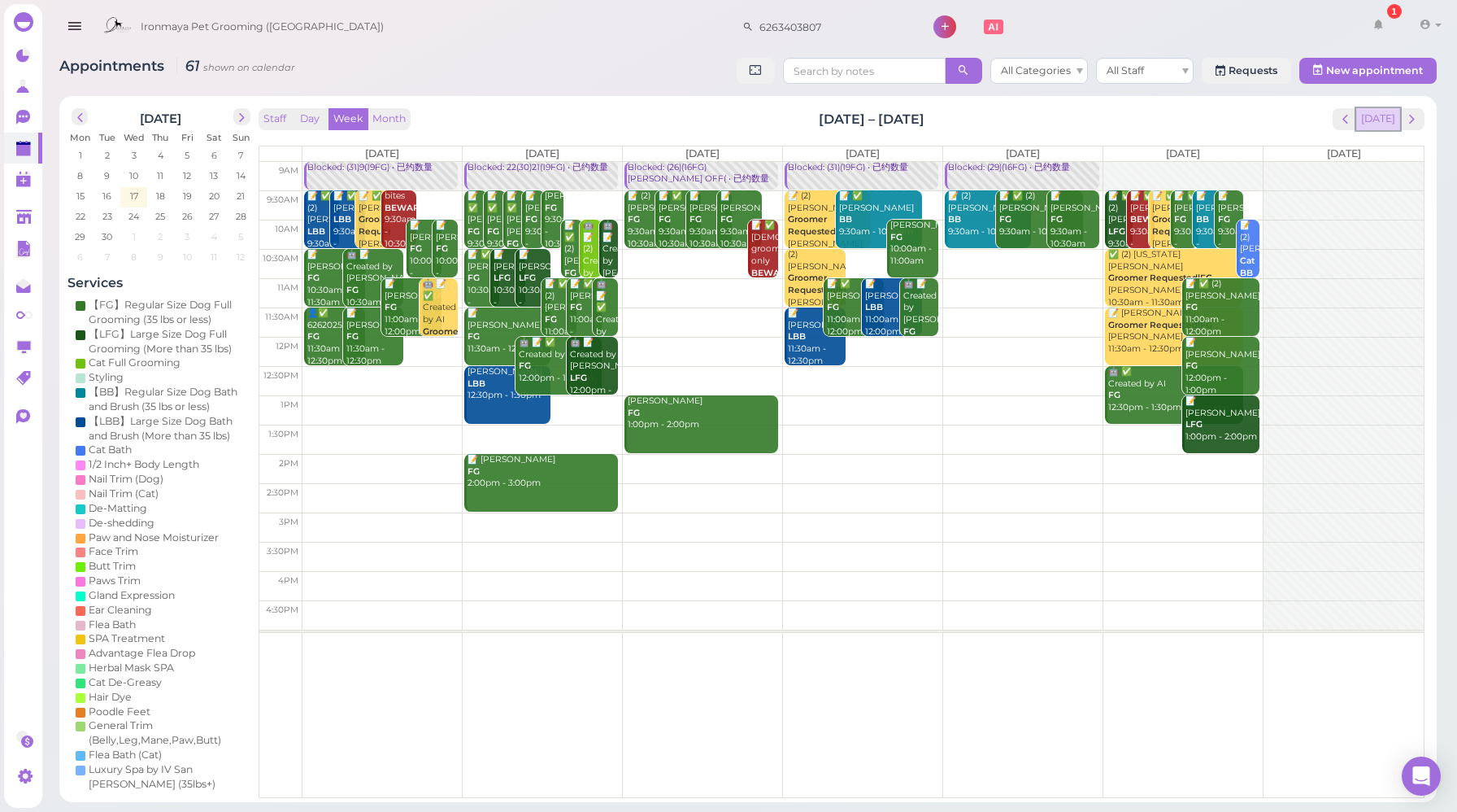
click at [1375, 127] on button "[DATE]" at bounding box center [1378, 119] width 44 height 22
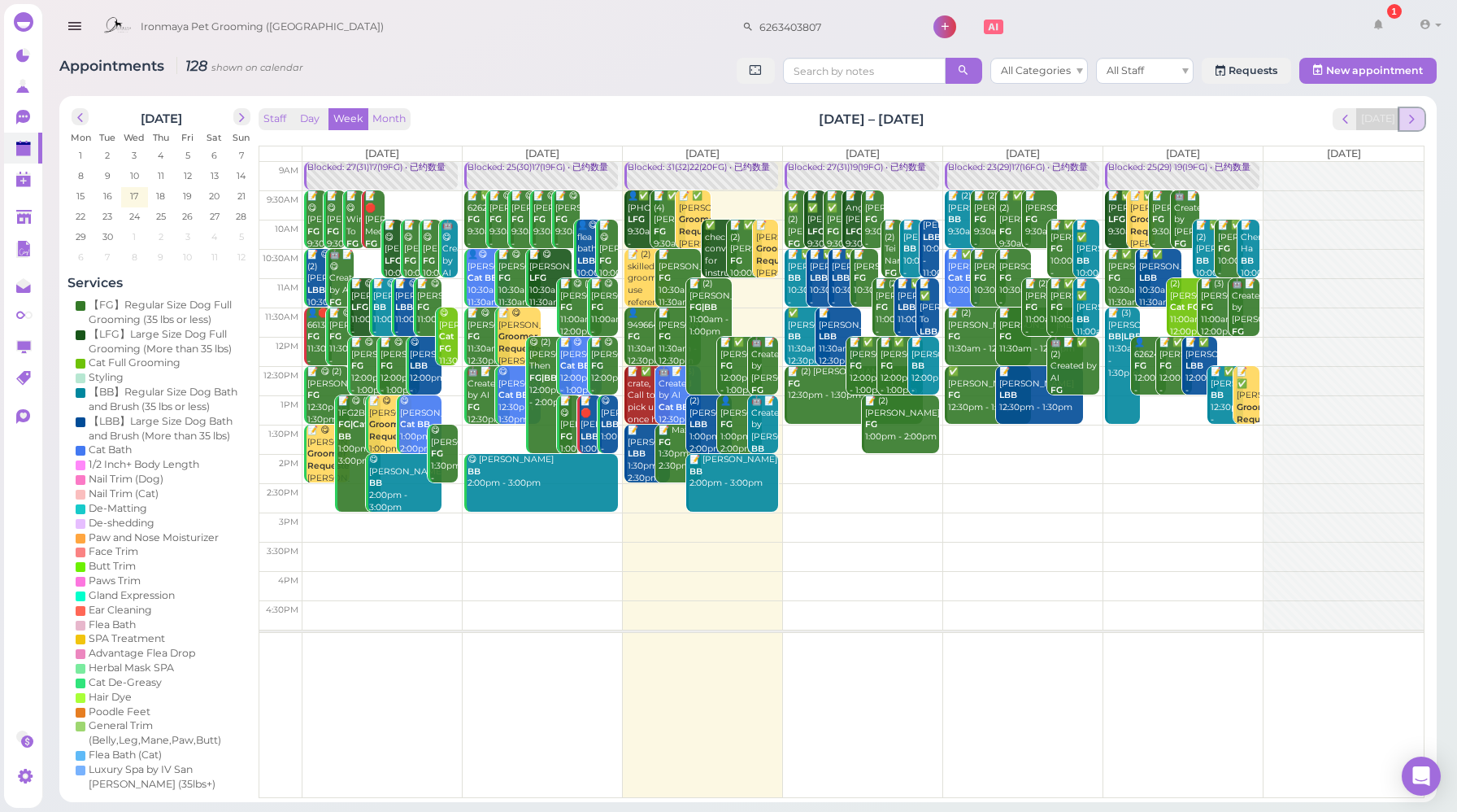
click at [1410, 117] on span "next" at bounding box center [1412, 119] width 15 height 15
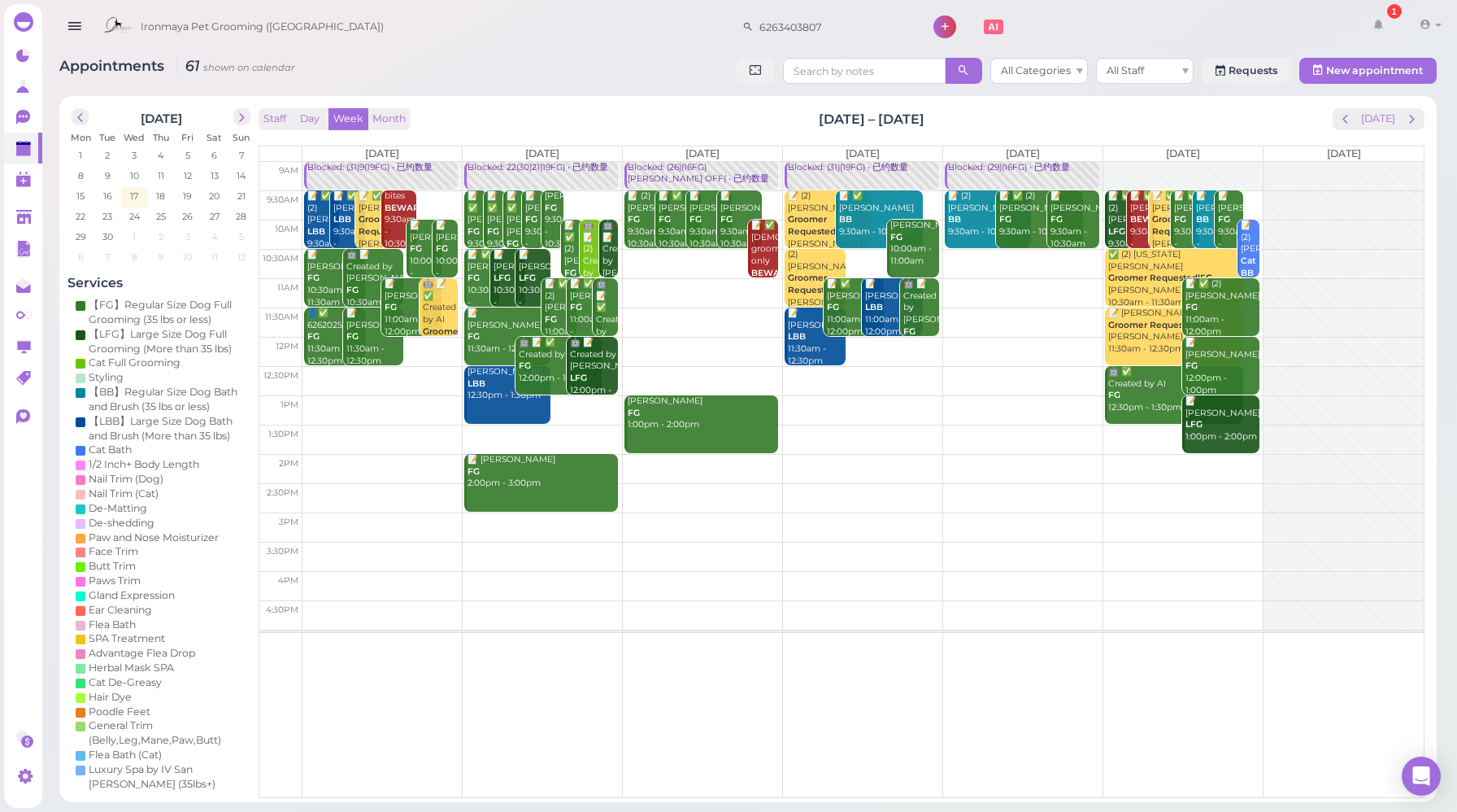
click at [1155, 174] on div at bounding box center [1183, 176] width 159 height 29
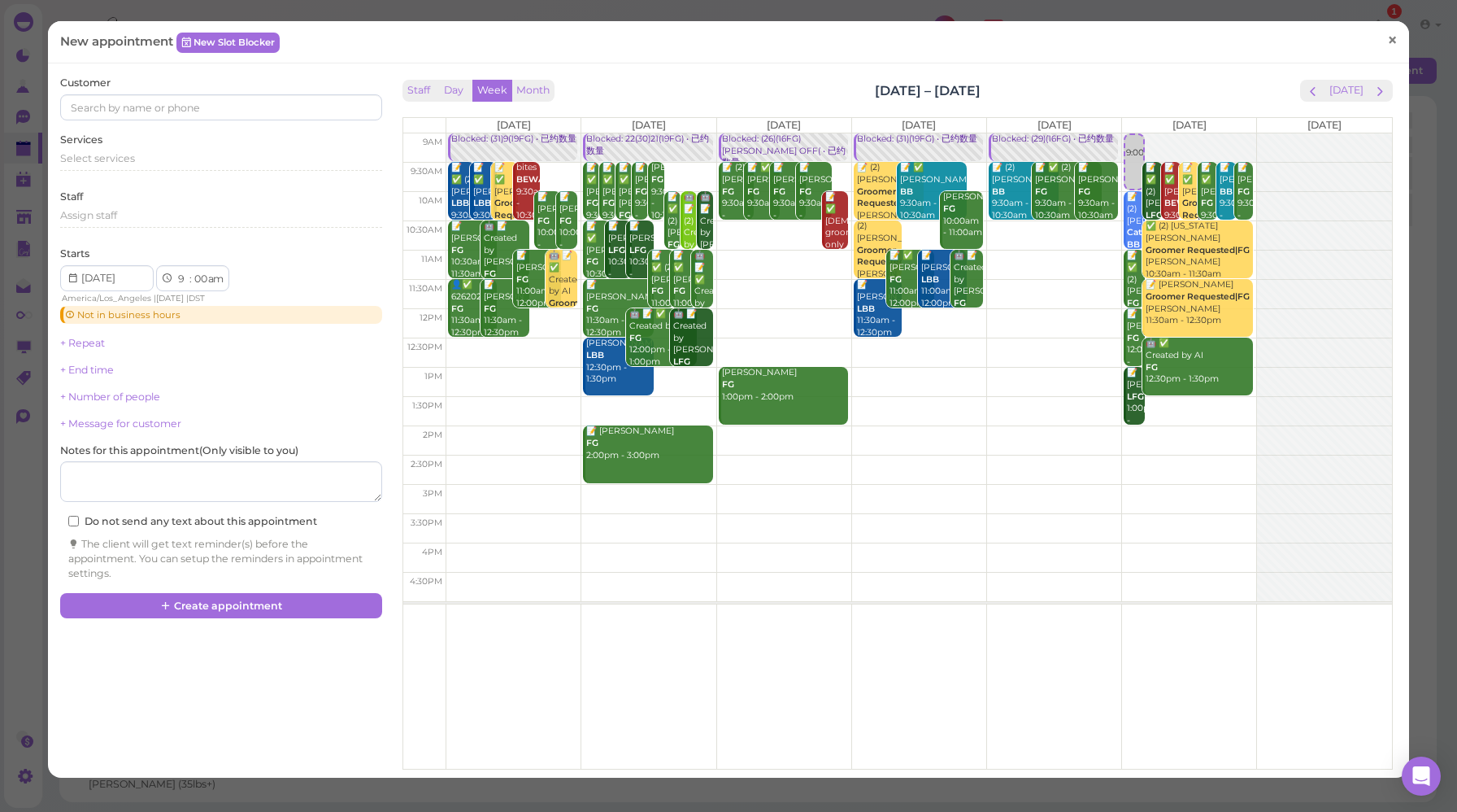
click at [1387, 46] on span "×" at bounding box center [1392, 41] width 10 height 23
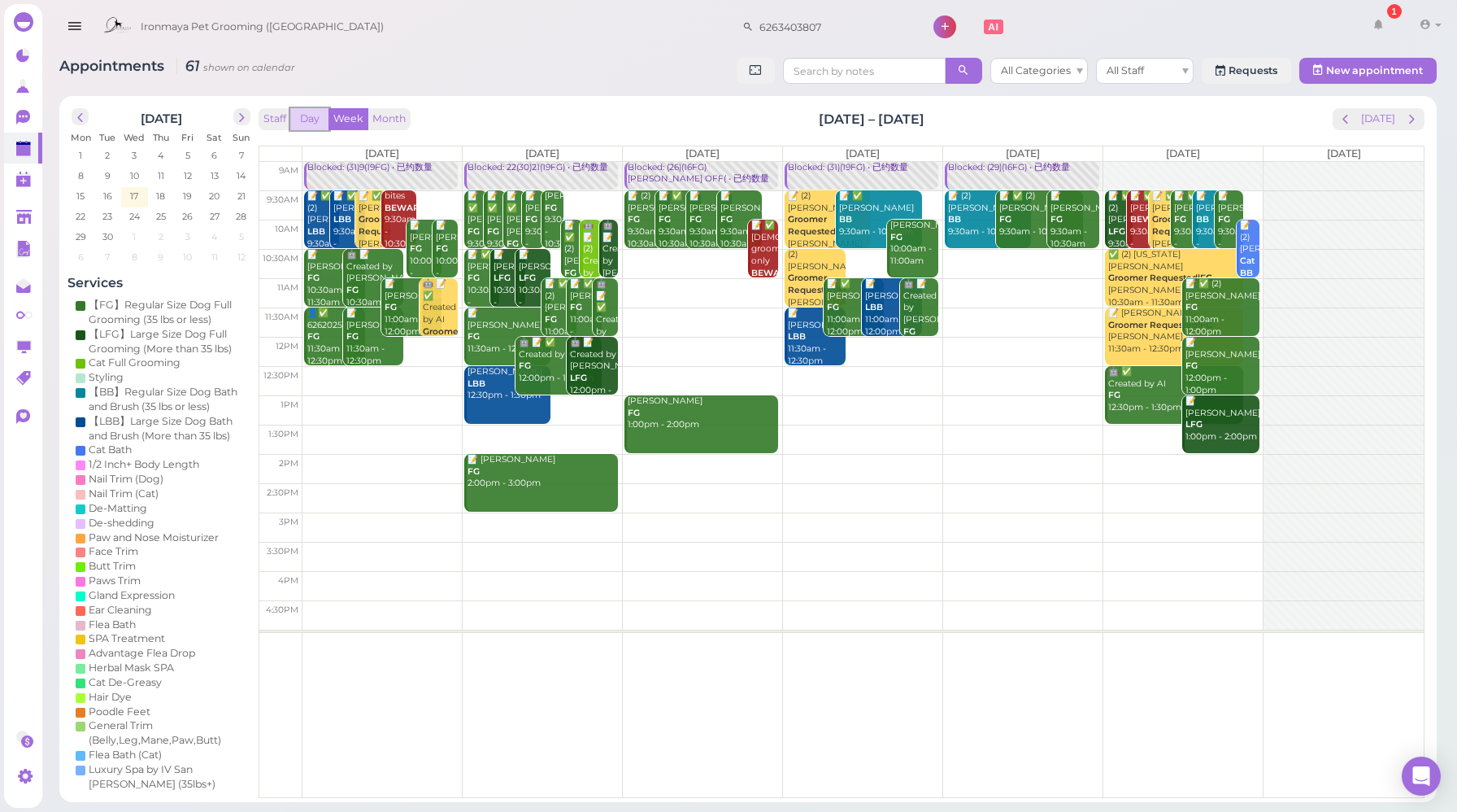
click at [316, 124] on button "Day" at bounding box center [309, 119] width 39 height 22
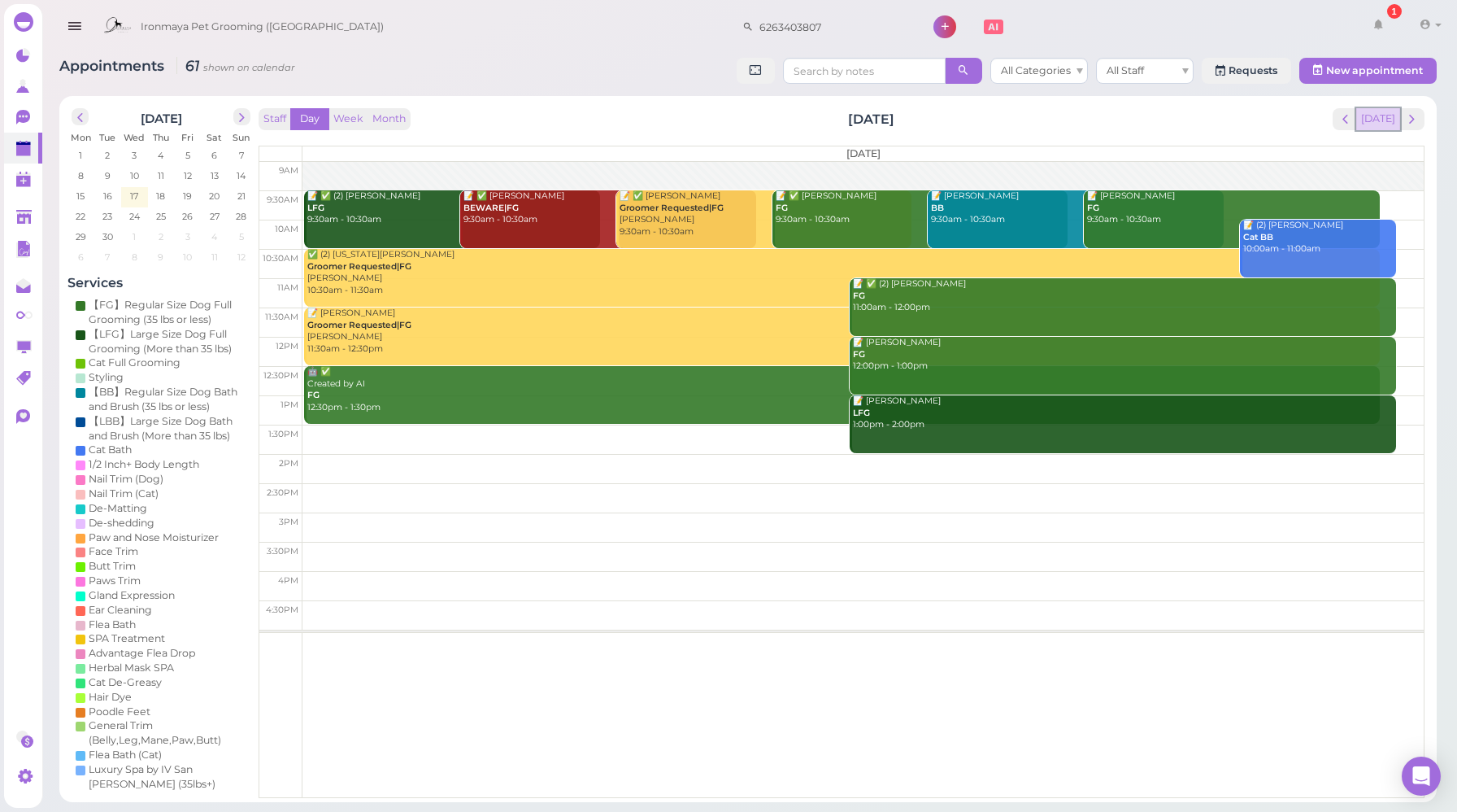
click at [1386, 122] on button "[DATE]" at bounding box center [1378, 119] width 44 height 22
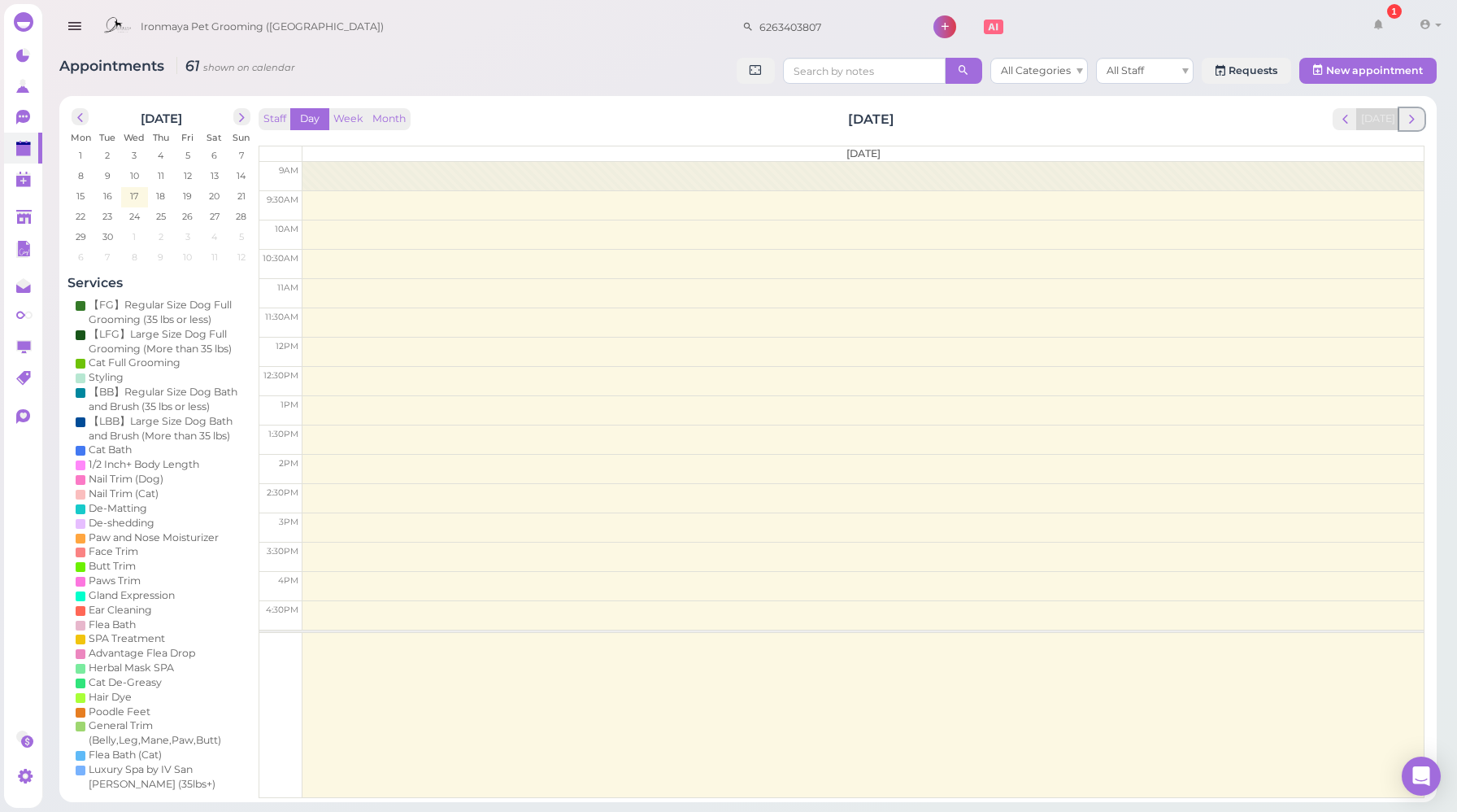
click at [1409, 121] on span "next" at bounding box center [1412, 119] width 15 height 15
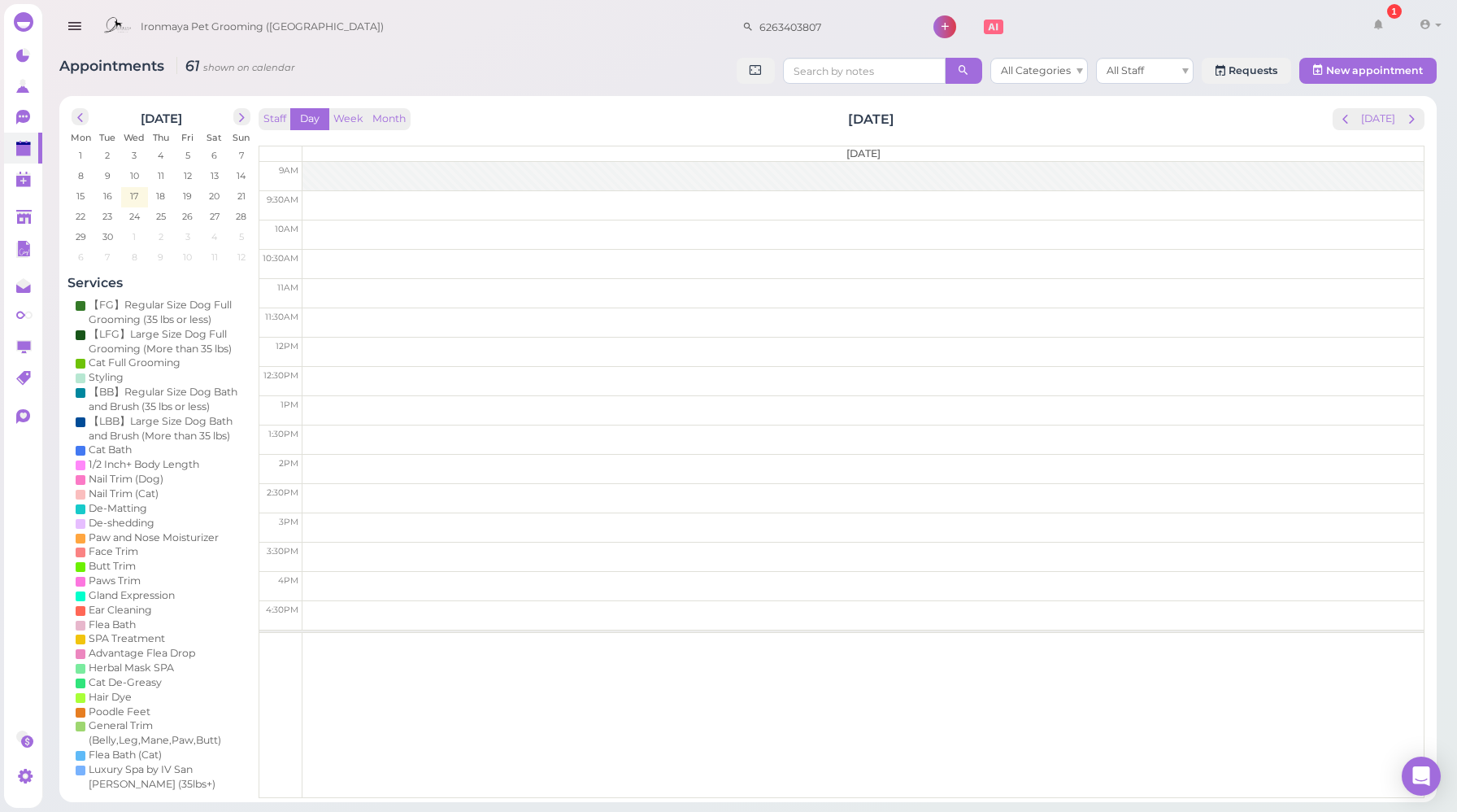
click at [1409, 121] on span "next" at bounding box center [1412, 119] width 15 height 15
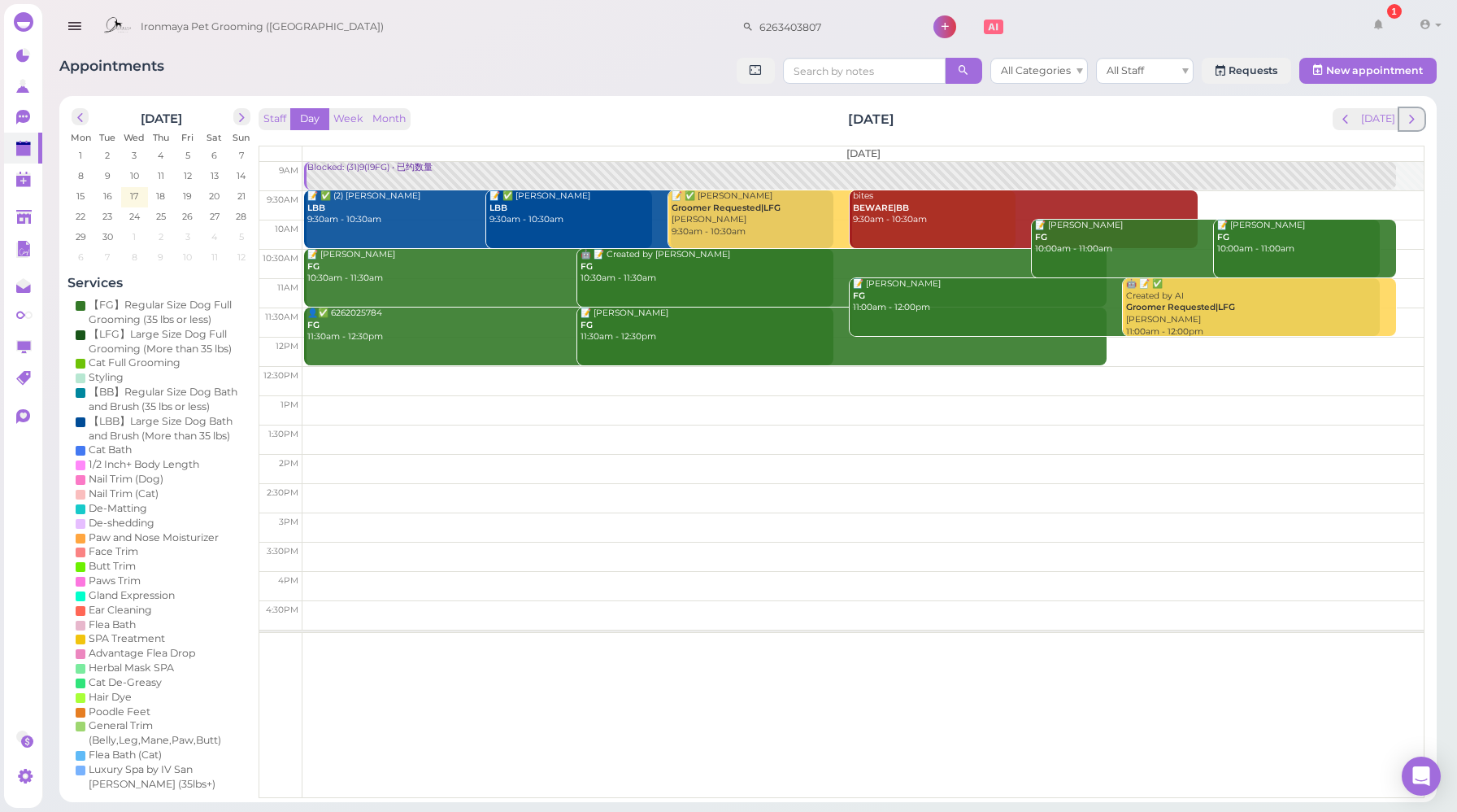
click at [1409, 121] on span "next" at bounding box center [1412, 119] width 15 height 15
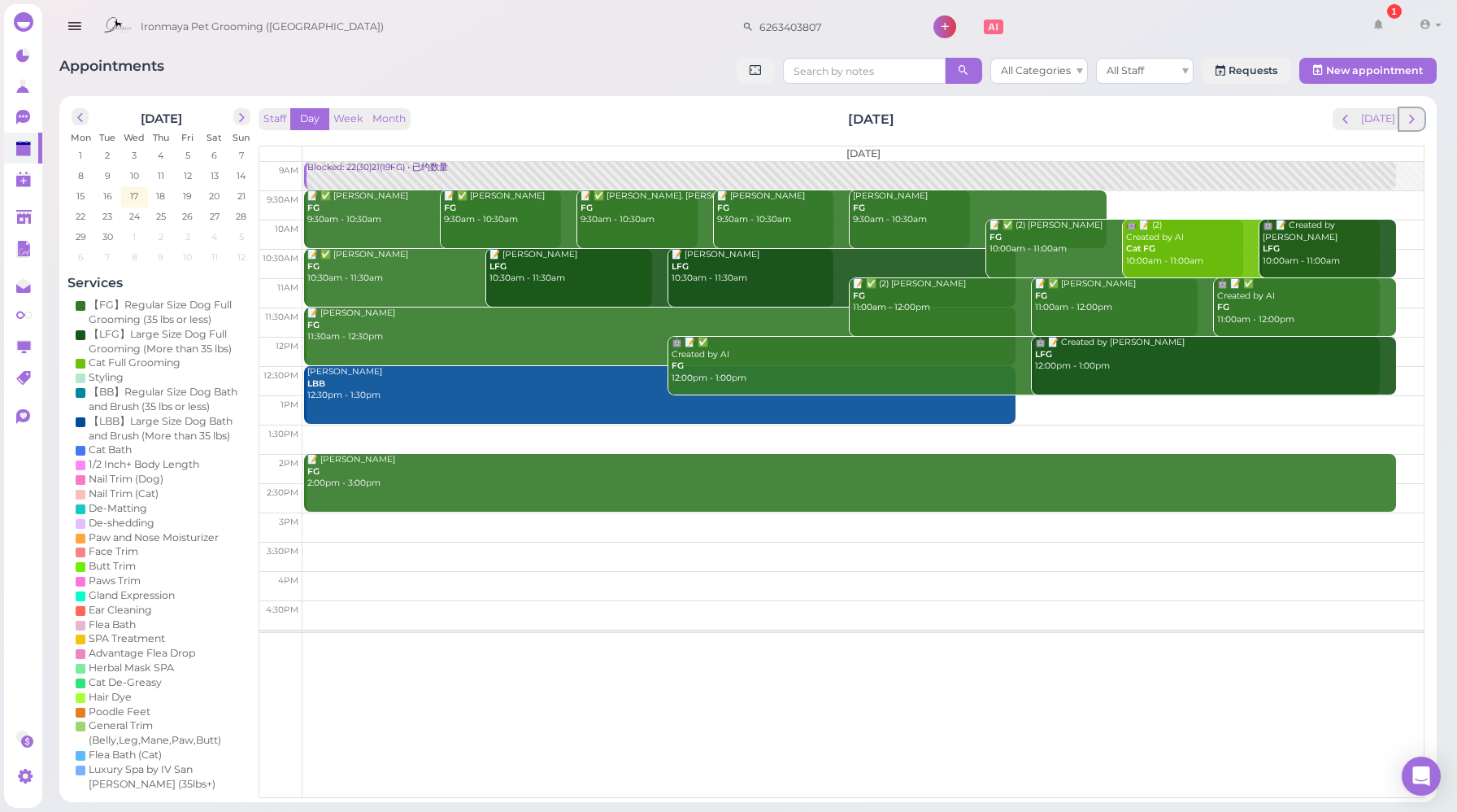
click at [1409, 121] on span "next" at bounding box center [1412, 119] width 15 height 15
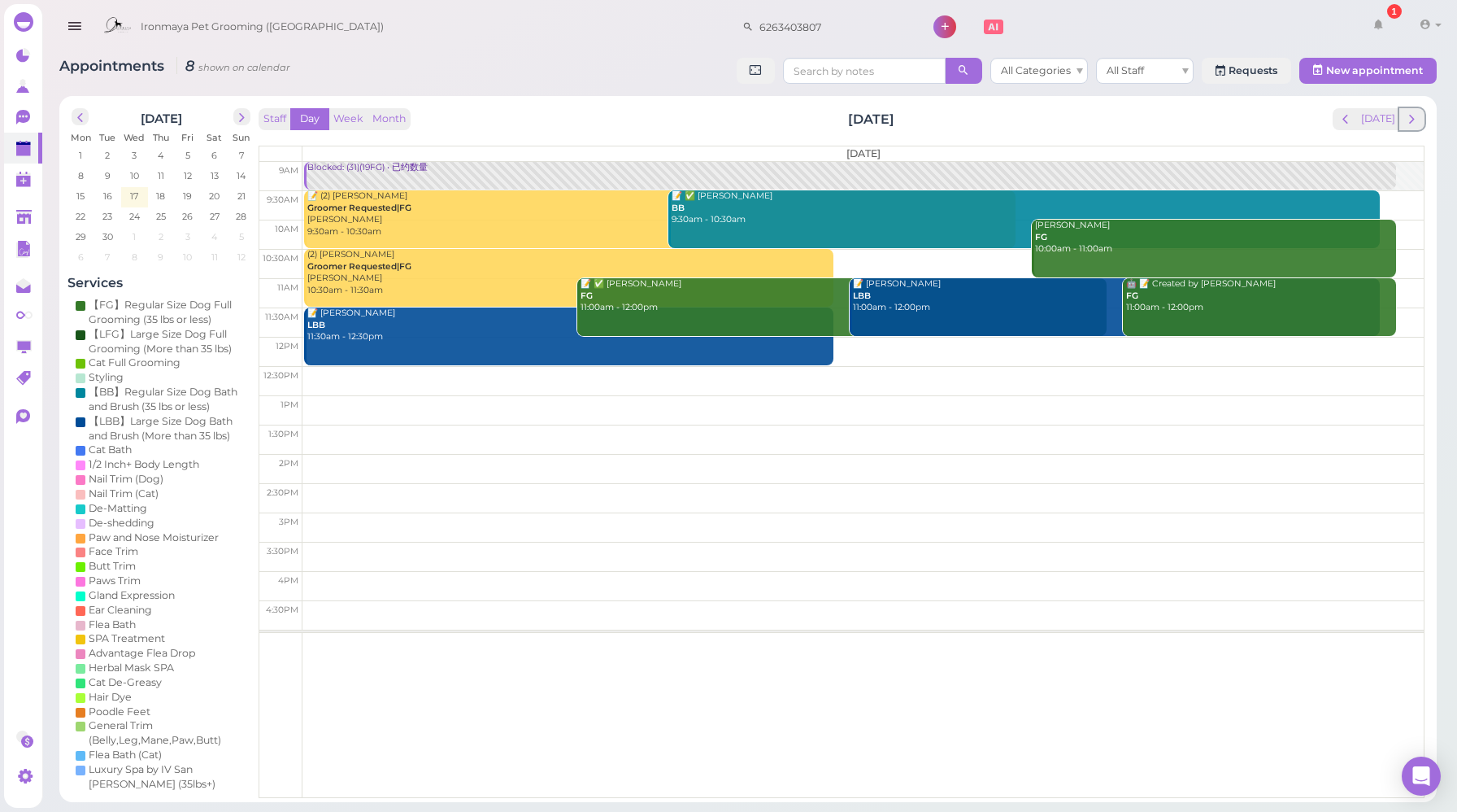
click at [1409, 121] on span "next" at bounding box center [1412, 119] width 15 height 15
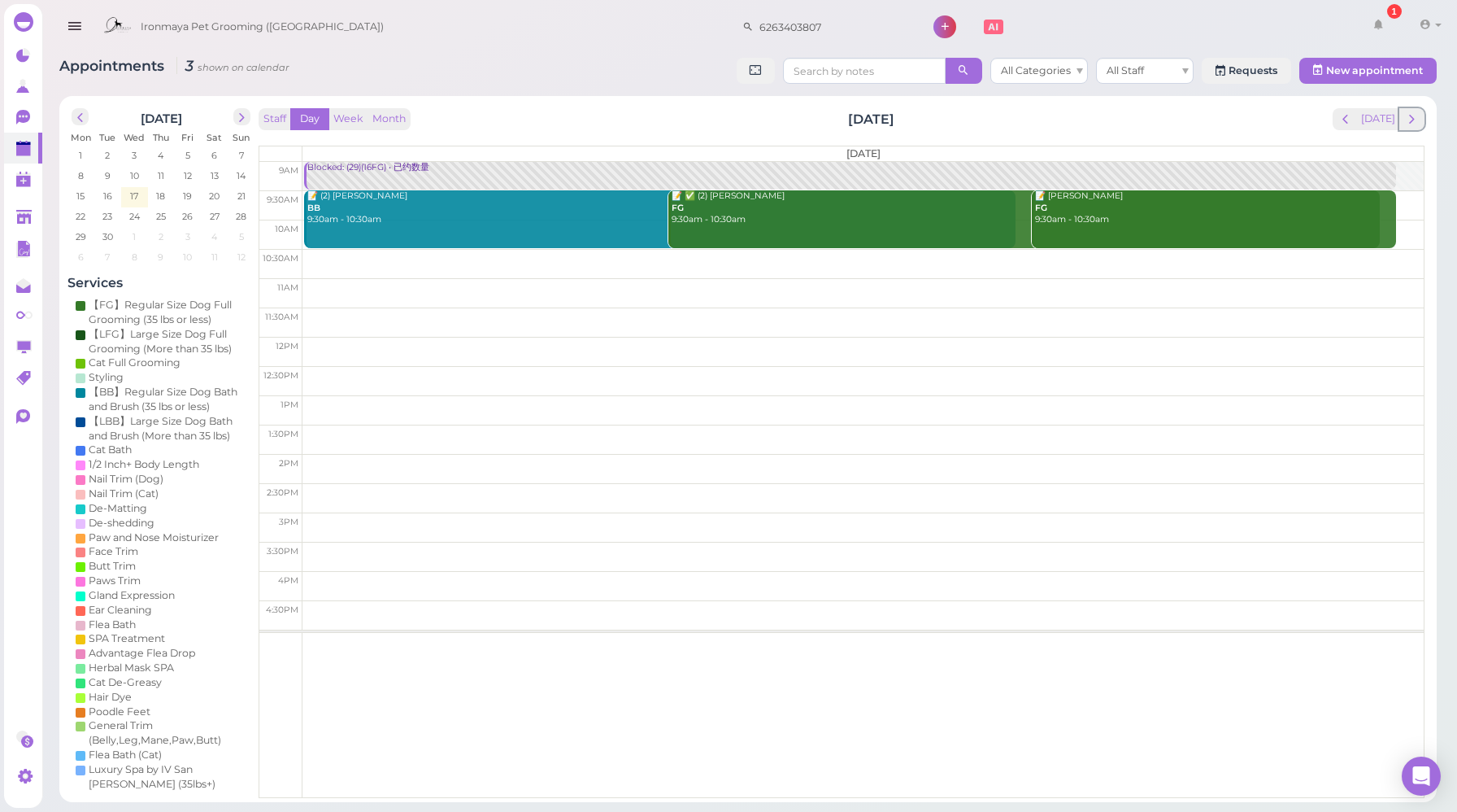
click at [1409, 121] on span "next" at bounding box center [1412, 119] width 15 height 15
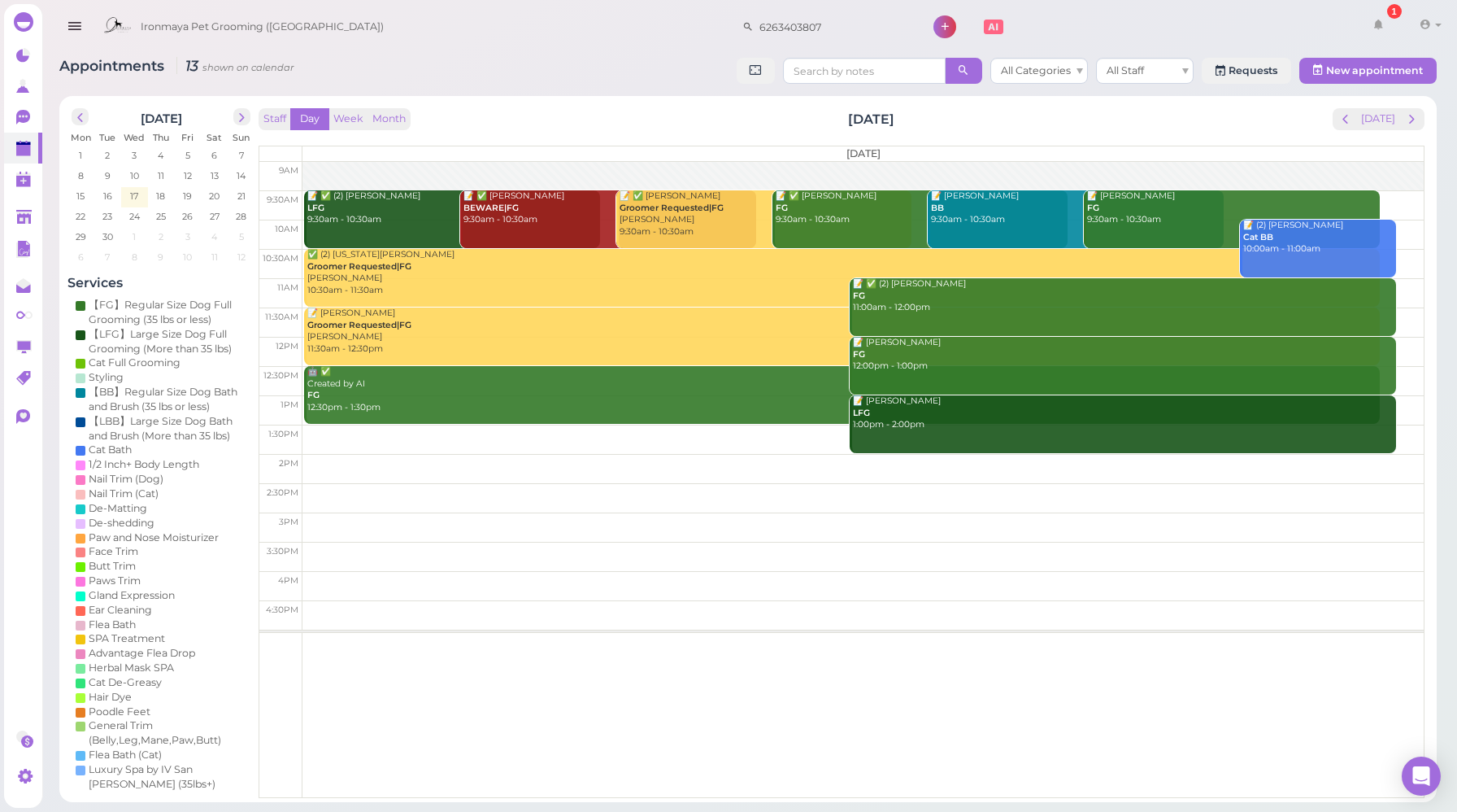
click at [375, 175] on div at bounding box center [863, 176] width 1121 height 29
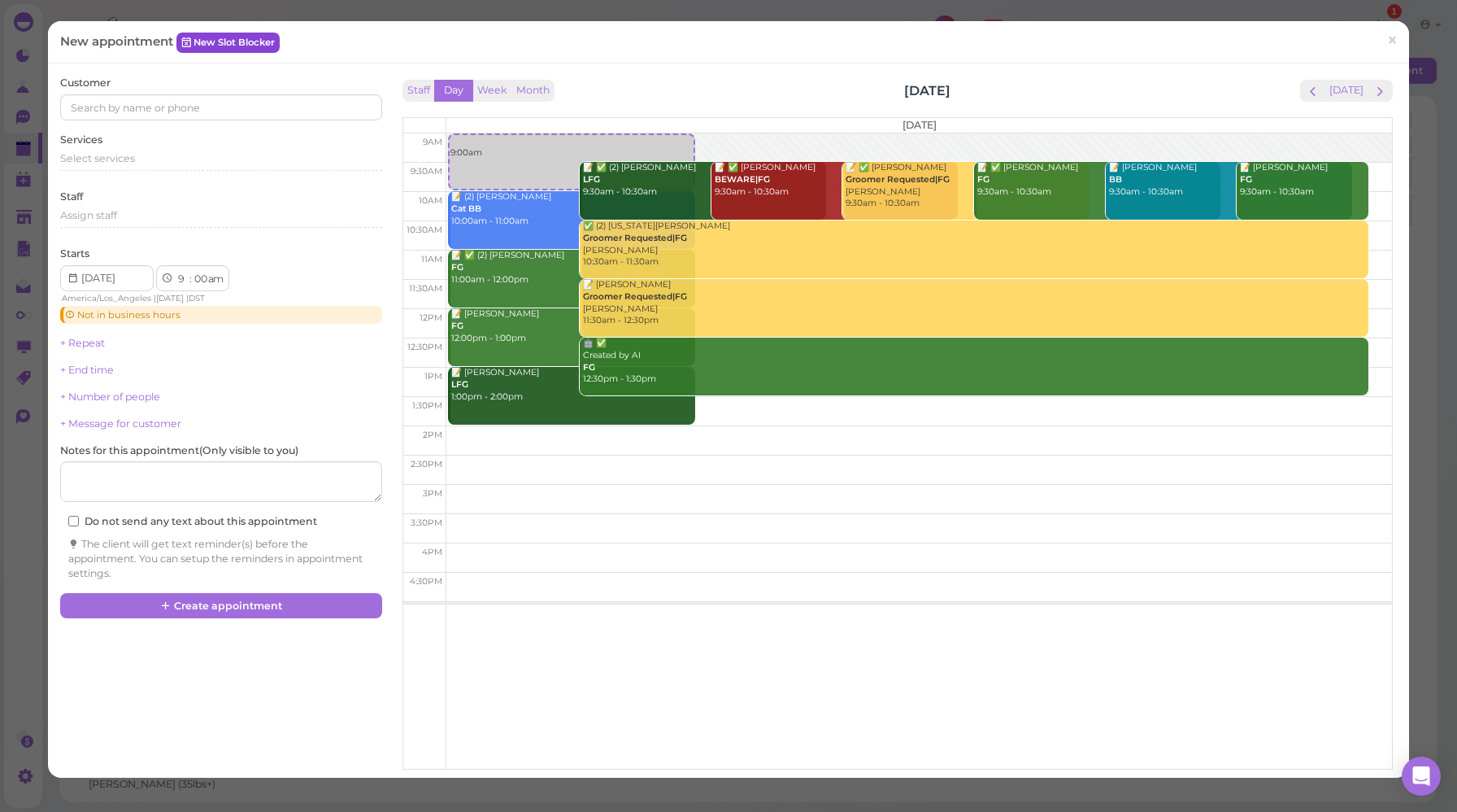
click at [260, 44] on link "New Slot Blocker" at bounding box center [228, 41] width 104 height 20
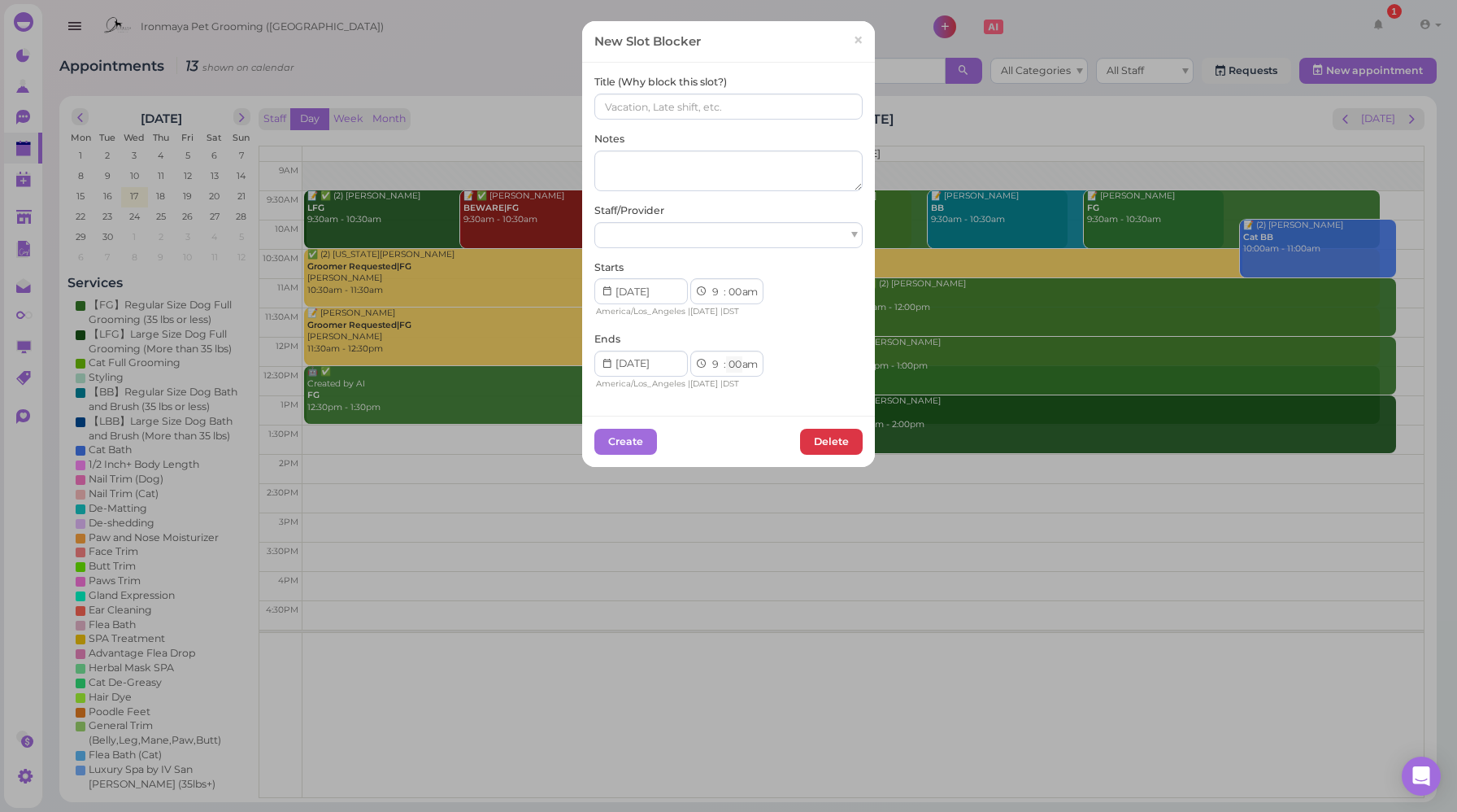
click at [728, 367] on select "00 05 10 15 20 25 30 35 40 45 50 55" at bounding box center [734, 365] width 16 height 17
select select "30"
click at [726, 356] on select "00 05 10 15 20 25 30 35 40 45 50 55" at bounding box center [734, 365] width 16 height 17
click at [670, 105] on input at bounding box center [728, 107] width 269 height 26
type input "(??), (??FG)"
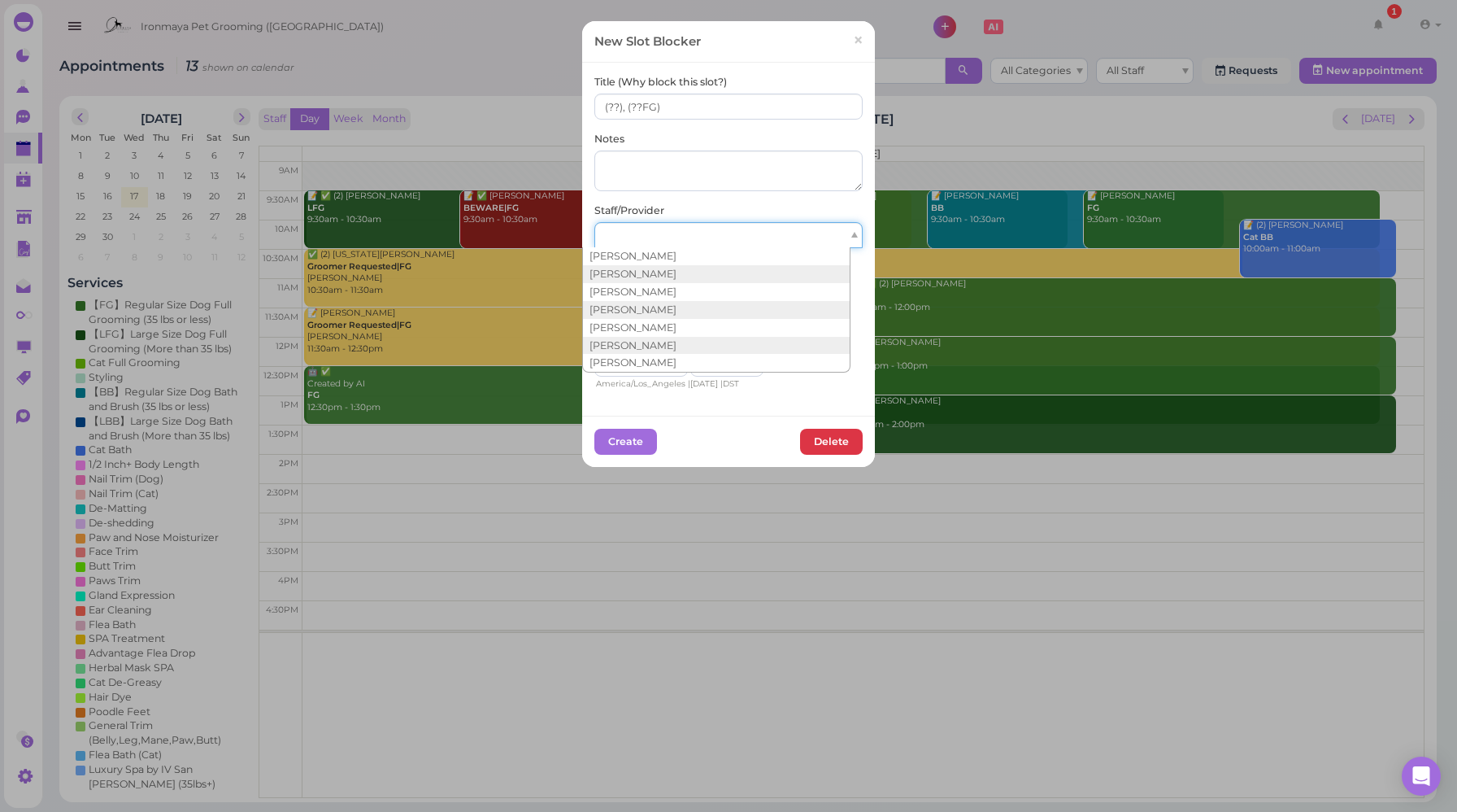
click at [698, 240] on div at bounding box center [728, 235] width 269 height 26
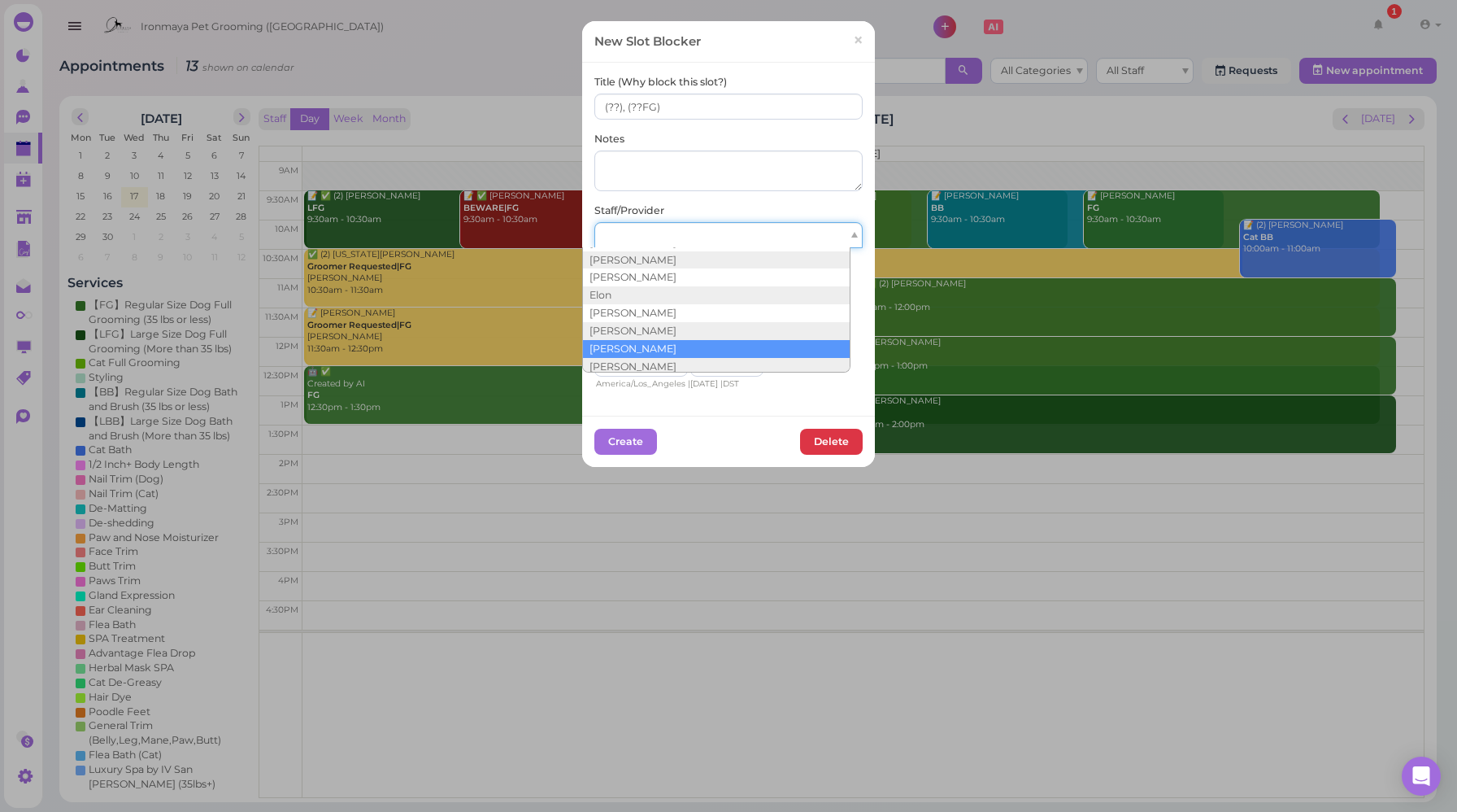
scroll to position [159, 0]
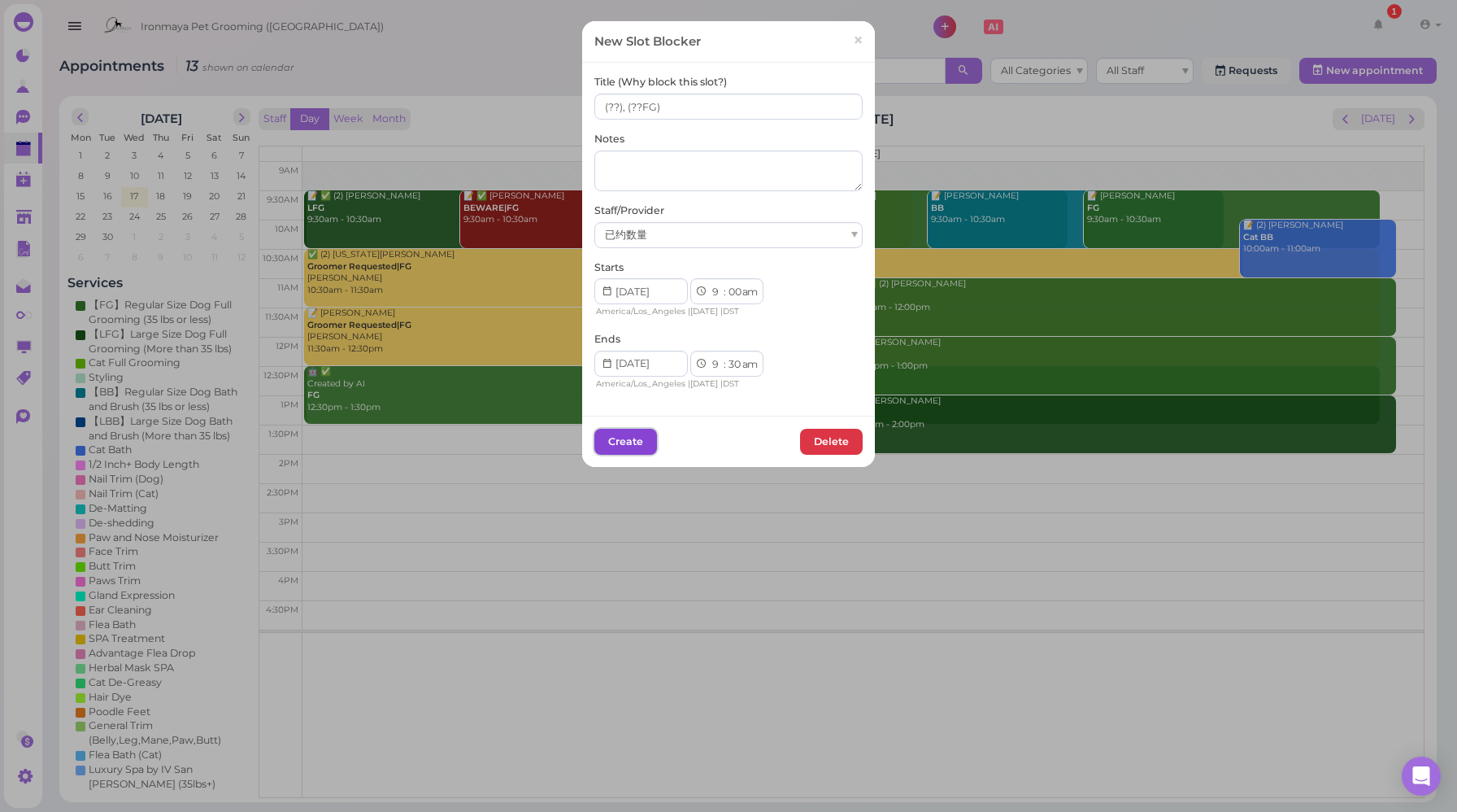
click at [618, 447] on button "Create" at bounding box center [625, 441] width 62 height 26
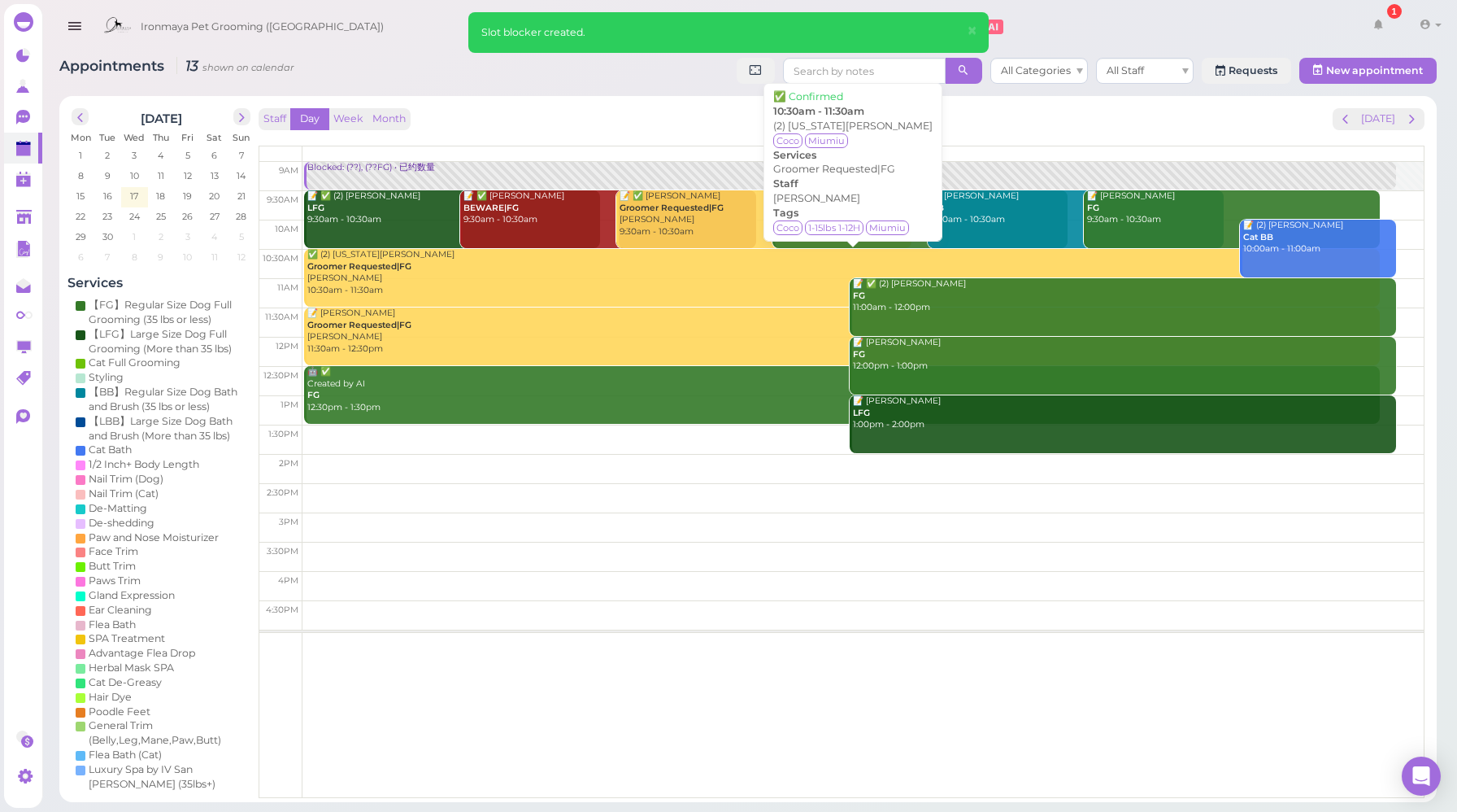
click at [503, 110] on div "Staff Day Week Month [DATE] [DATE]" at bounding box center [841, 119] width 1167 height 22
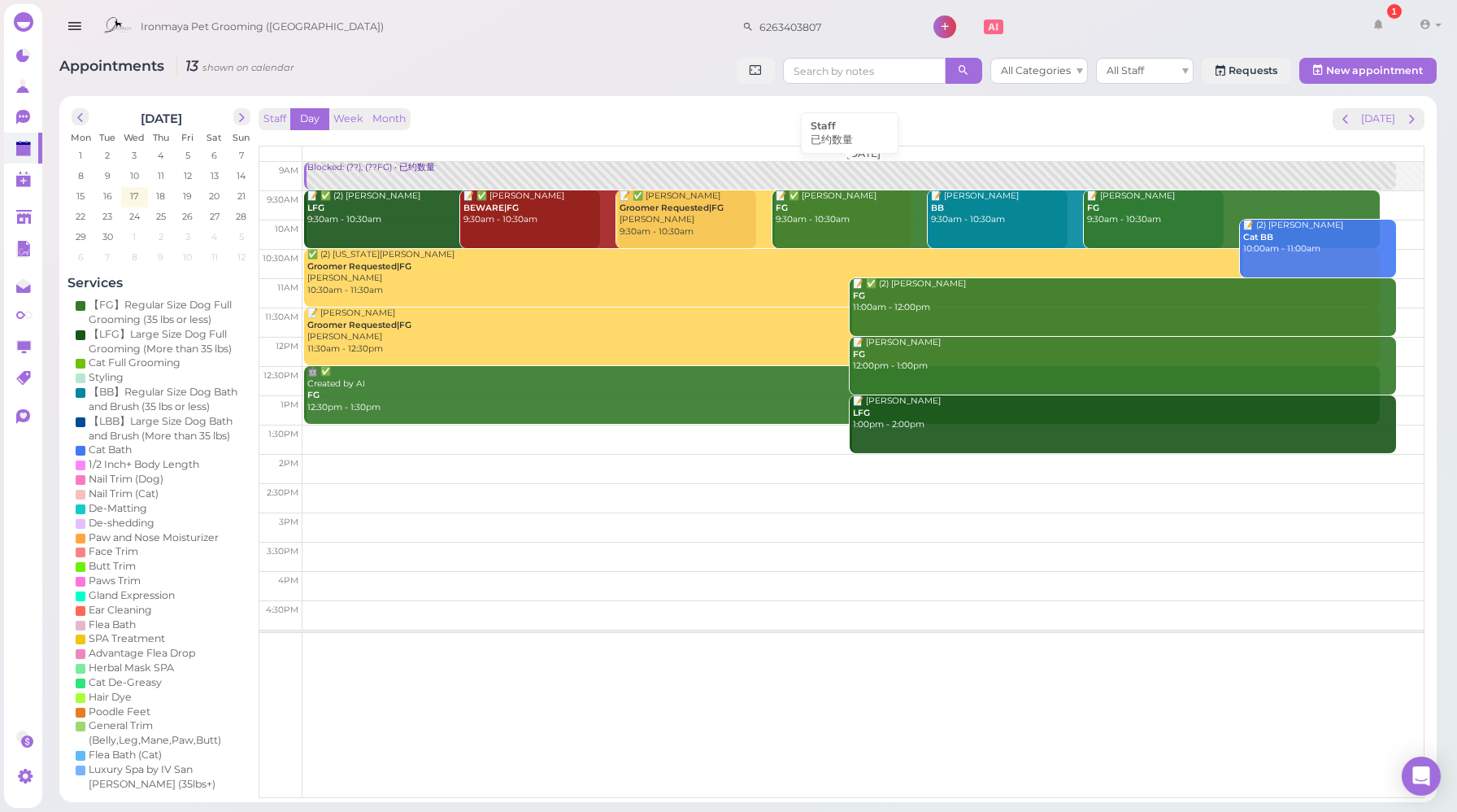
click at [417, 169] on div "Blocked: (??), (??FG) • 已约数量" at bounding box center [851, 168] width 1089 height 12
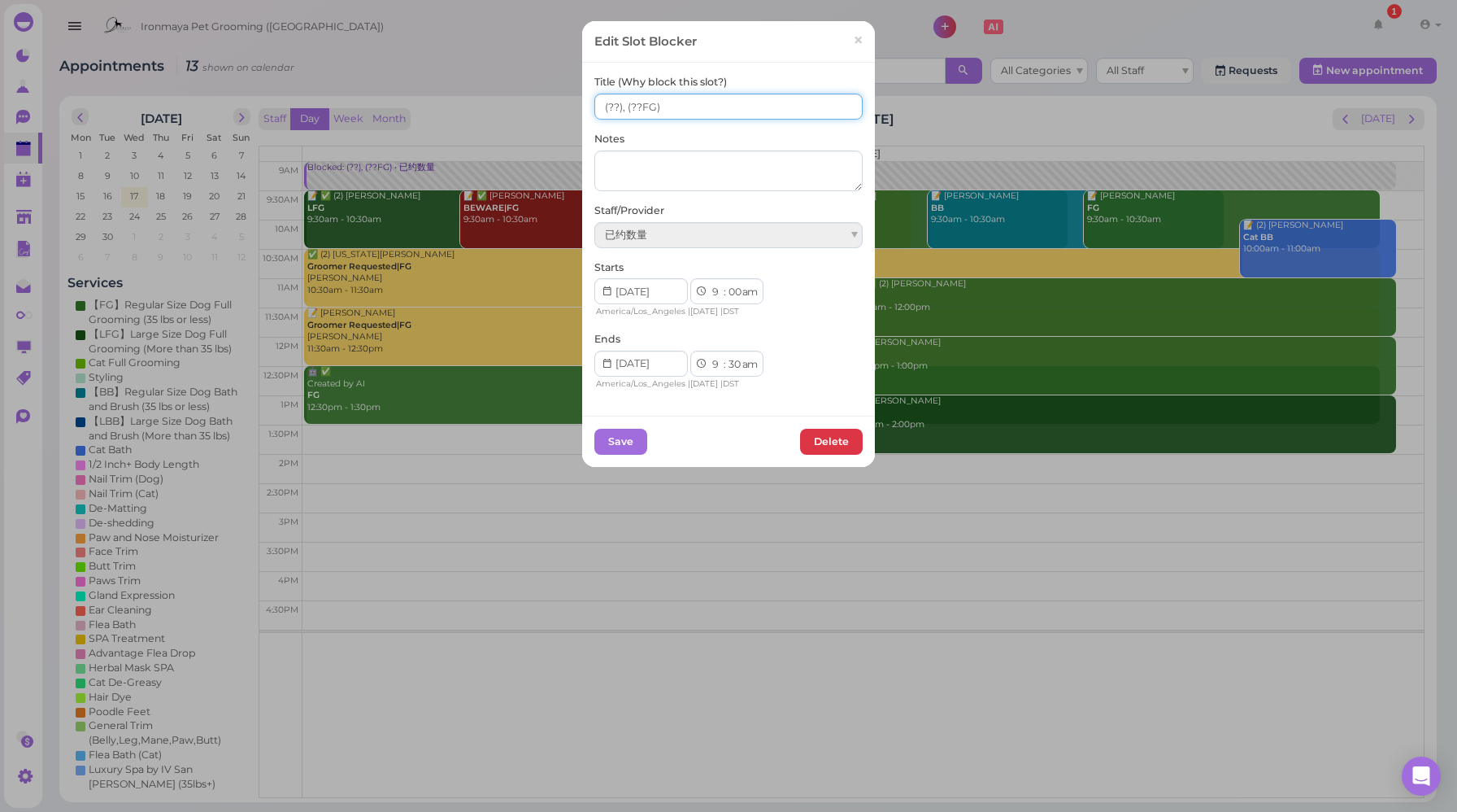
click at [601, 106] on input "(??), (??FG)" at bounding box center [728, 107] width 269 height 26
click at [598, 108] on input "(??), (??FG)" at bounding box center [728, 107] width 269 height 26
type input "17(??), (??FG)"
click at [612, 442] on button "Save" at bounding box center [621, 441] width 53 height 26
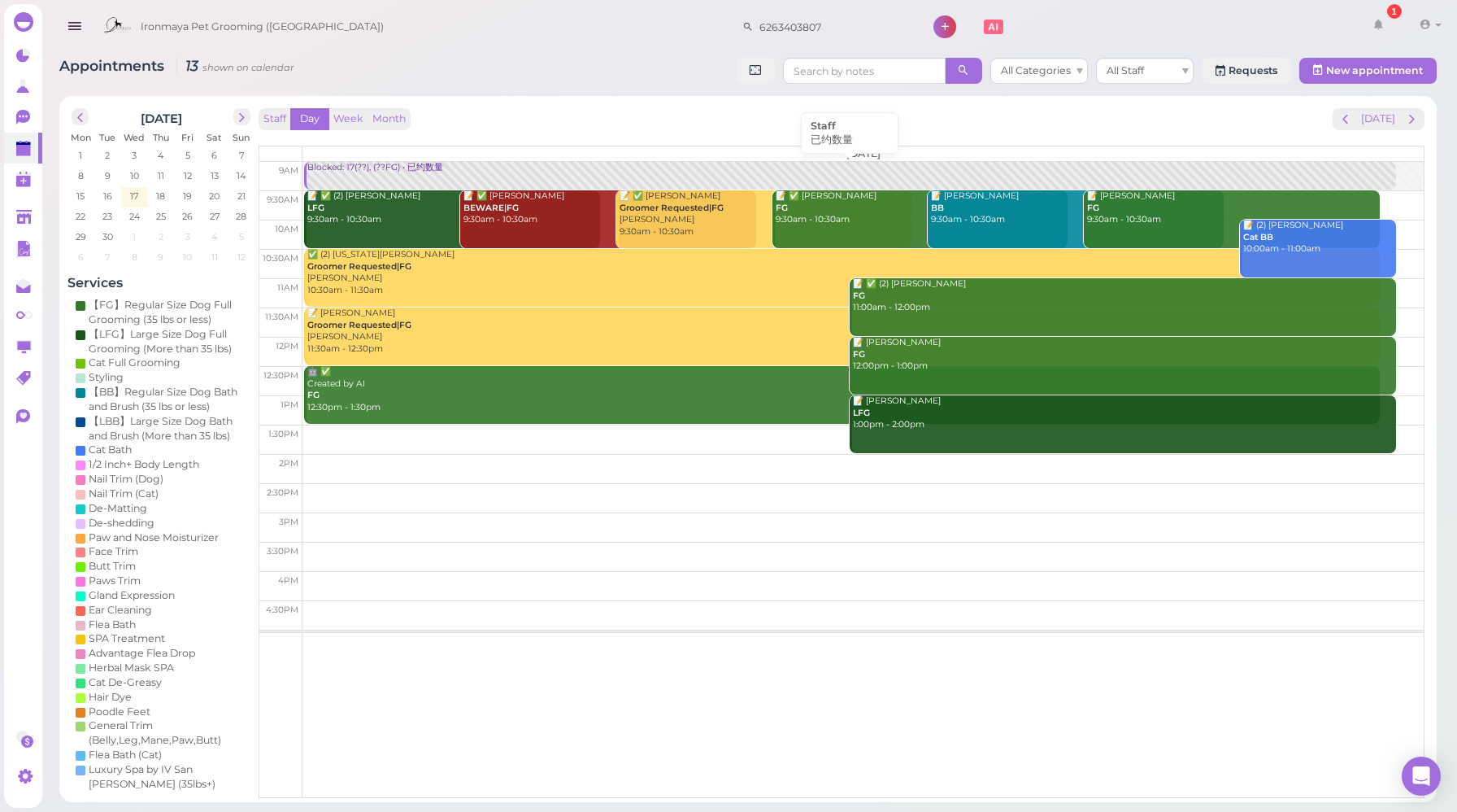
click at [351, 174] on link "Blocked: 17(??), (??FG) • 已约数量" at bounding box center [850, 176] width 1091 height 28
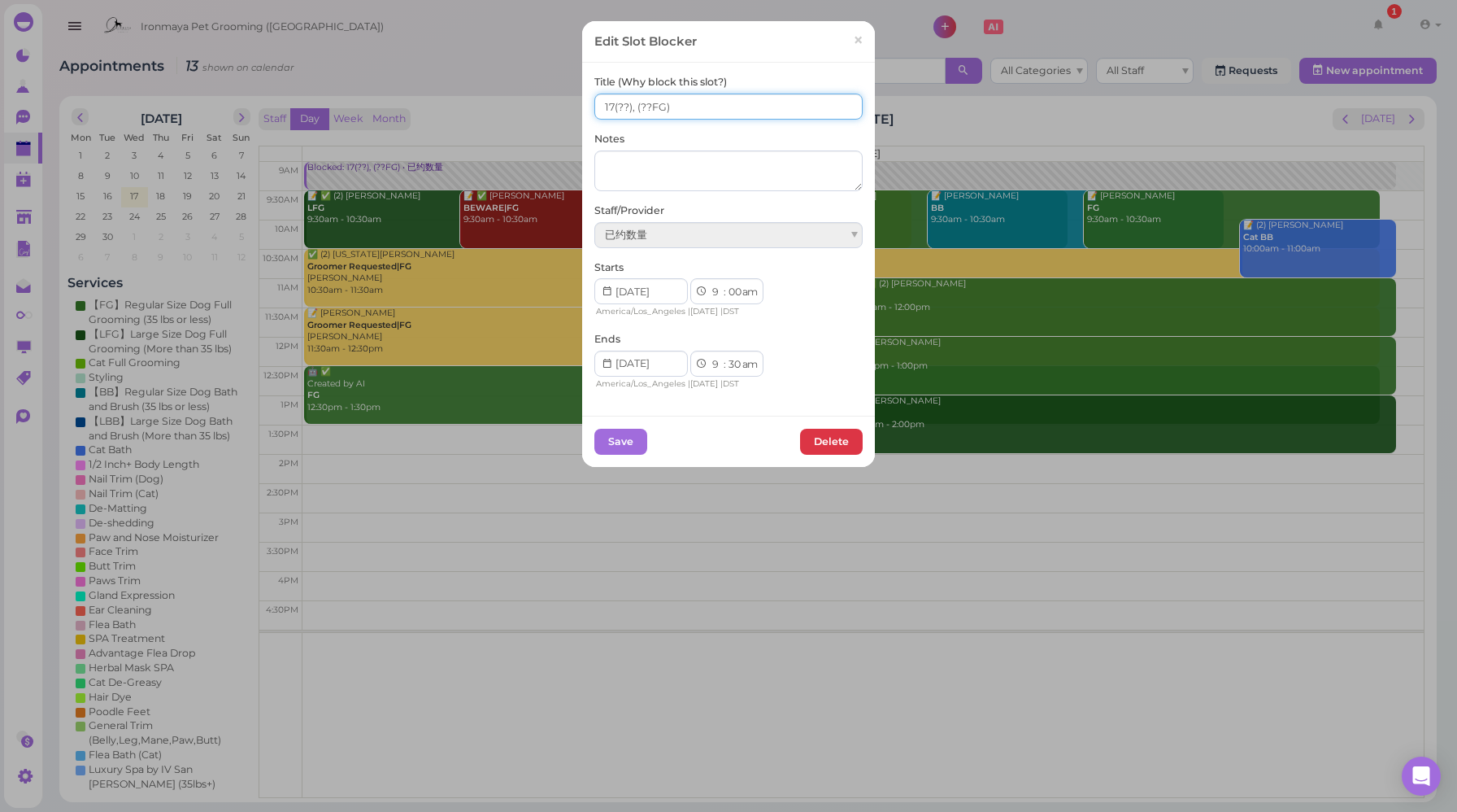
click at [632, 105] on input "17(??), (??FG)" at bounding box center [728, 107] width 269 height 26
type input "17(??), 14(??FG)"
click at [612, 437] on button "Save" at bounding box center [621, 441] width 53 height 26
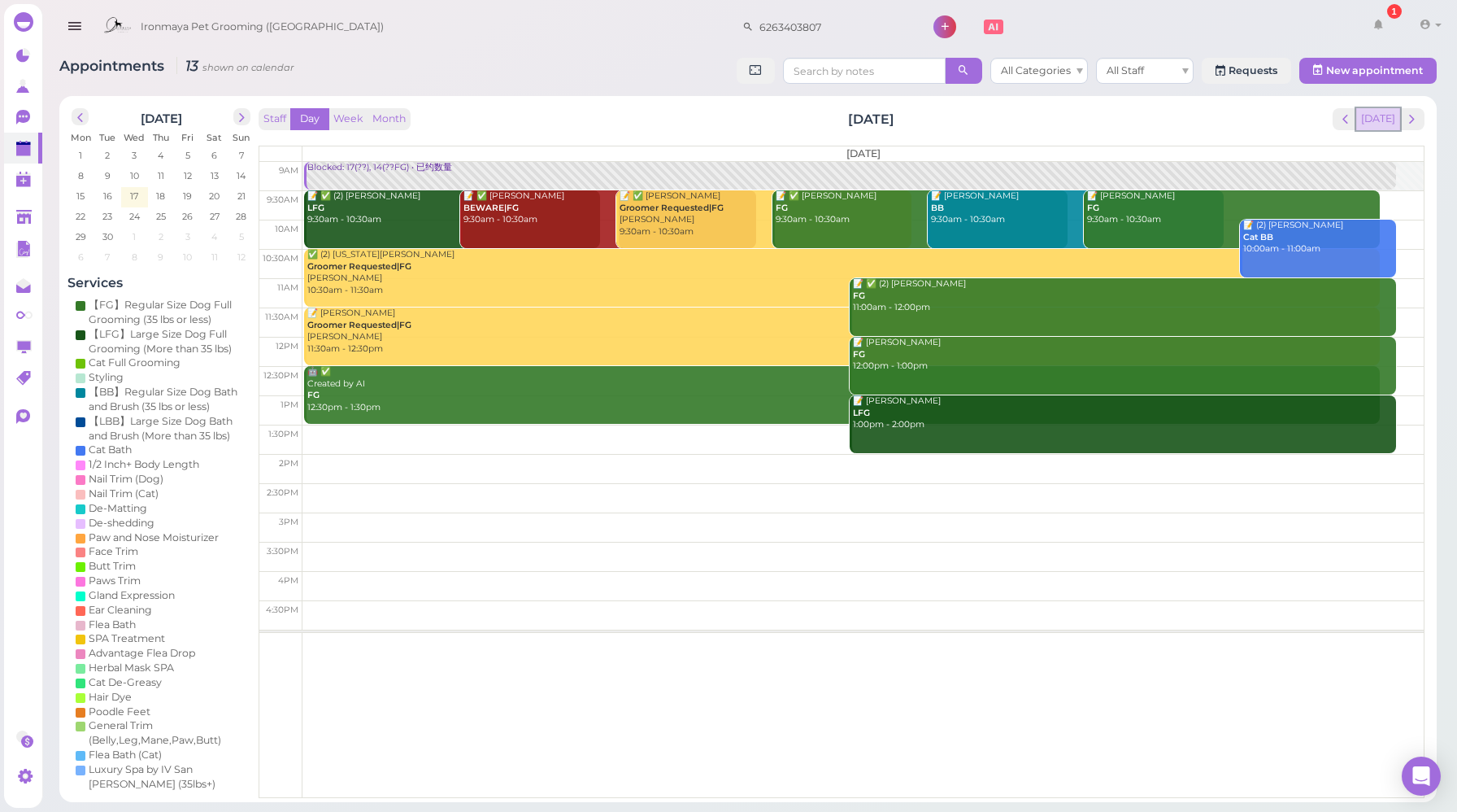
click at [1374, 126] on button "[DATE]" at bounding box center [1378, 119] width 44 height 22
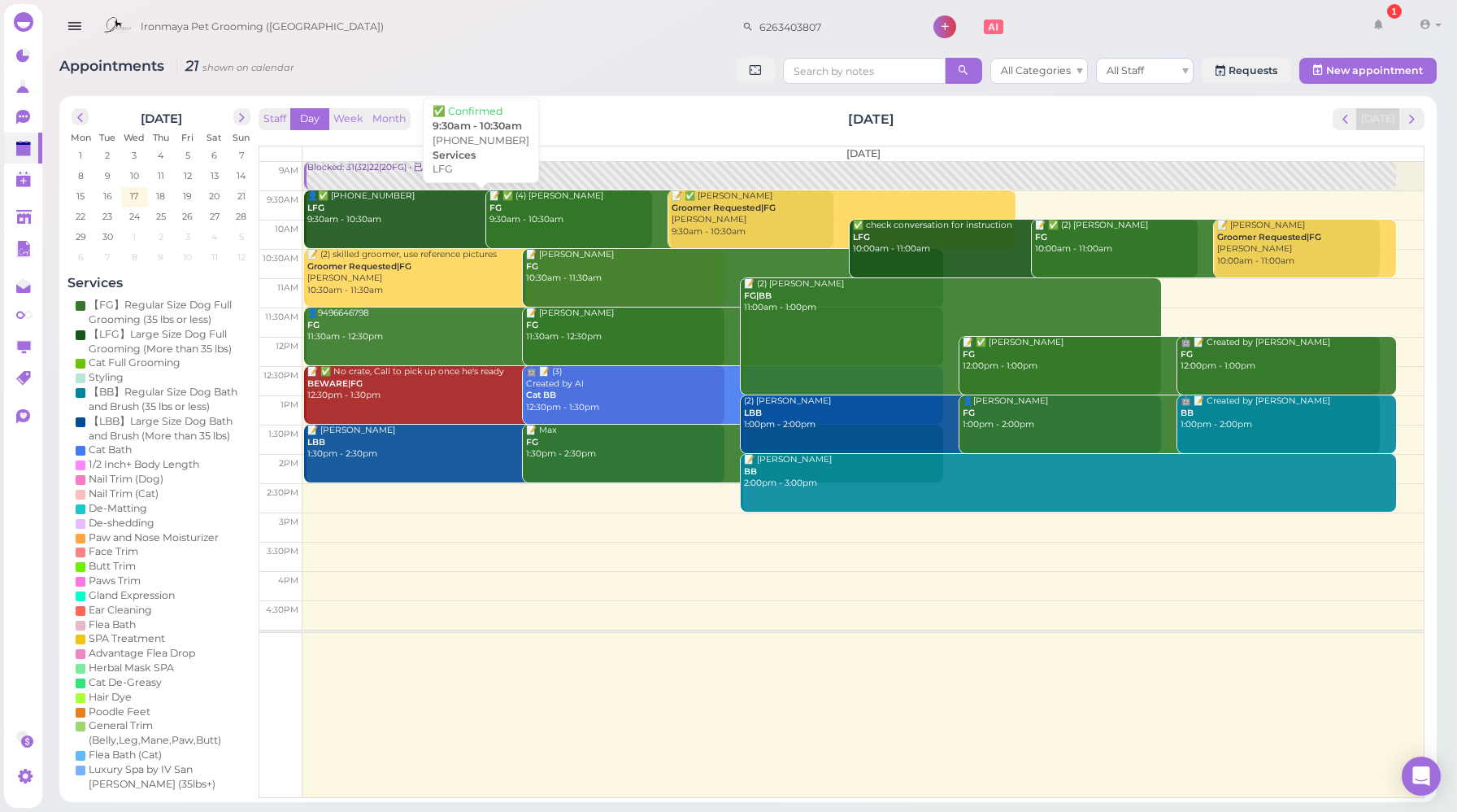
click at [406, 208] on div "👤✅ [PHONE_NUMBER] LFG 9:30am - 10:30am" at bounding box center [479, 208] width 345 height 36
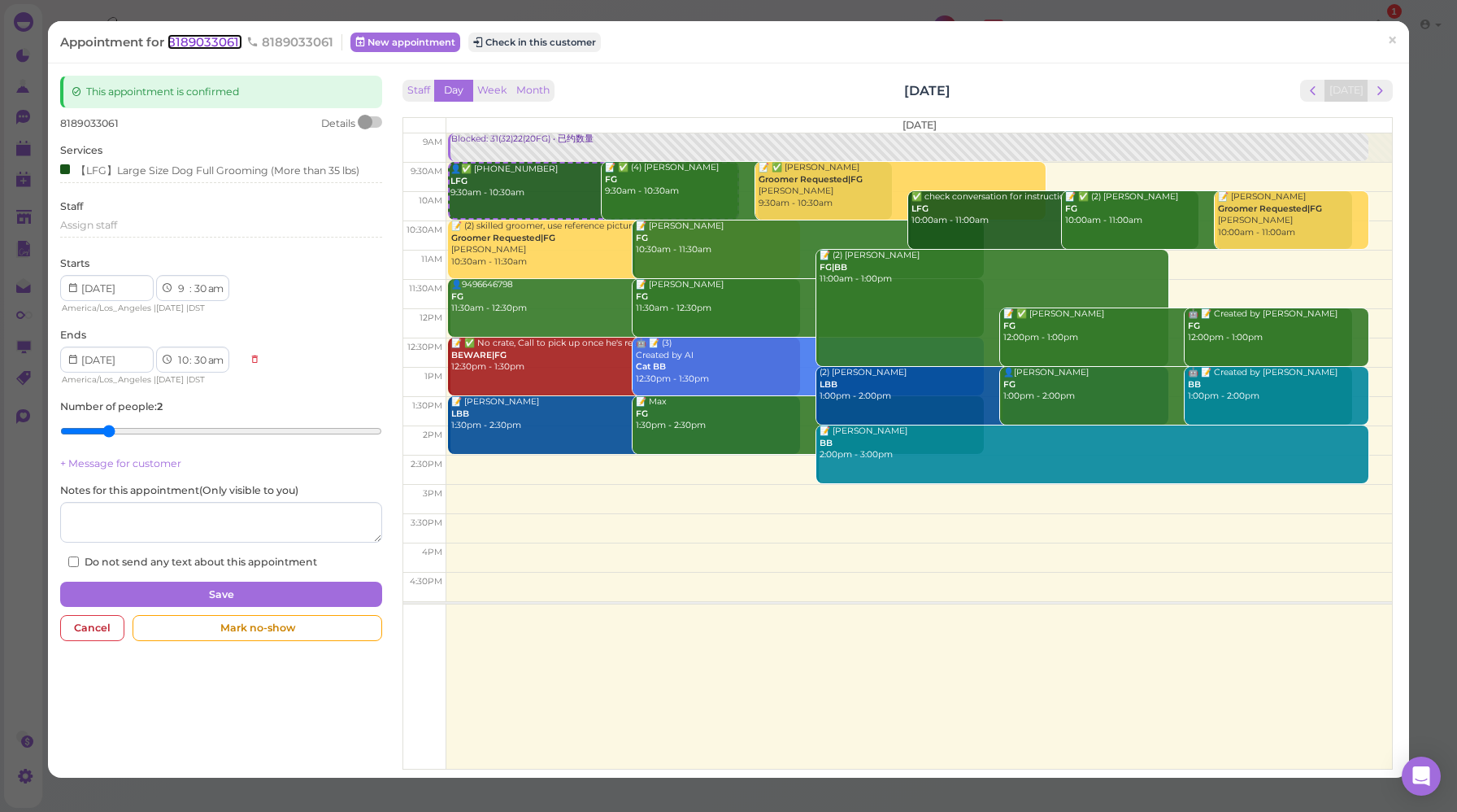
click at [210, 37] on span "8189033061" at bounding box center [205, 41] width 75 height 15
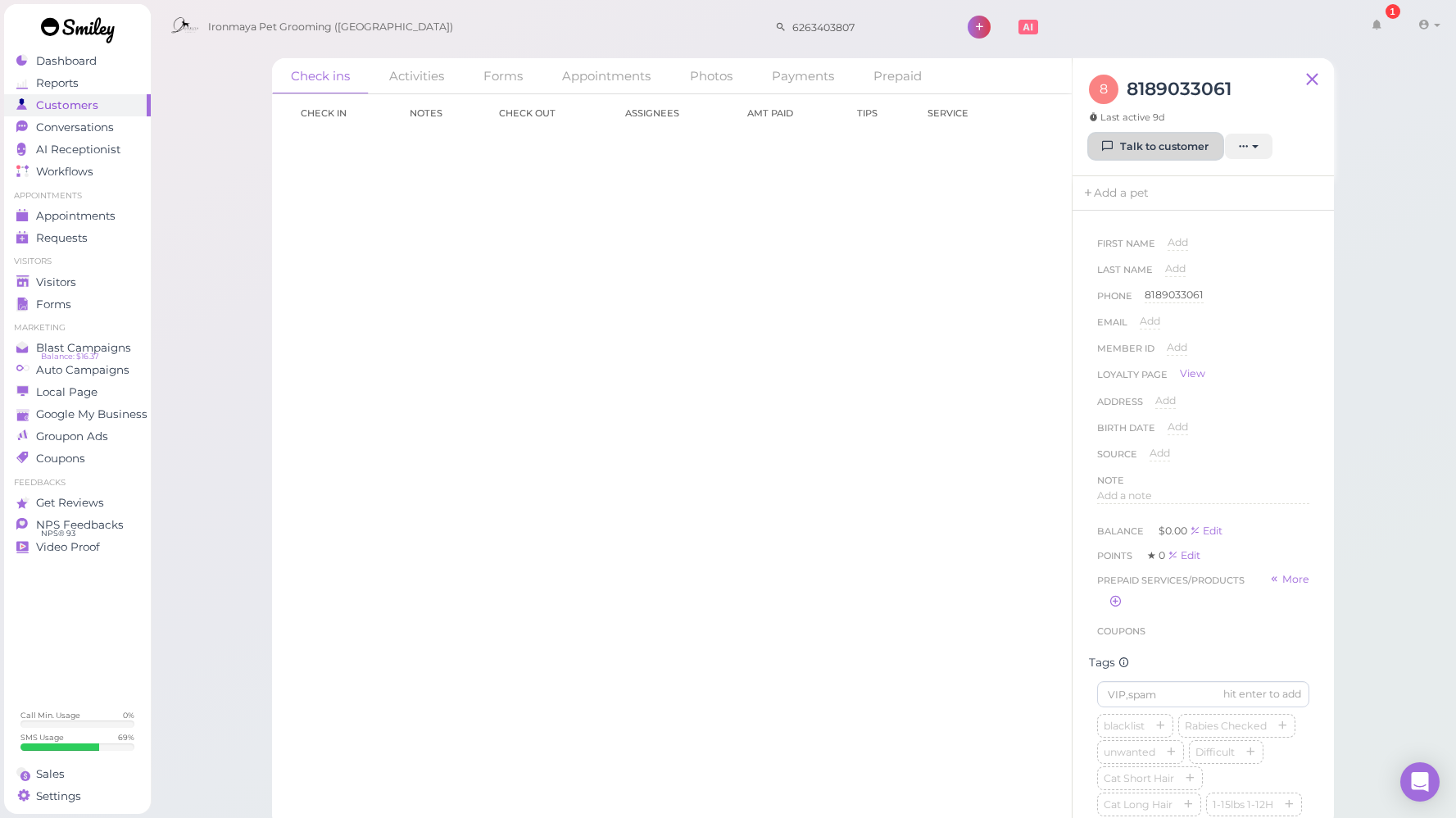
click at [1165, 146] on link "Talk to customer" at bounding box center [1156, 147] width 134 height 27
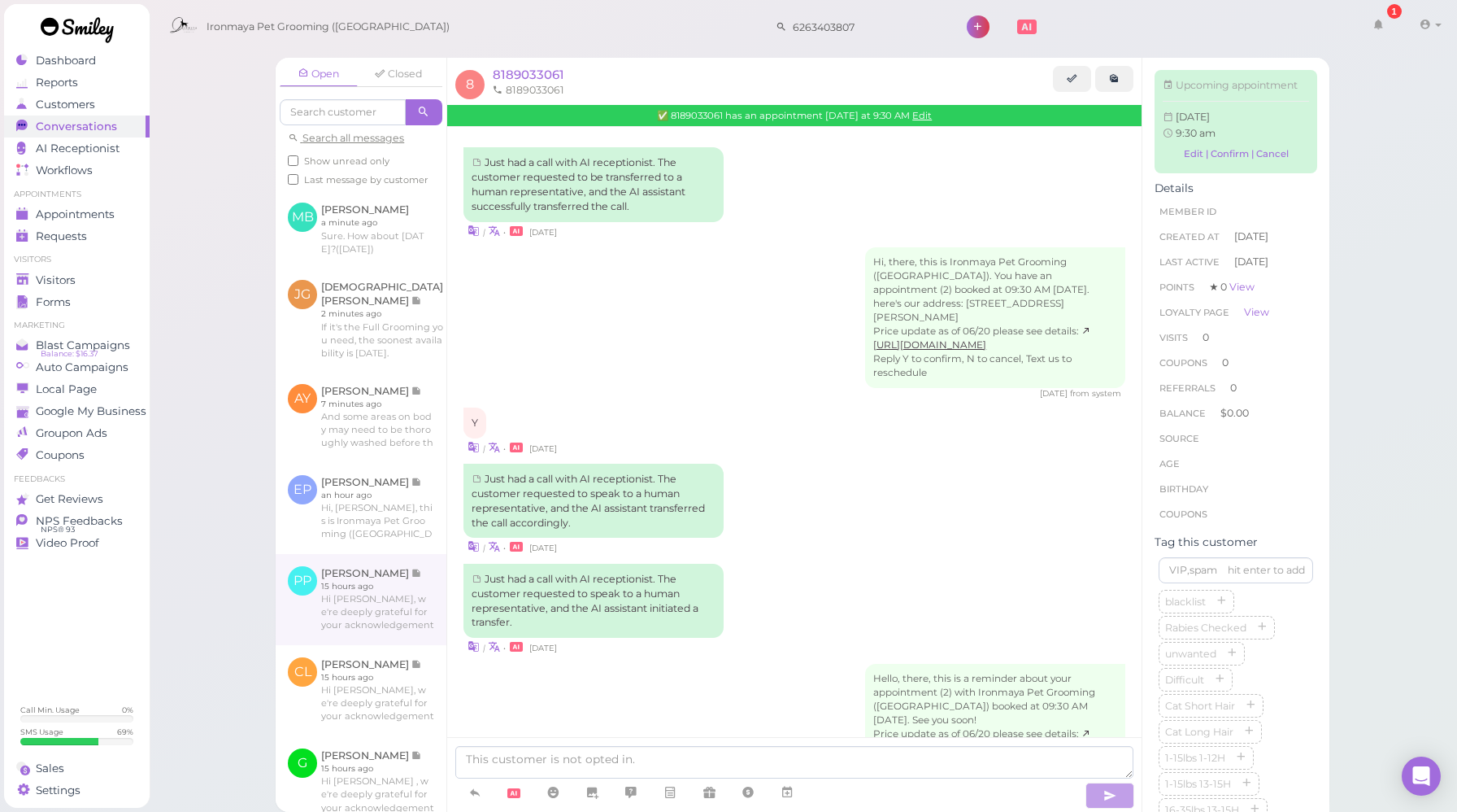
scroll to position [67, 0]
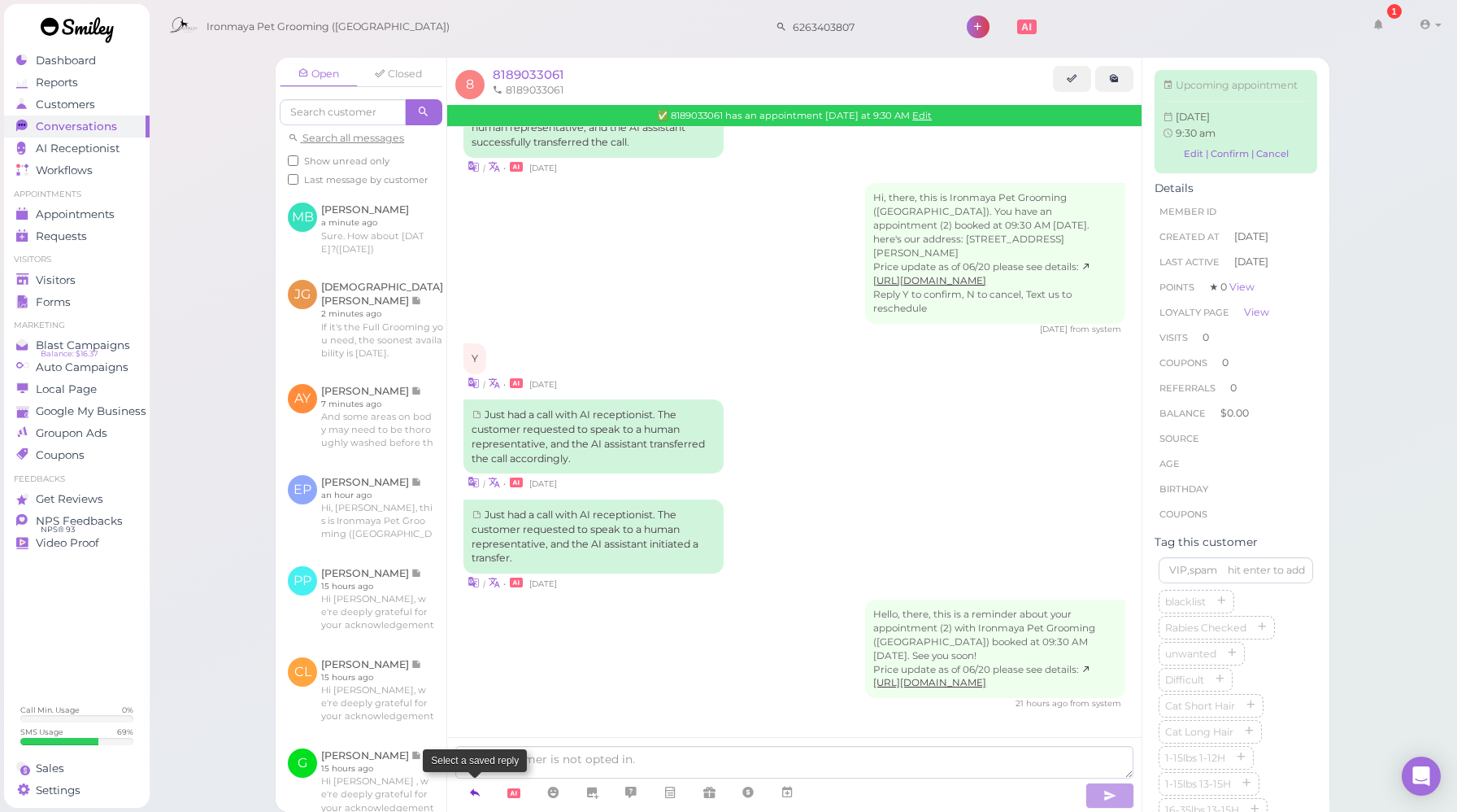
click at [480, 796] on icon at bounding box center [475, 791] width 13 height 16
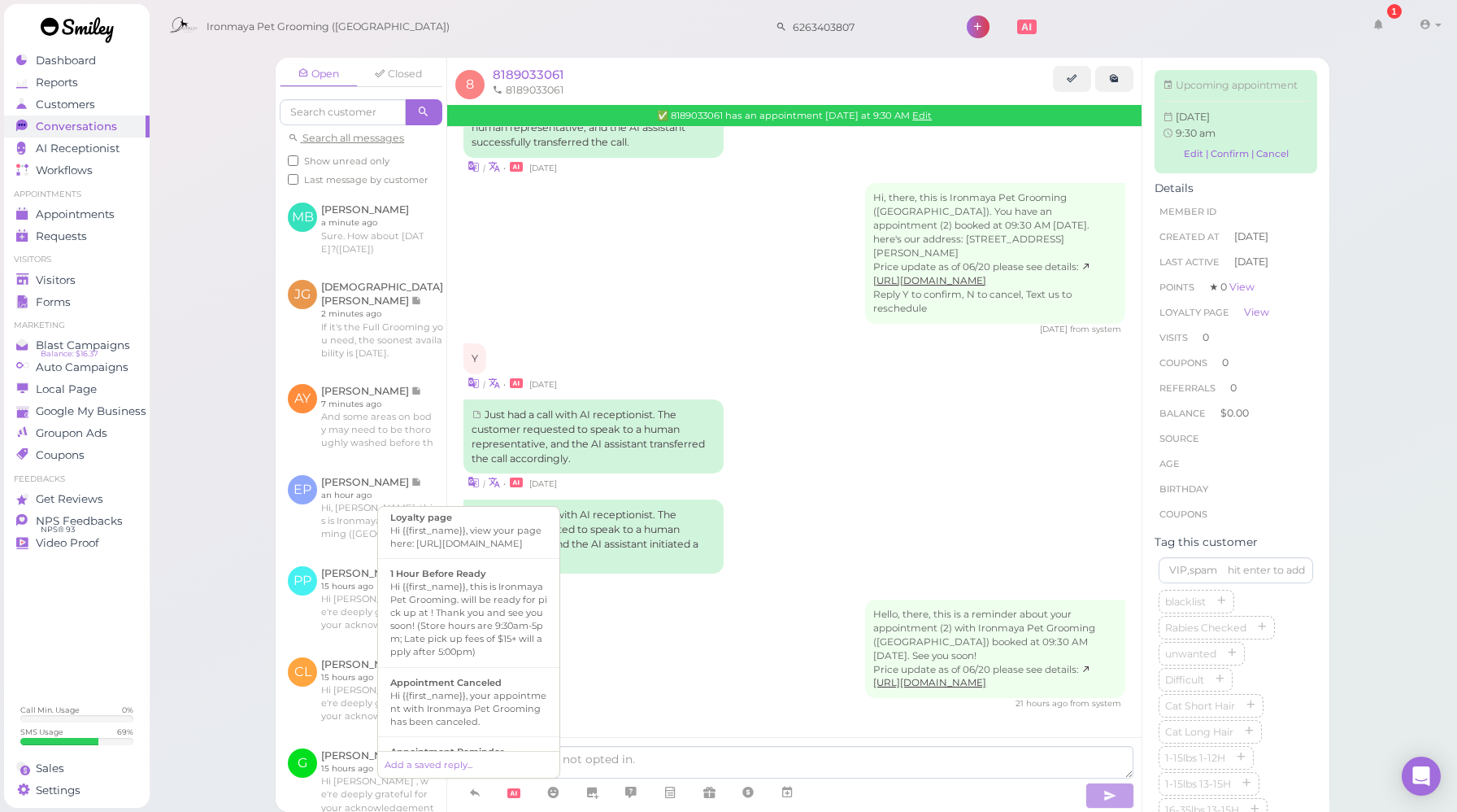
scroll to position [0, 0]
click at [707, 676] on div "Hello, there, this is a reminder about your appointment (2) with Ironmaya Pet G…" at bounding box center [795, 655] width 662 height 110
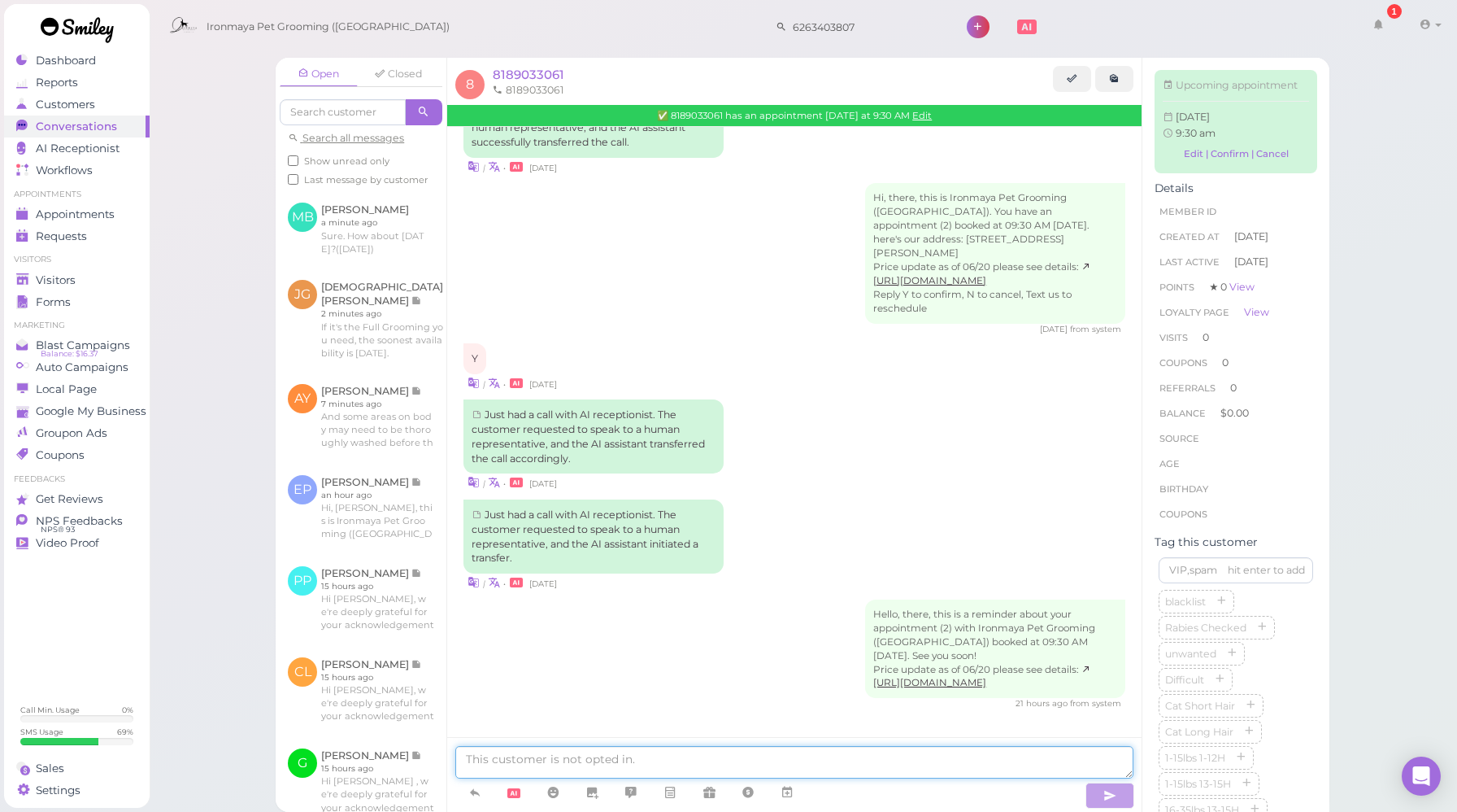
click at [640, 759] on textarea at bounding box center [794, 762] width 678 height 32
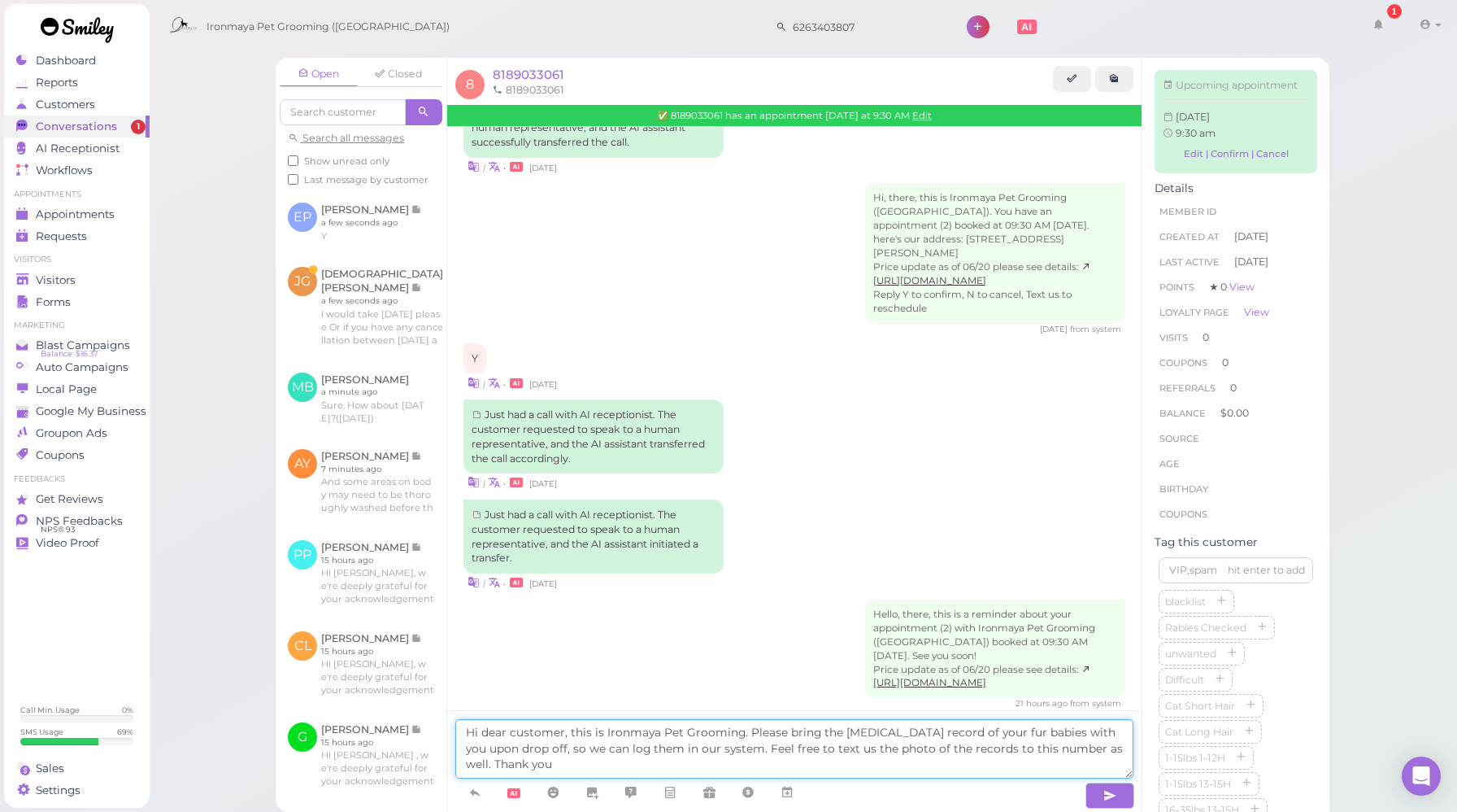
type textarea "Hi dear customer, this is Ironmaya Pet Grooming. Please bring the [MEDICAL_DATA…"
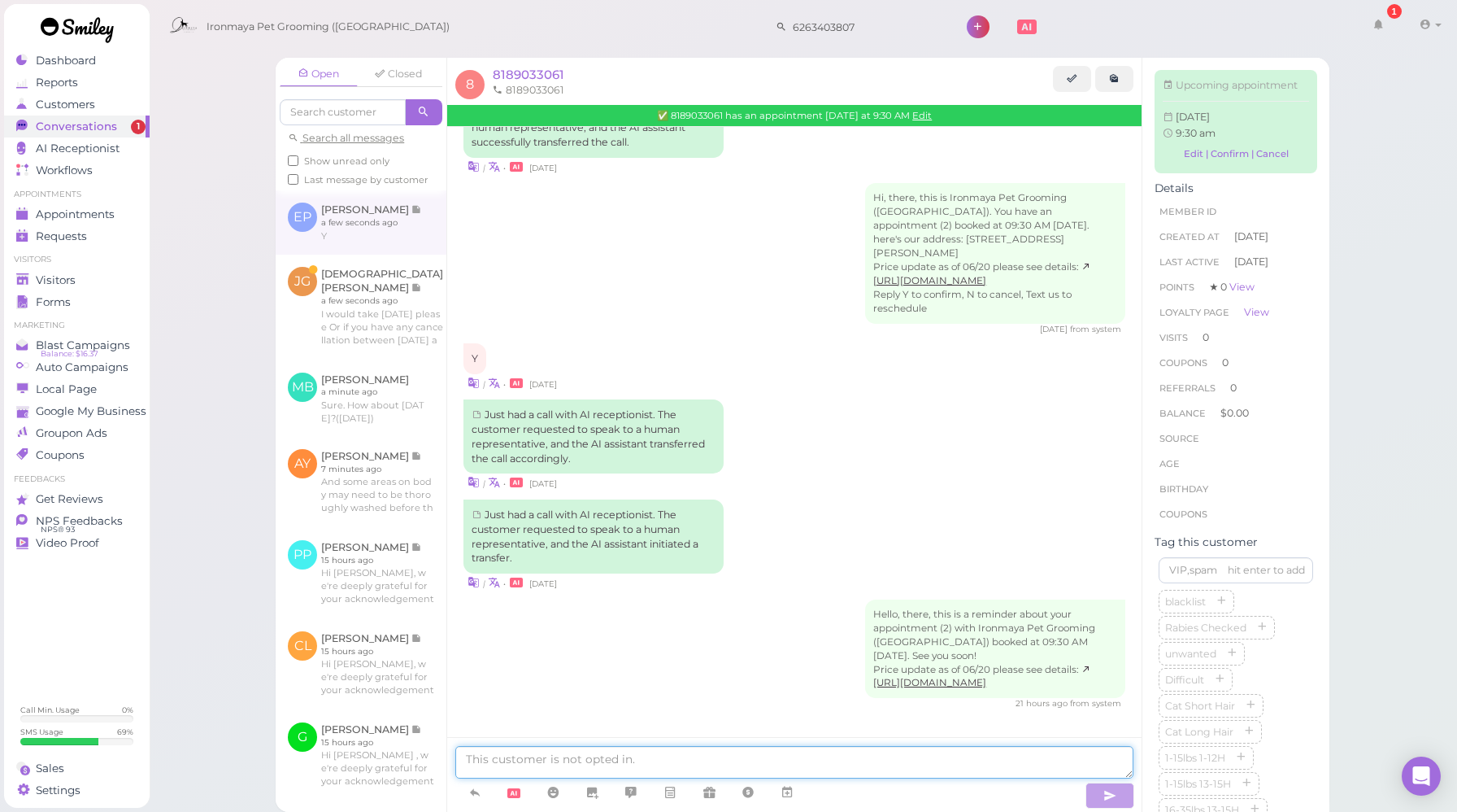
scroll to position [160, 0]
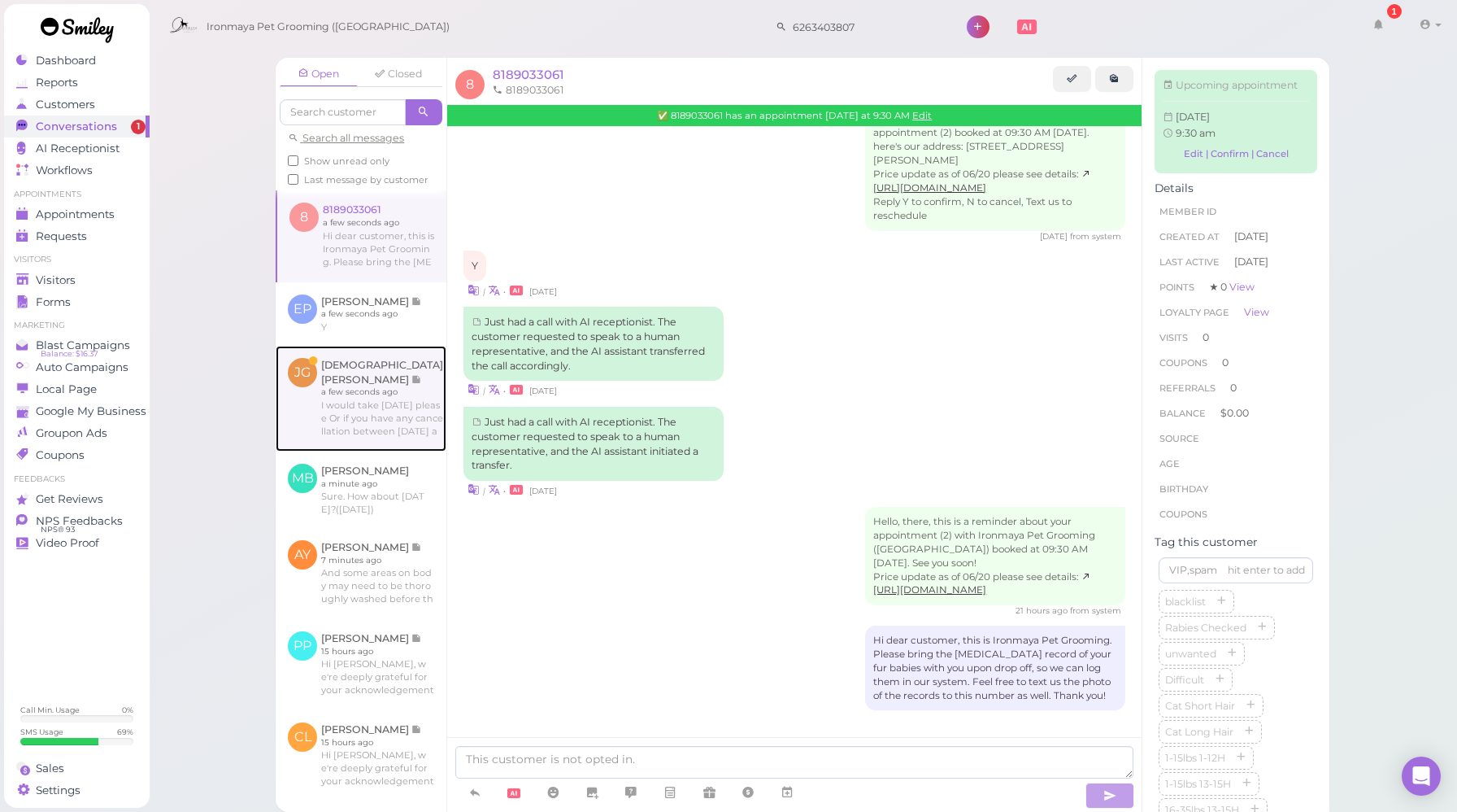
click at [398, 417] on link at bounding box center [360, 399] width 171 height 106
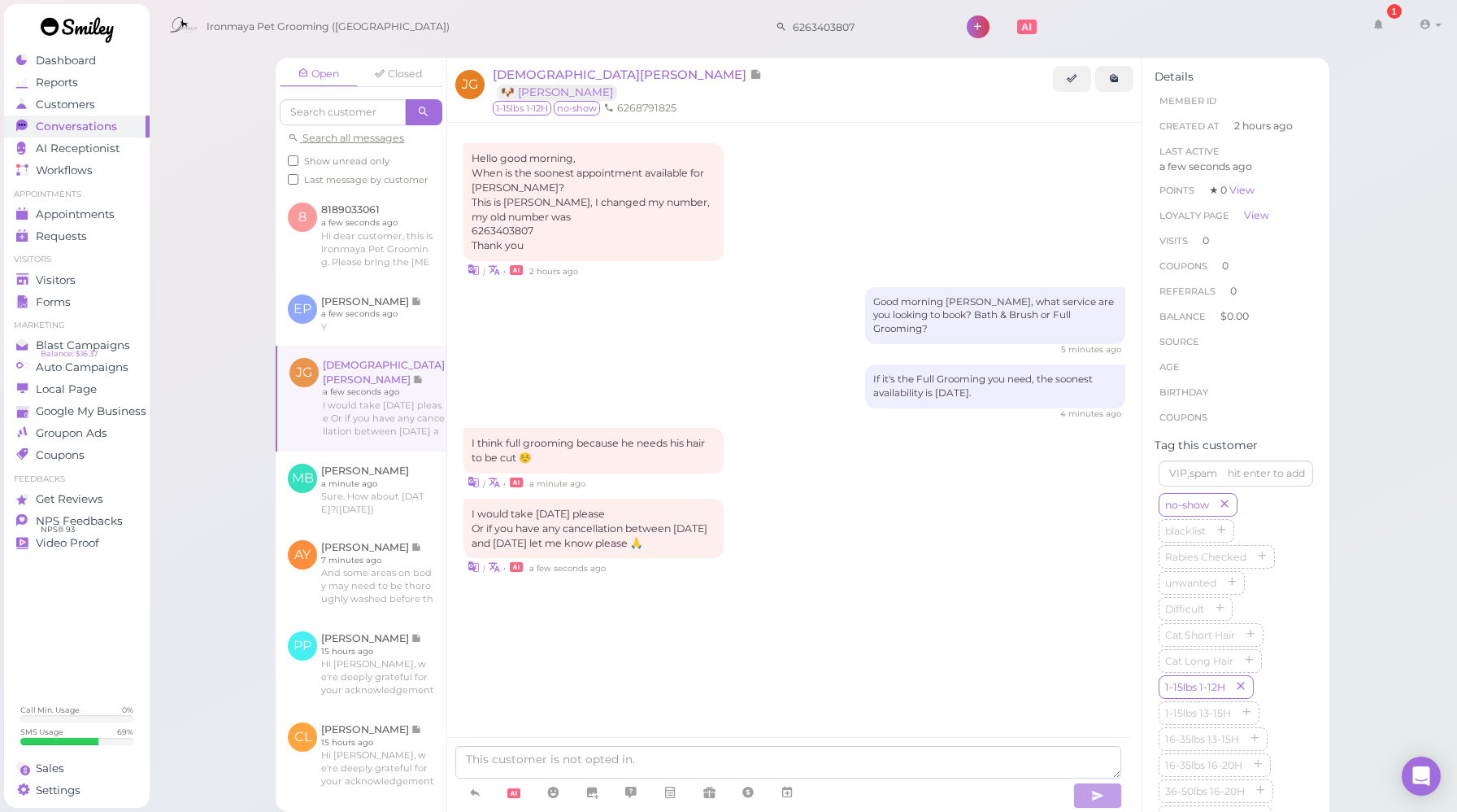
click at [824, 558] on div "| • a few seconds ago" at bounding box center [795, 567] width 662 height 17
click at [831, 578] on div "Hello good morning, When is the soonest appointment available for [PERSON_NAME]…" at bounding box center [794, 391] width 694 height 539
click at [795, 583] on div "Hello good morning, When is the soonest appointment available for [PERSON_NAME]…" at bounding box center [794, 391] width 694 height 539
click at [551, 638] on div "Hello good morning, When is the soonest appointment available for [PERSON_NAME]…" at bounding box center [794, 391] width 694 height 539
click at [729, 766] on textarea at bounding box center [788, 762] width 666 height 32
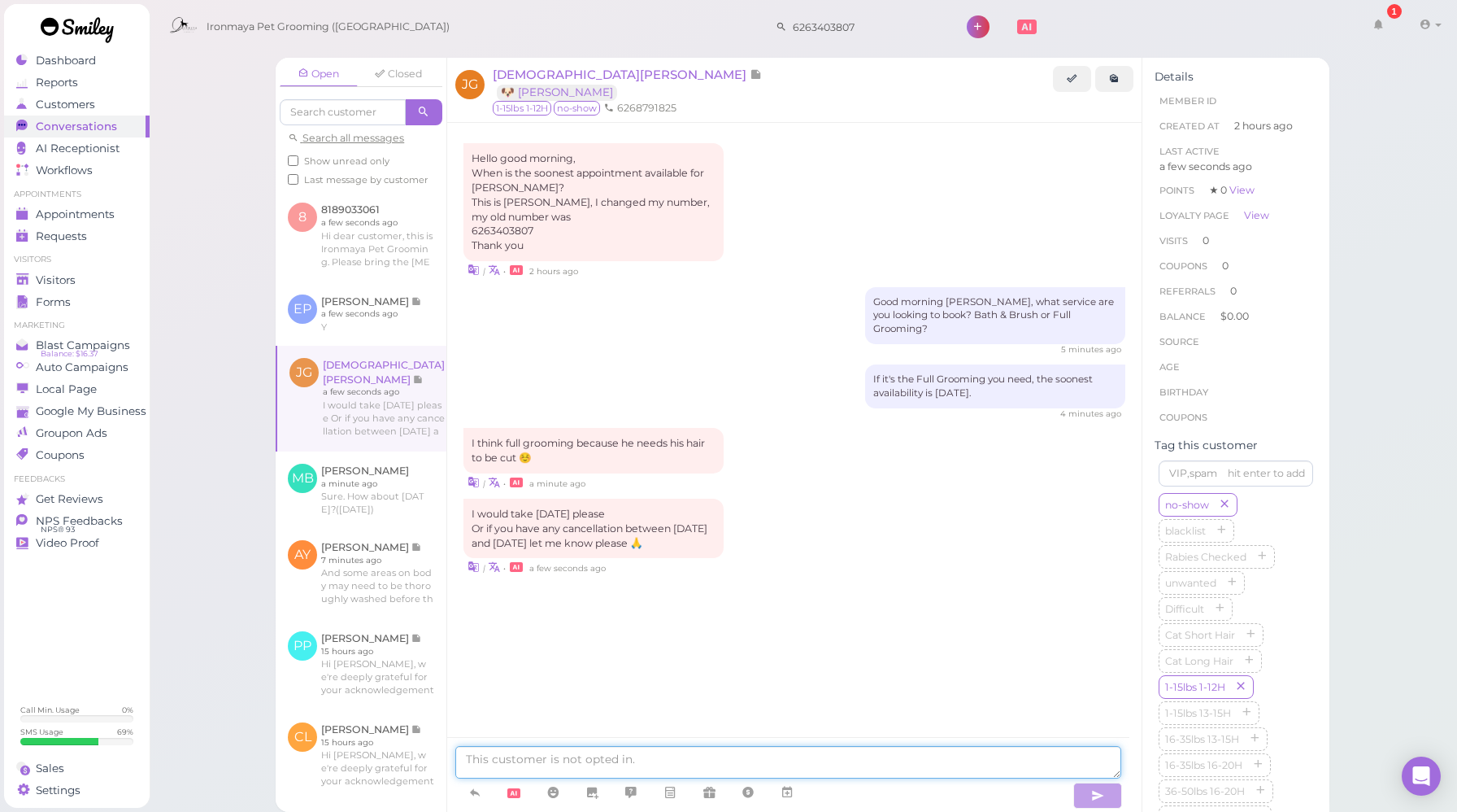
click at [729, 766] on textarea at bounding box center [788, 762] width 666 height 32
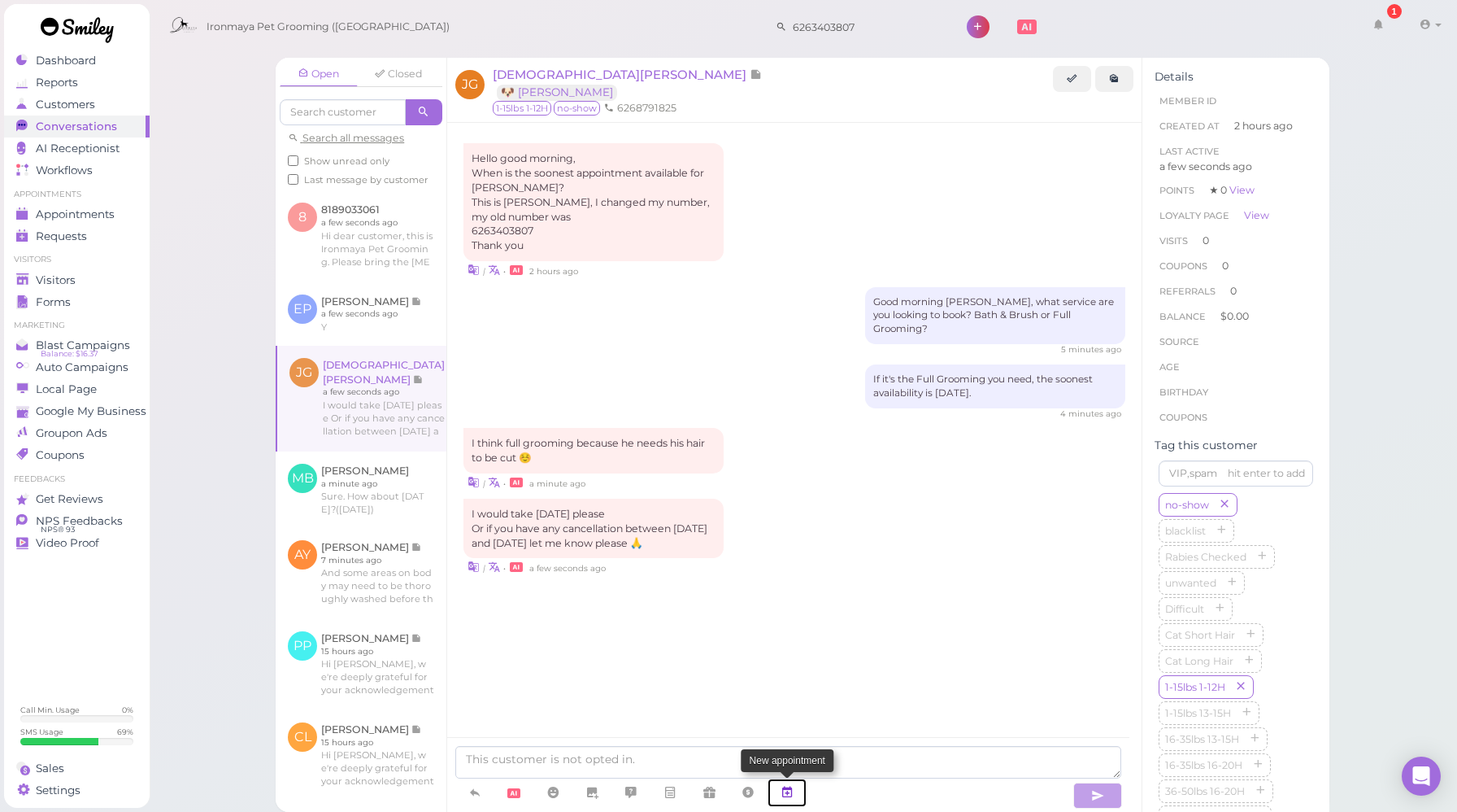
click at [788, 791] on icon at bounding box center [787, 791] width 13 height 16
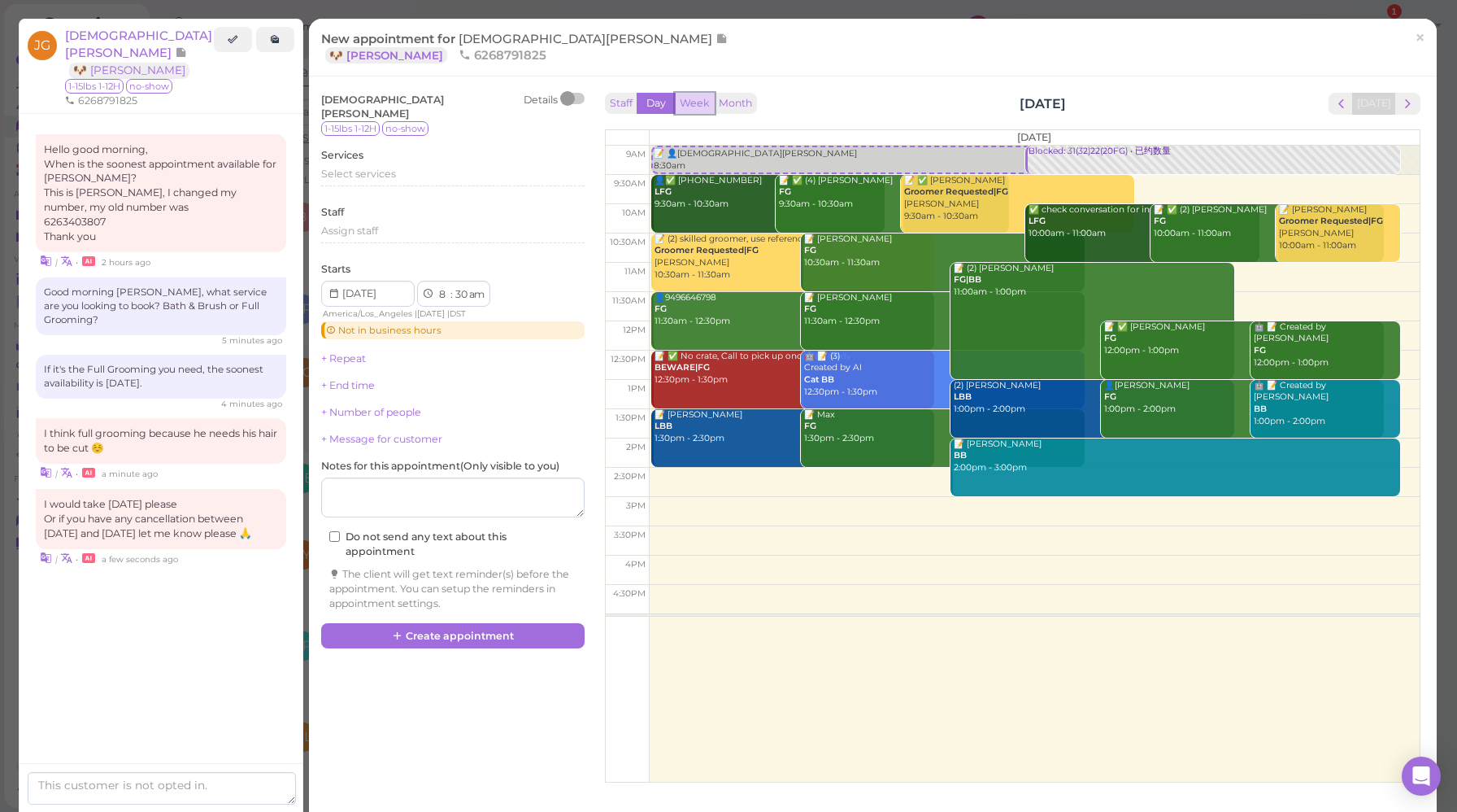
click at [686, 105] on button "Week" at bounding box center [695, 103] width 40 height 22
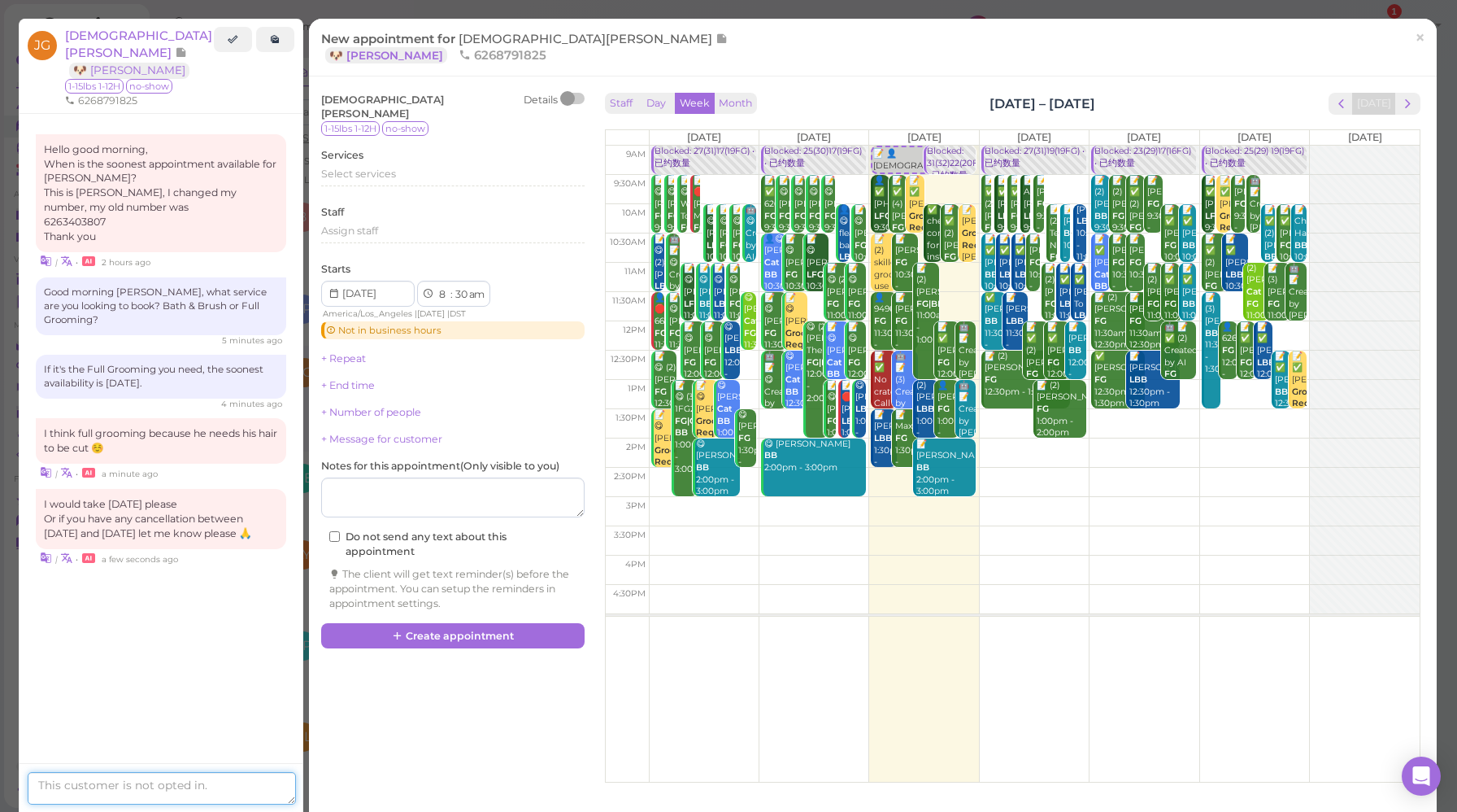
click at [162, 790] on textarea at bounding box center [161, 787] width 269 height 32
type textarea "How about 10 am [DATE]? (And yes, let me put you on the waiting list in the mea…"
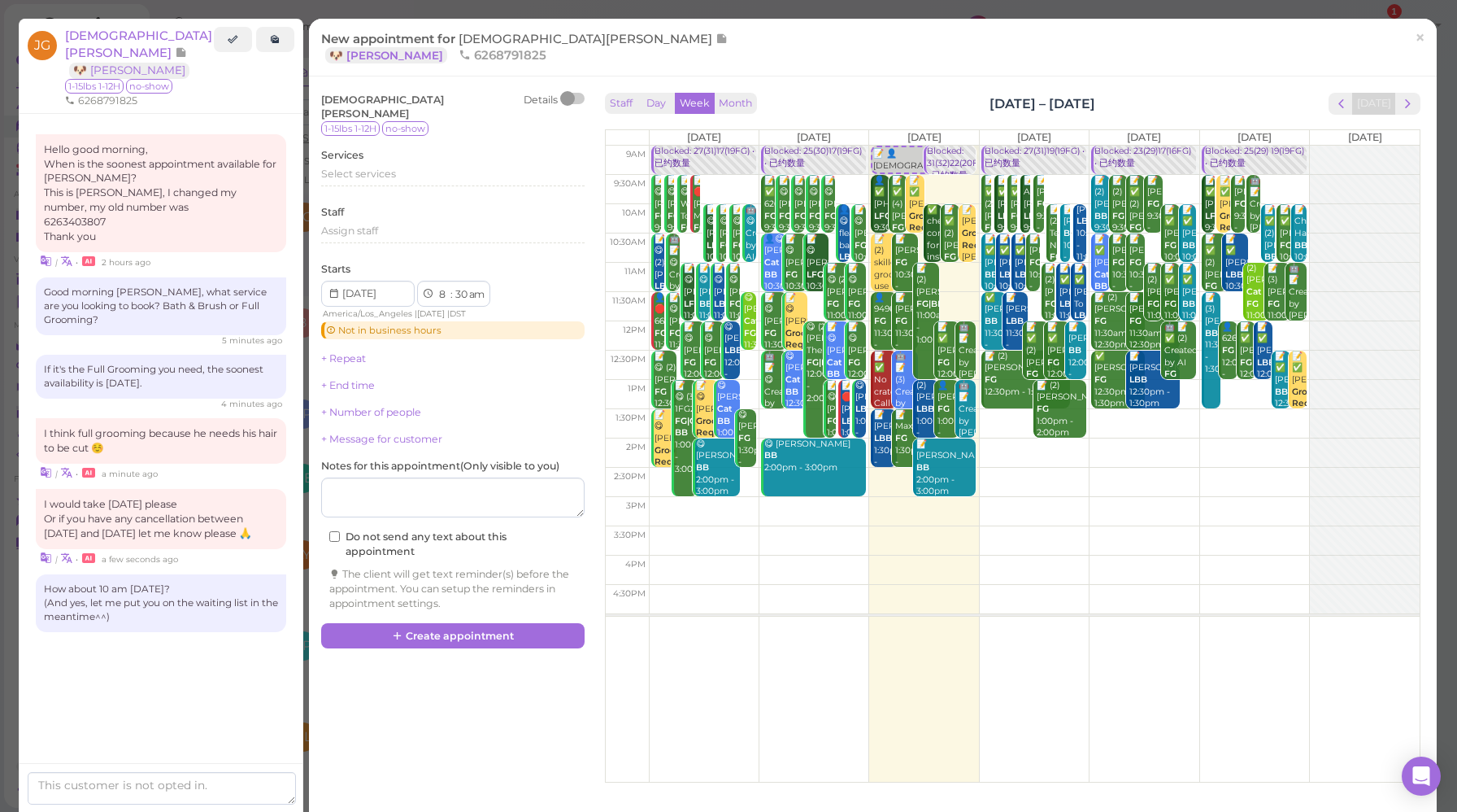
click at [183, 654] on div "Hello good morning, When is the soonest appointment available for [PERSON_NAME]…" at bounding box center [161, 416] width 283 height 605
click at [179, 637] on div "Hello good morning, When is the soonest appointment available for [PERSON_NAME]…" at bounding box center [161, 416] width 283 height 605
click at [178, 637] on div "Hello good morning, When is the soonest appointment available for [PERSON_NAME]…" at bounding box center [161, 422] width 283 height 616
click at [1416, 46] on span "×" at bounding box center [1420, 38] width 10 height 23
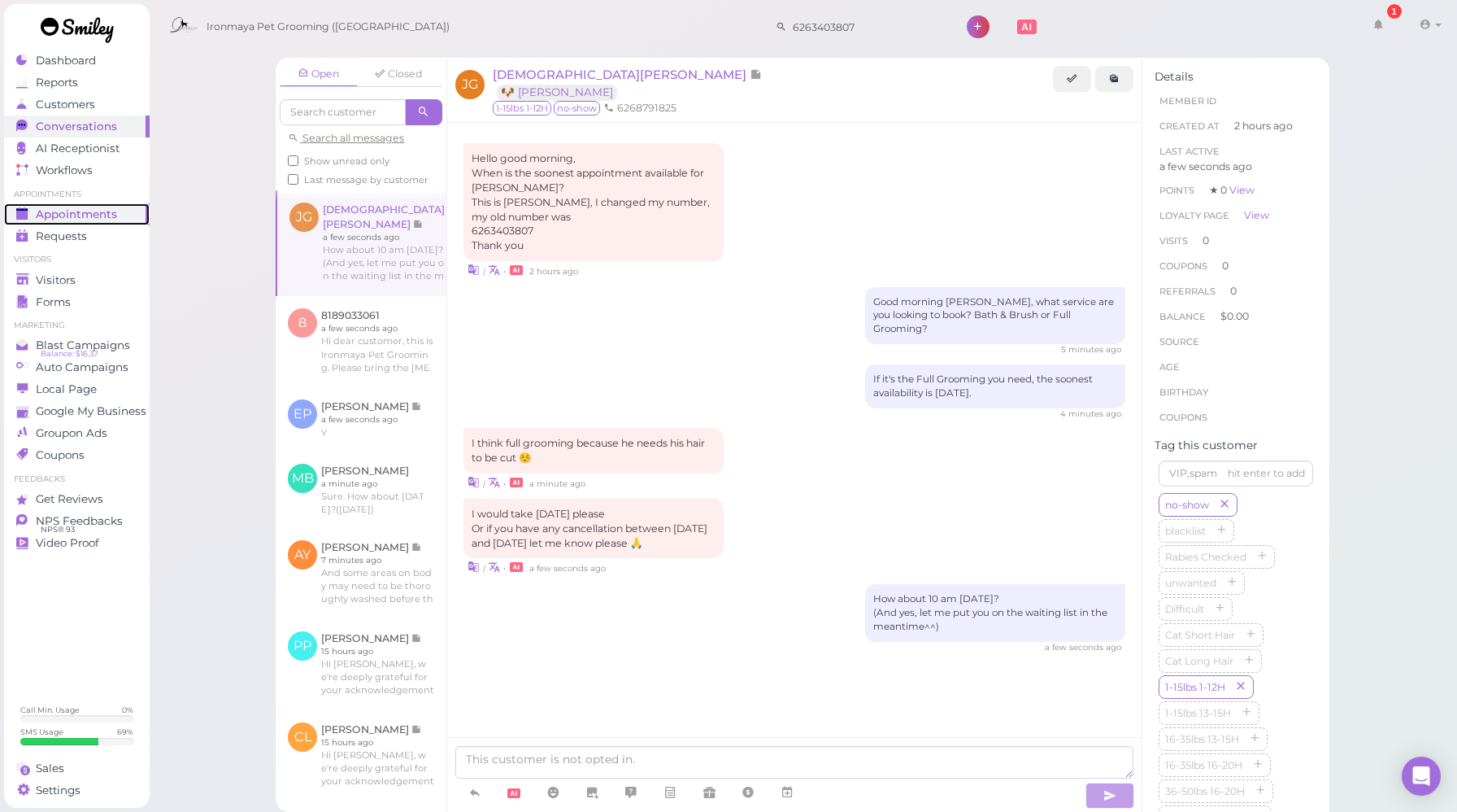
click at [111, 219] on span "Appointments" at bounding box center [76, 214] width 81 height 14
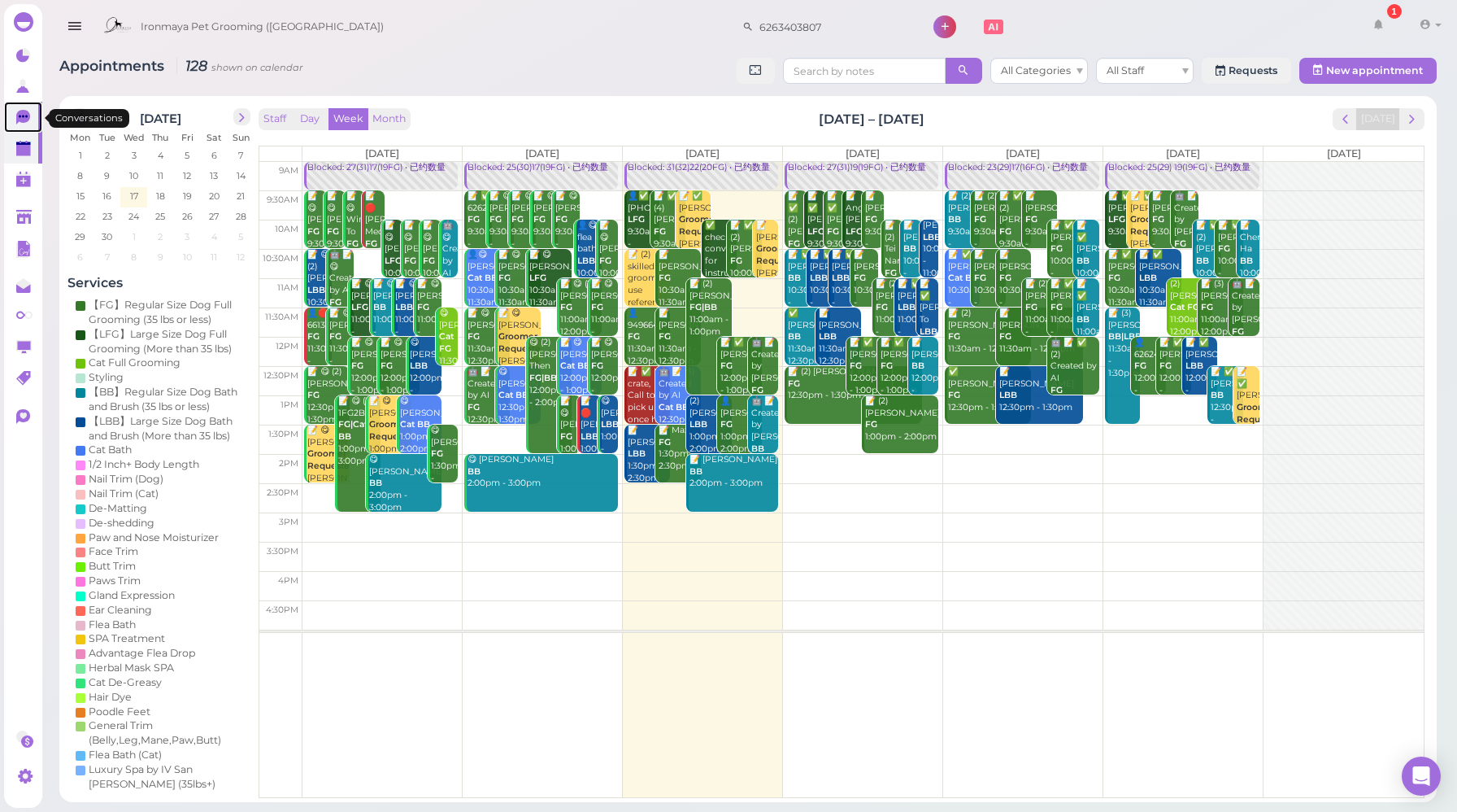
click at [17, 112] on icon at bounding box center [23, 117] width 14 height 15
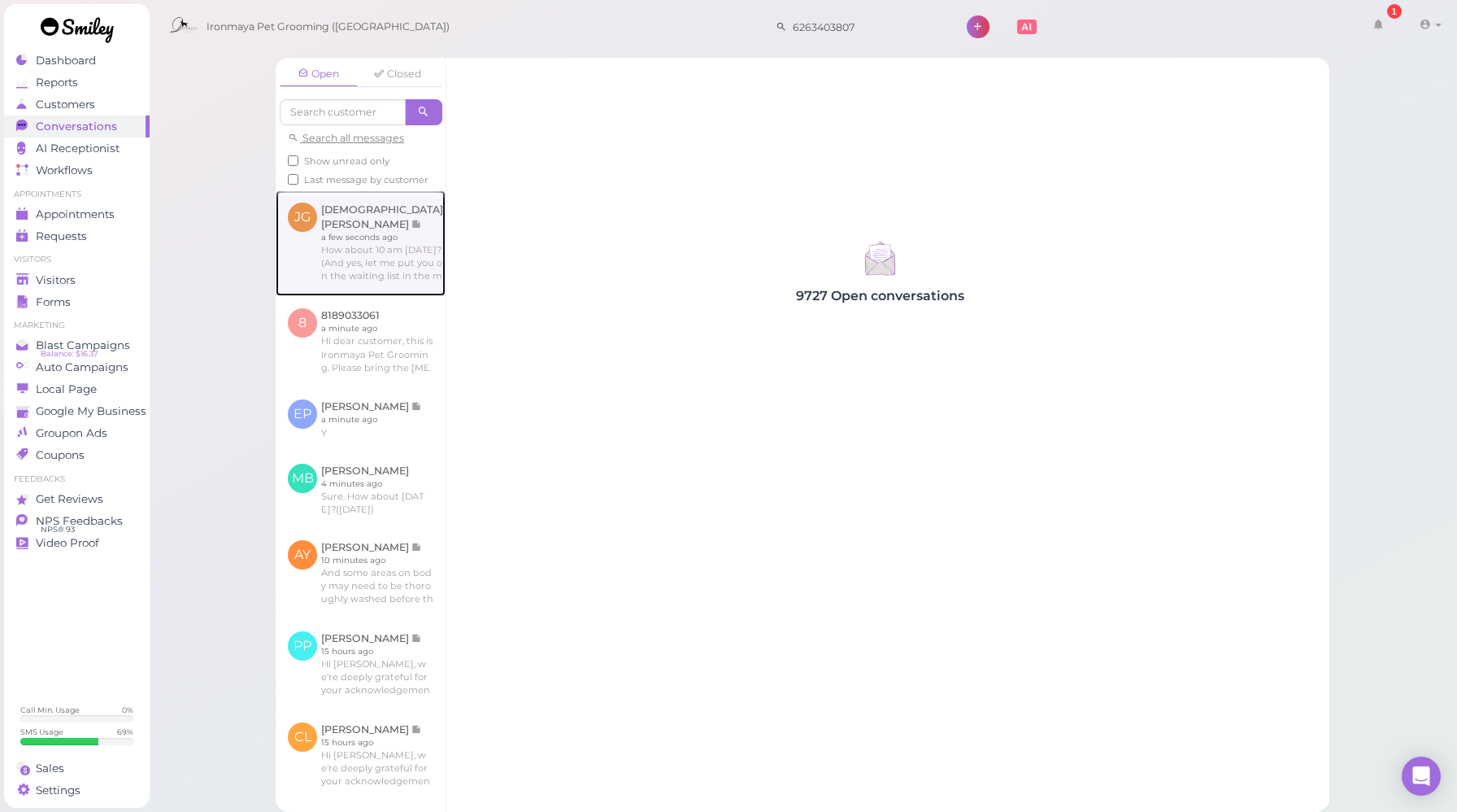
click at [365, 250] on link at bounding box center [360, 243] width 170 height 106
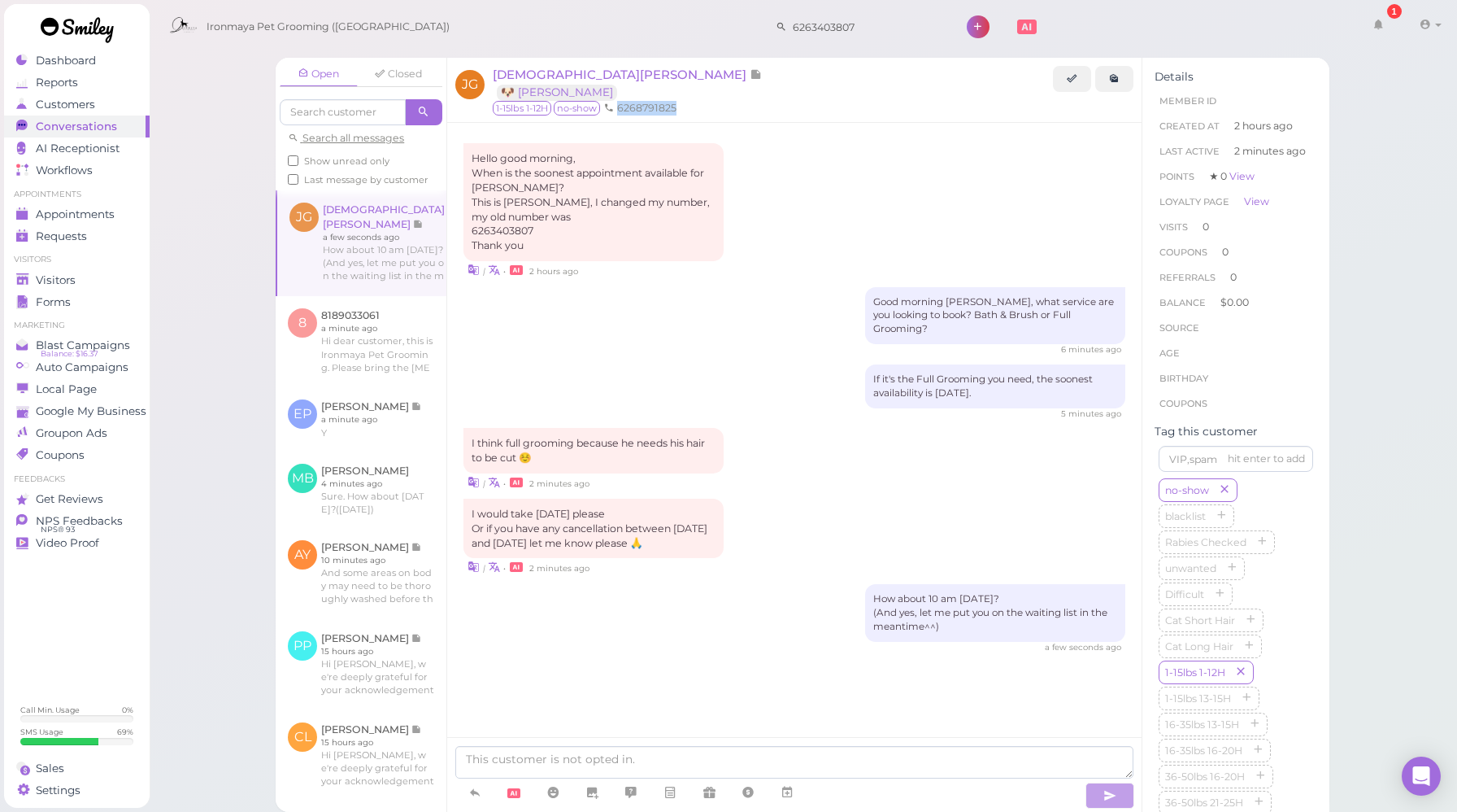
drag, startPoint x: 677, startPoint y: 107, endPoint x: 621, endPoint y: 109, distance: 56.0
click at [621, 109] on li "6268791825" at bounding box center [639, 108] width 80 height 15
copy li "6268791825"
click at [113, 215] on span "Appointments" at bounding box center [76, 214] width 81 height 14
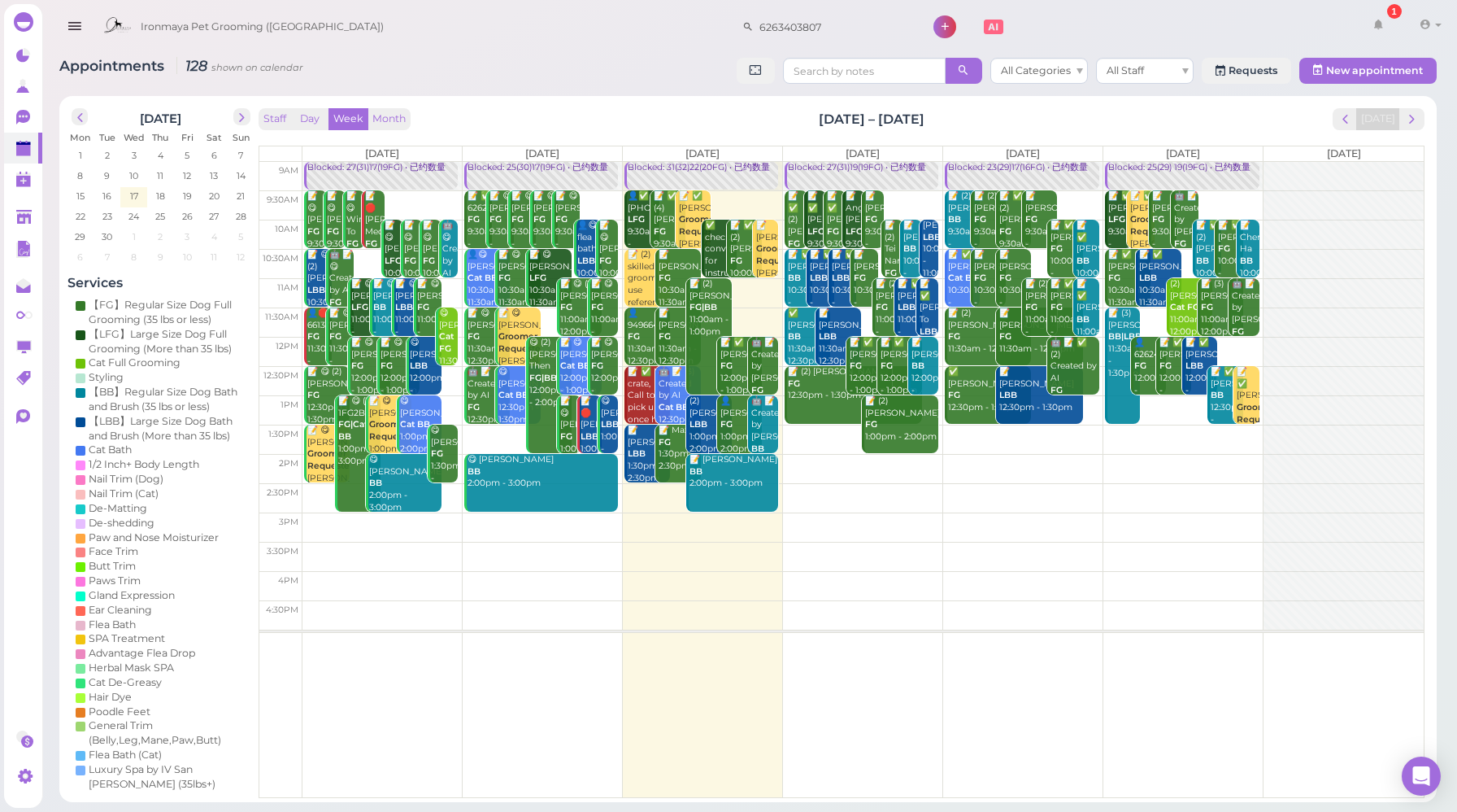
click at [824, 528] on td at bounding box center [863, 526] width 1121 height 29
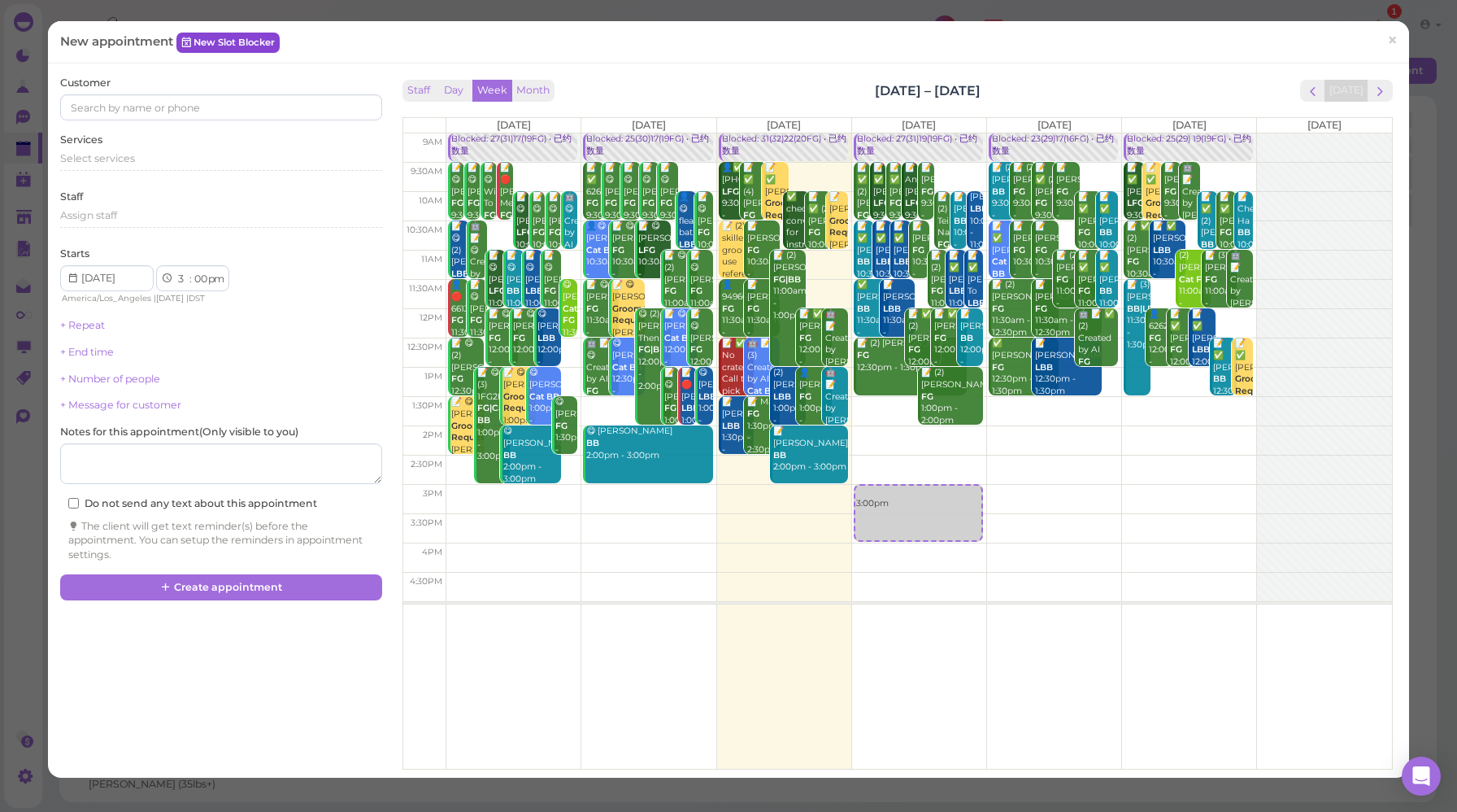
click at [208, 38] on link "New Slot Blocker" at bounding box center [228, 41] width 104 height 20
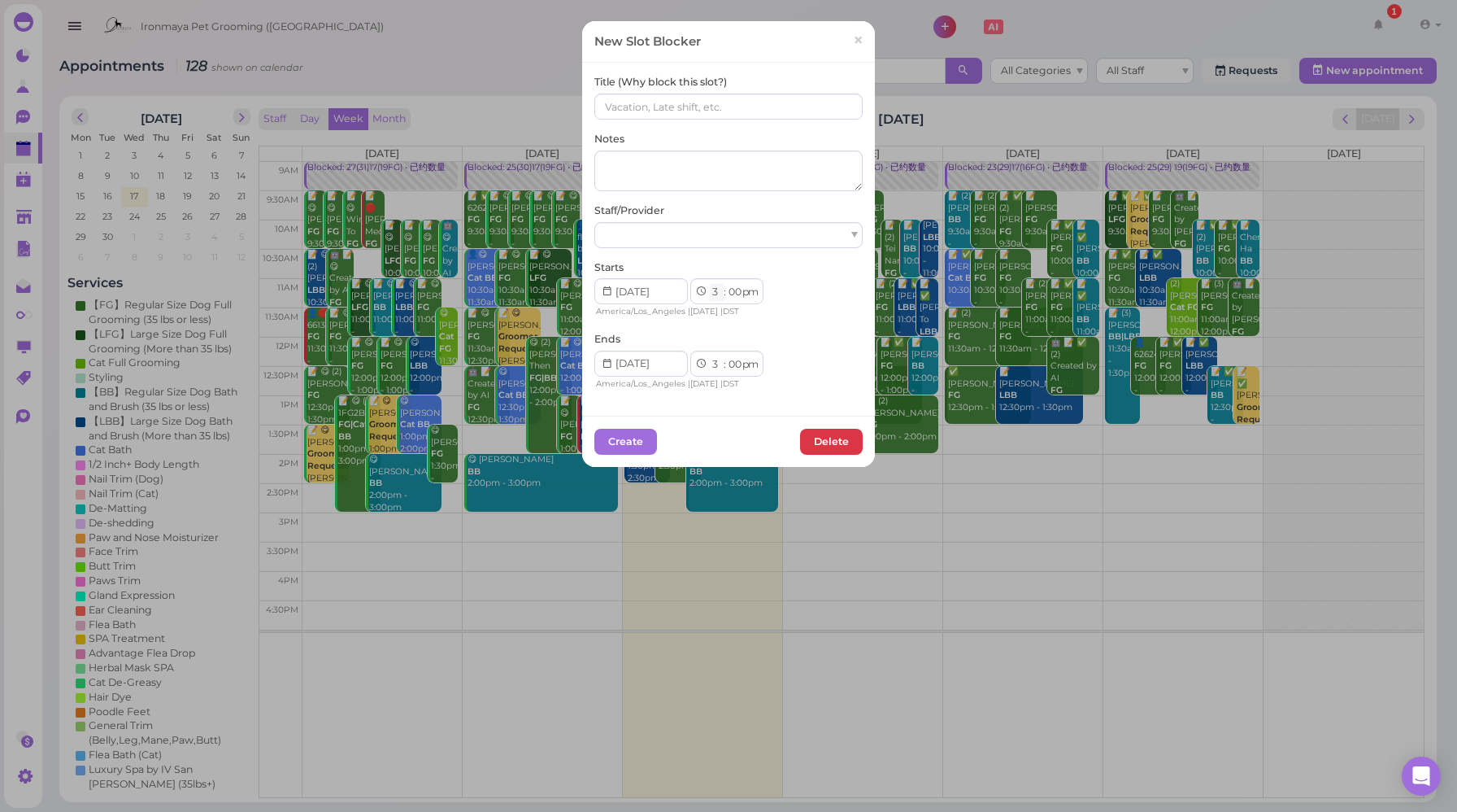
click at [710, 295] on select "1 2 3 4 5 6 7 8 9 10 11 12" at bounding box center [717, 292] width 14 height 17
select select "4"
click at [710, 284] on select "1 2 3 4 5 6 7 8 9 10 11 12" at bounding box center [717, 292] width 14 height 17
click at [710, 364] on select "1 2 3 4 5 6 7 8 9 10 11 12" at bounding box center [717, 365] width 14 height 17
select select "7"
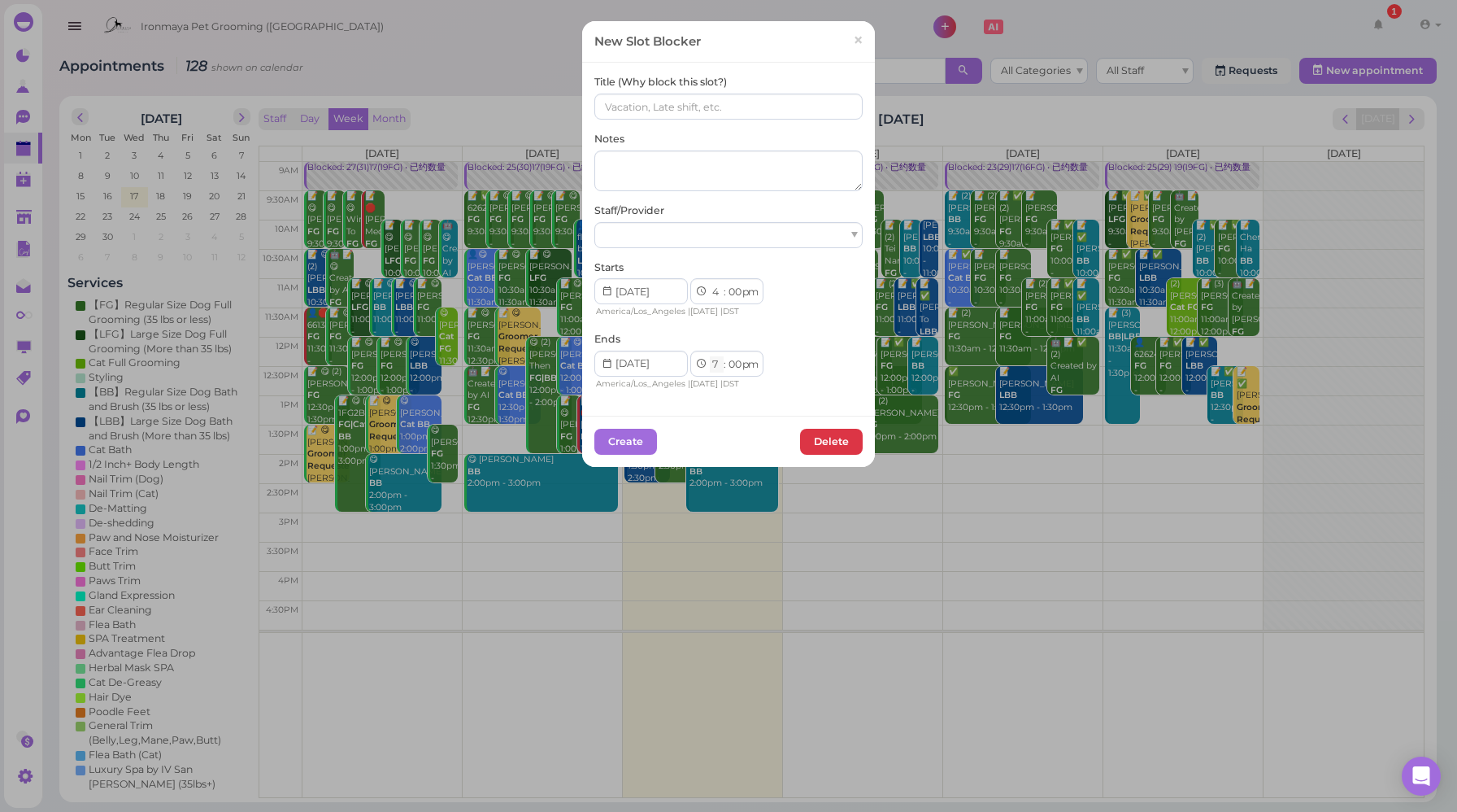
click at [710, 356] on select "1 2 3 4 5 6 7 8 9 10 11 12" at bounding box center [717, 365] width 14 height 17
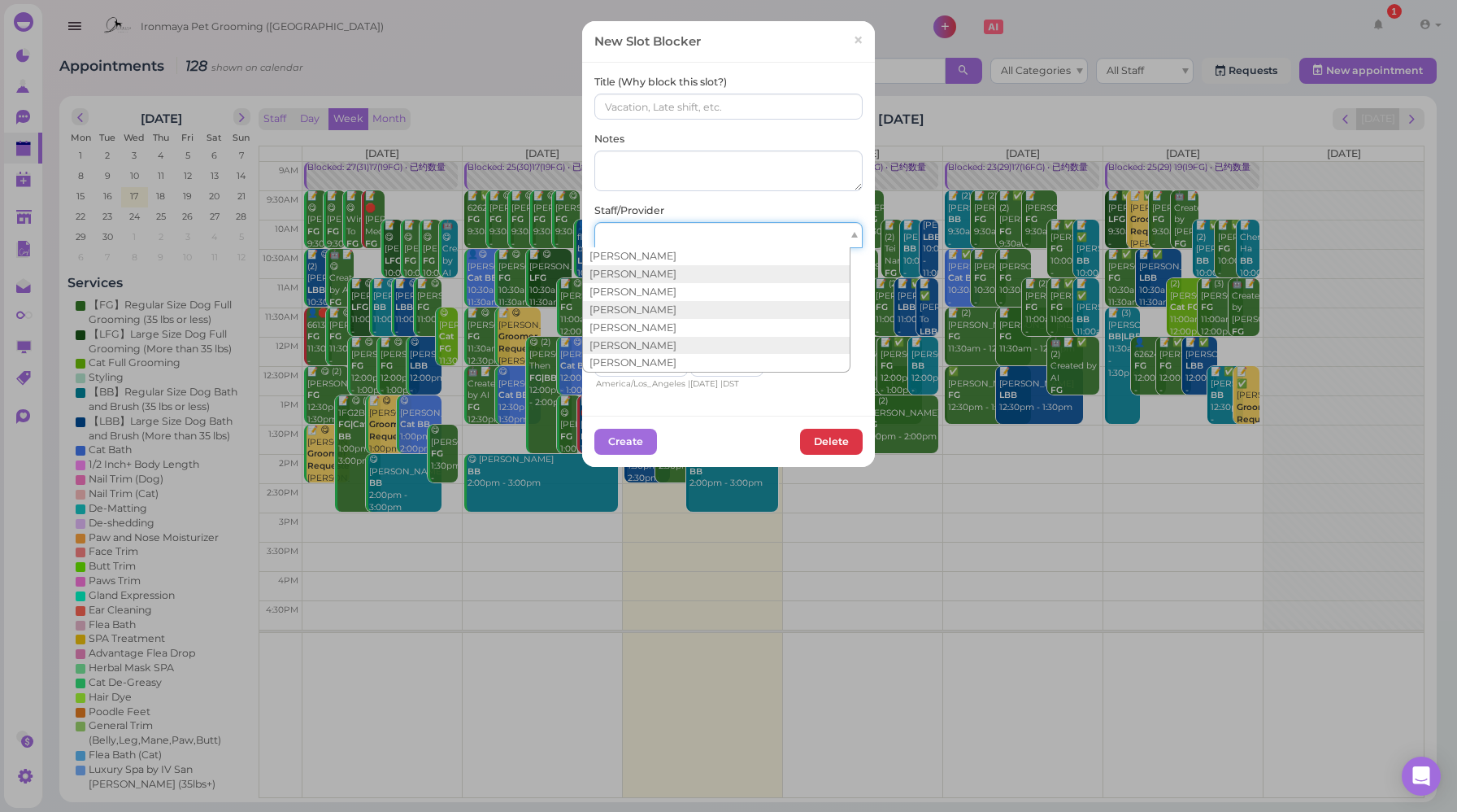
drag, startPoint x: 659, startPoint y: 237, endPoint x: 663, endPoint y: 283, distance: 46.2
click at [659, 238] on div at bounding box center [728, 235] width 269 height 26
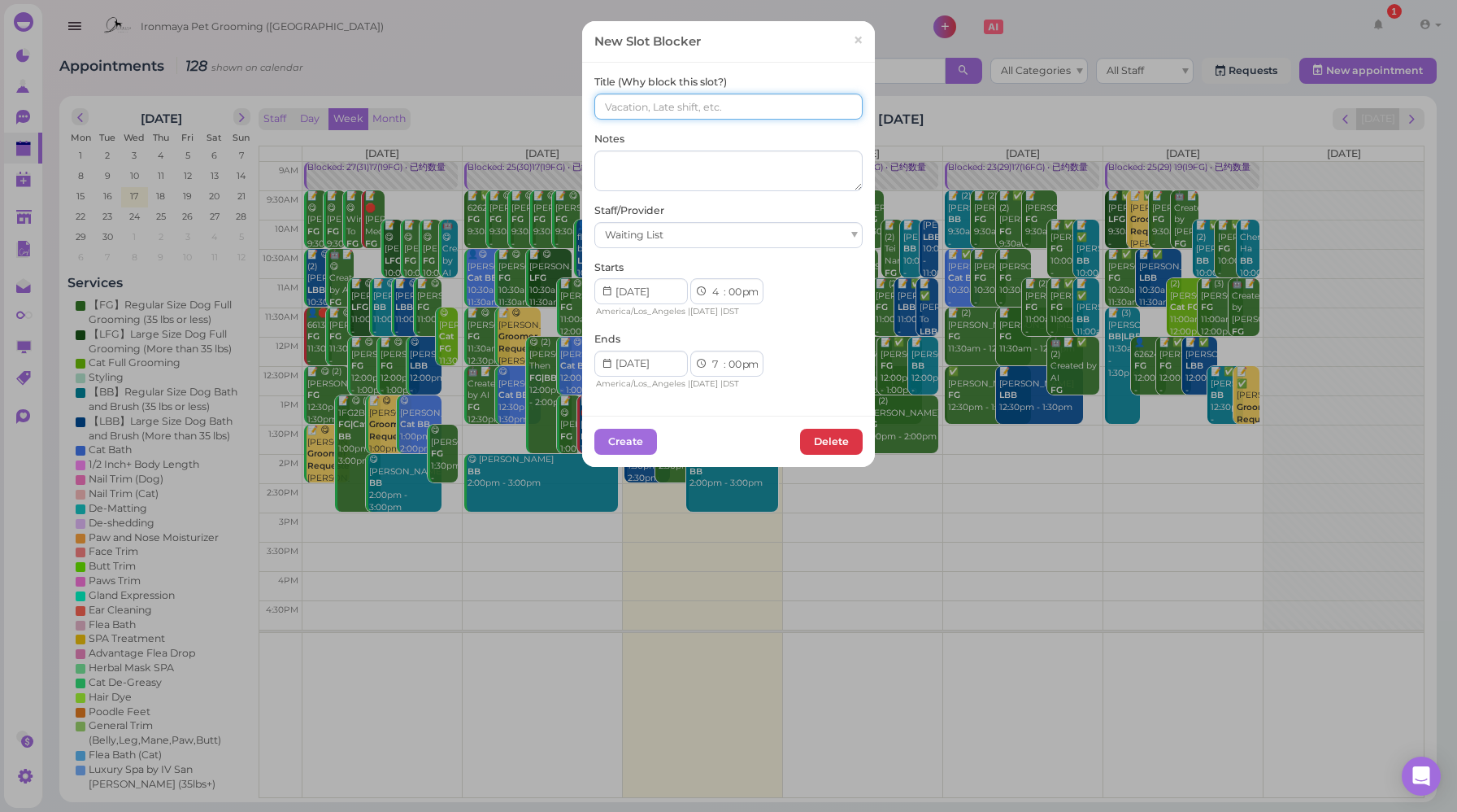
click at [629, 104] on input at bounding box center [728, 107] width 269 height 26
click at [639, 101] on input at bounding box center [728, 107] width 269 height 26
paste input "6268791825"
drag, startPoint x: 684, startPoint y: 104, endPoint x: 553, endPoint y: 103, distance: 131.0
click at [555, 102] on div "New Slot Blocker × Title (Why block this slot?) 6268791825 FG Notes Staff/Provi…" at bounding box center [728, 406] width 1457 height 812
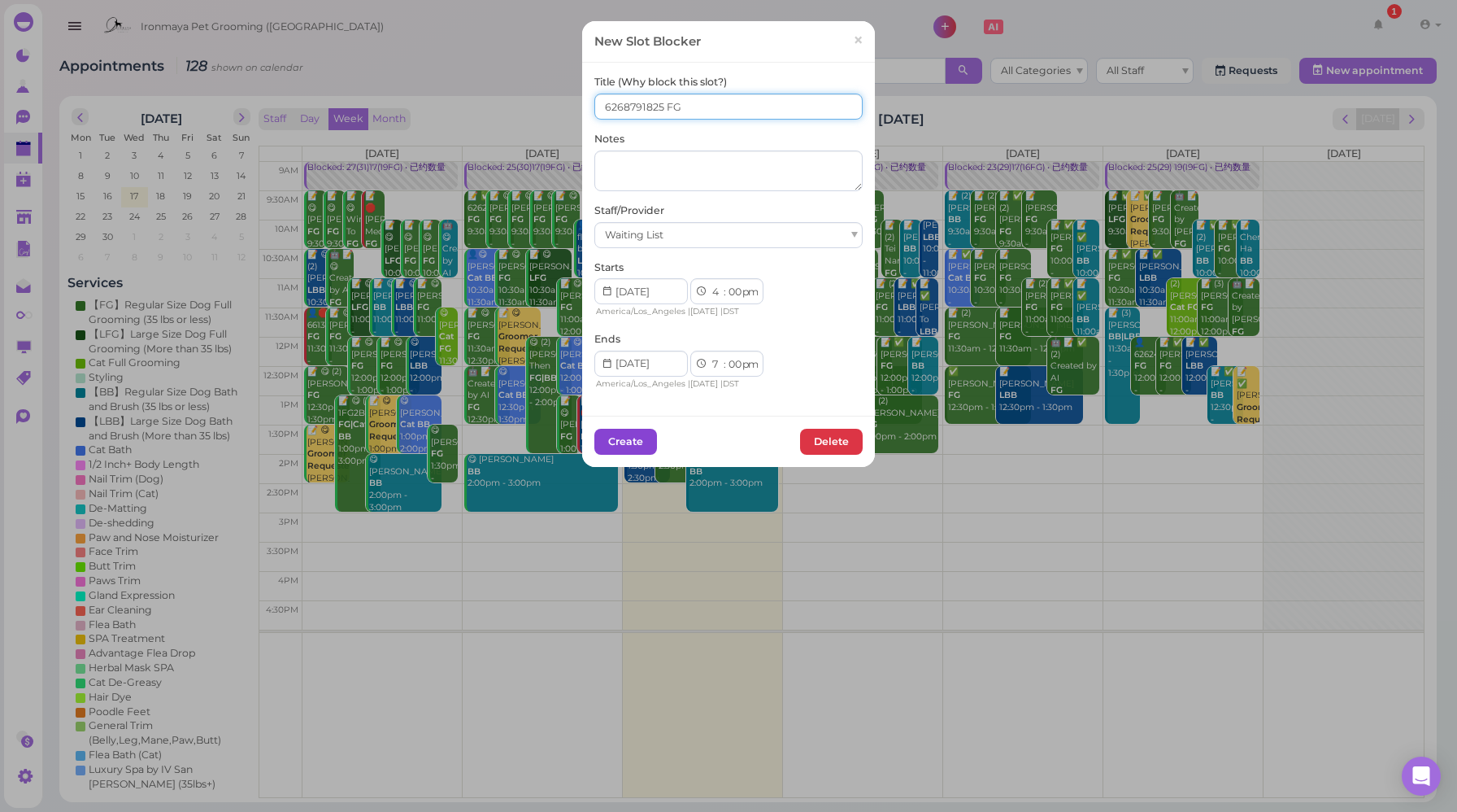
type input "6268791825 FG"
click at [617, 445] on button "Create" at bounding box center [625, 441] width 62 height 26
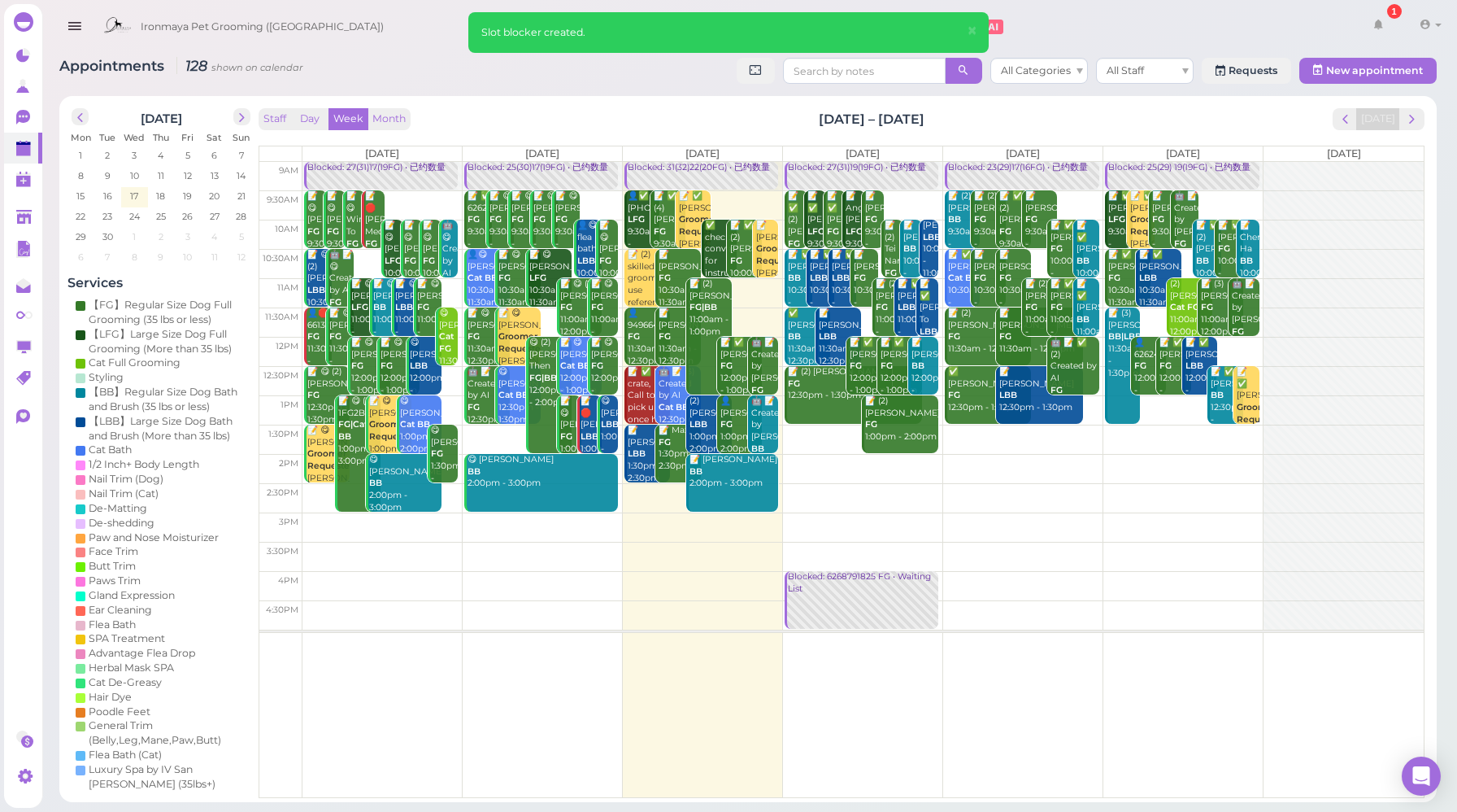
click at [998, 578] on td at bounding box center [863, 585] width 1121 height 29
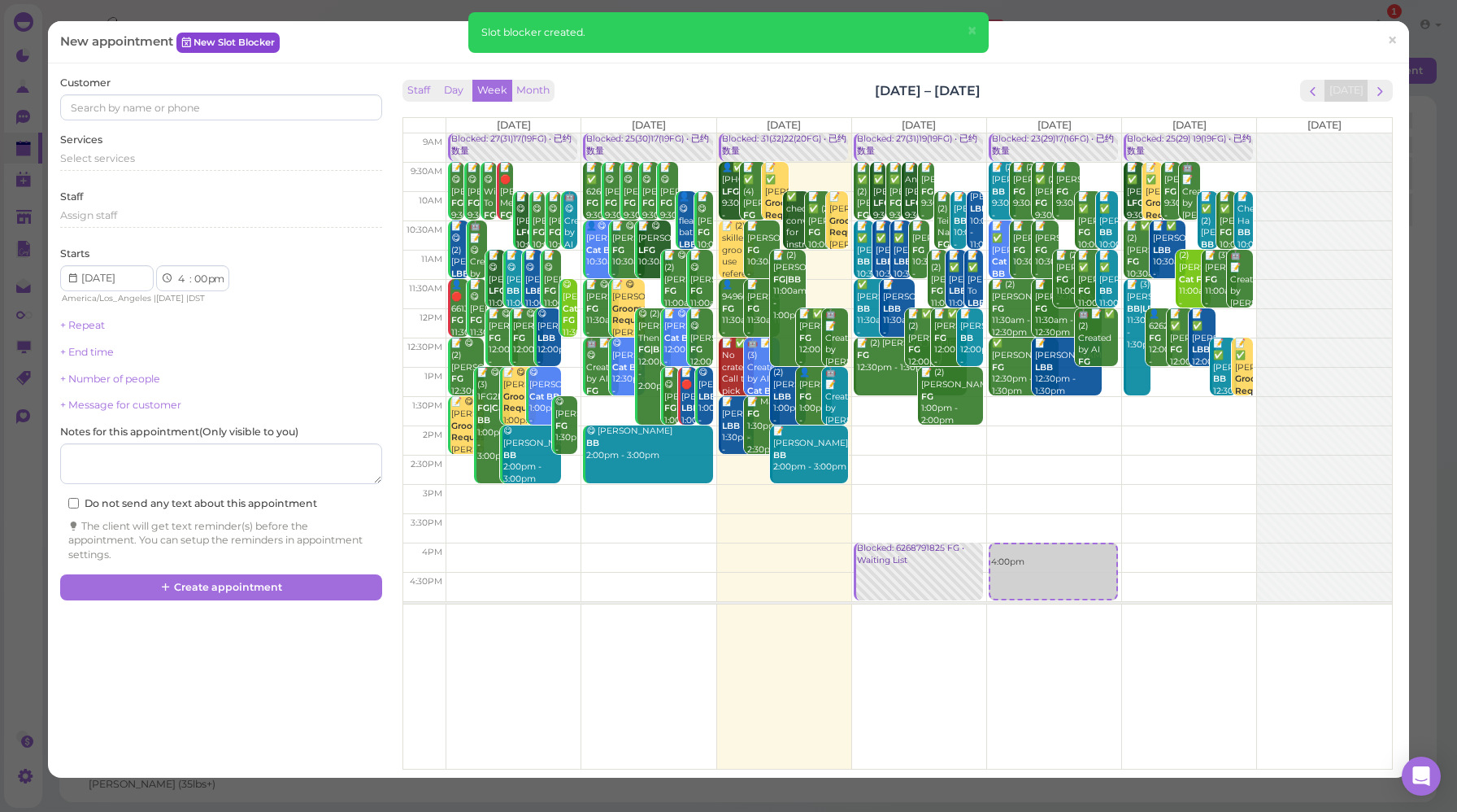
click at [217, 43] on link "New Slot Blocker" at bounding box center [228, 41] width 104 height 20
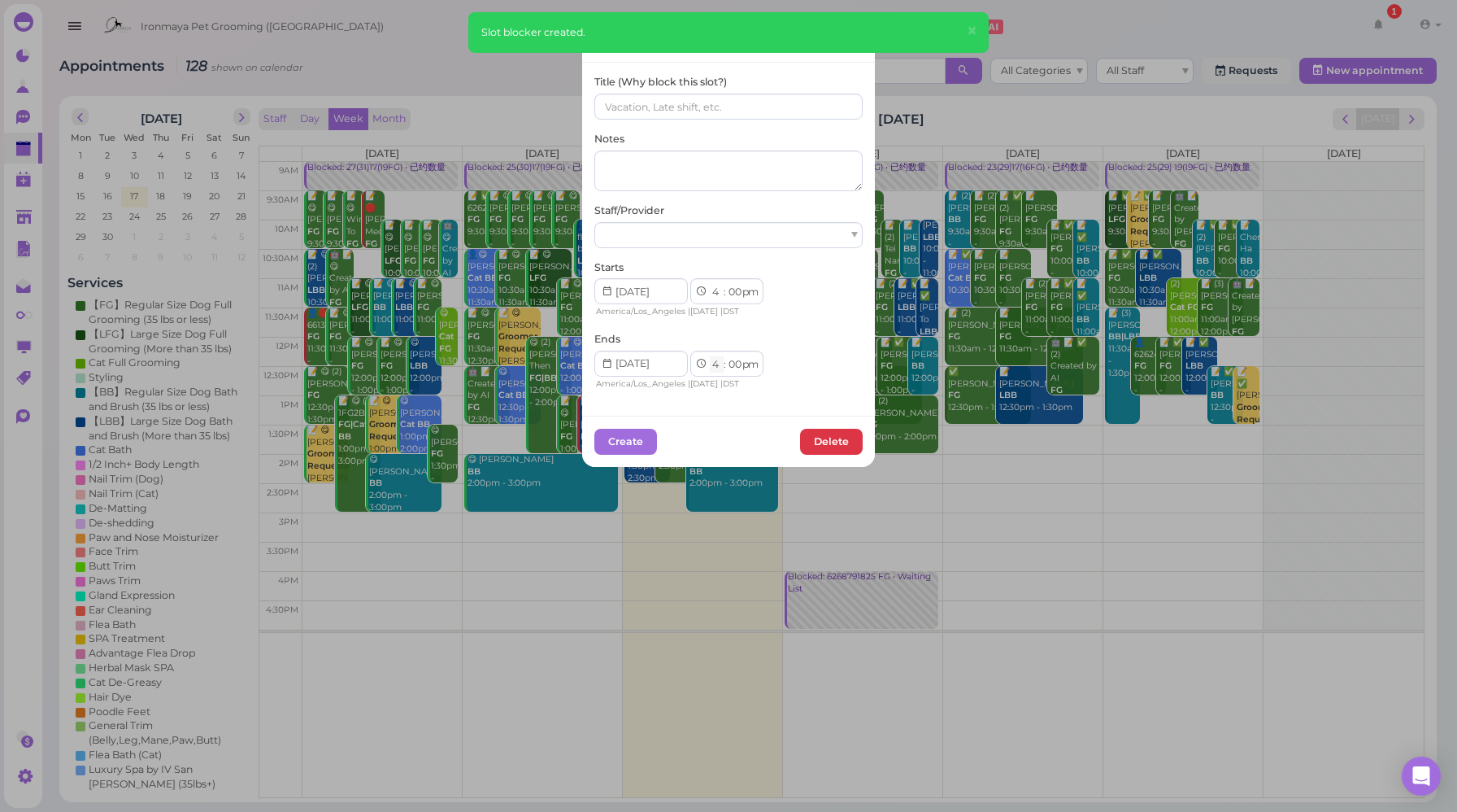
click at [712, 362] on select "1 2 3 4 5 6 7 8 9 10 11 12" at bounding box center [717, 365] width 14 height 17
select select "11"
click at [710, 356] on select "1 2 3 4 5 6 7 8 9 10 11 12" at bounding box center [717, 365] width 14 height 17
click at [652, 224] on div at bounding box center [728, 235] width 269 height 26
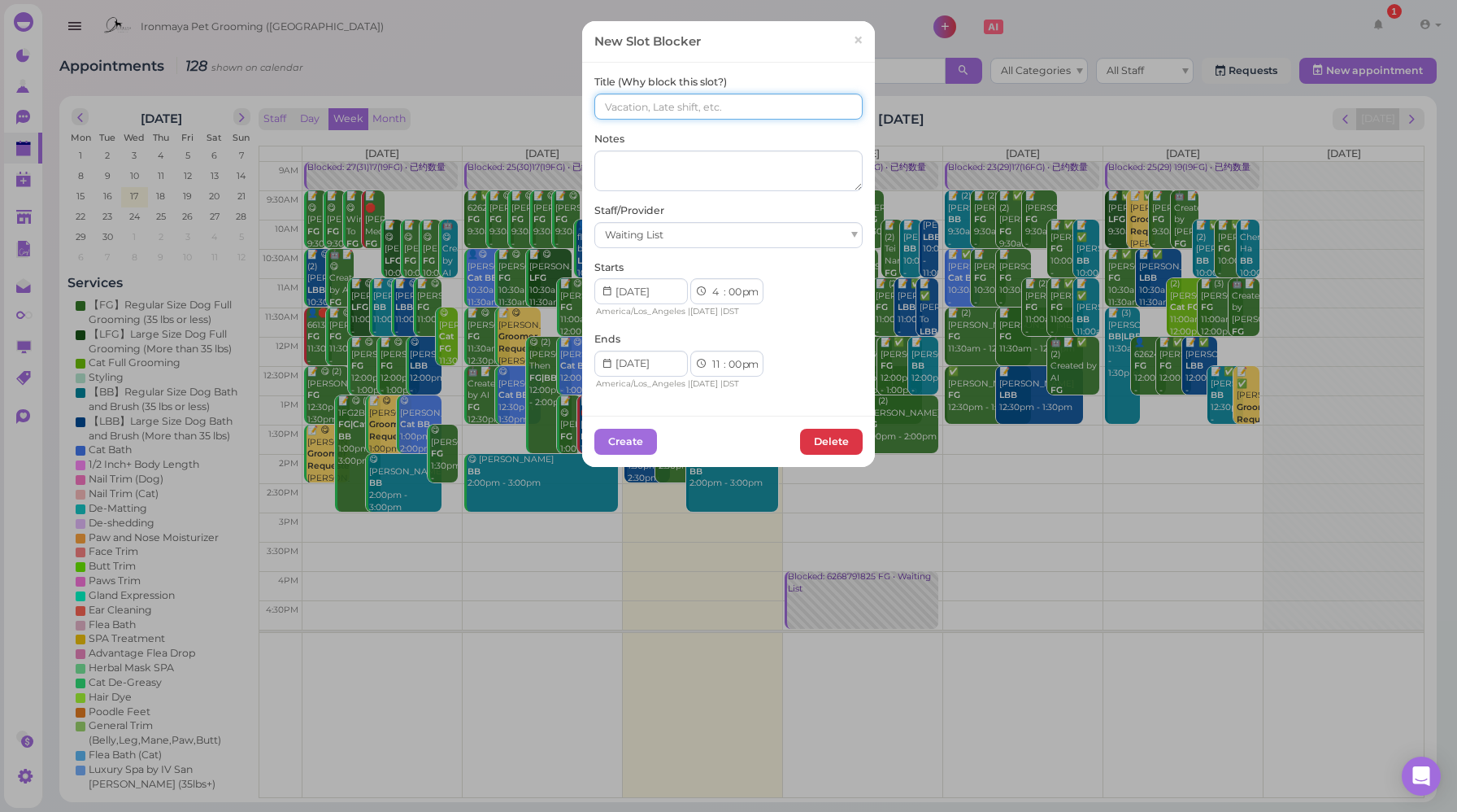
click at [637, 103] on input at bounding box center [728, 107] width 269 height 26
paste input "6268791825 FG"
type input "6268791825 FG"
click at [621, 445] on button "Create" at bounding box center [625, 441] width 62 height 26
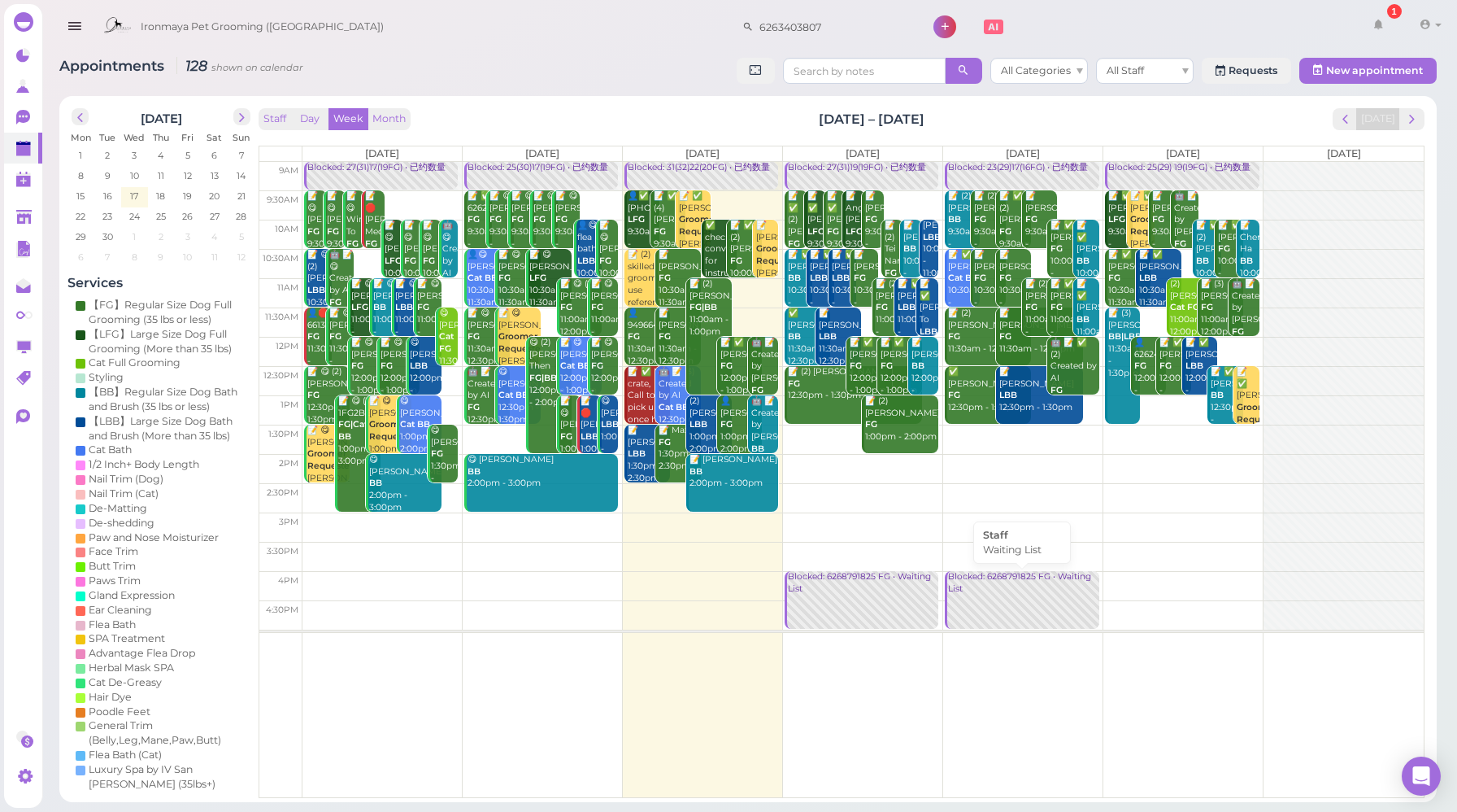
click at [996, 577] on div "Blocked: 6268791825 FG • Waiting List" at bounding box center [1023, 582] width 151 height 24
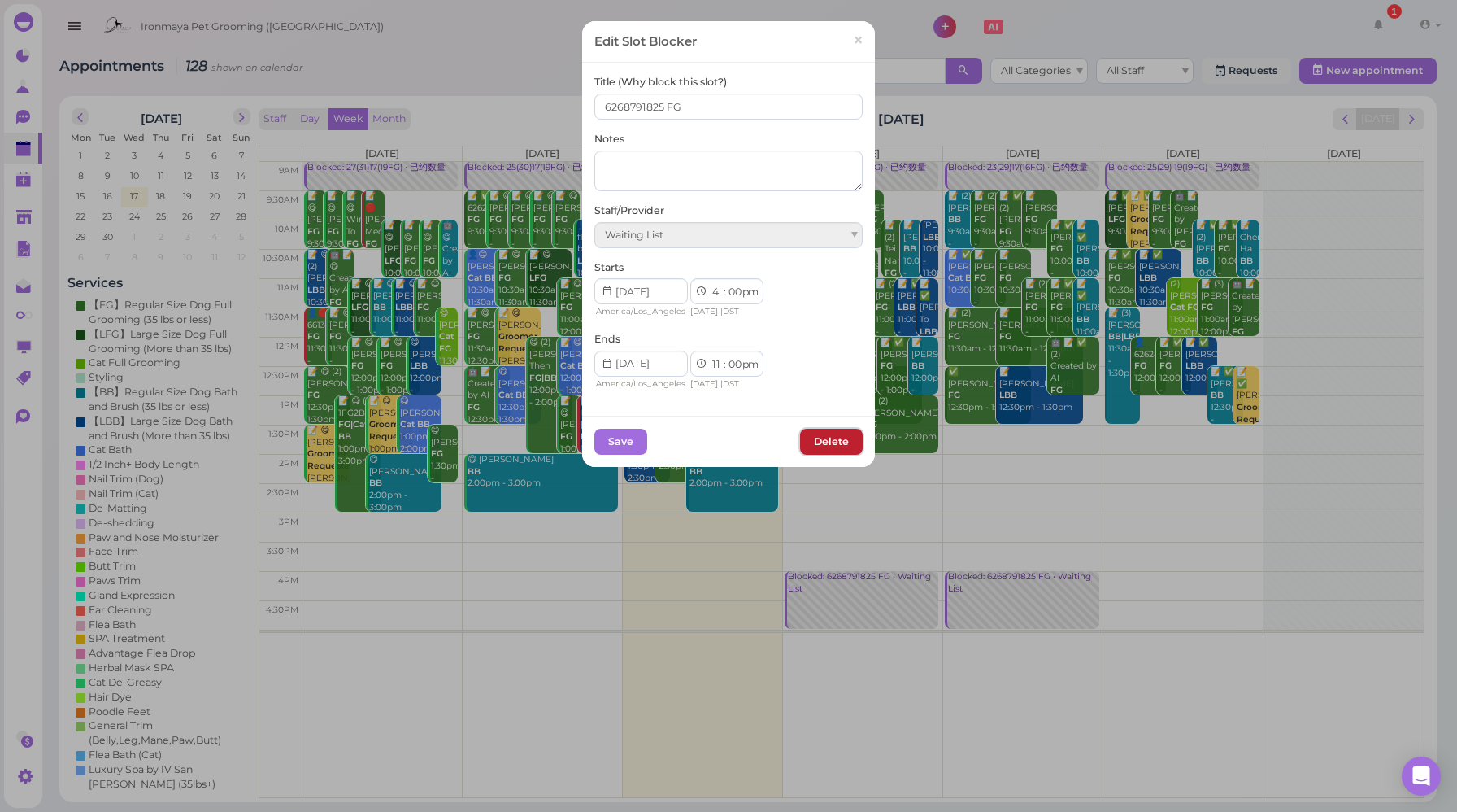
click at [822, 446] on button "Delete" at bounding box center [832, 441] width 62 height 26
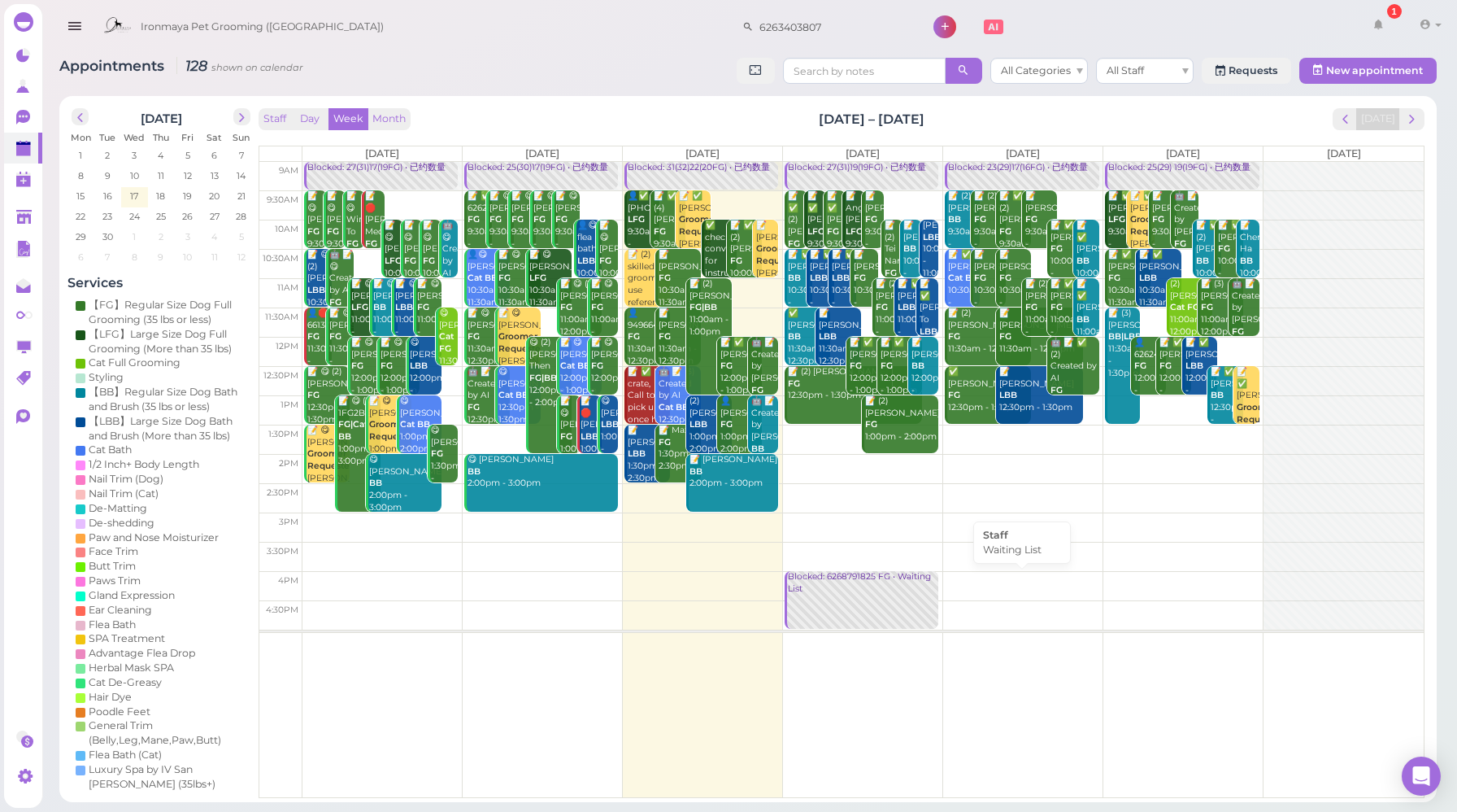
click at [683, 583] on td at bounding box center [863, 585] width 1121 height 29
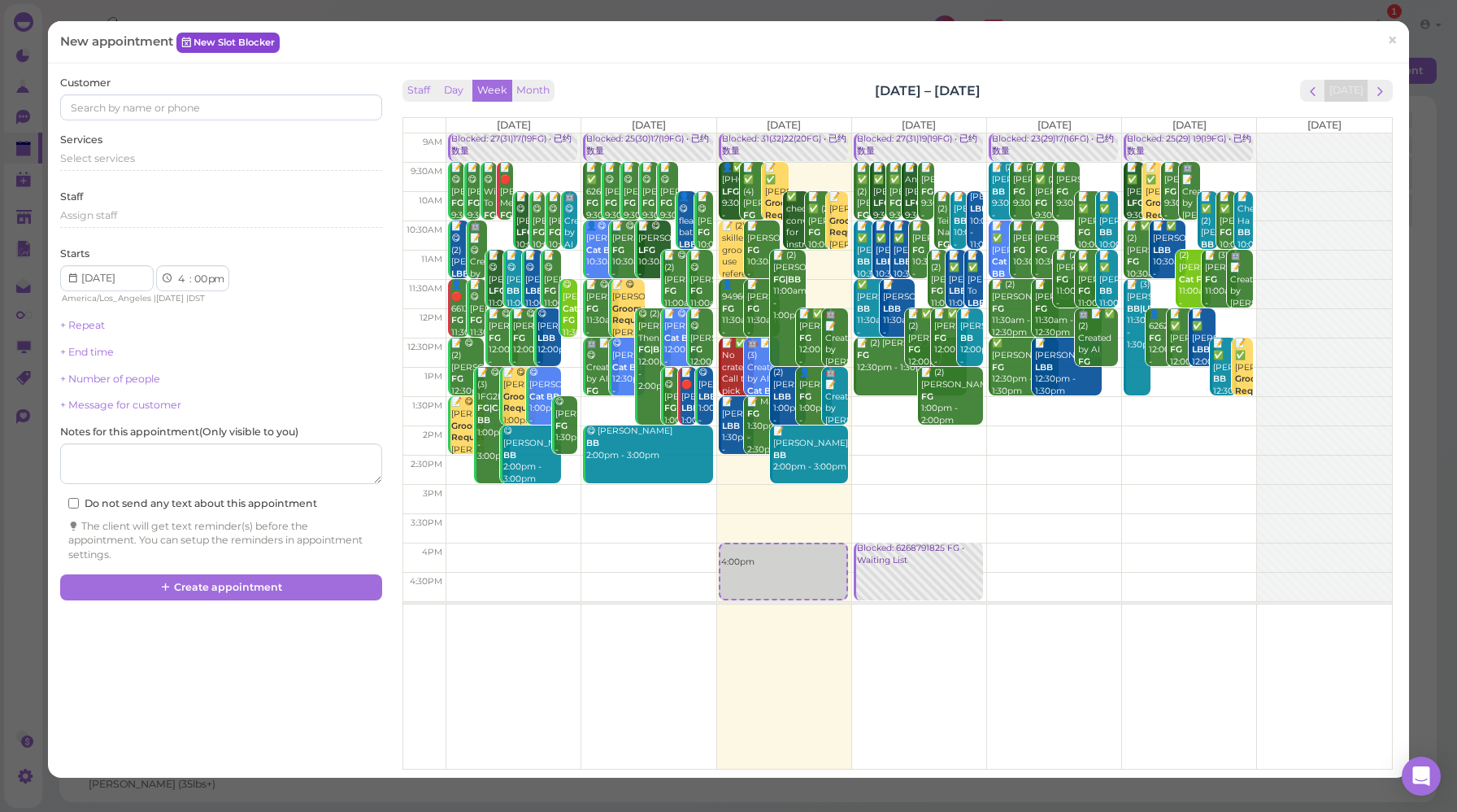
click at [213, 40] on link "New Slot Blocker" at bounding box center [228, 41] width 104 height 20
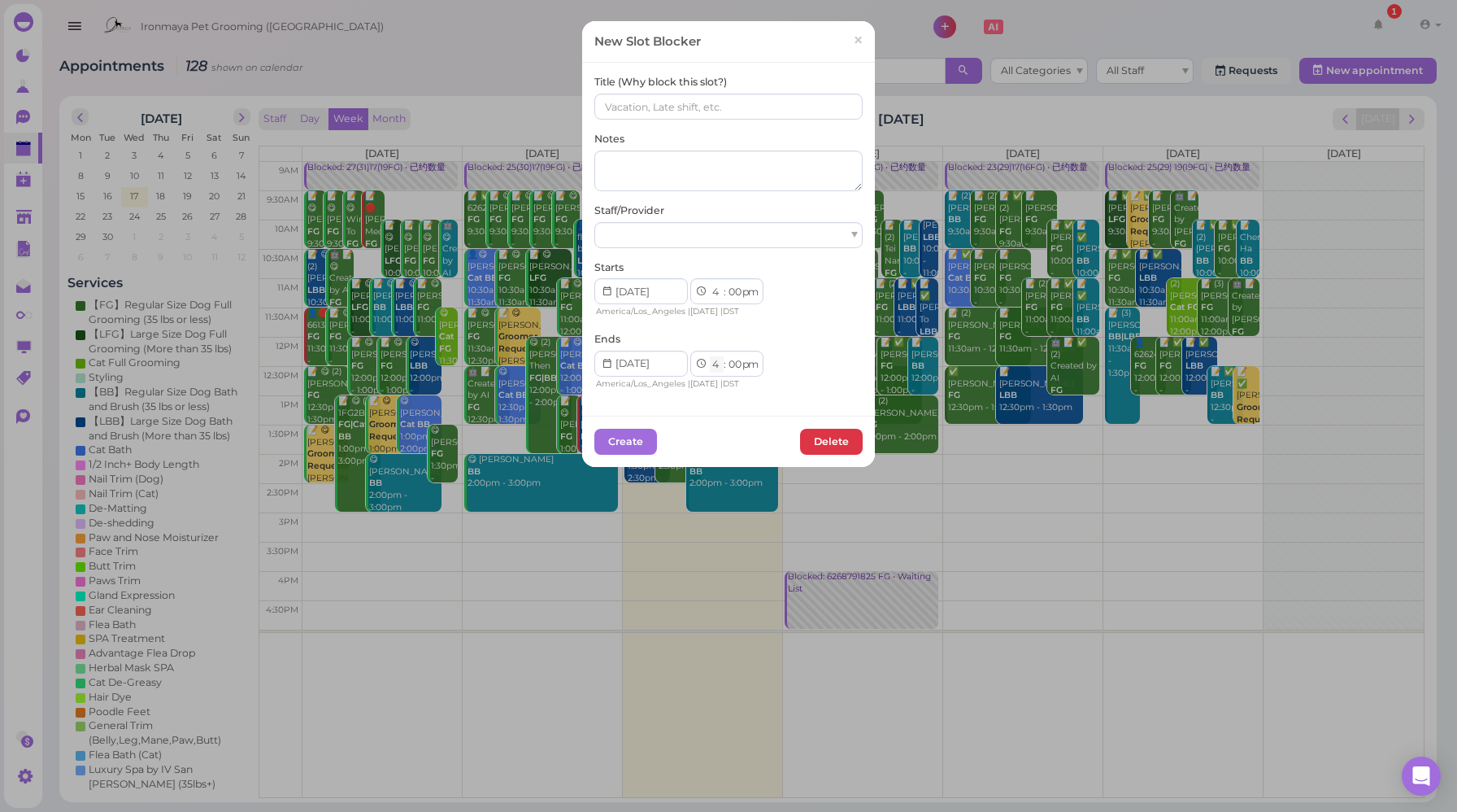
click at [710, 365] on select "1 2 3 4 5 6 7 8 9 10 11 12" at bounding box center [717, 365] width 14 height 17
select select "10"
click at [710, 356] on select "1 2 3 4 5 6 7 8 9 10 11 12" at bounding box center [717, 365] width 14 height 17
click at [686, 225] on div at bounding box center [728, 235] width 269 height 26
click at [618, 109] on input at bounding box center [728, 107] width 269 height 26
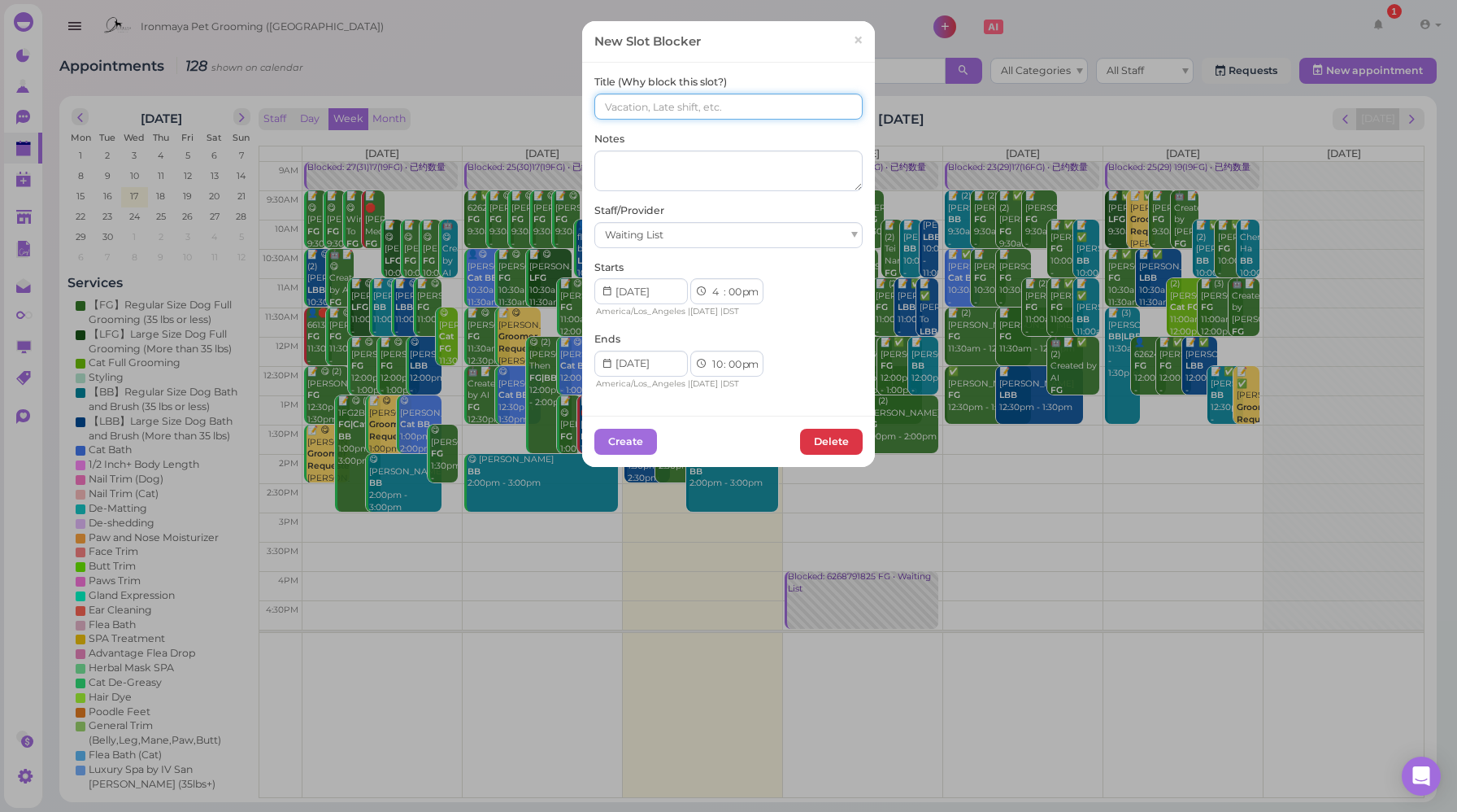
paste input "6268791825 FG"
type input "6268791825 FG"
click at [629, 436] on button "Create" at bounding box center [625, 441] width 62 height 26
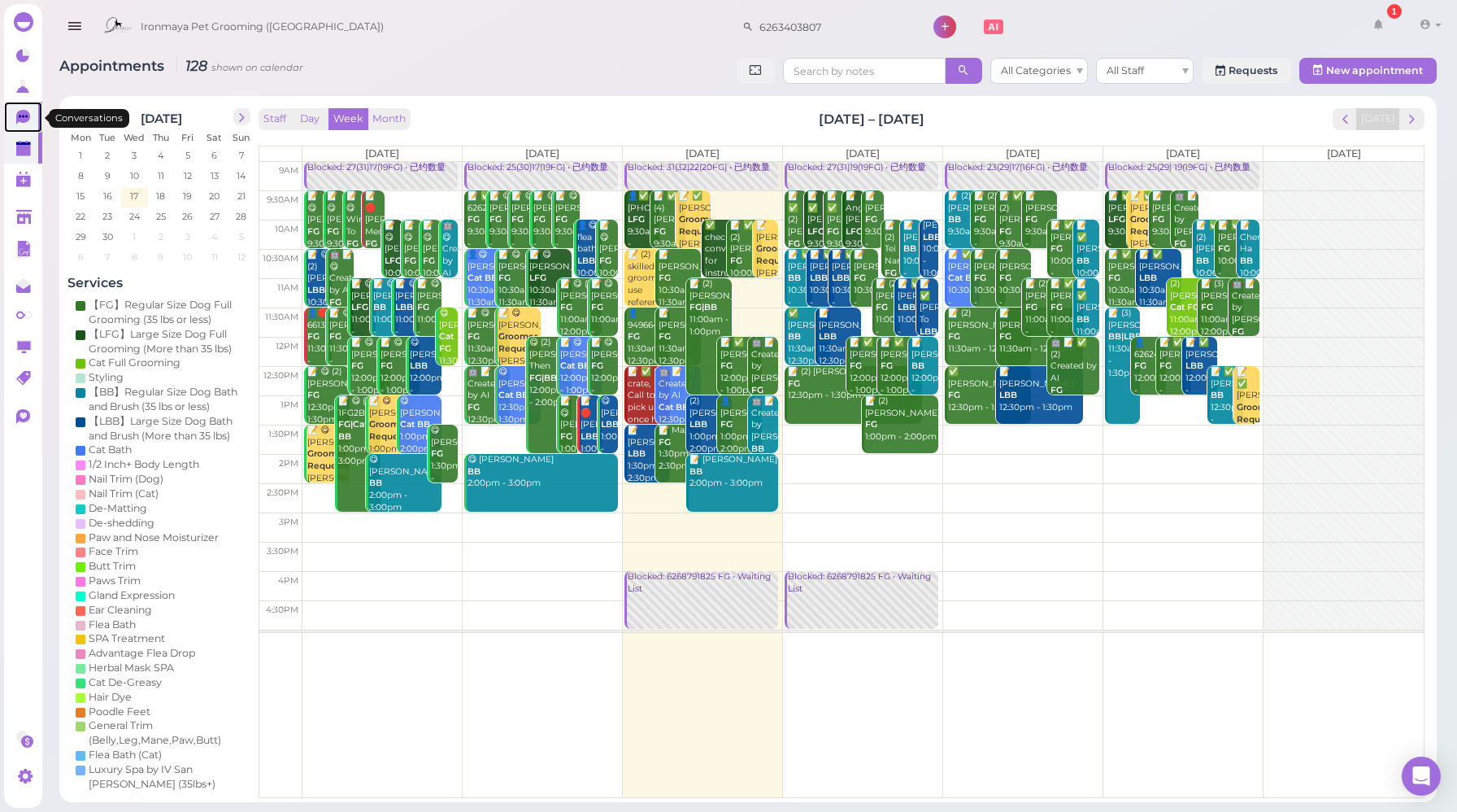
click at [14, 119] on link "0" at bounding box center [23, 117] width 39 height 31
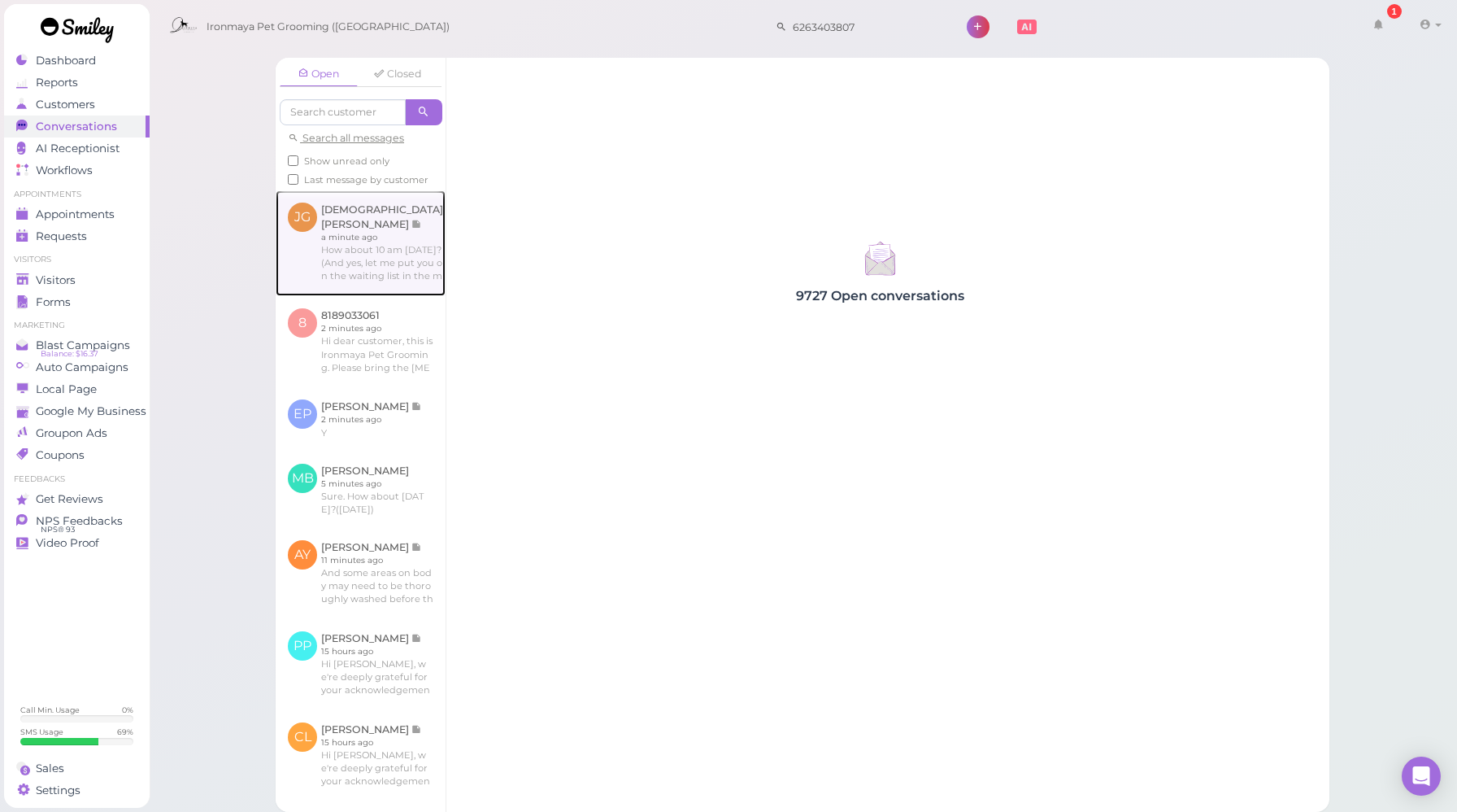
click at [355, 274] on link at bounding box center [360, 243] width 170 height 106
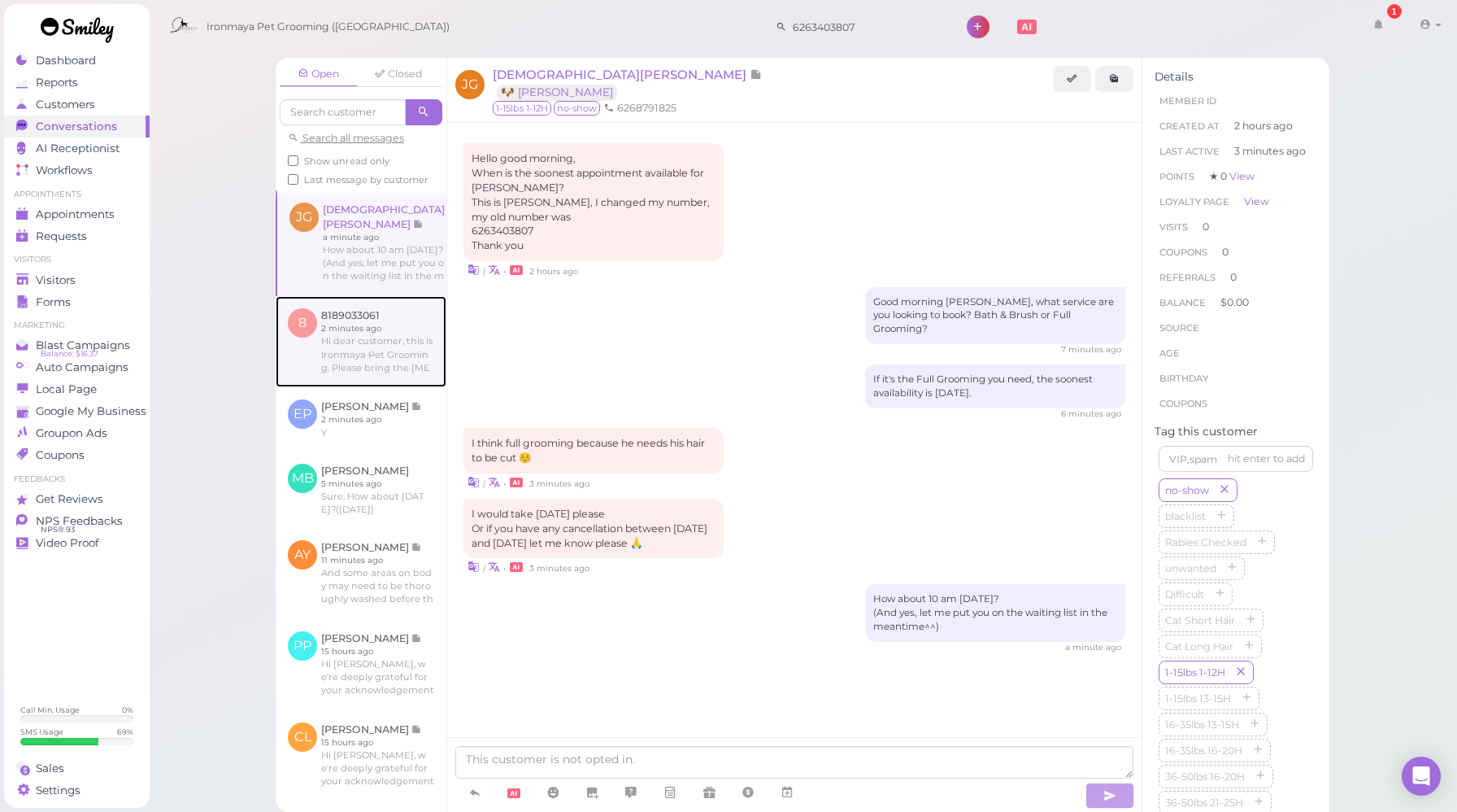
click at [334, 380] on link at bounding box center [360, 341] width 171 height 91
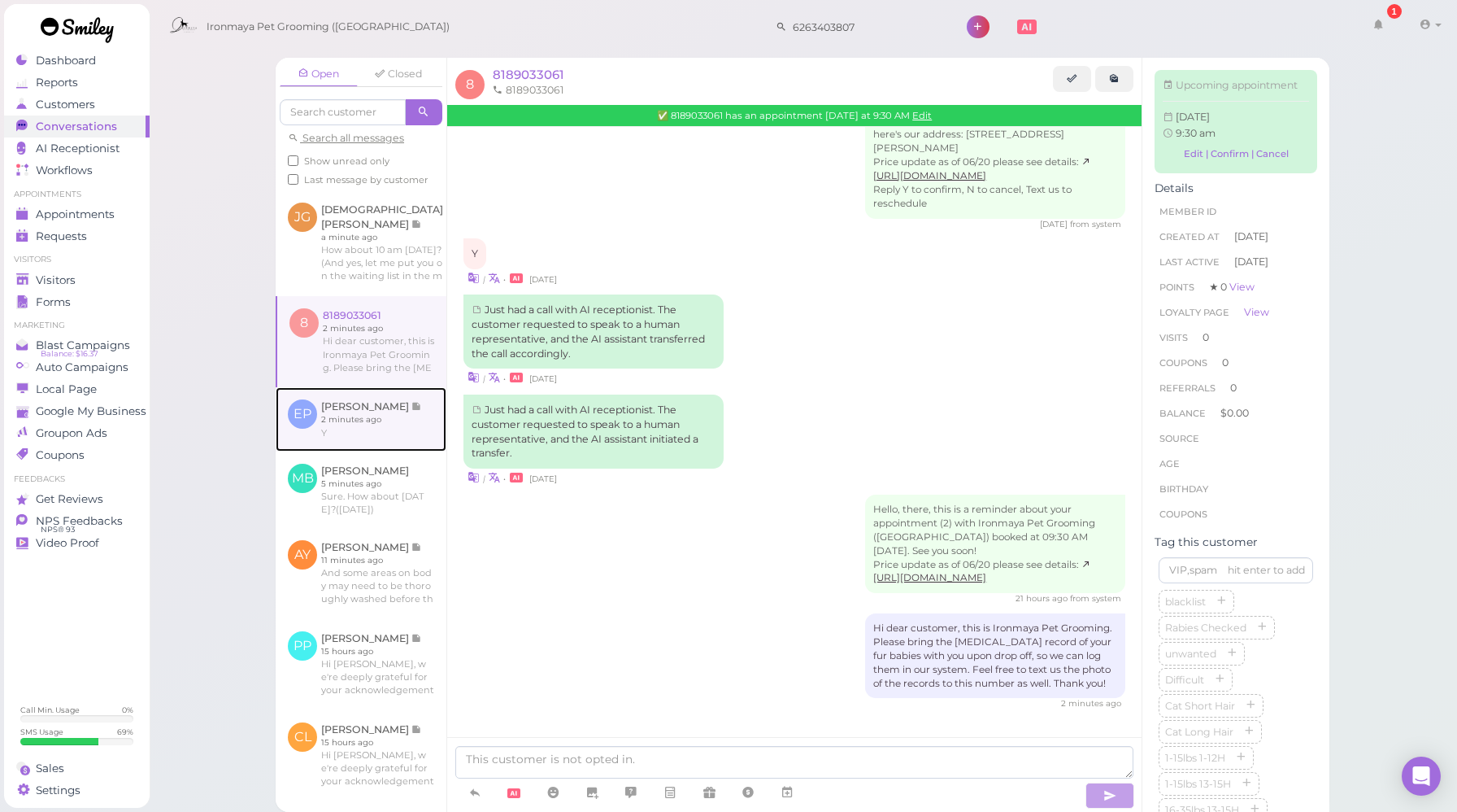
click at [347, 416] on link at bounding box center [360, 418] width 171 height 63
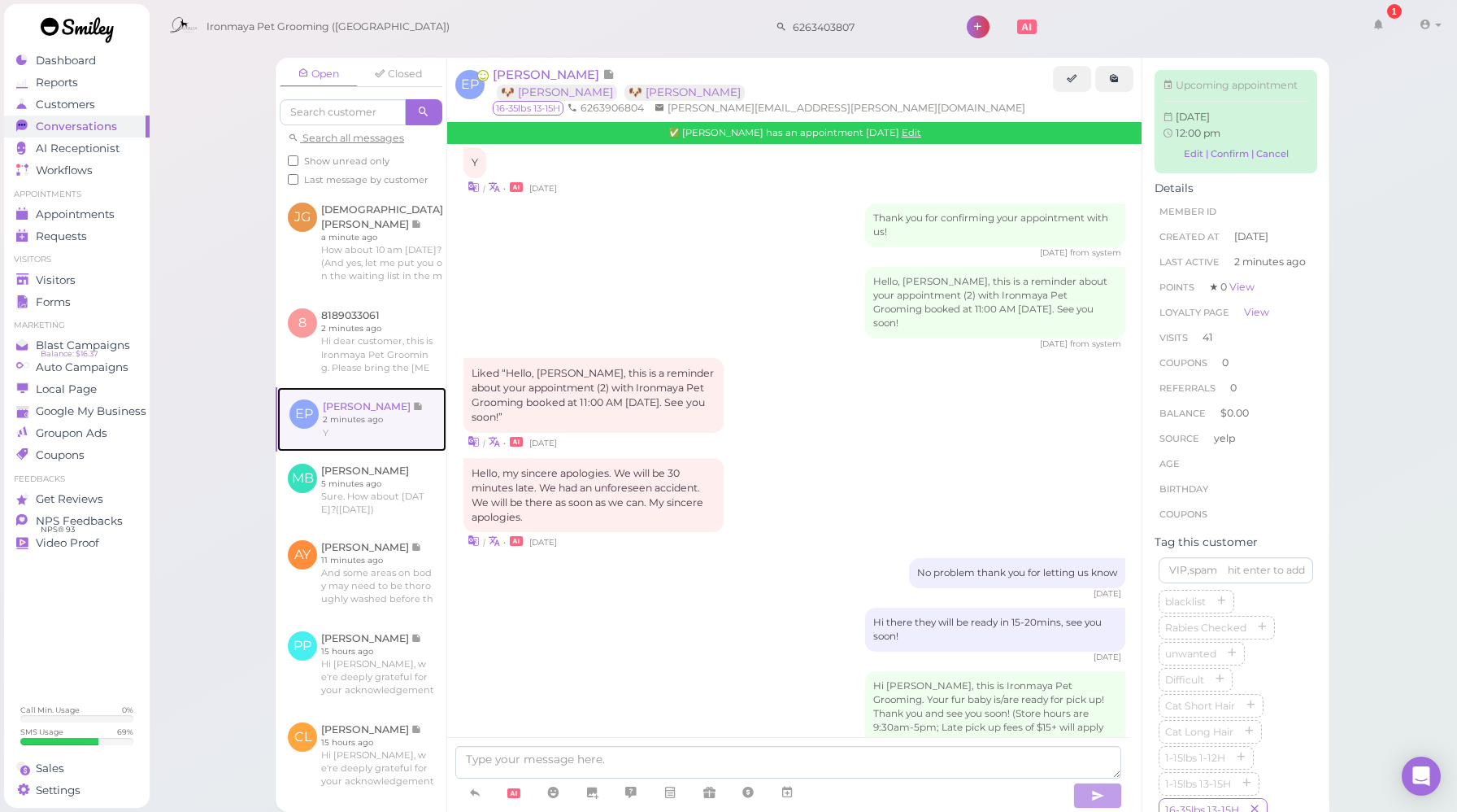
scroll to position [2375, 0]
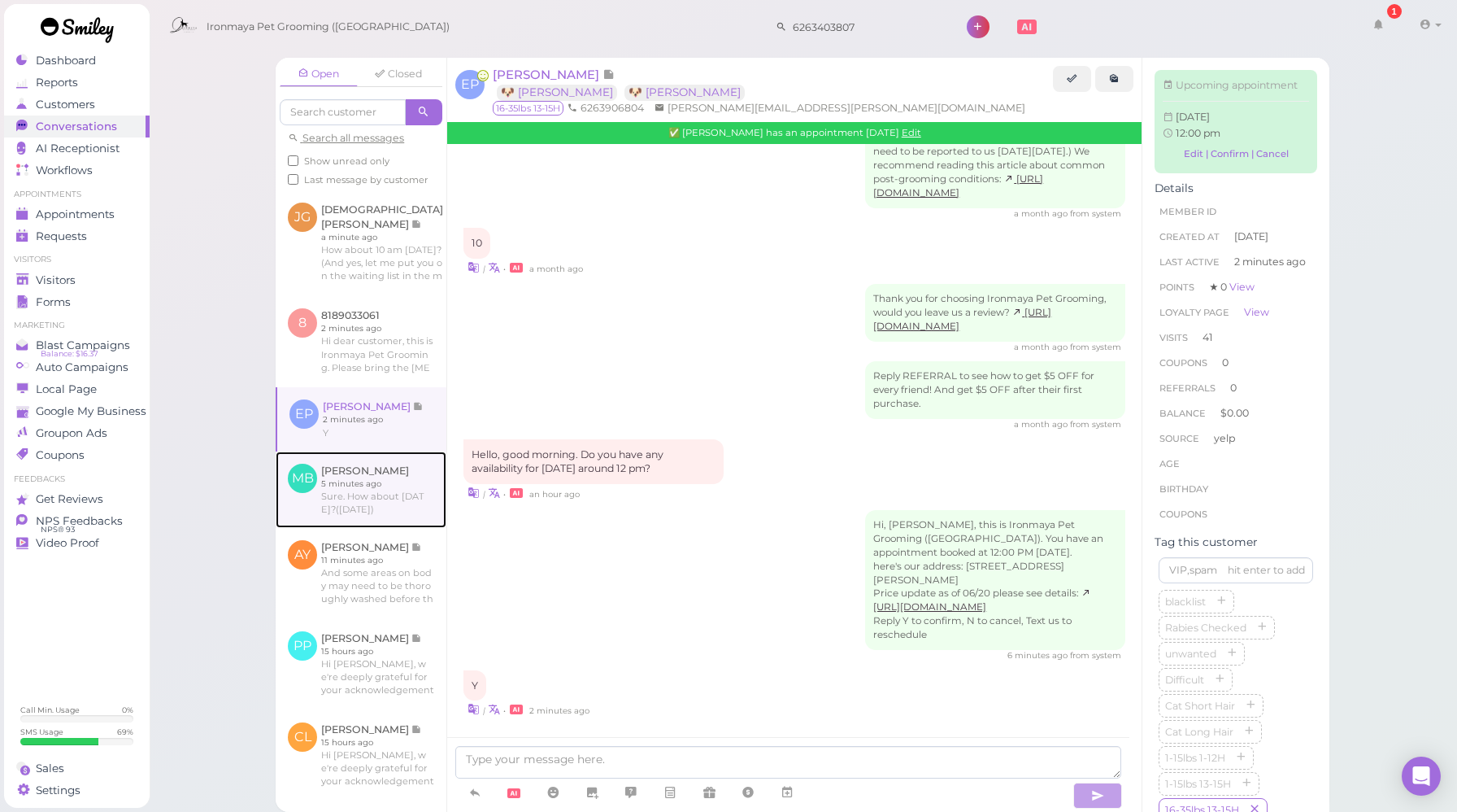
click at [356, 490] on link at bounding box center [360, 489] width 171 height 76
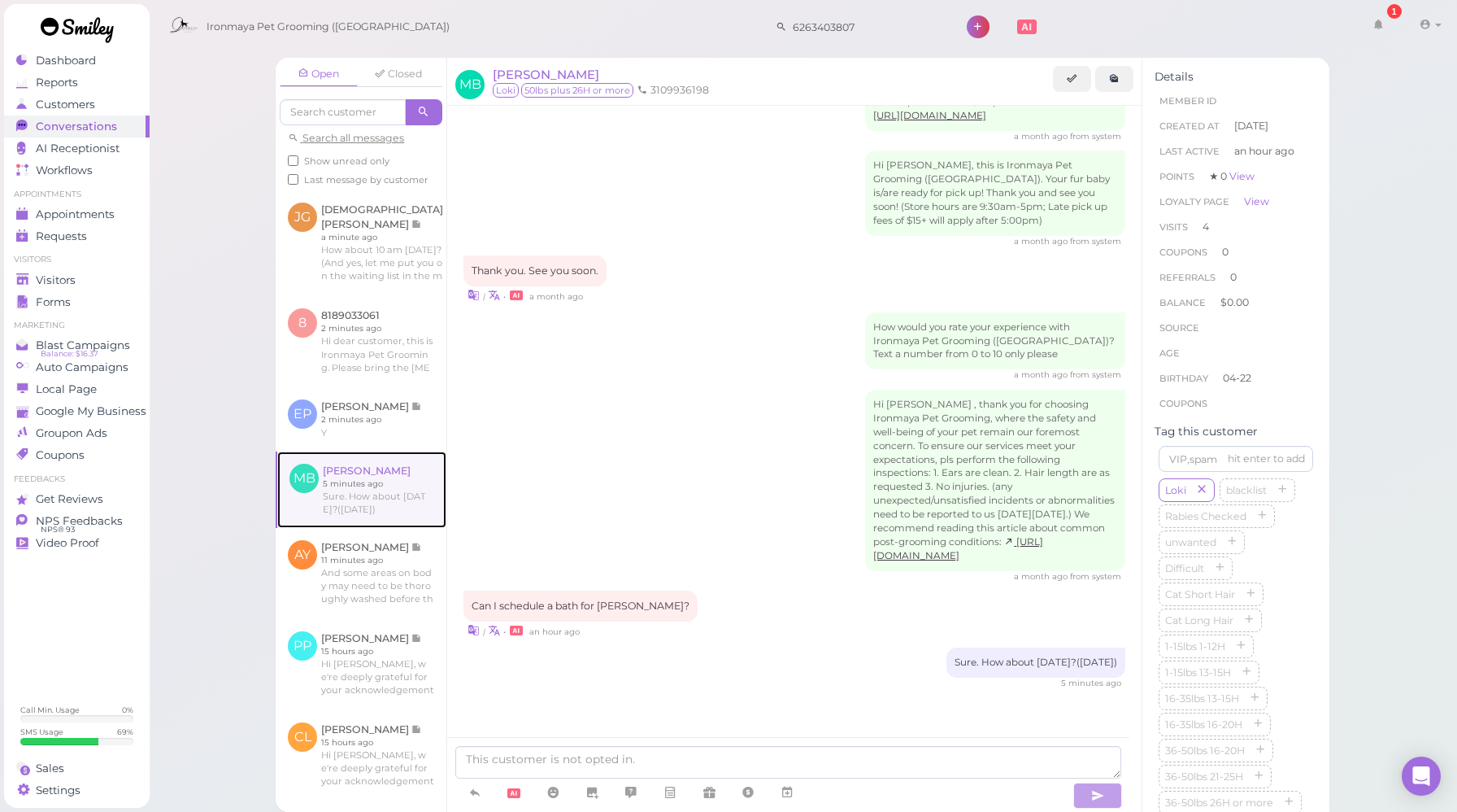
scroll to position [1906, 0]
